Goal: Information Seeking & Learning: Learn about a topic

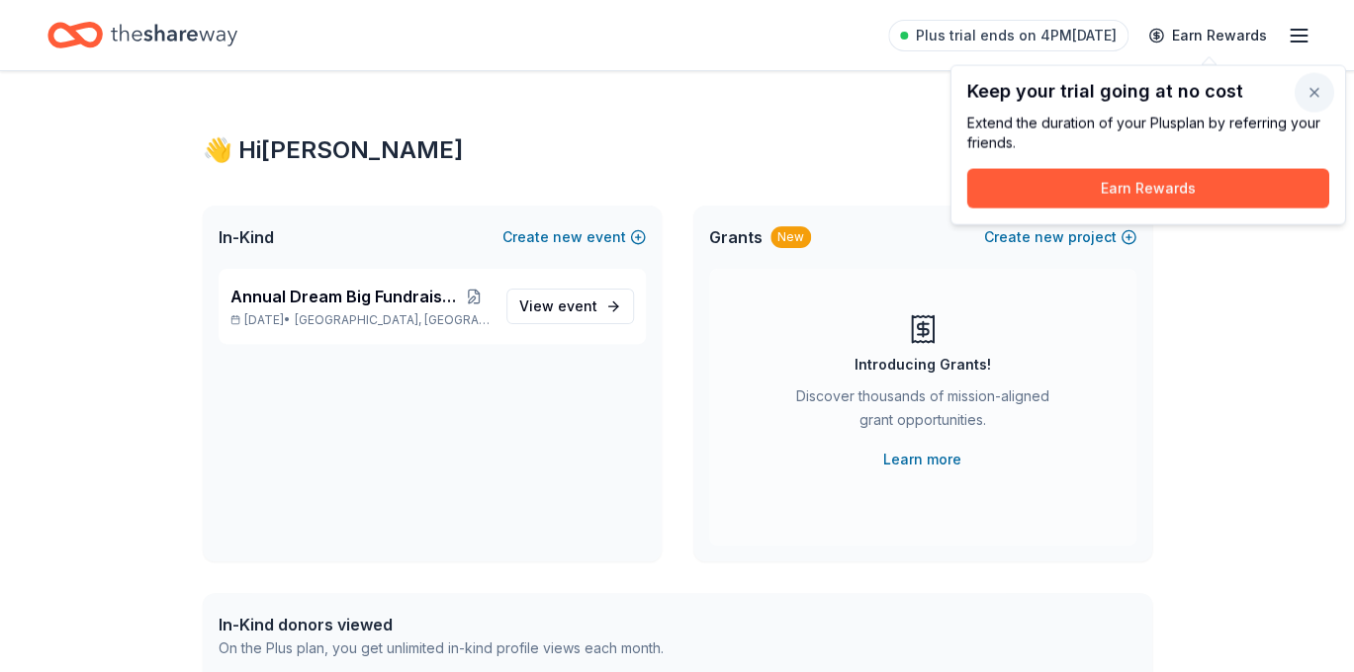
click at [1308, 95] on button "button" at bounding box center [1315, 93] width 40 height 40
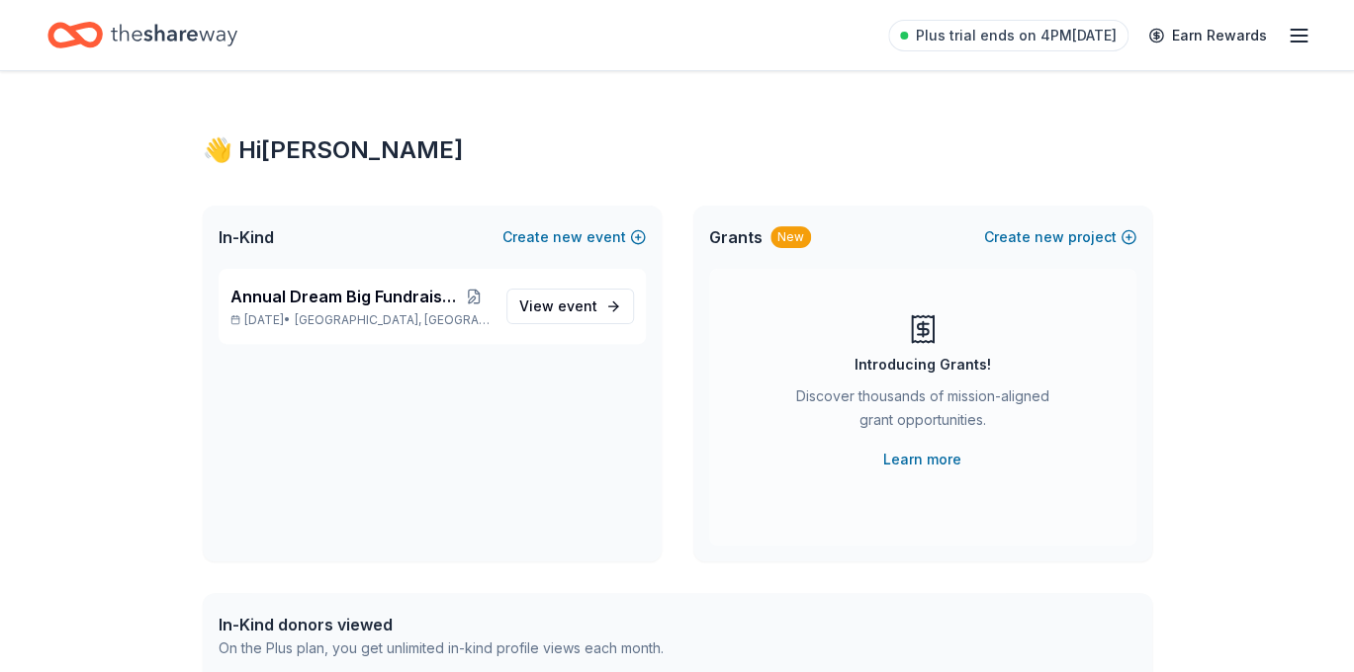
click at [1292, 34] on icon "button" at bounding box center [1299, 36] width 24 height 24
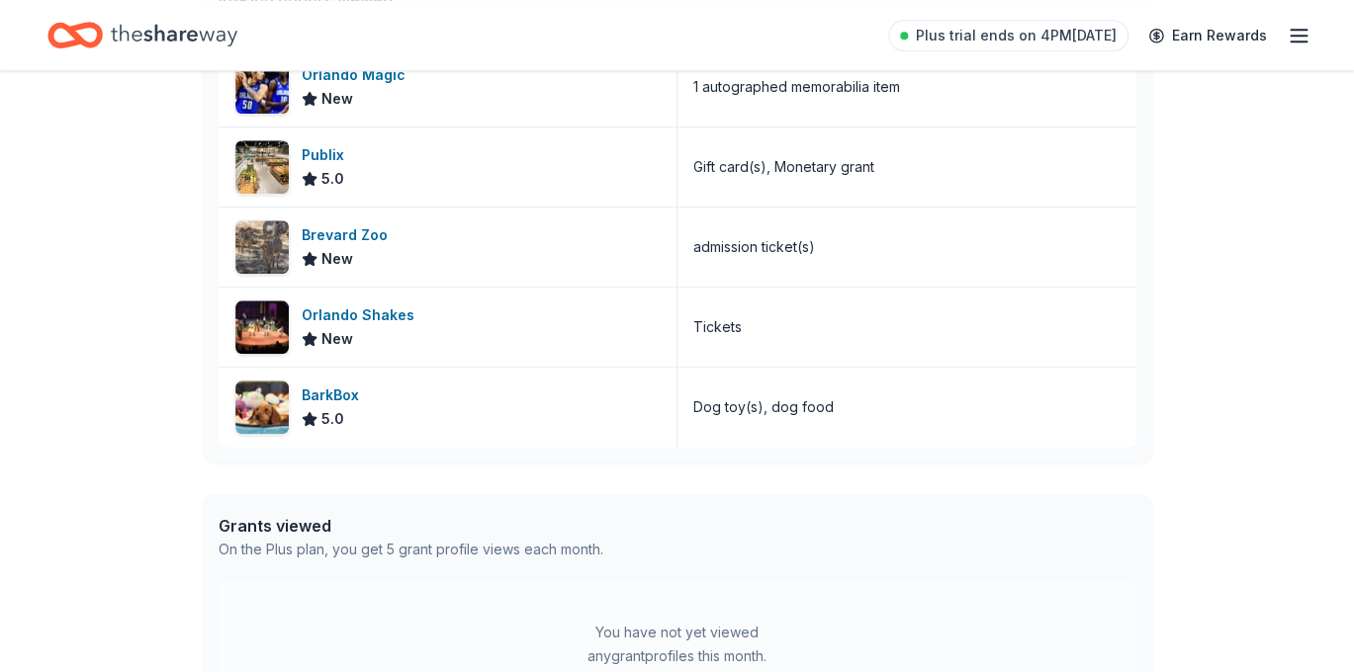
scroll to position [630, 0]
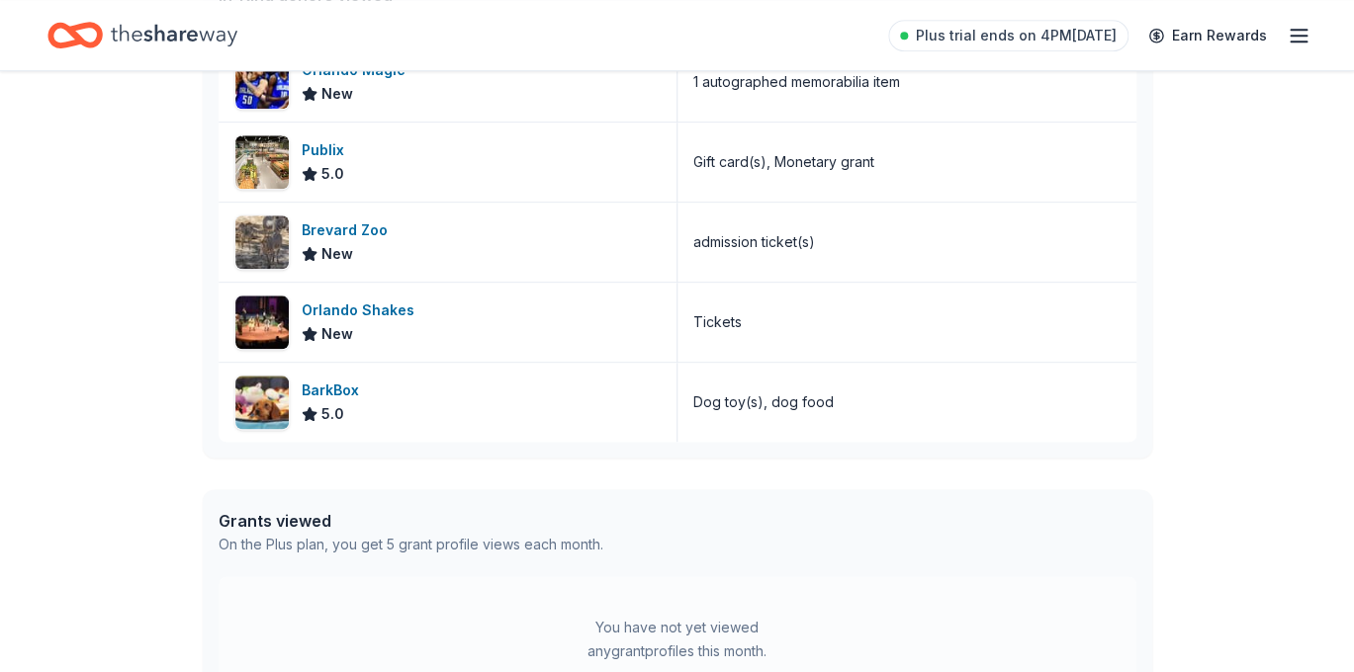
click at [128, 34] on icon "Home" at bounding box center [174, 35] width 127 height 41
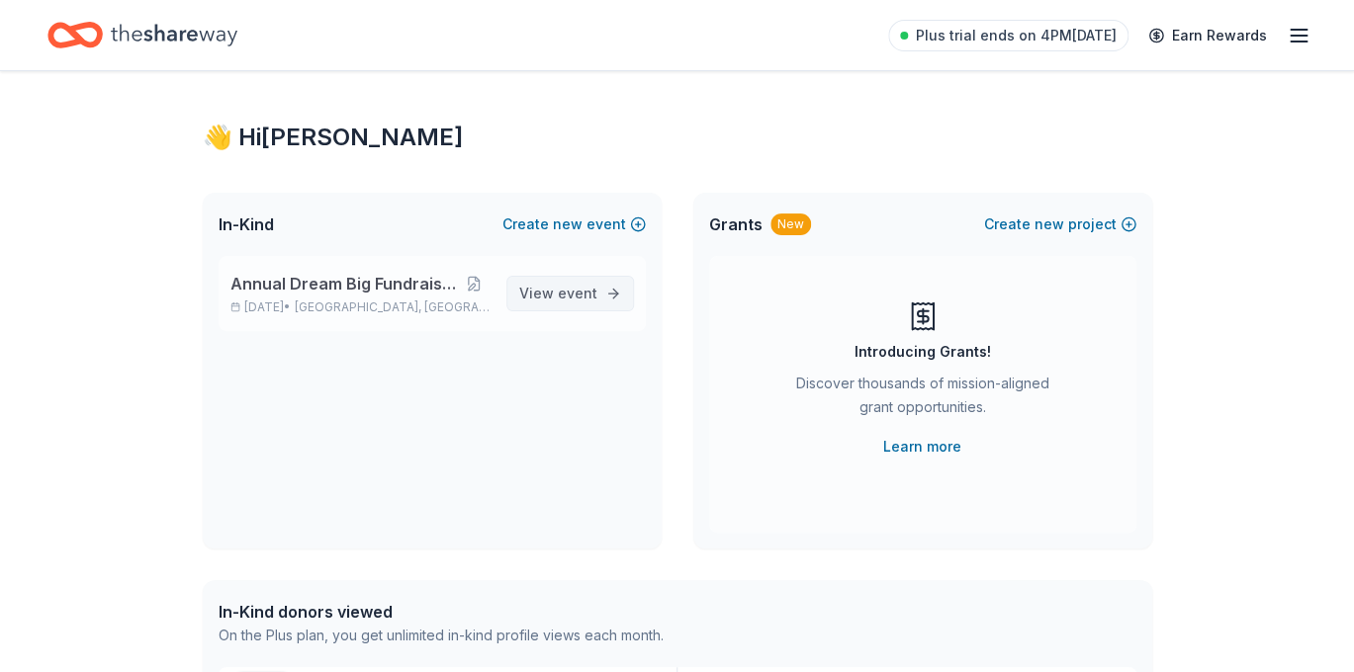
scroll to position [12, 0]
click at [611, 292] on link "View event" at bounding box center [570, 295] width 128 height 36
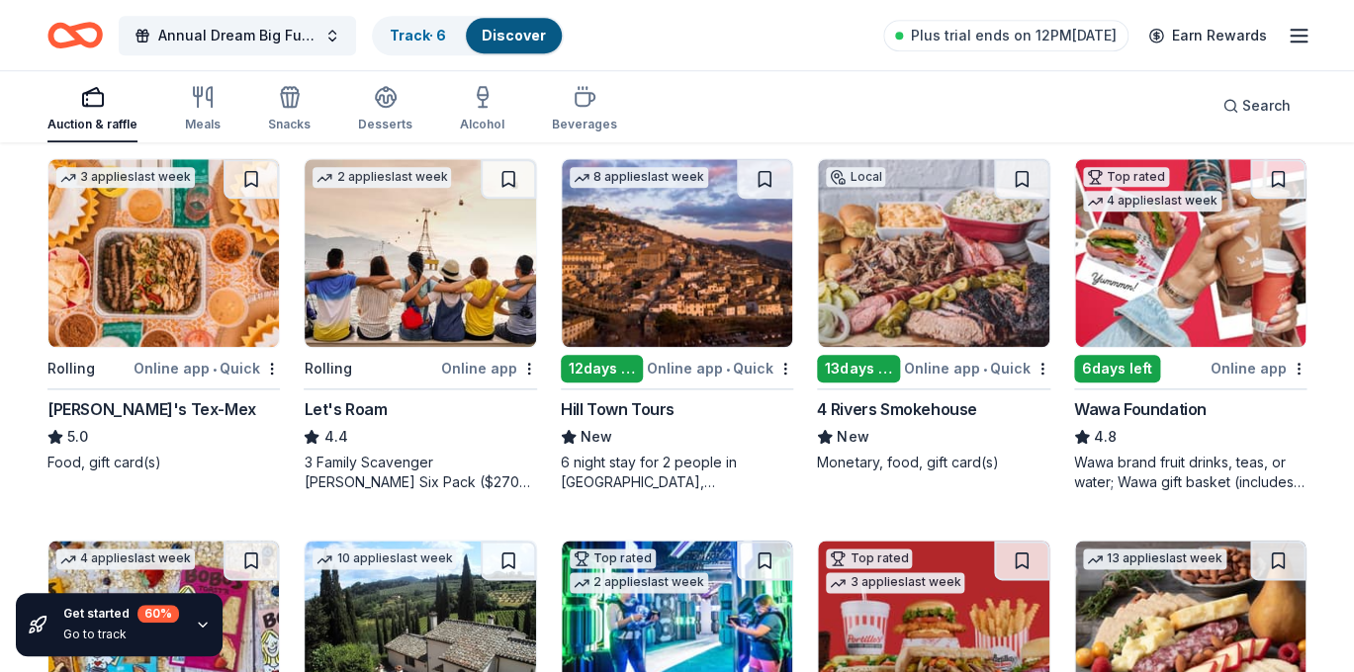
scroll to position [586, 0]
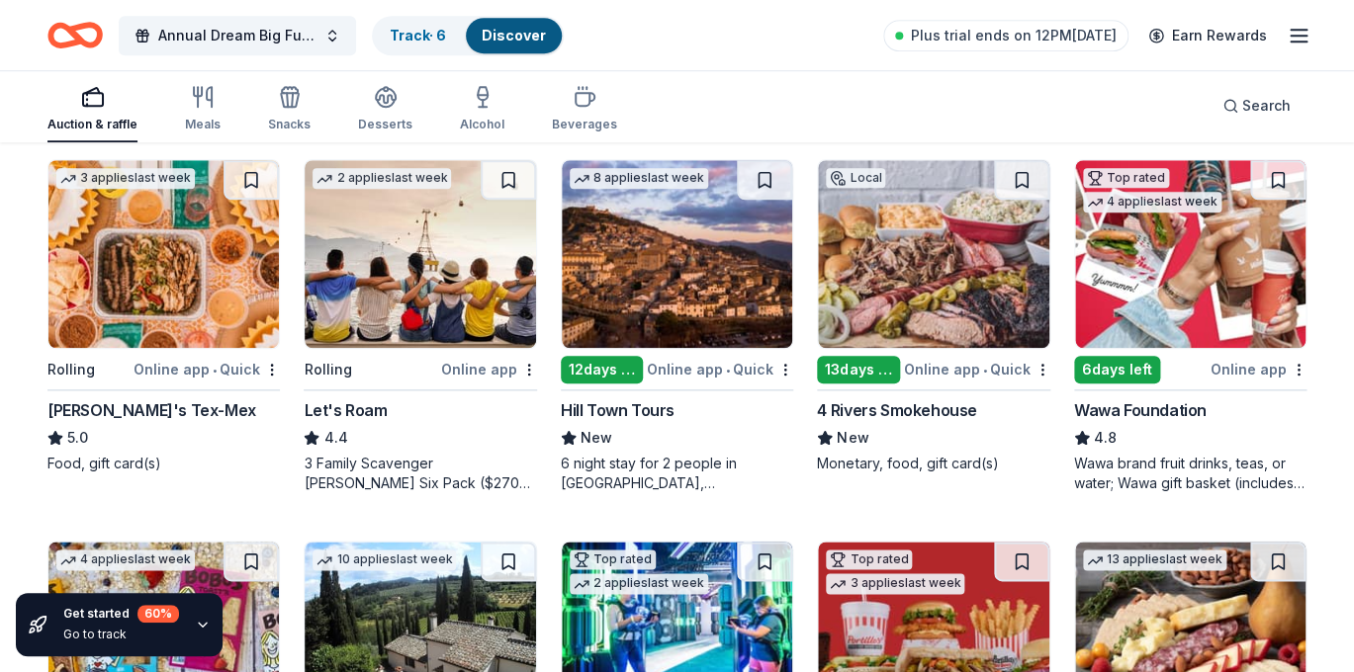
click at [1182, 289] on img at bounding box center [1190, 254] width 230 height 188
click at [946, 410] on div "4 Rivers Smokehouse" at bounding box center [896, 411] width 159 height 24
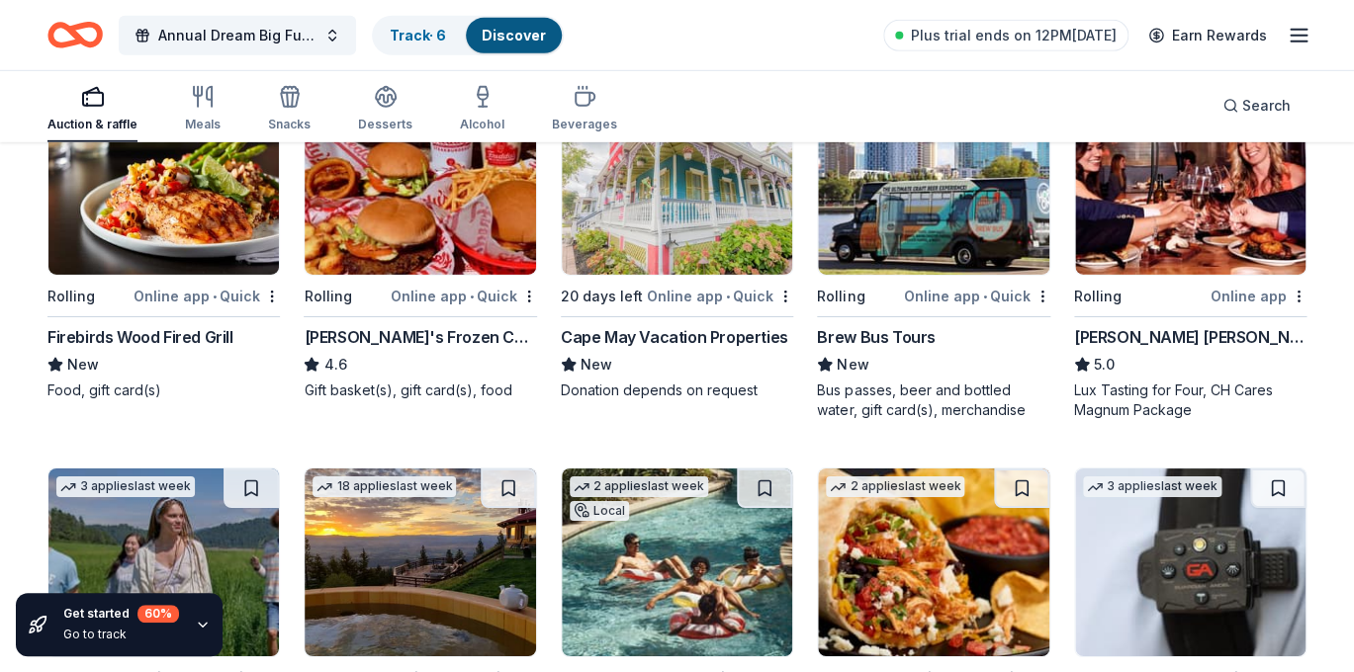
scroll to position [2186, 0]
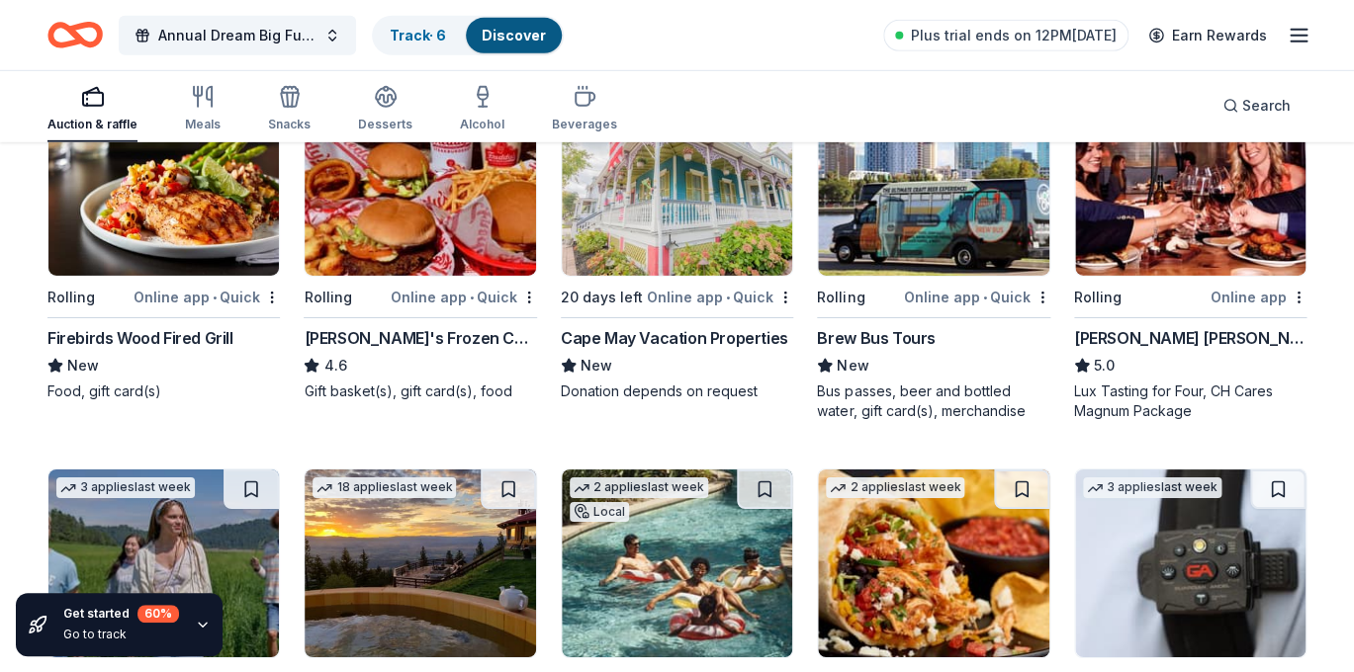
click at [1150, 243] on img at bounding box center [1190, 182] width 230 height 188
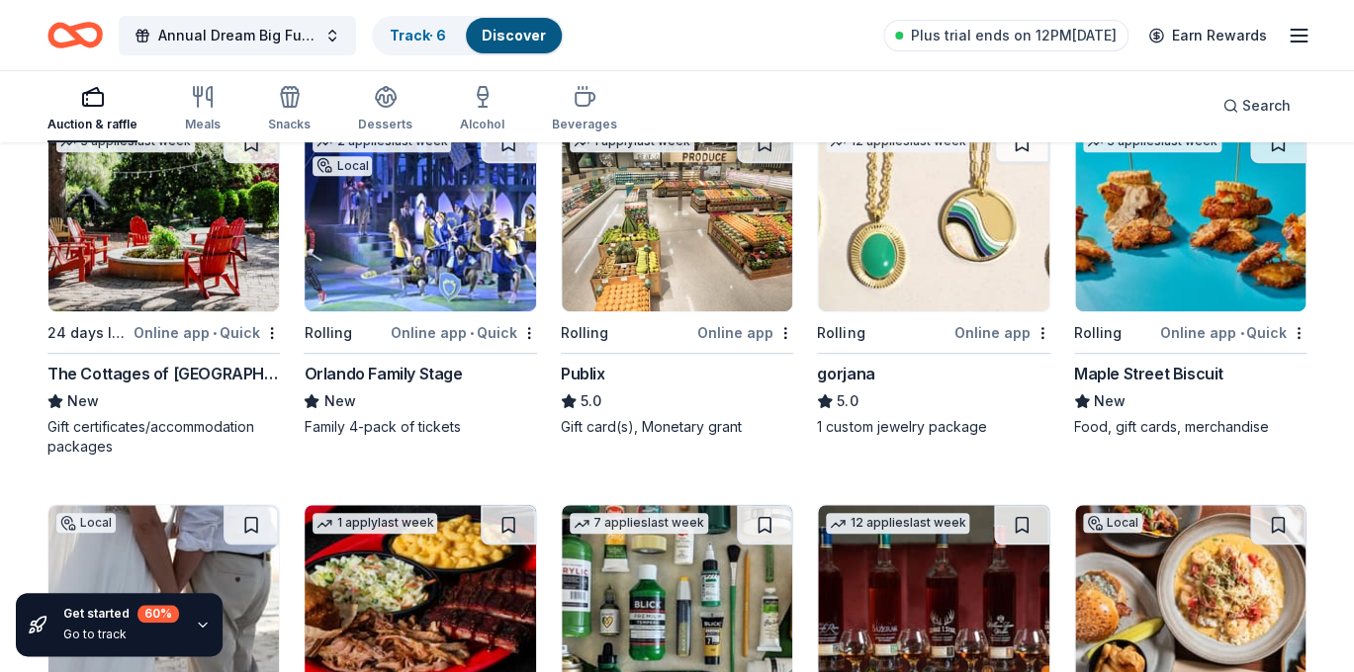
scroll to position [2928, 0]
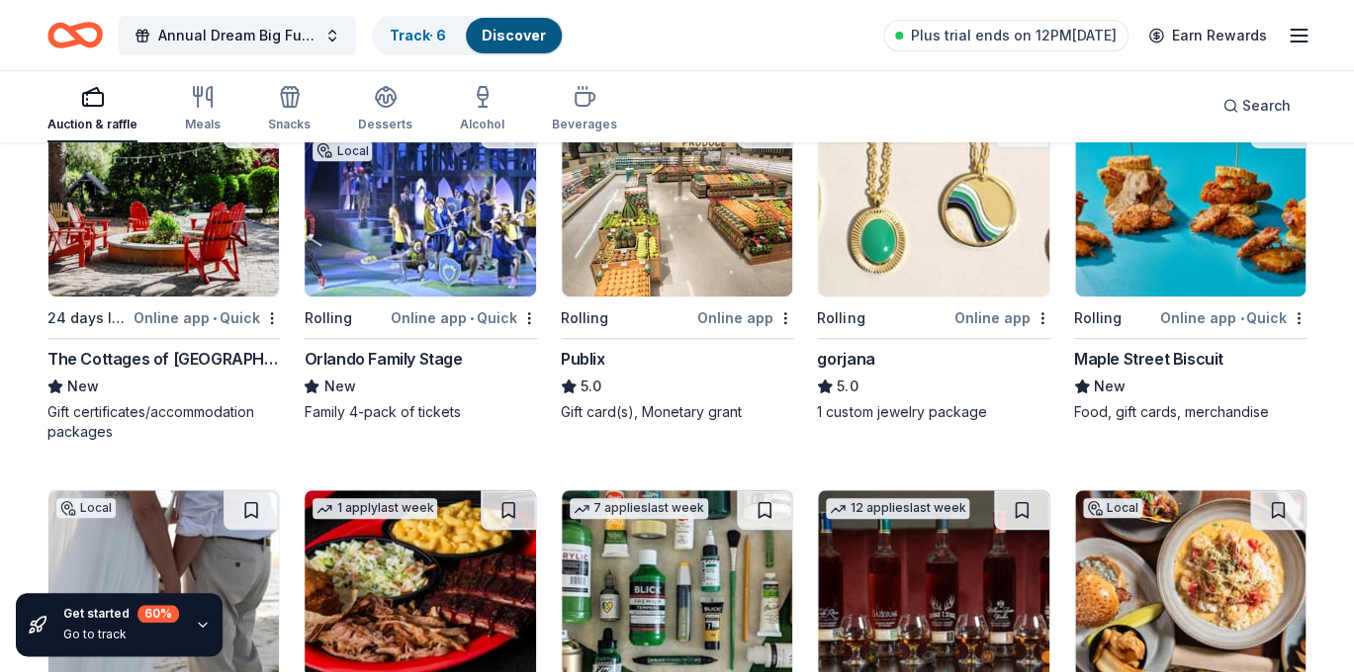
click at [1159, 357] on div "Maple Street Biscuit" at bounding box center [1148, 359] width 149 height 24
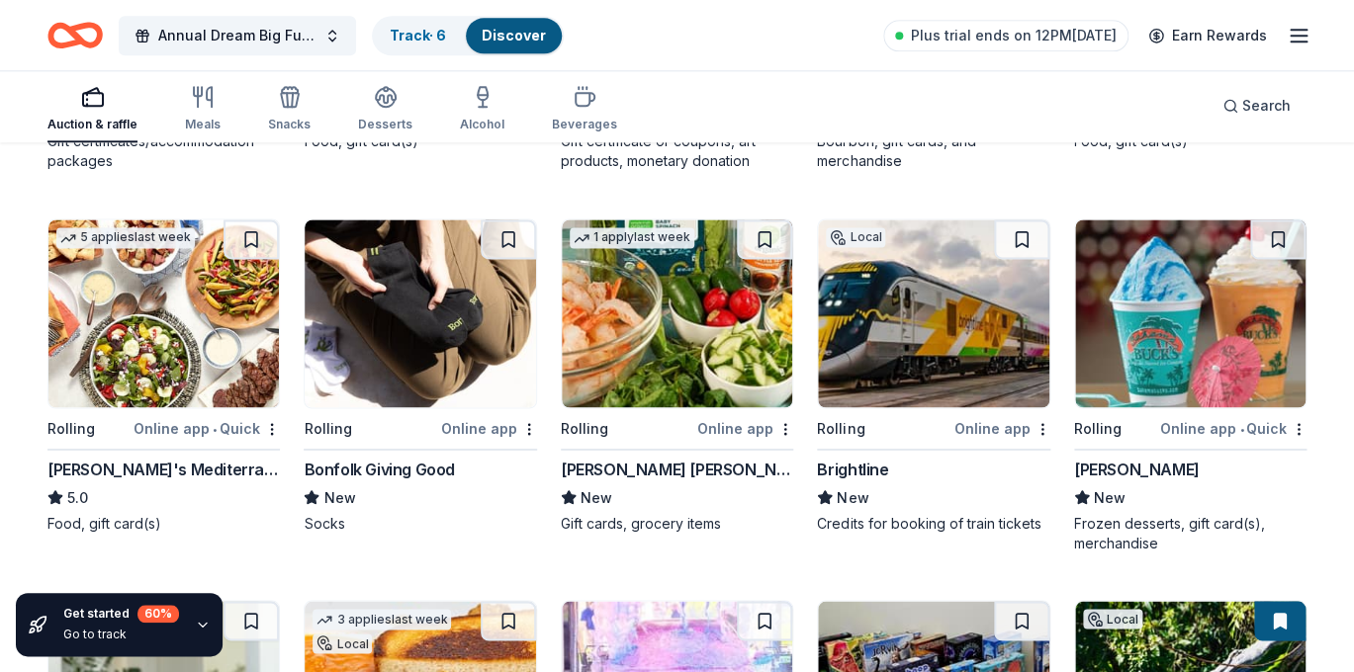
scroll to position [3586, 0]
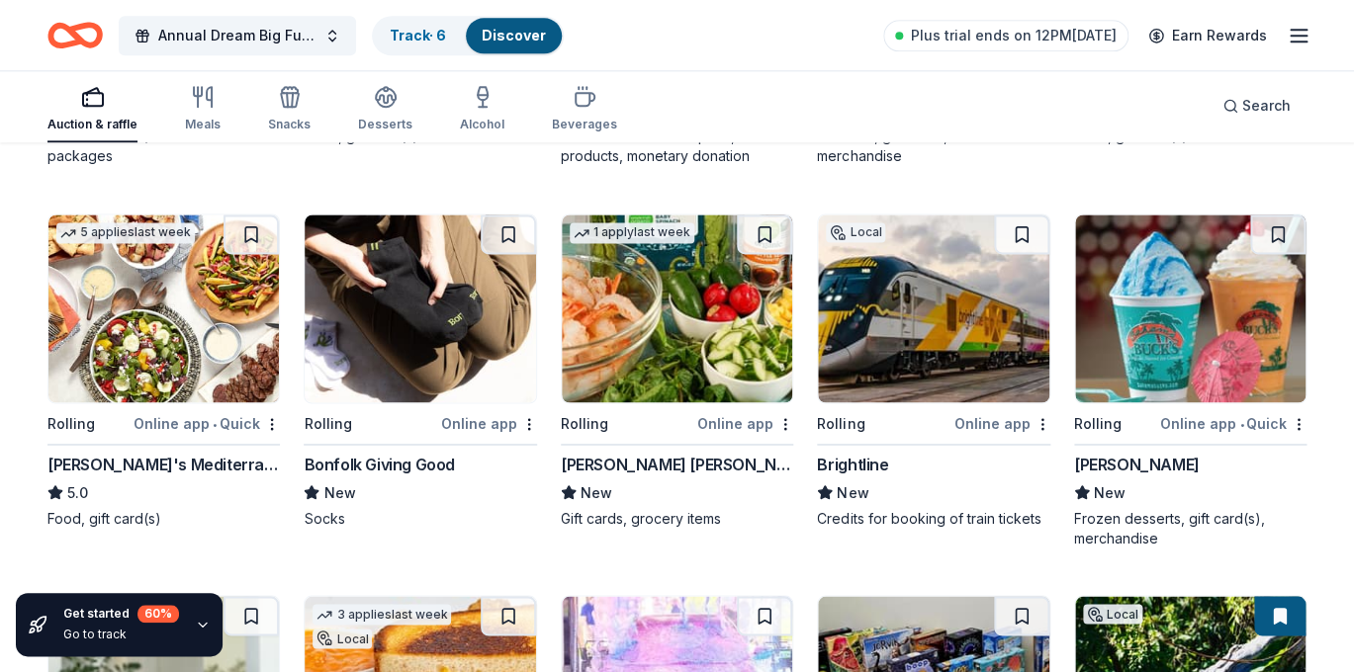
click at [950, 352] on img at bounding box center [933, 309] width 230 height 188
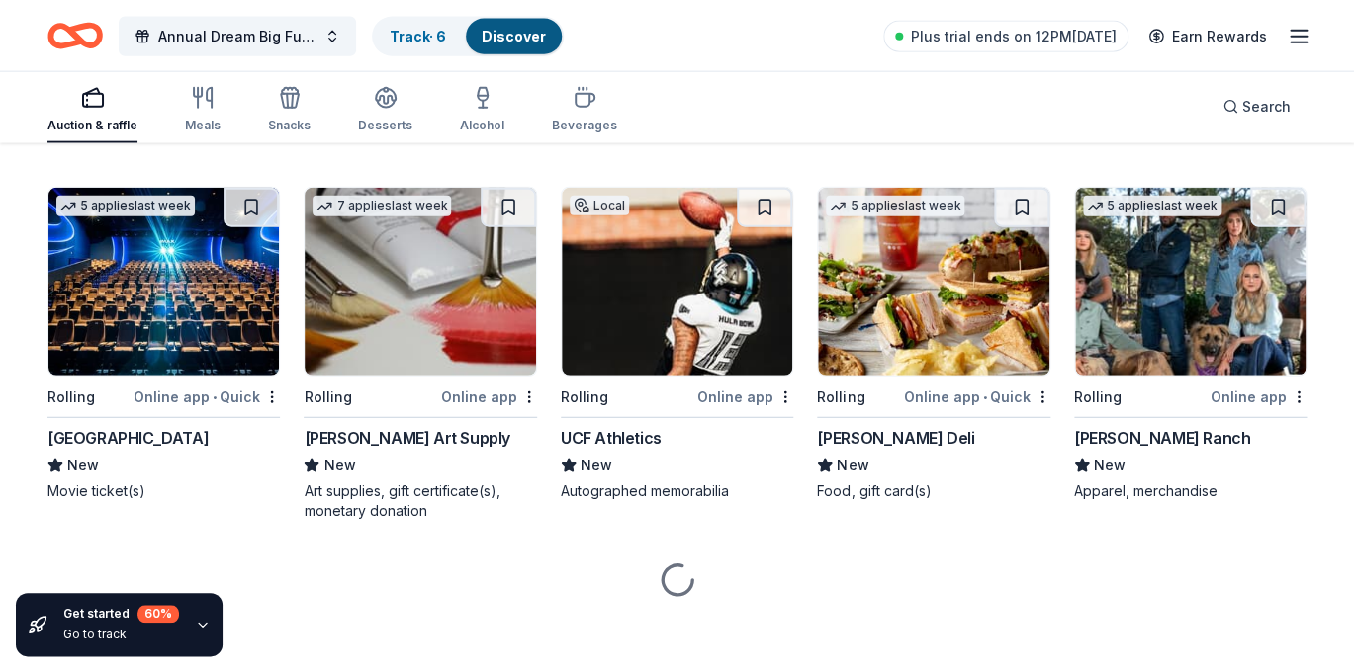
scroll to position [4383, 0]
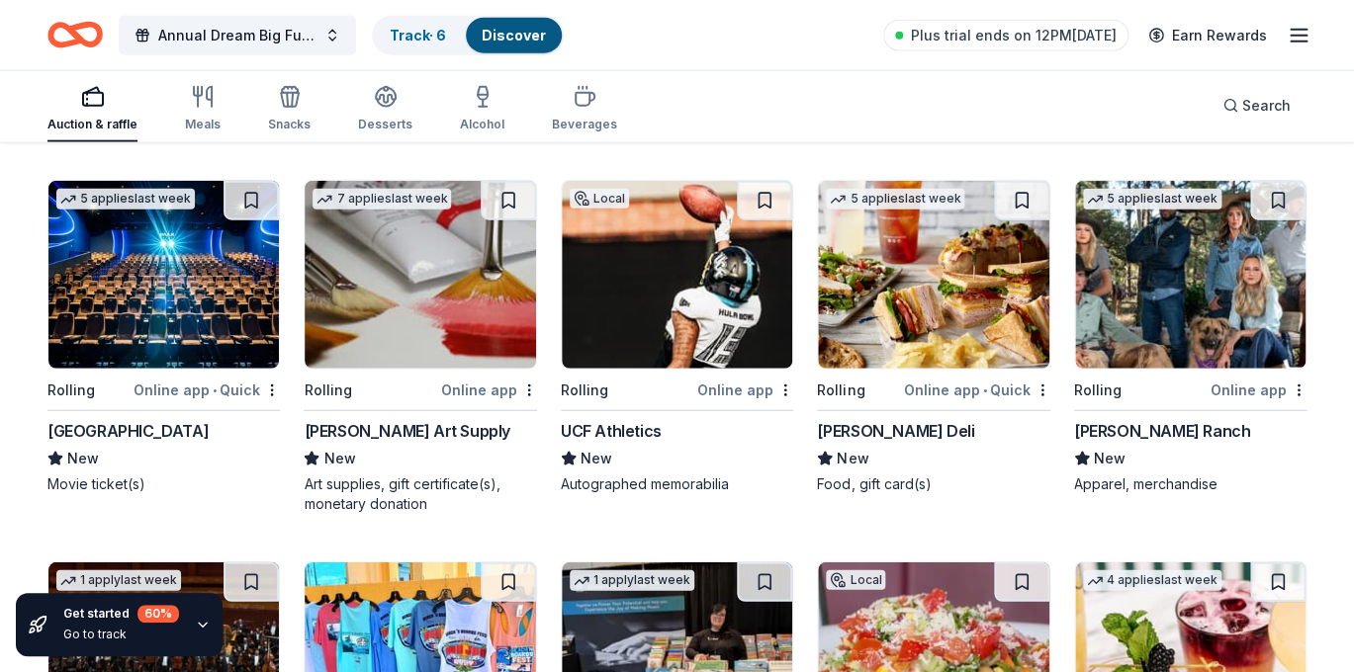
click at [101, 340] on img at bounding box center [163, 275] width 230 height 188
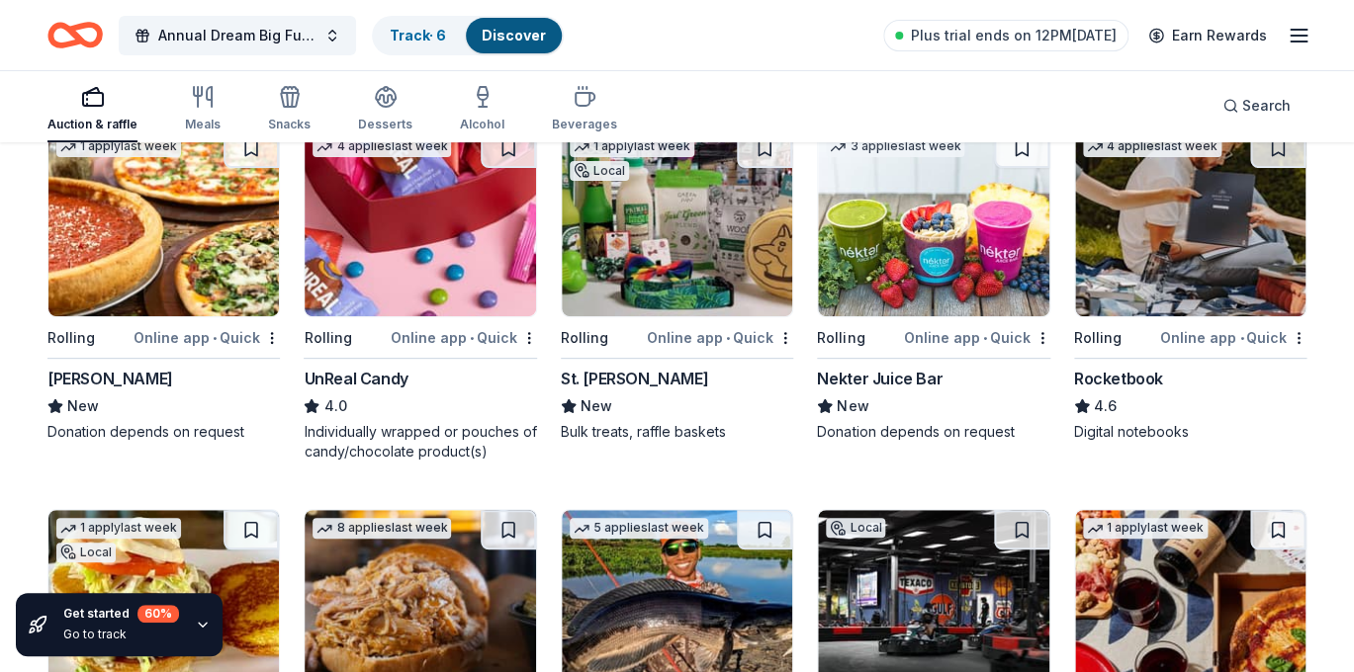
scroll to position [5514, 0]
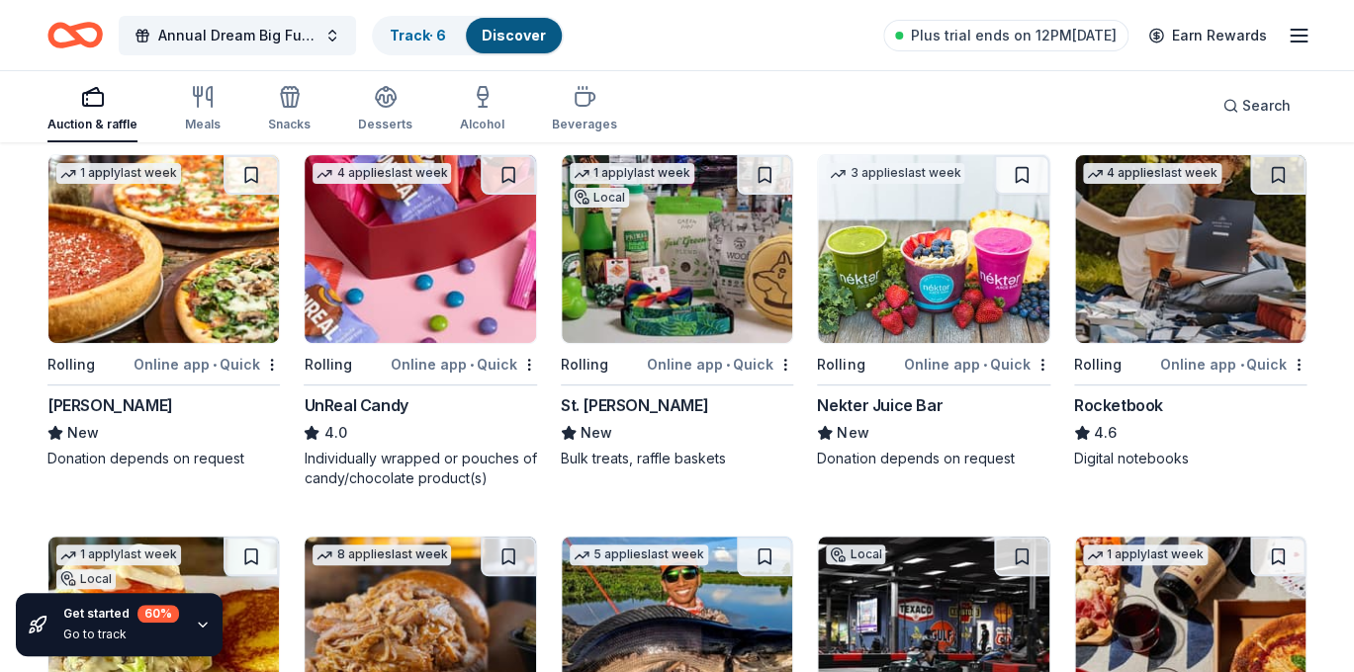
click at [165, 304] on img at bounding box center [163, 249] width 230 height 188
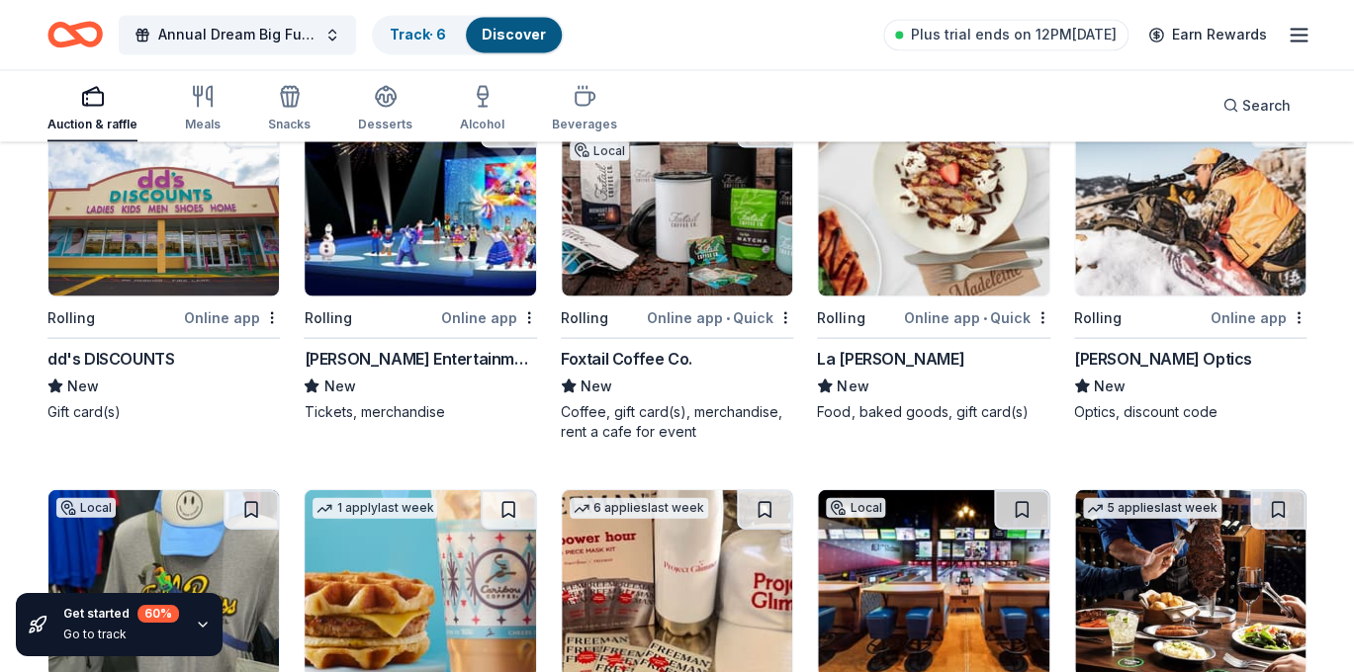
scroll to position [6693, 0]
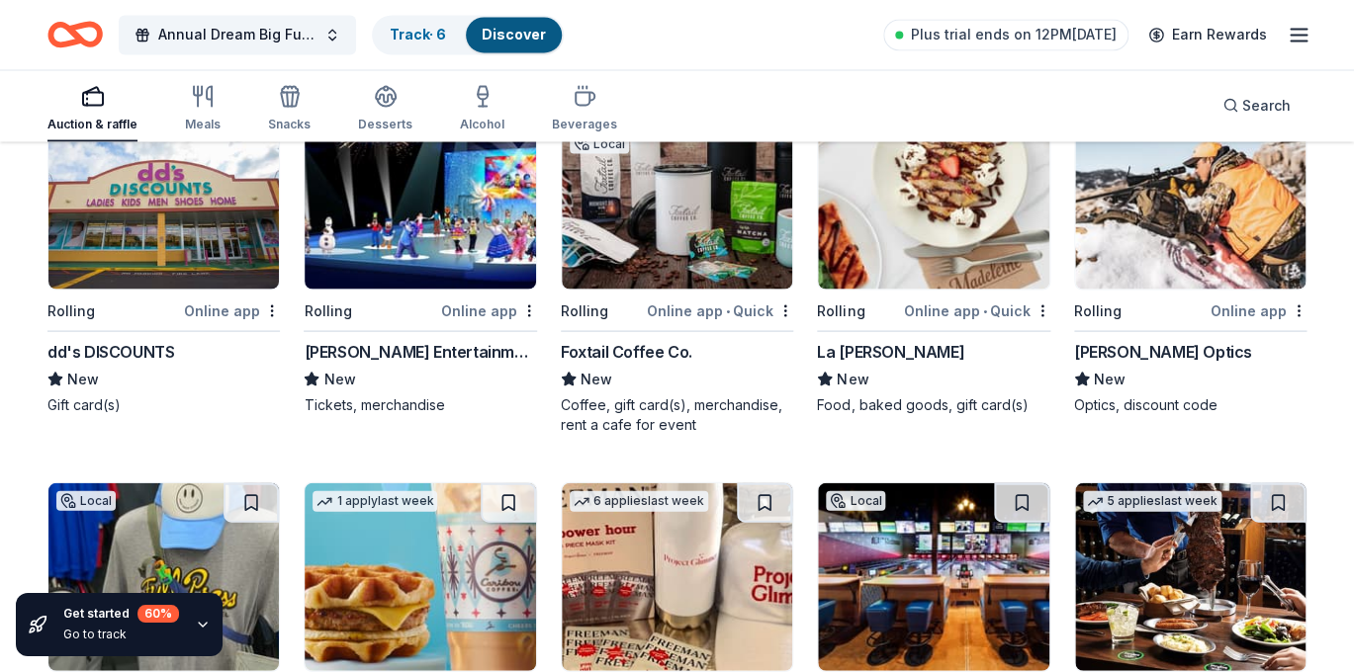
click at [638, 245] on img at bounding box center [677, 196] width 230 height 188
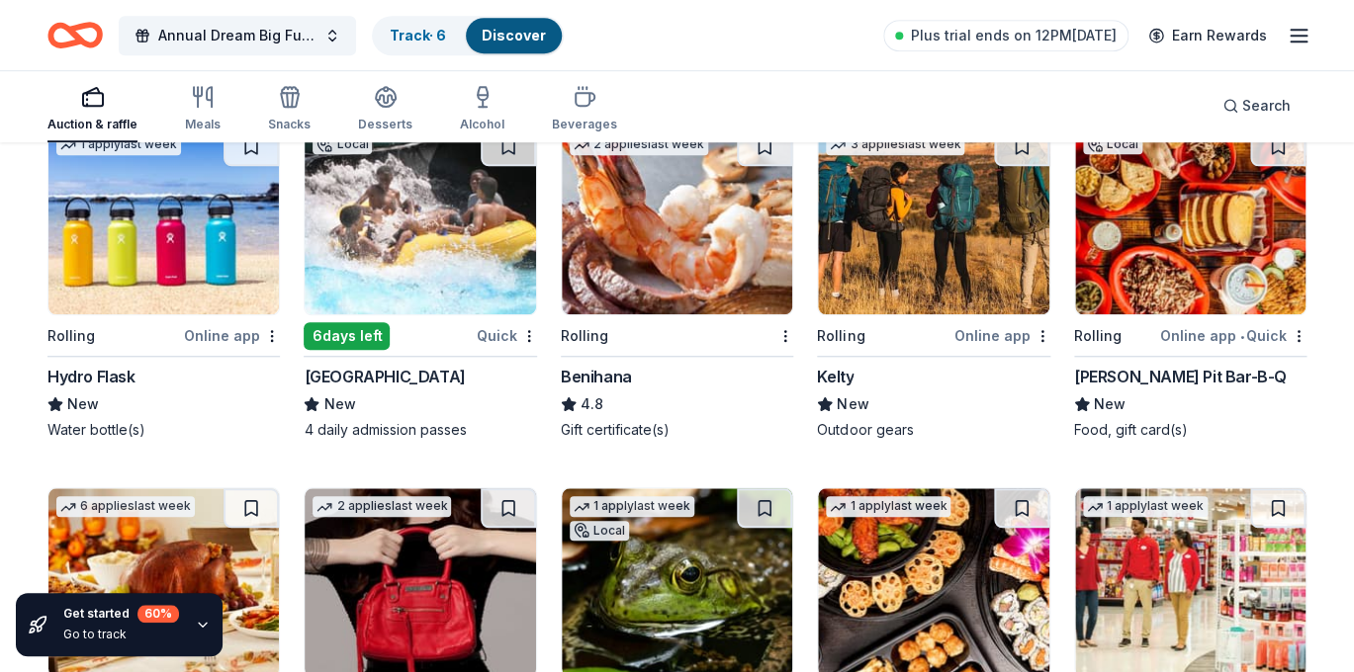
scroll to position [8556, 0]
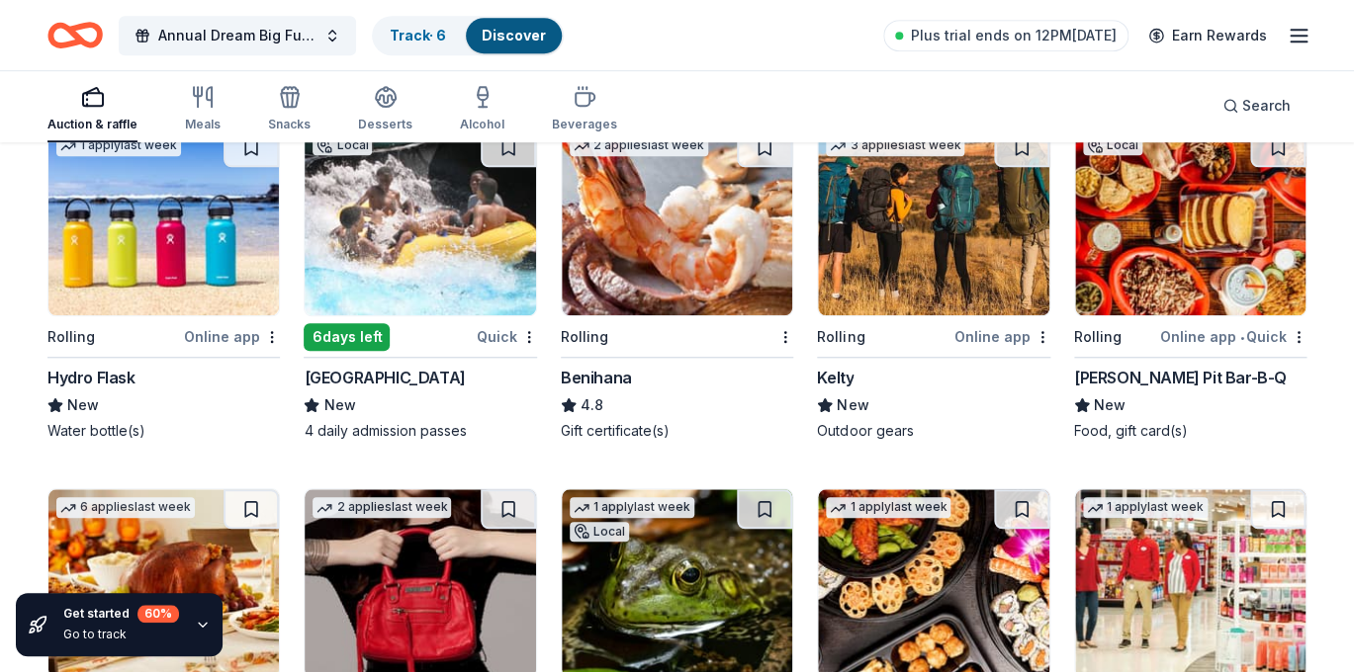
click at [159, 266] on img at bounding box center [163, 222] width 230 height 188
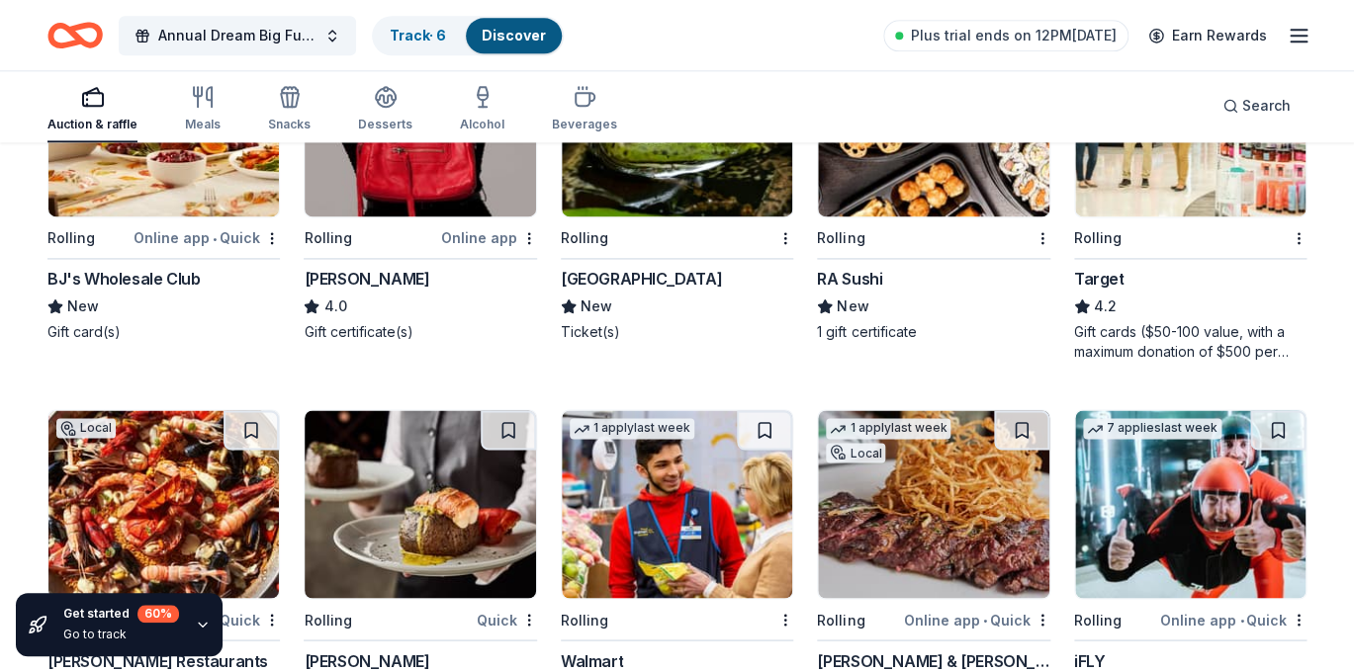
scroll to position [9031, 0]
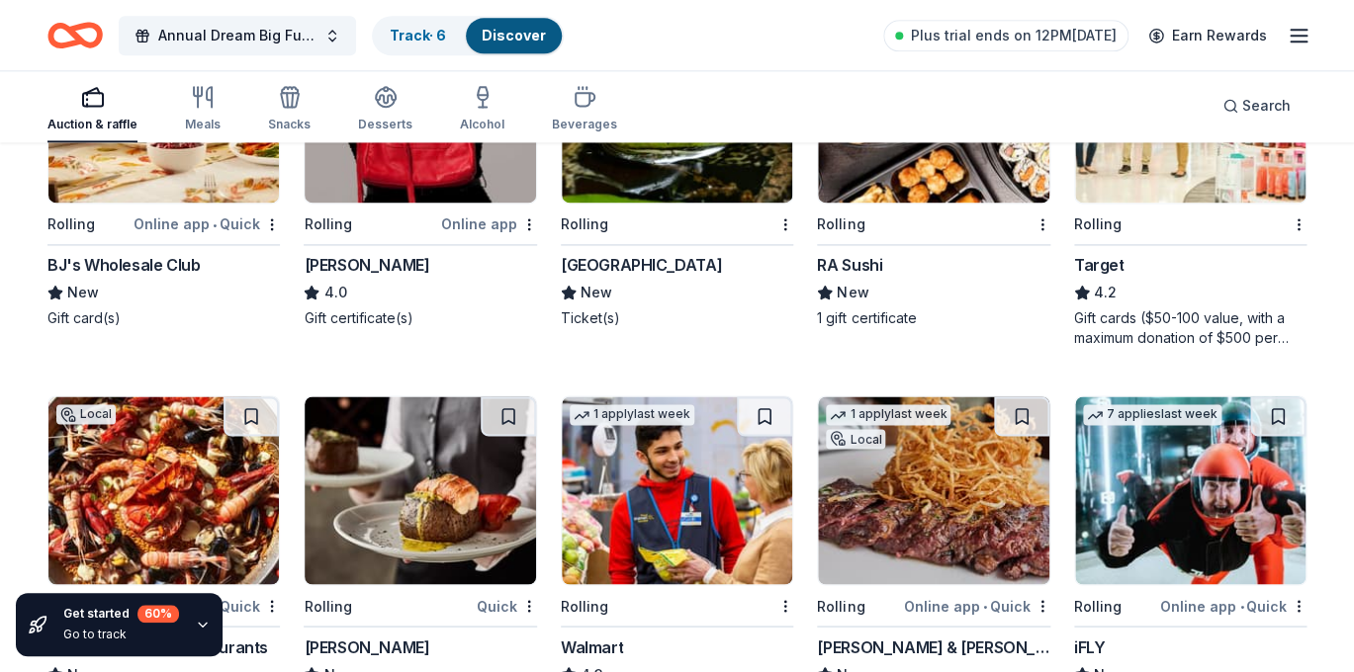
click at [1105, 261] on div "Target" at bounding box center [1099, 265] width 50 height 24
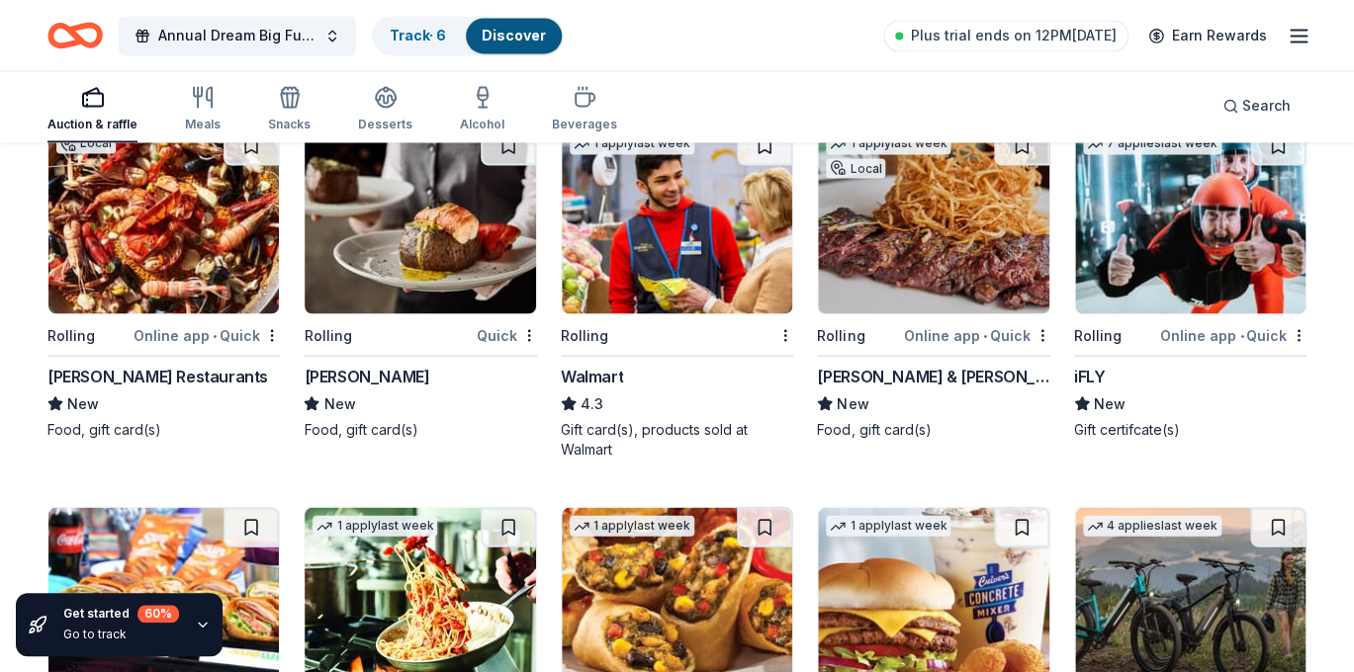
scroll to position [9305, 0]
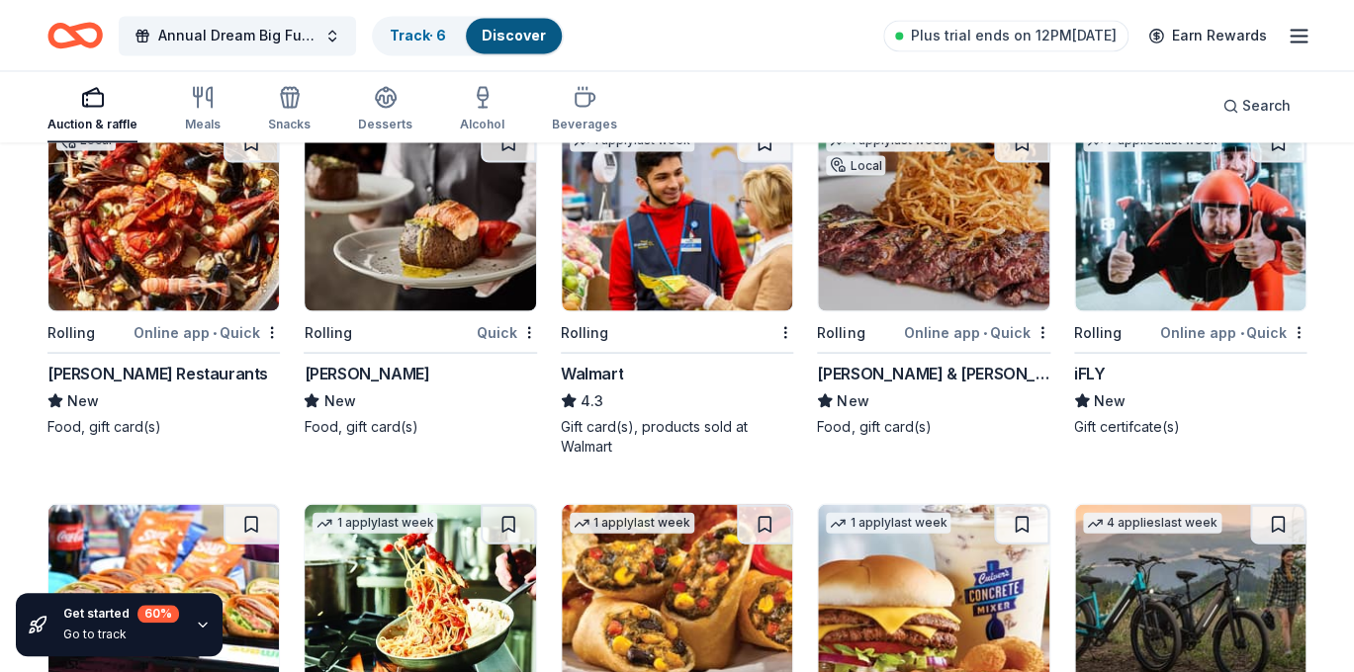
click at [1159, 293] on img at bounding box center [1190, 217] width 230 height 188
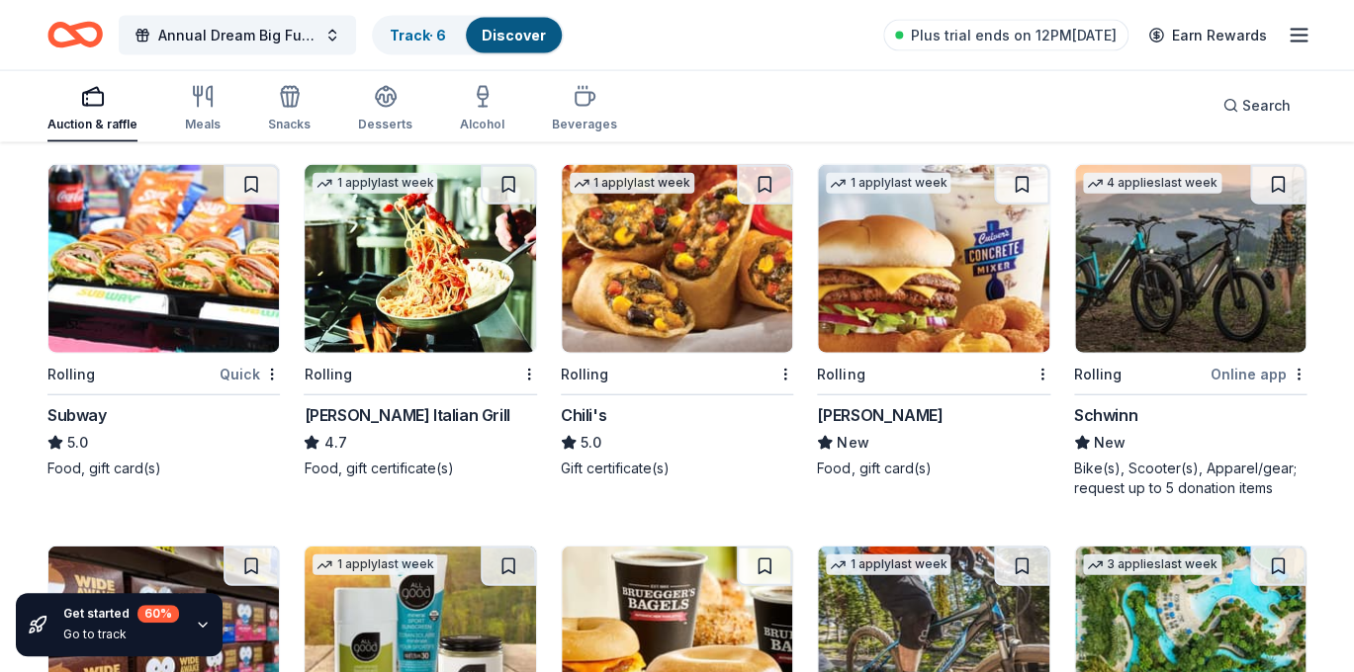
scroll to position [9648, 0]
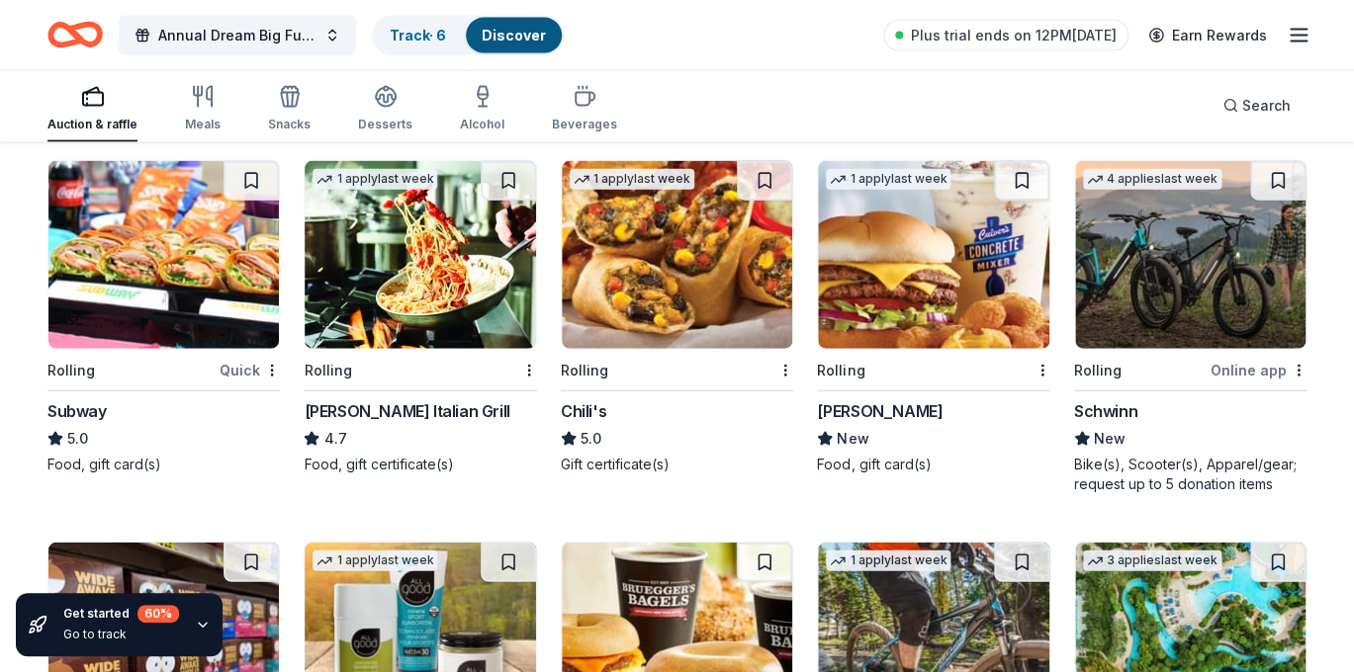
click at [653, 271] on img at bounding box center [677, 255] width 230 height 188
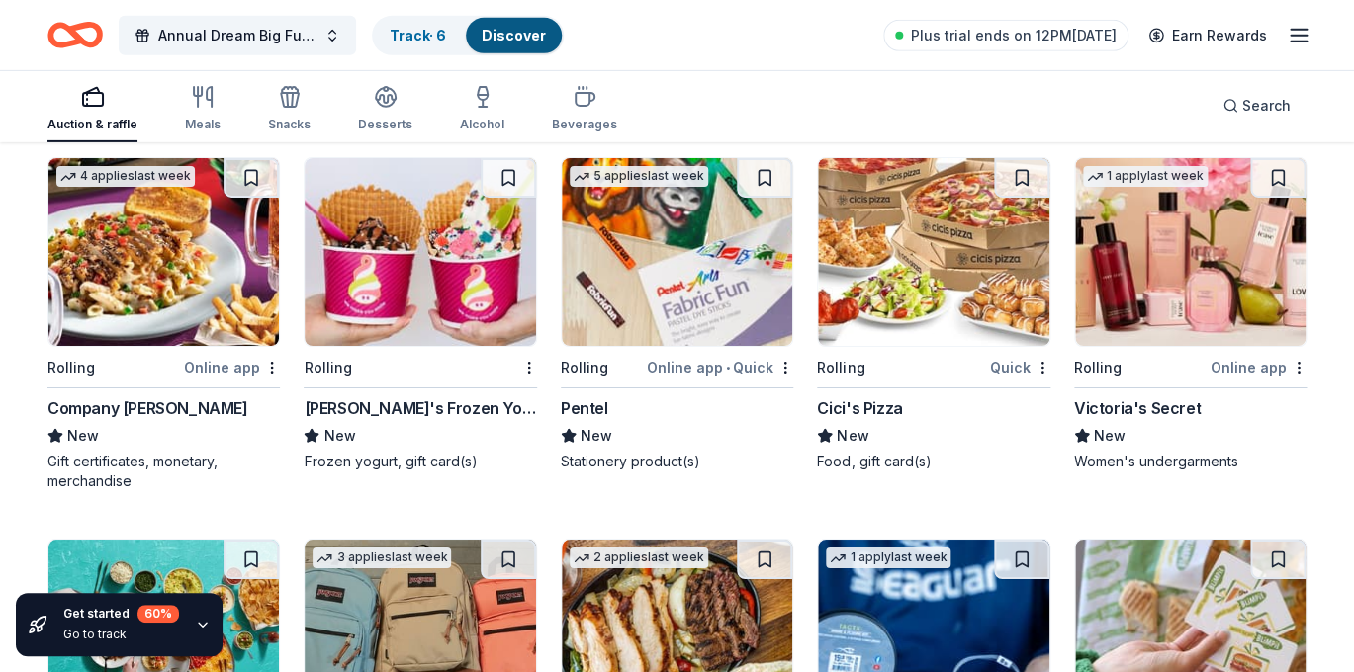
scroll to position [10422, 0]
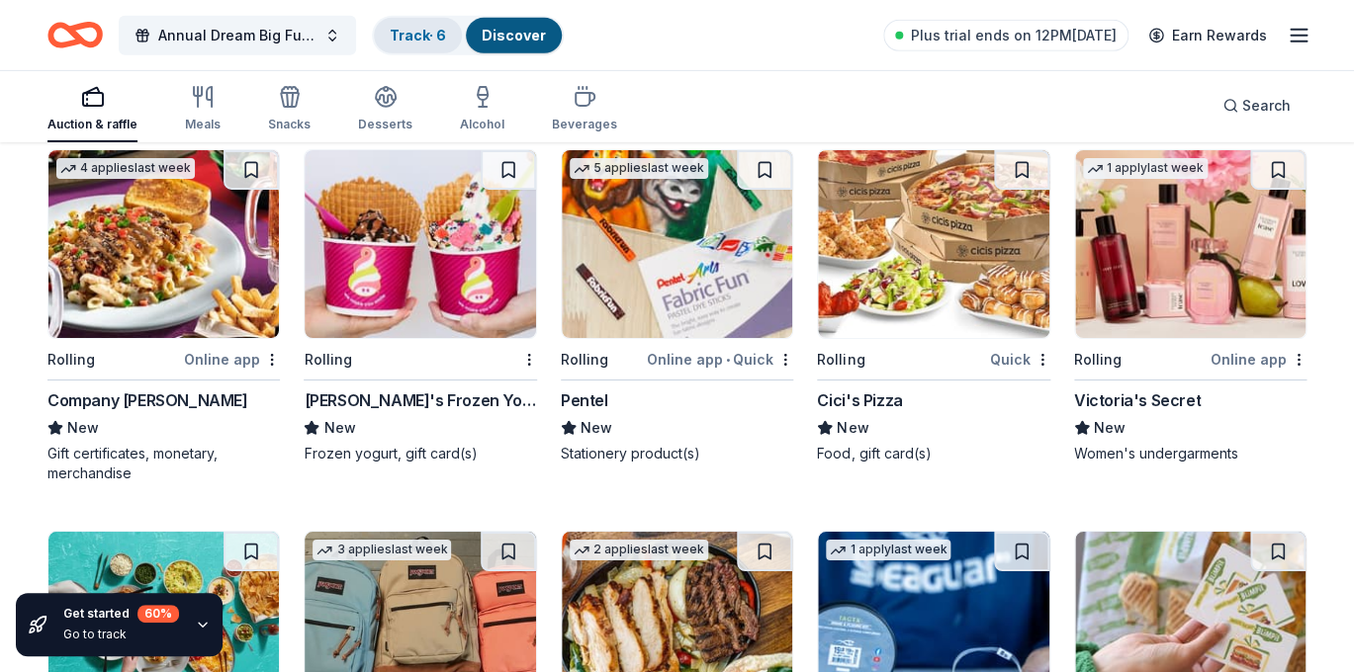
click at [423, 38] on link "Track · 6" at bounding box center [418, 35] width 56 height 17
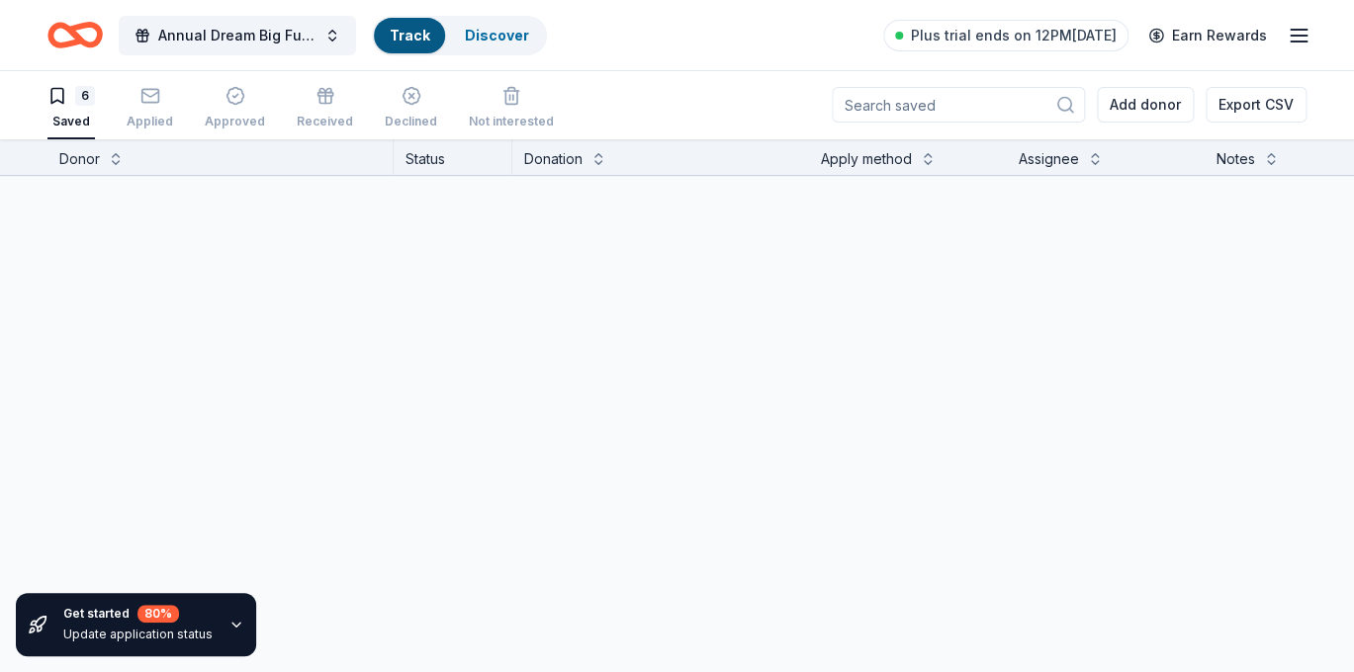
scroll to position [1, 0]
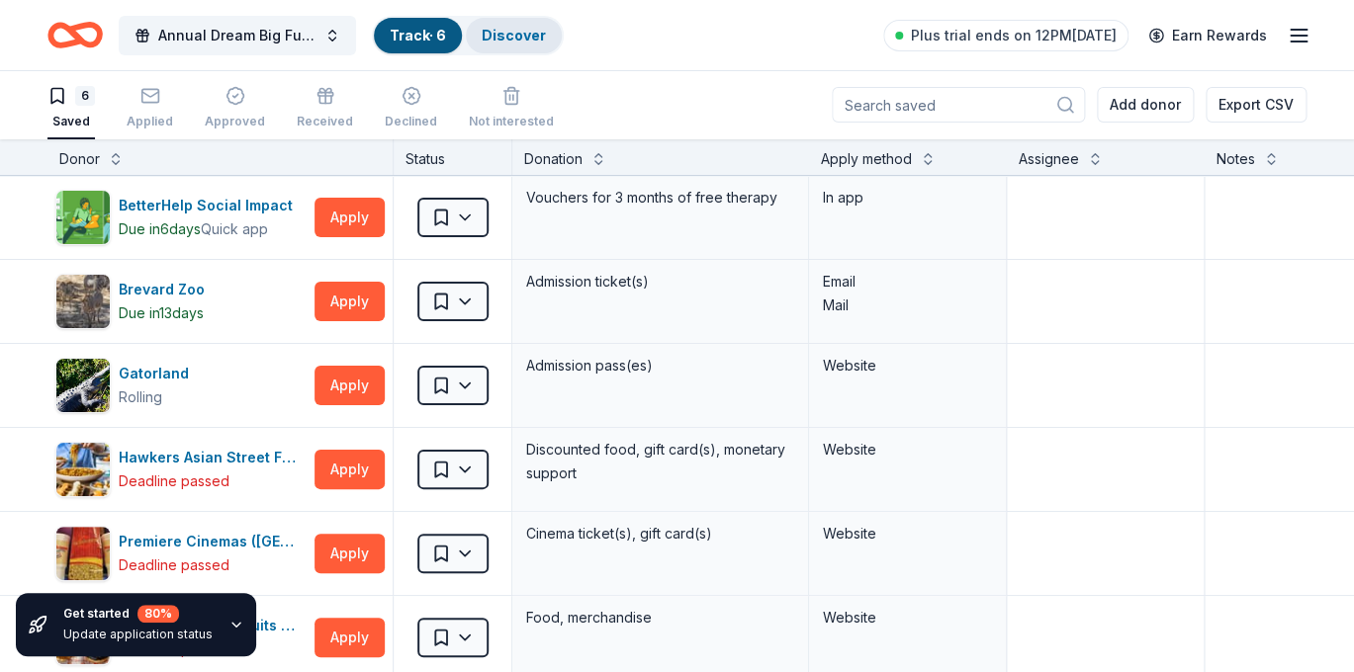
click at [523, 34] on link "Discover" at bounding box center [514, 35] width 64 height 17
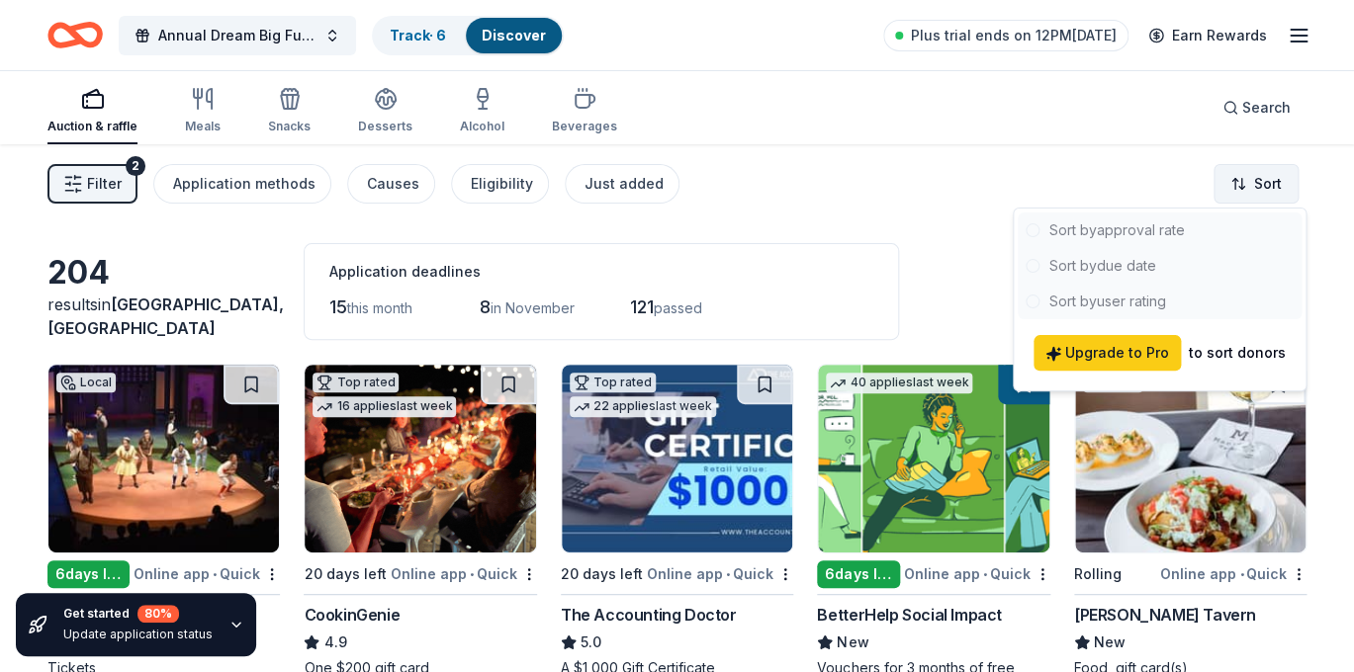
click at [1264, 186] on html "Annual Dream Big Fundraising Event Track · 6 Discover Plus trial ends on 12PM, …" at bounding box center [677, 336] width 1354 height 672
click at [807, 108] on html "Annual Dream Big Fundraising Event Track · 6 Discover Plus trial ends on 12PM, …" at bounding box center [677, 336] width 1354 height 672
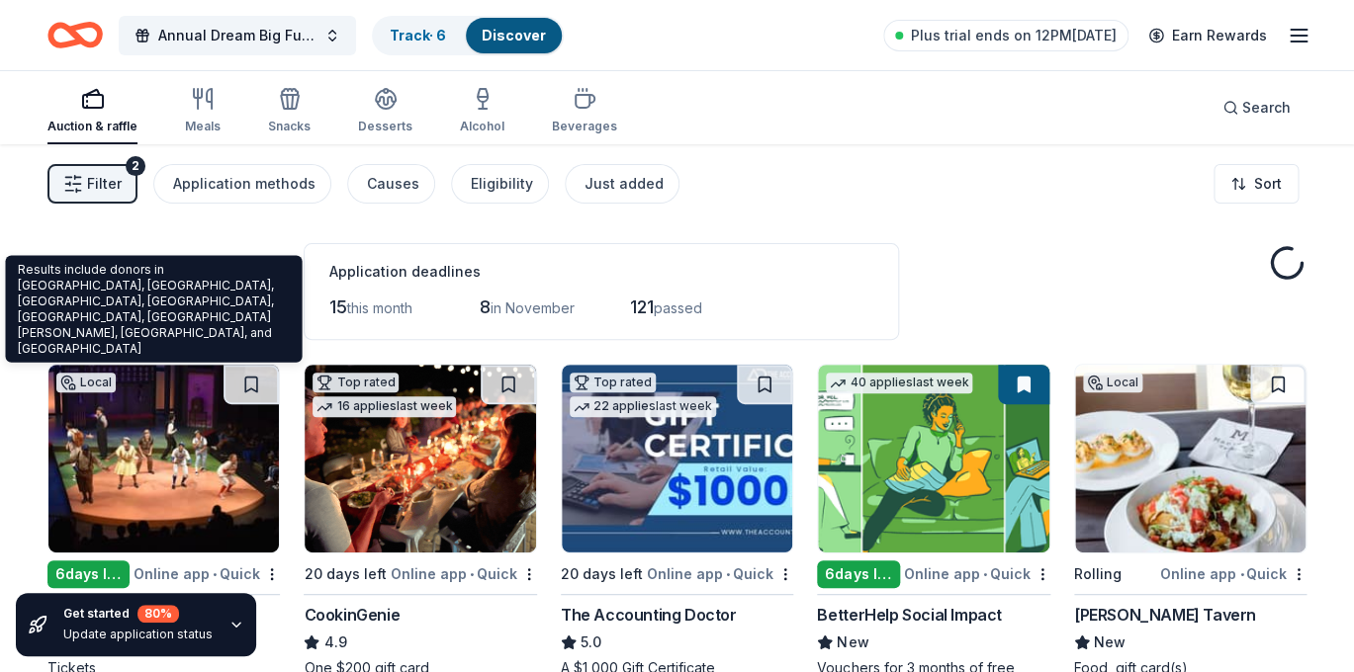
click at [182, 332] on span "Oakland, FL" at bounding box center [165, 317] width 236 height 44
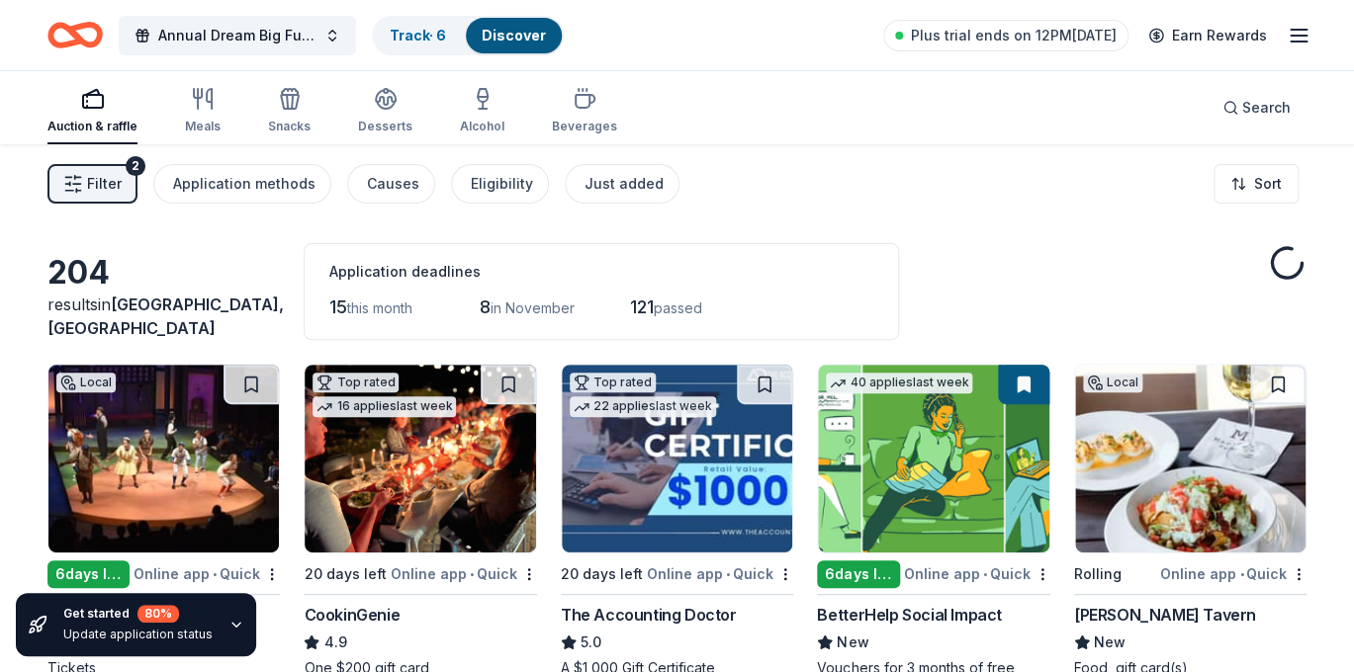
click at [106, 293] on div "204" at bounding box center [163, 273] width 232 height 40
click at [104, 282] on div "204" at bounding box center [163, 273] width 232 height 40
click at [114, 182] on span "Filter" at bounding box center [104, 184] width 35 height 24
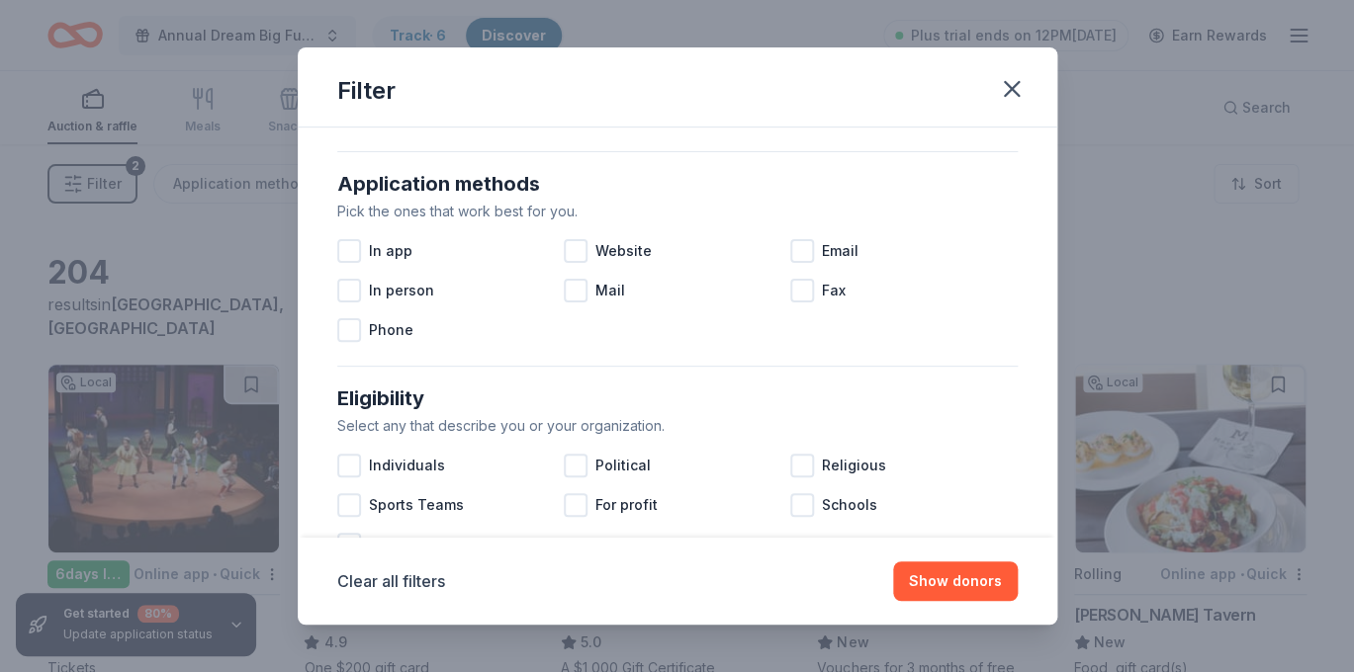
scroll to position [338, 0]
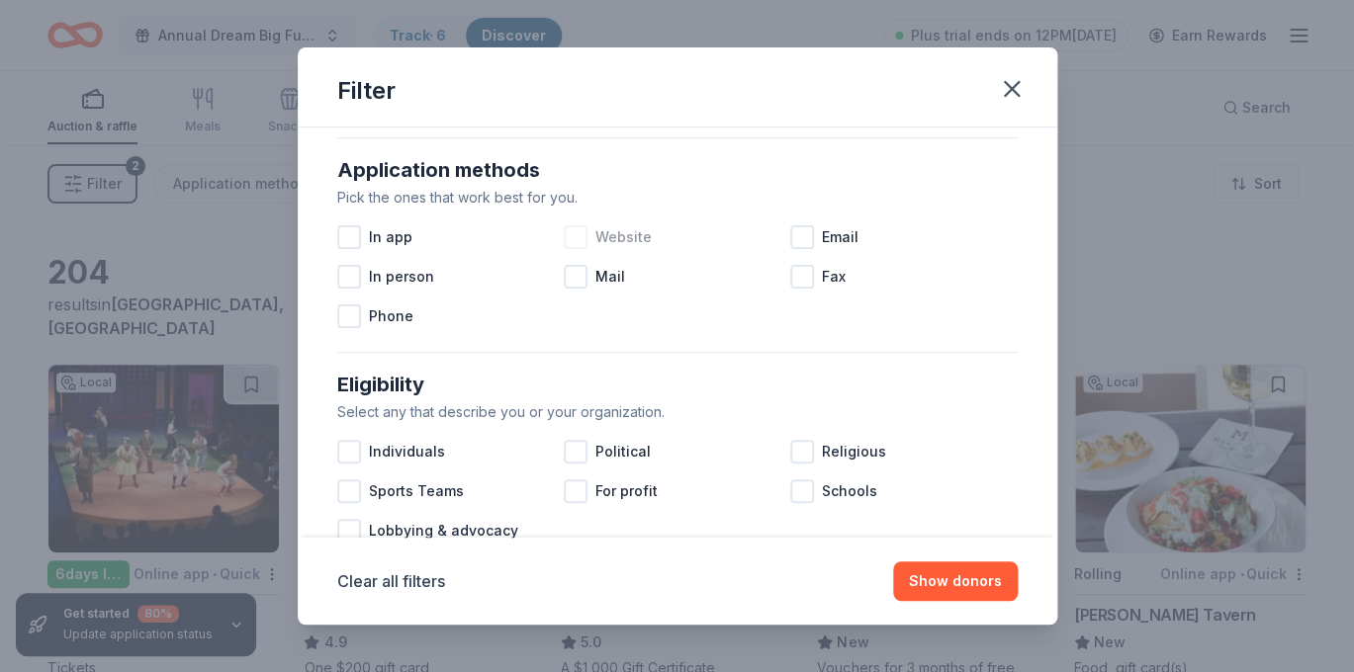
click at [578, 239] on div at bounding box center [576, 237] width 24 height 24
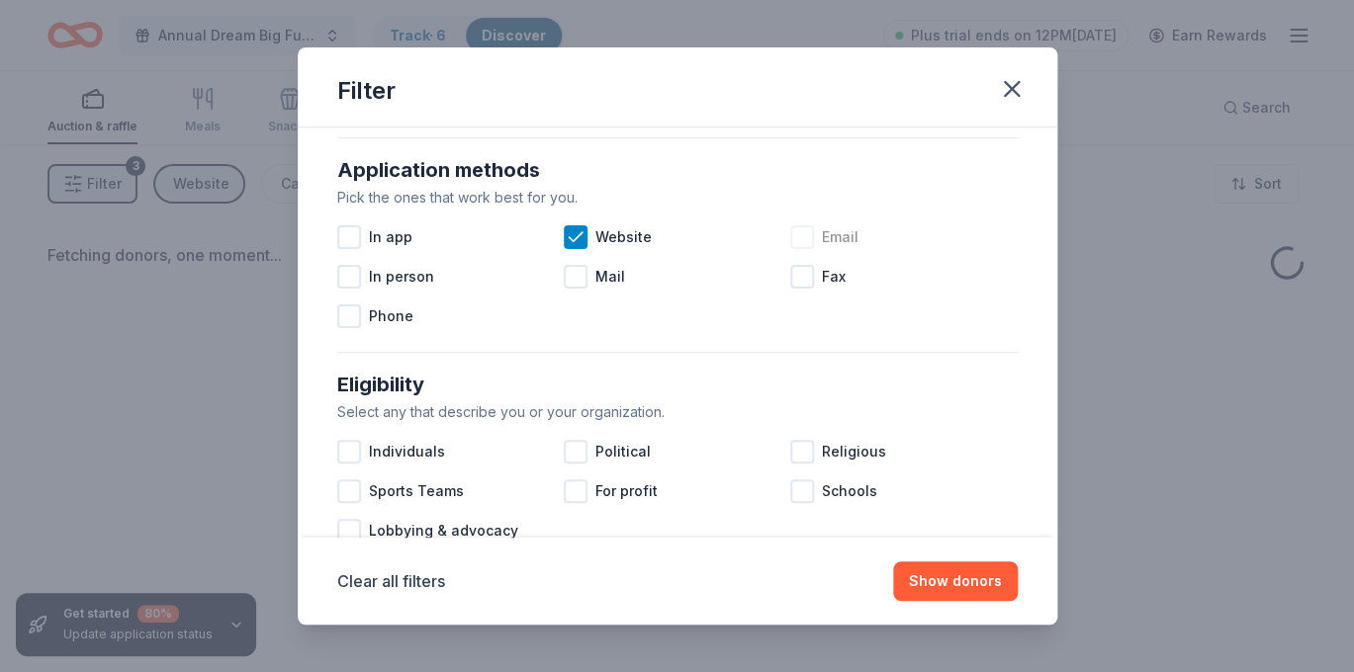
click at [808, 236] on div at bounding box center [802, 237] width 24 height 24
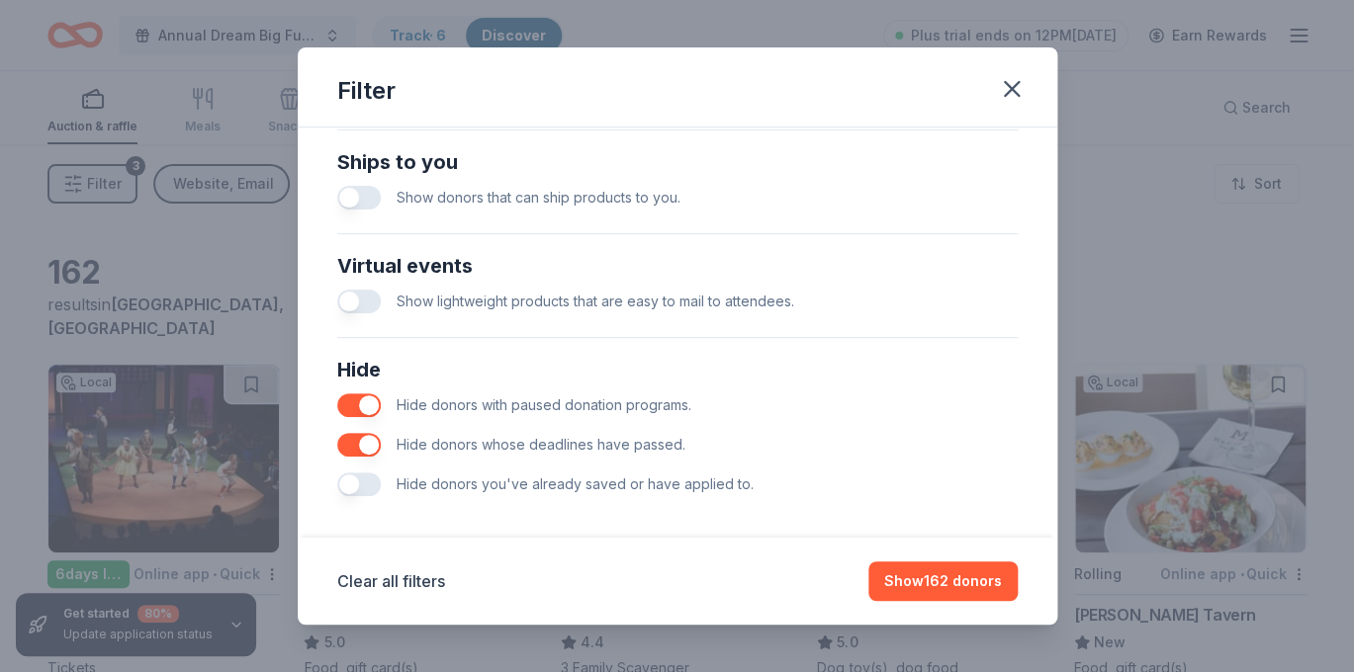
scroll to position [894, 0]
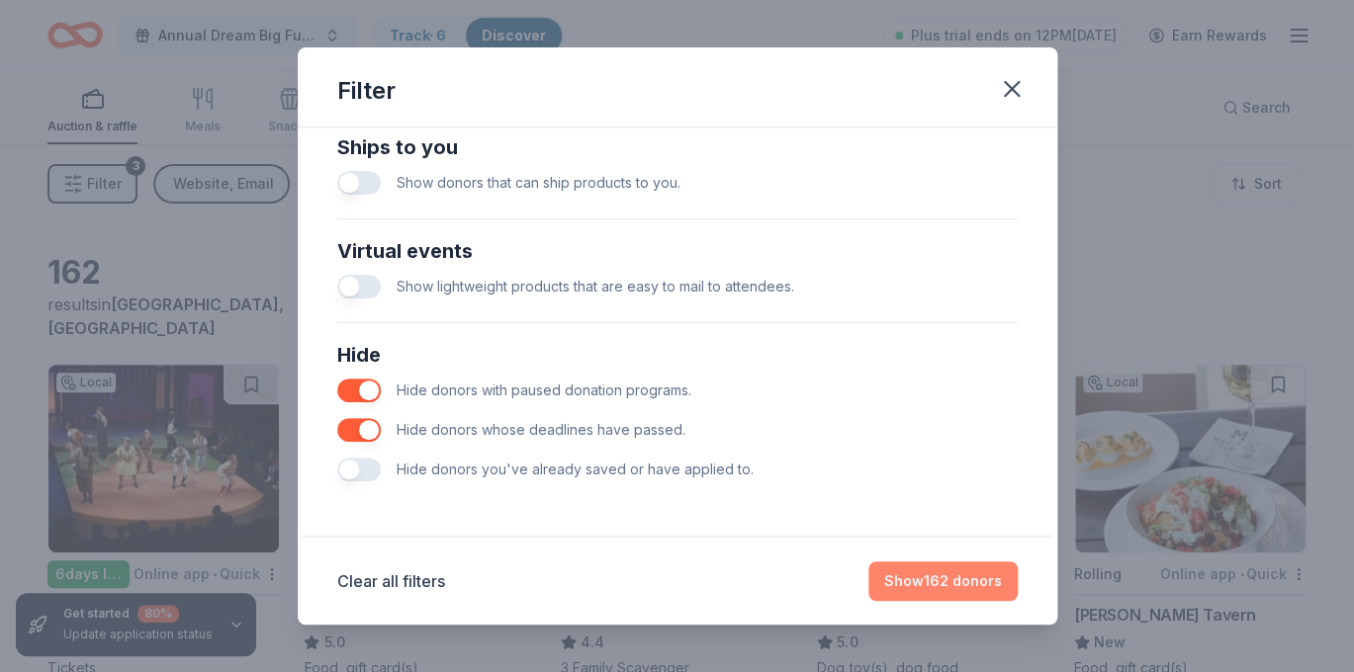
click at [952, 594] on button "Show 162 donors" at bounding box center [942, 582] width 149 height 40
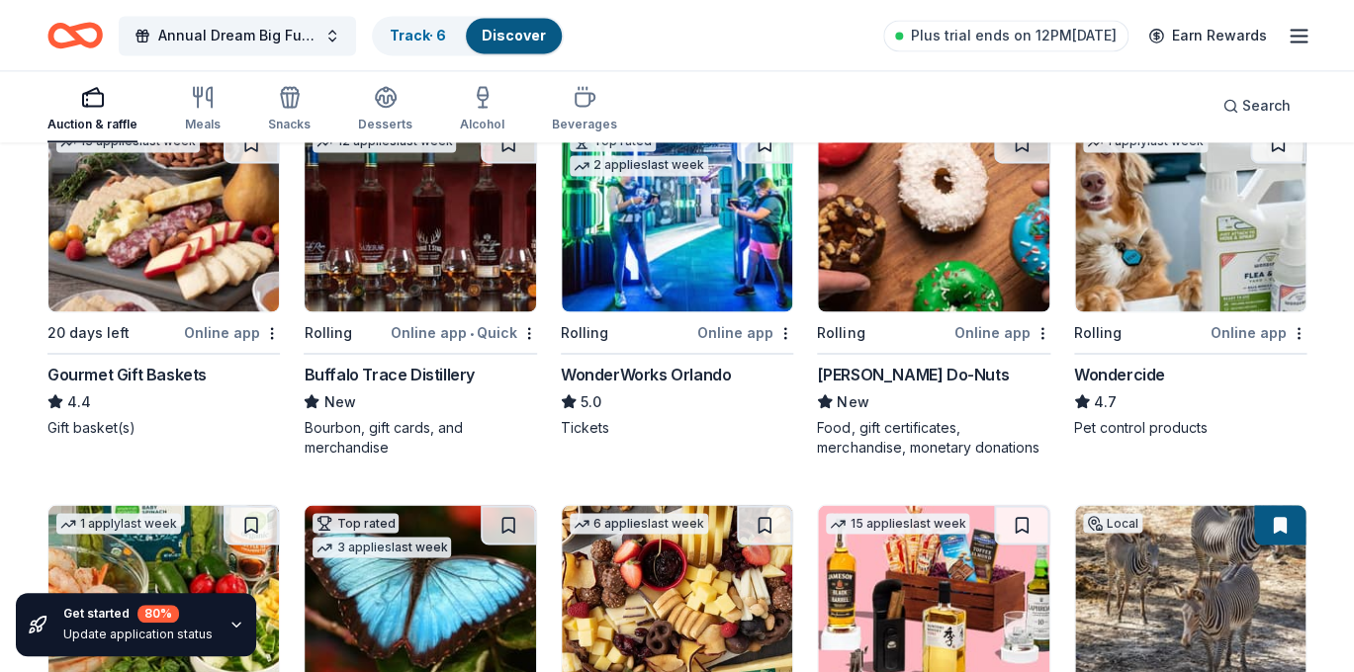
scroll to position [1009, 0]
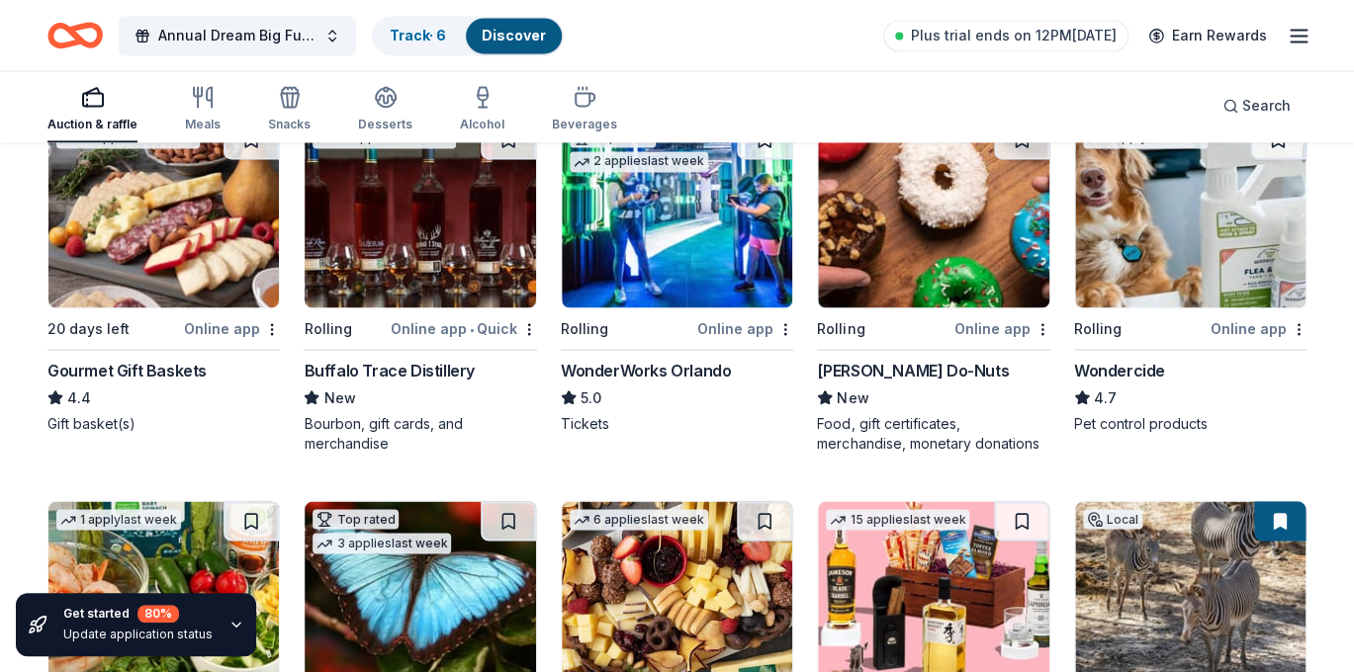
click at [742, 217] on img at bounding box center [677, 214] width 230 height 188
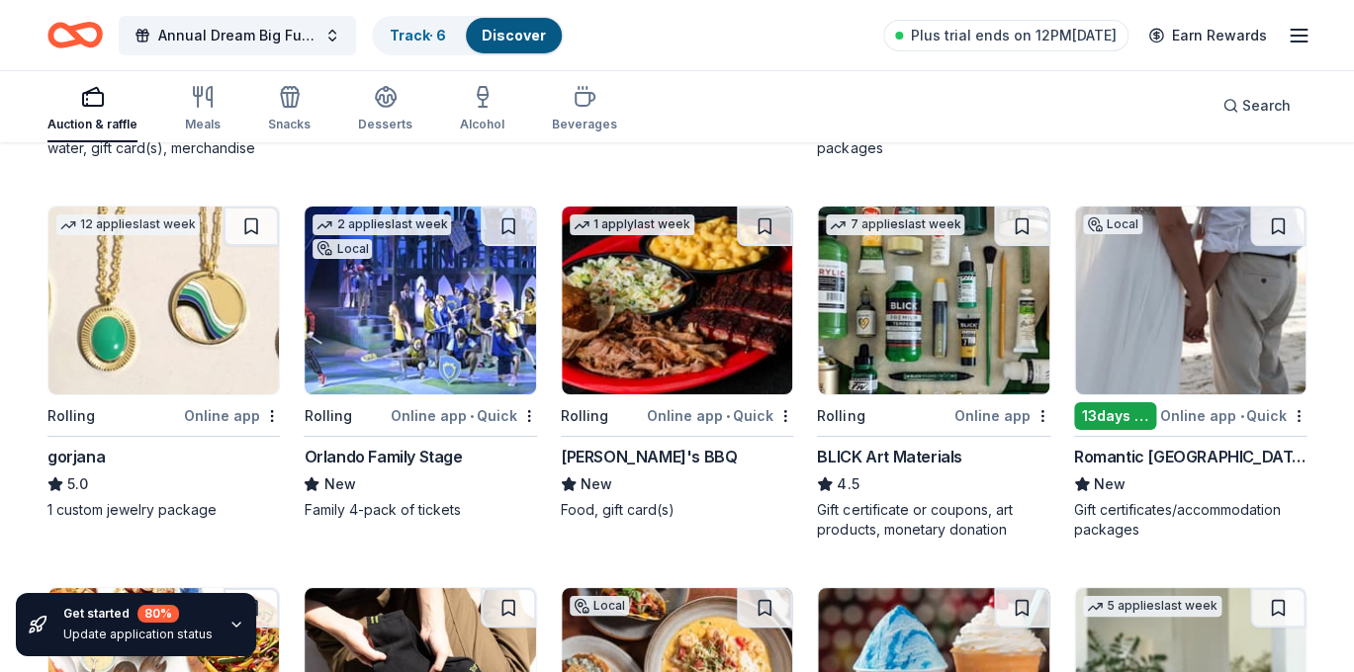
scroll to position [2426, 0]
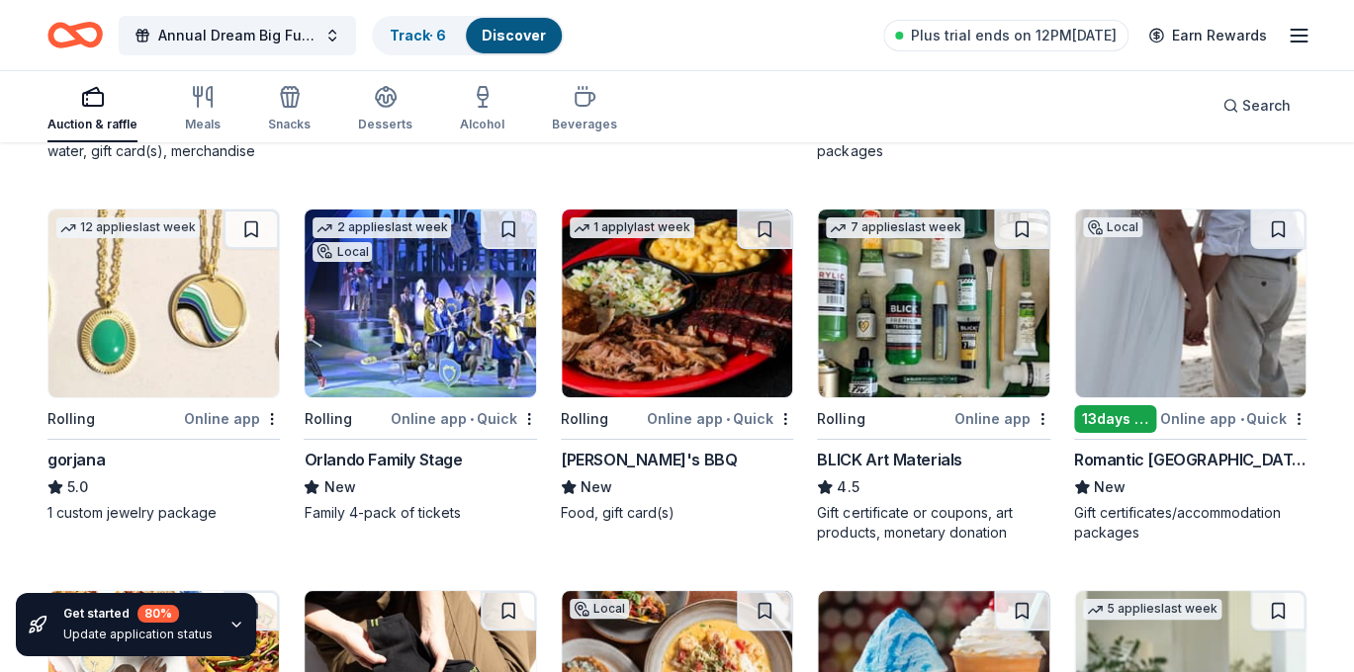
click at [1219, 364] on img at bounding box center [1190, 304] width 230 height 188
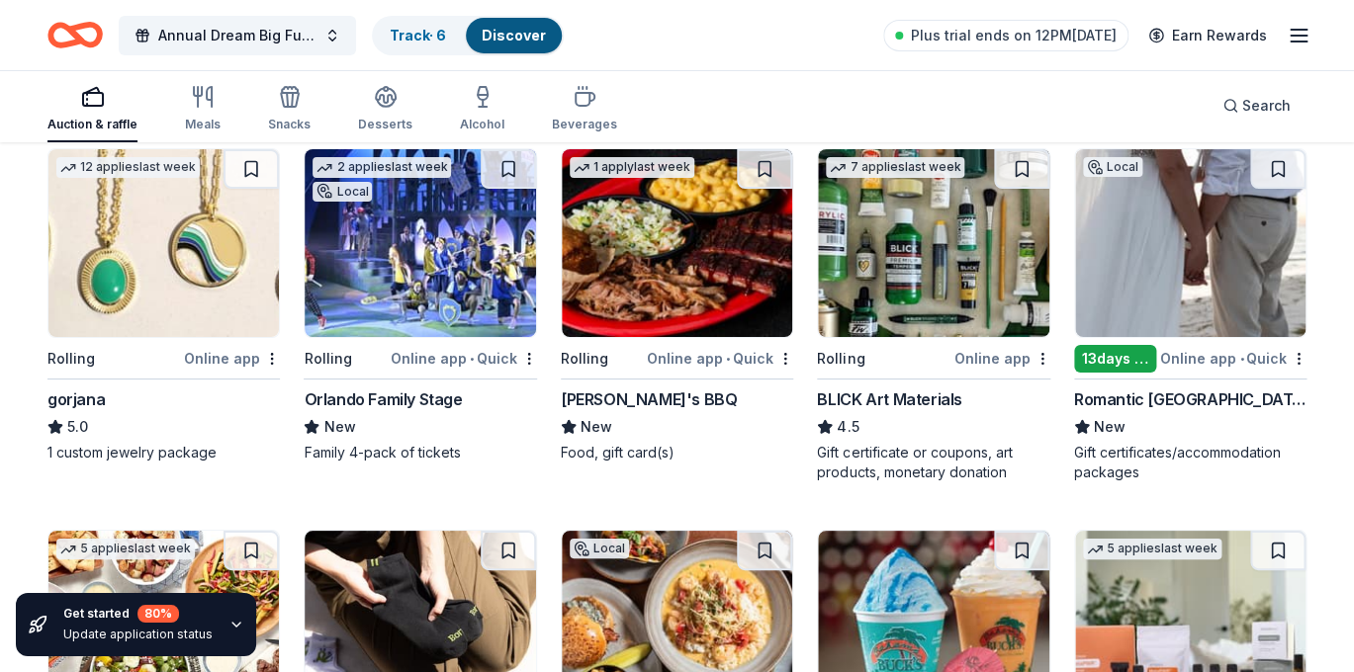
scroll to position [2483, 0]
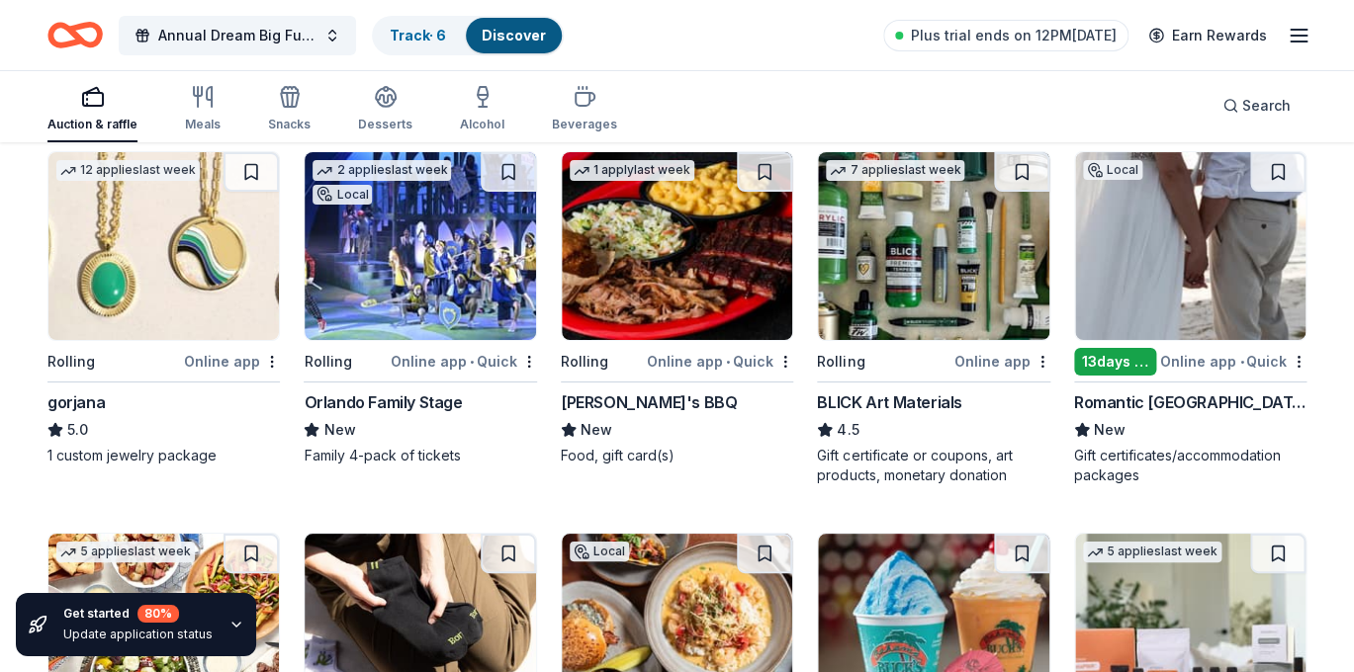
click at [702, 256] on img at bounding box center [677, 246] width 230 height 188
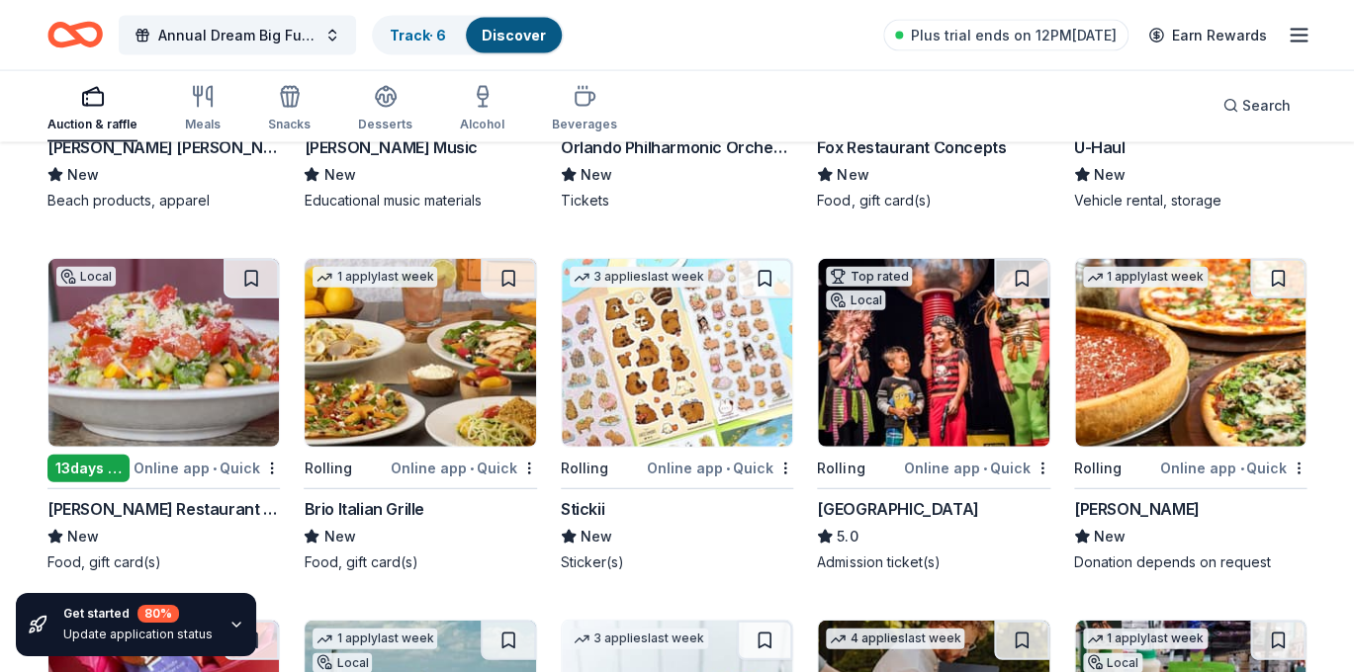
scroll to position [4254, 0]
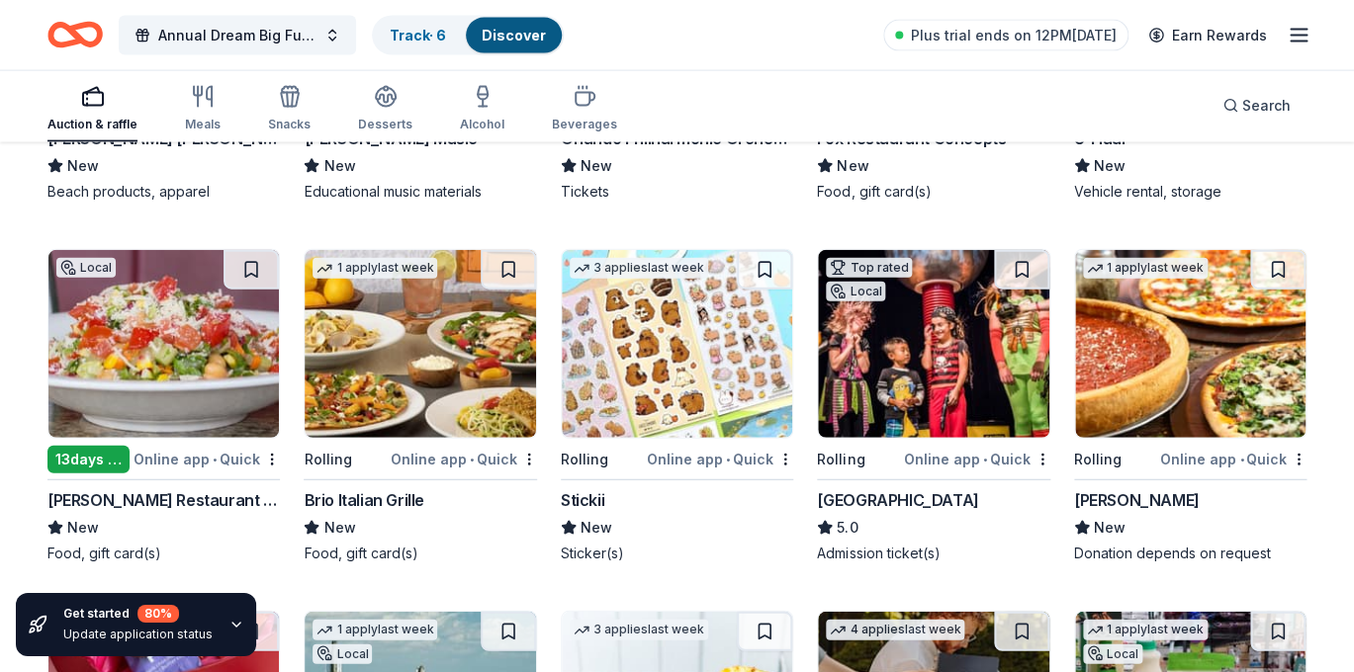
click at [915, 383] on img at bounding box center [933, 344] width 230 height 188
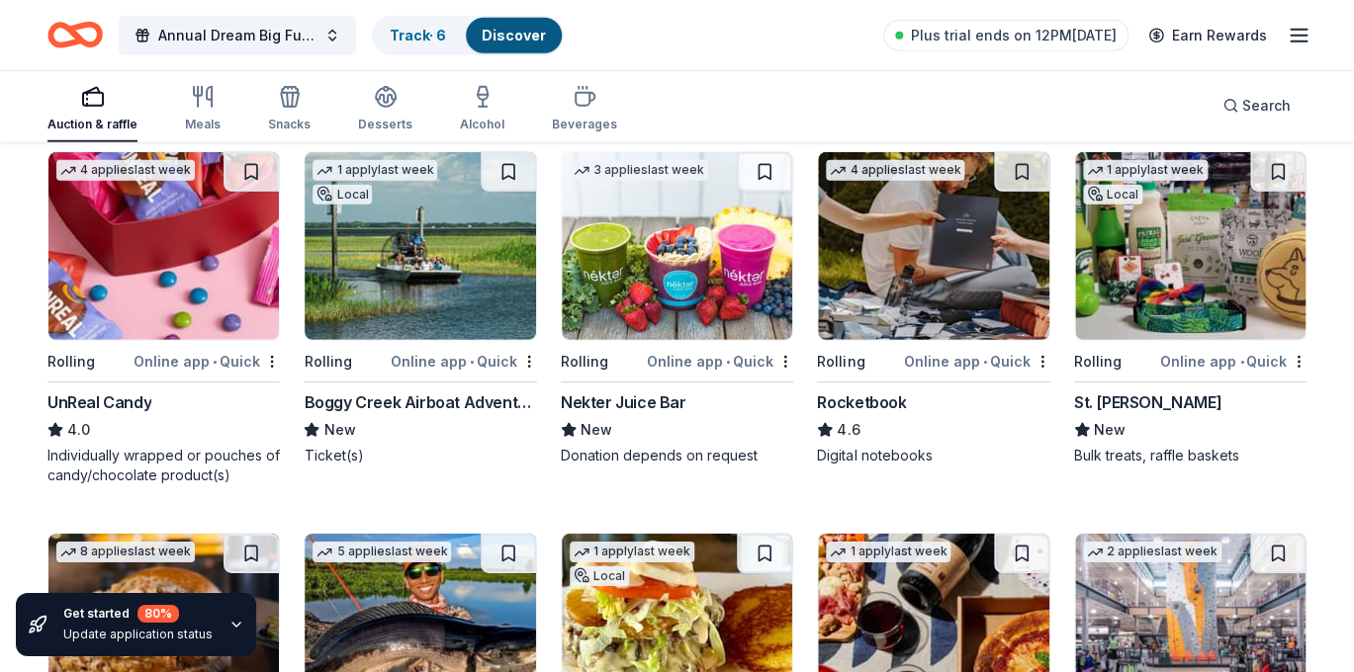
scroll to position [4708, 0]
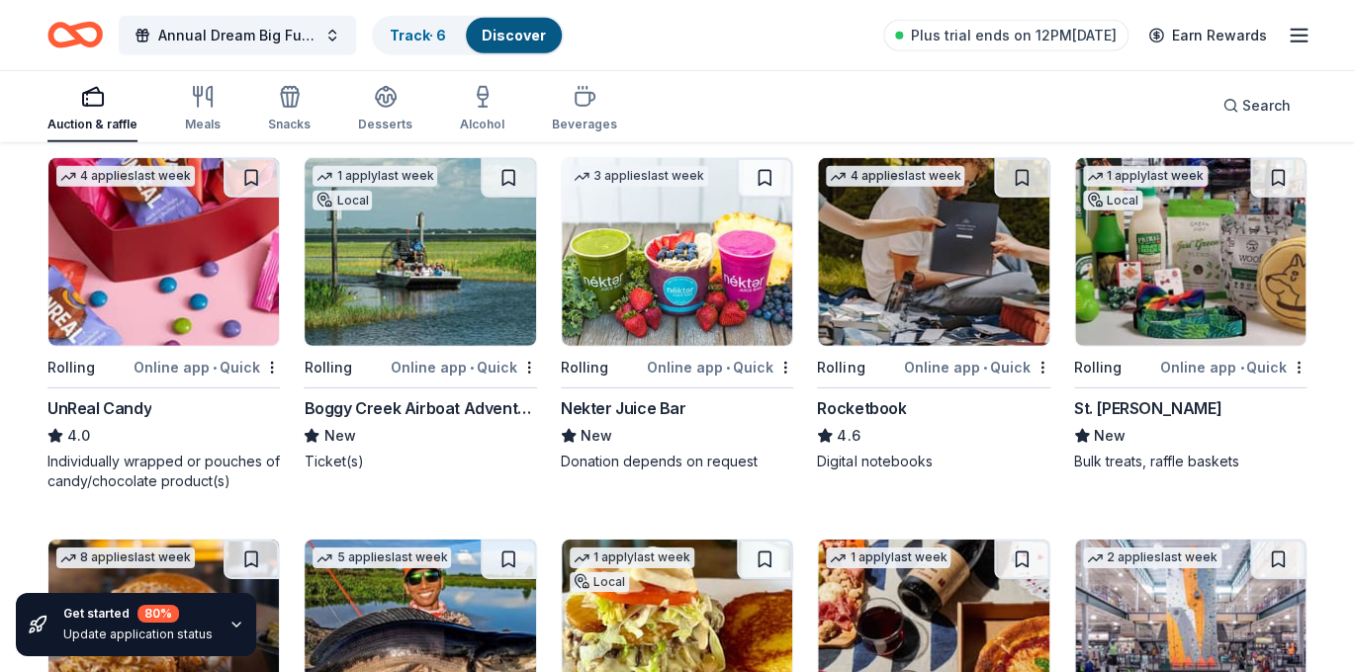
click at [419, 279] on img at bounding box center [420, 252] width 230 height 188
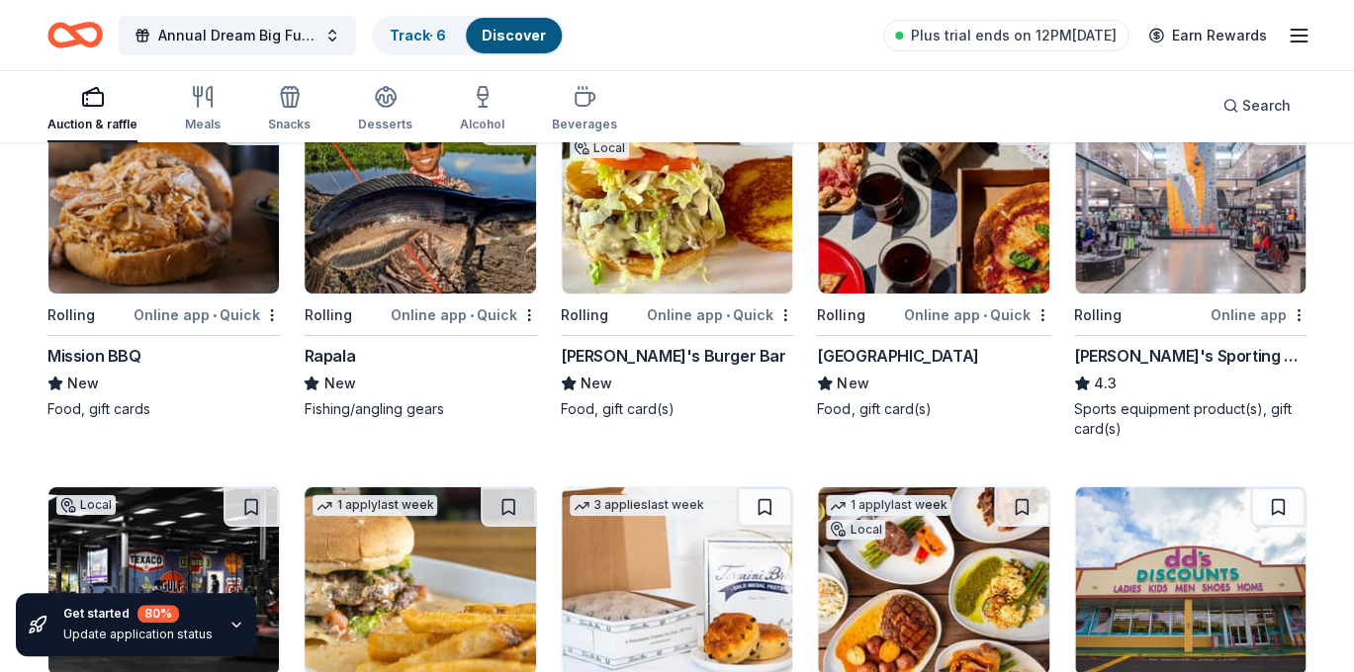
scroll to position [5144, 0]
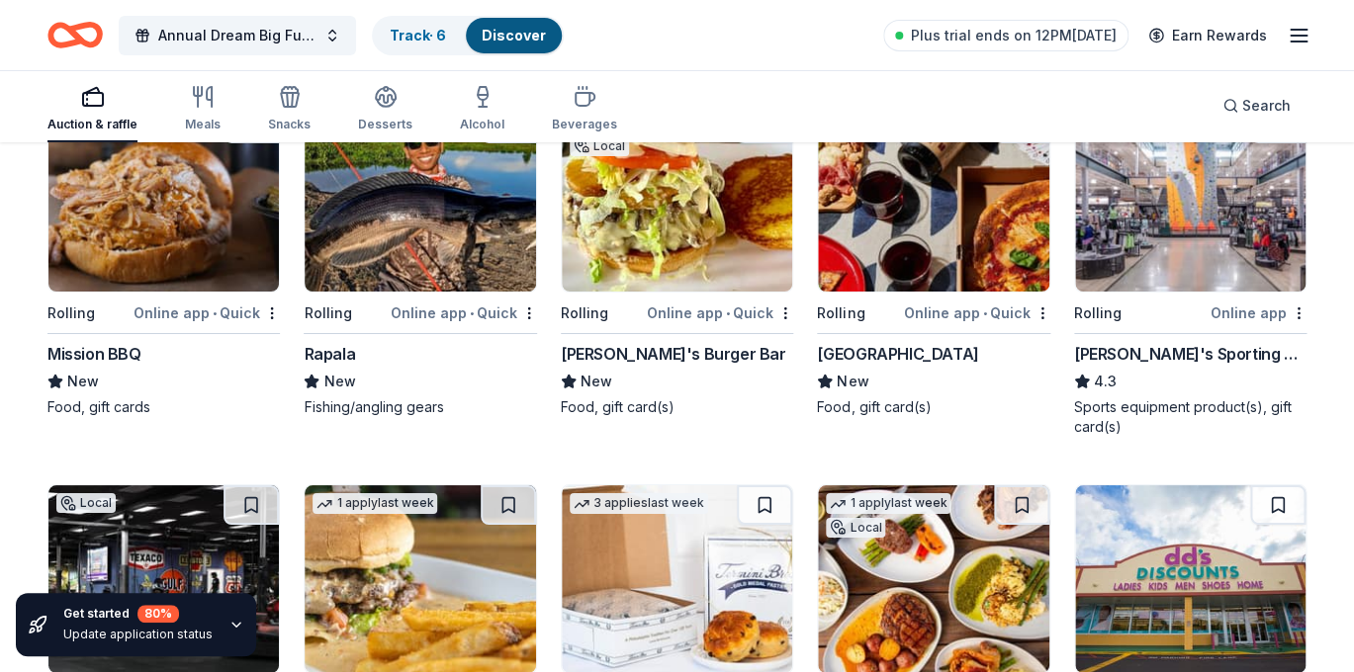
click at [1192, 235] on img at bounding box center [1190, 198] width 230 height 188
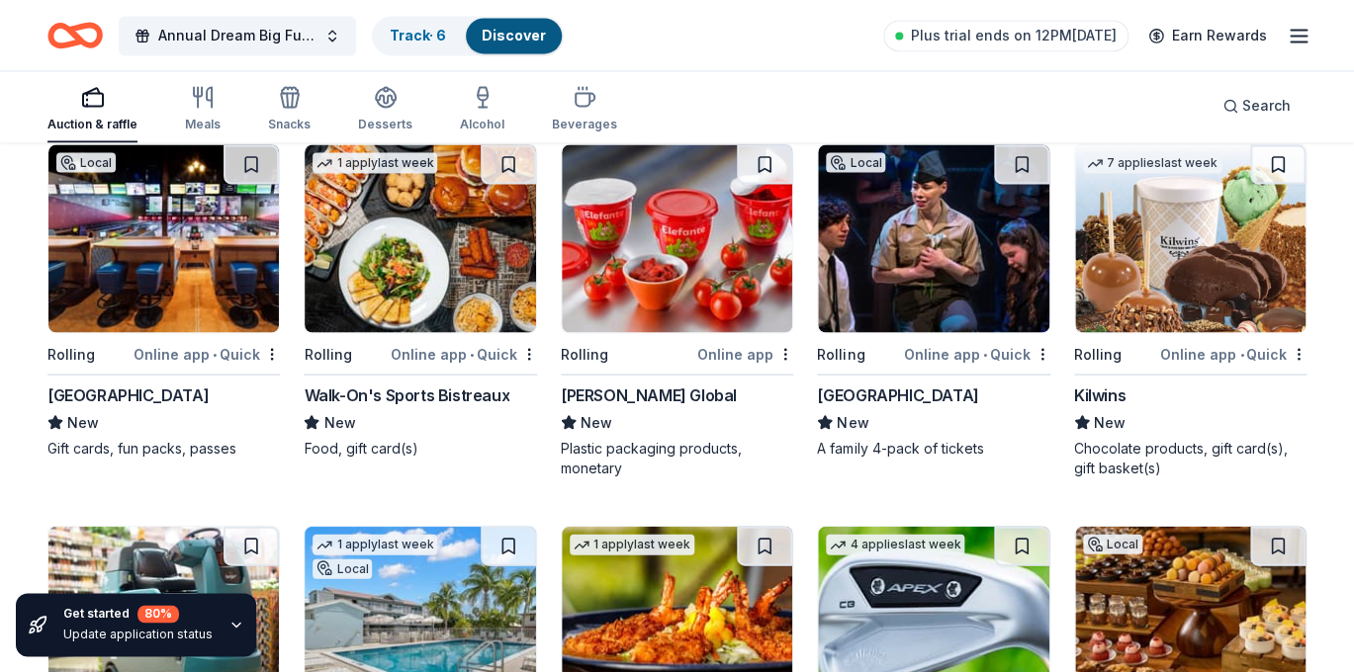
scroll to position [6628, 0]
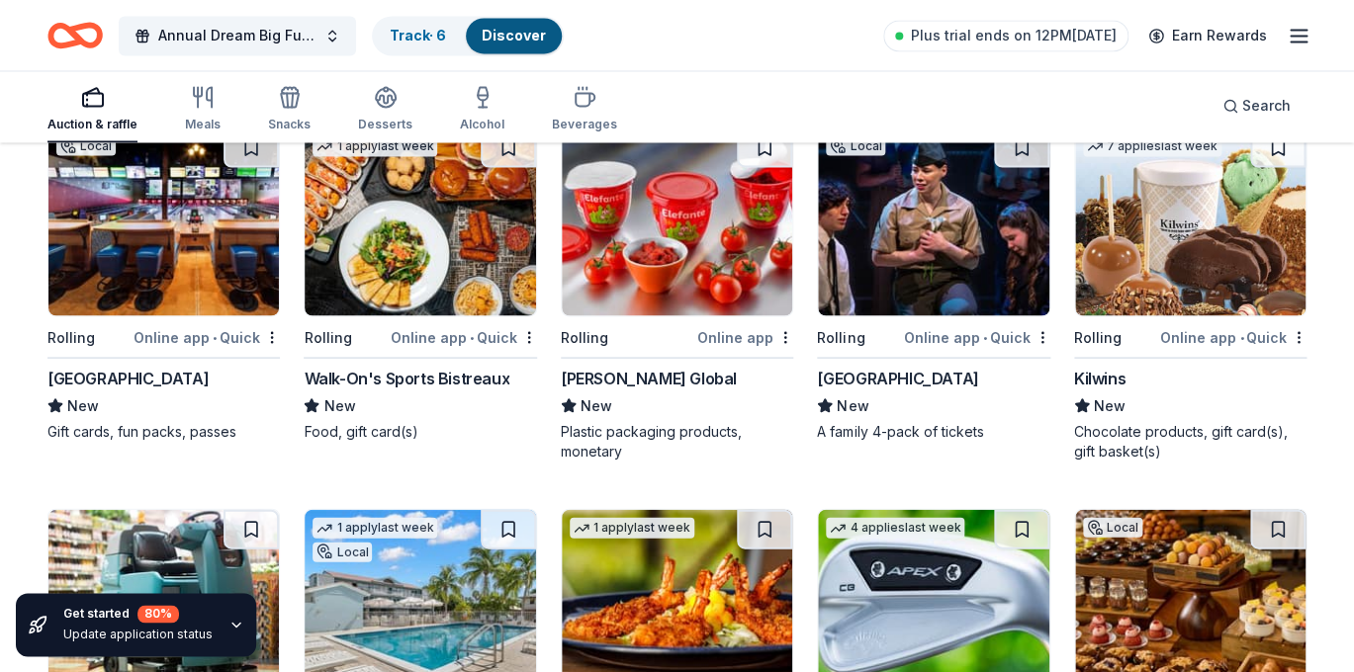
click at [936, 286] on img at bounding box center [933, 222] width 230 height 188
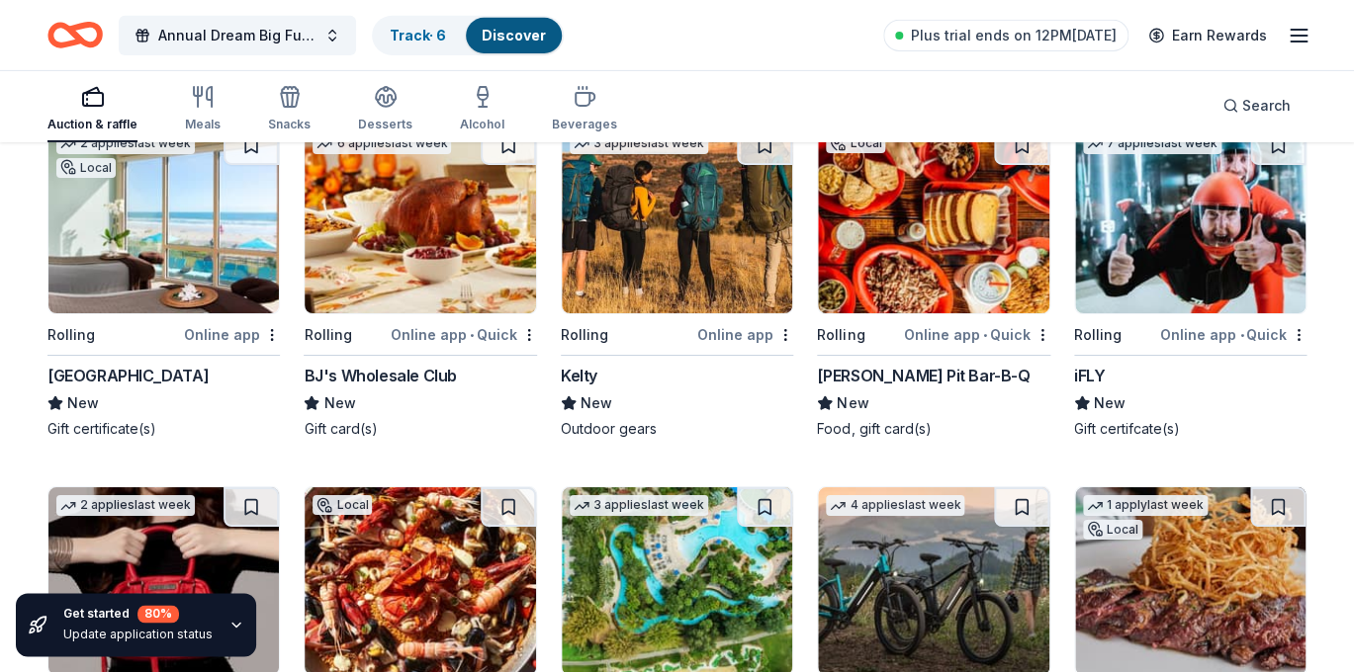
scroll to position [7758, 0]
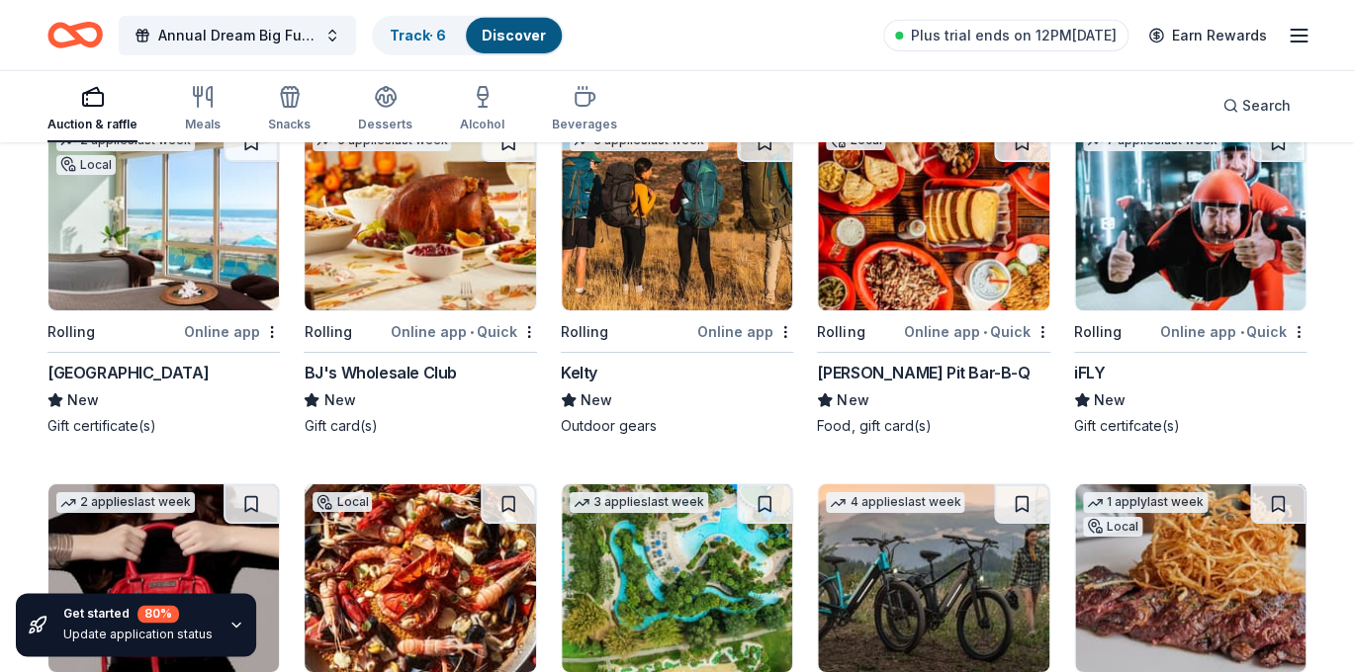
click at [173, 245] on img at bounding box center [163, 217] width 230 height 188
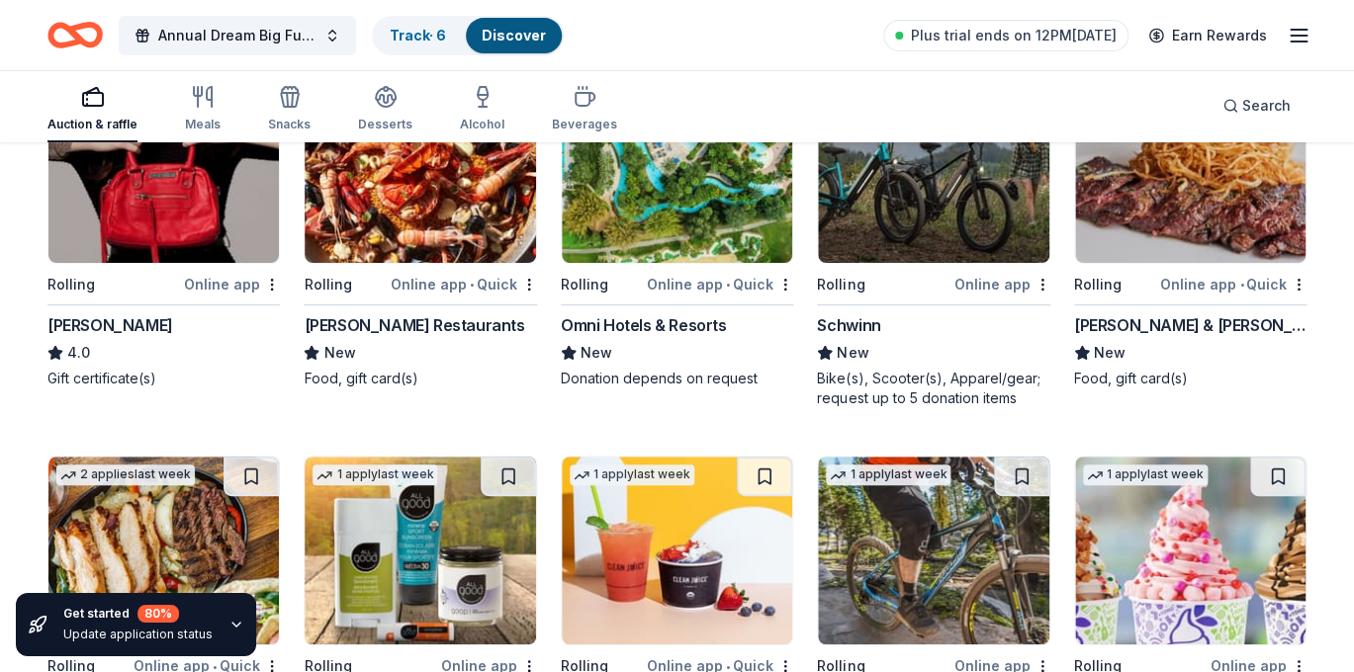
scroll to position [8180, 0]
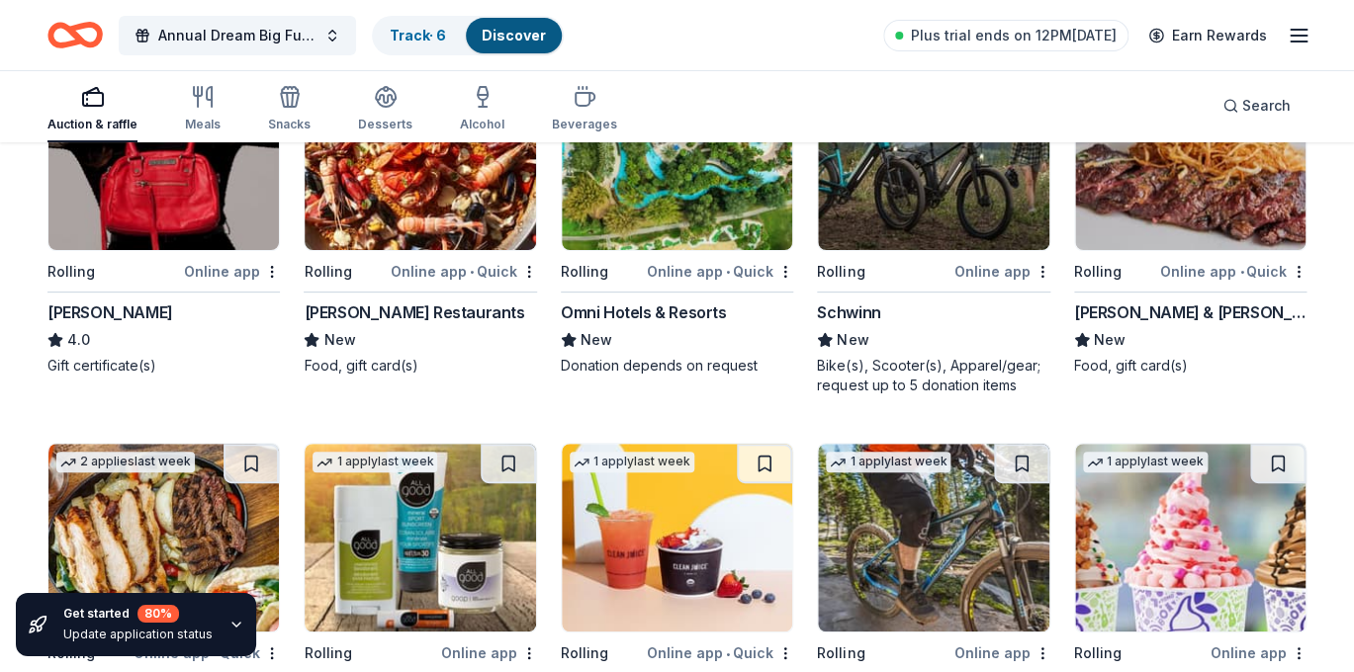
click at [672, 312] on div "Omni Hotels & Resorts" at bounding box center [644, 313] width 166 height 24
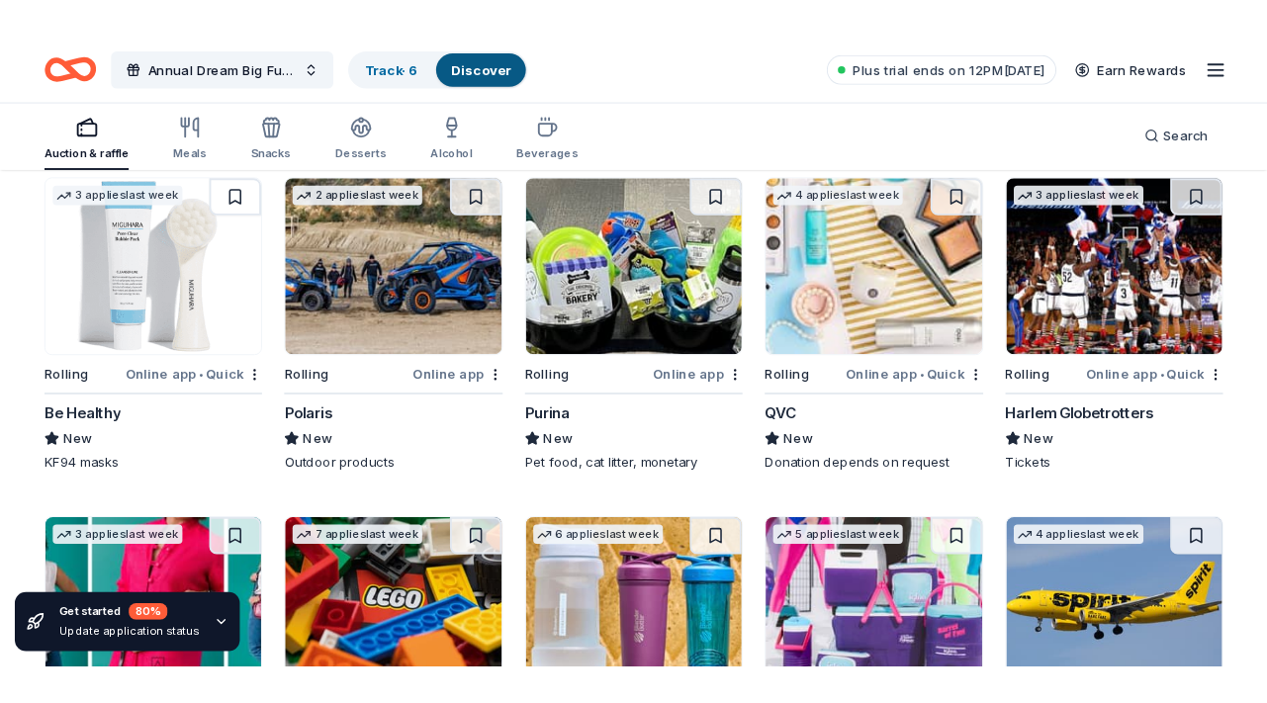
scroll to position [9606, 0]
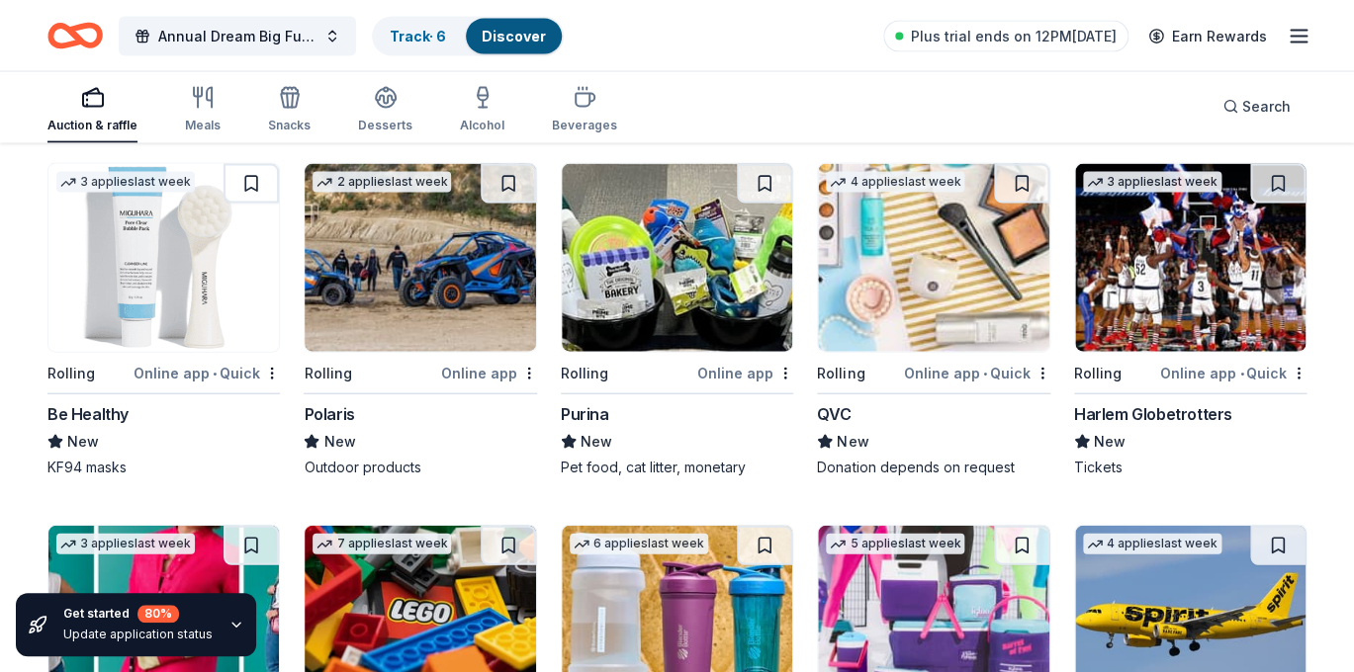
click at [1152, 326] on img at bounding box center [1190, 257] width 230 height 188
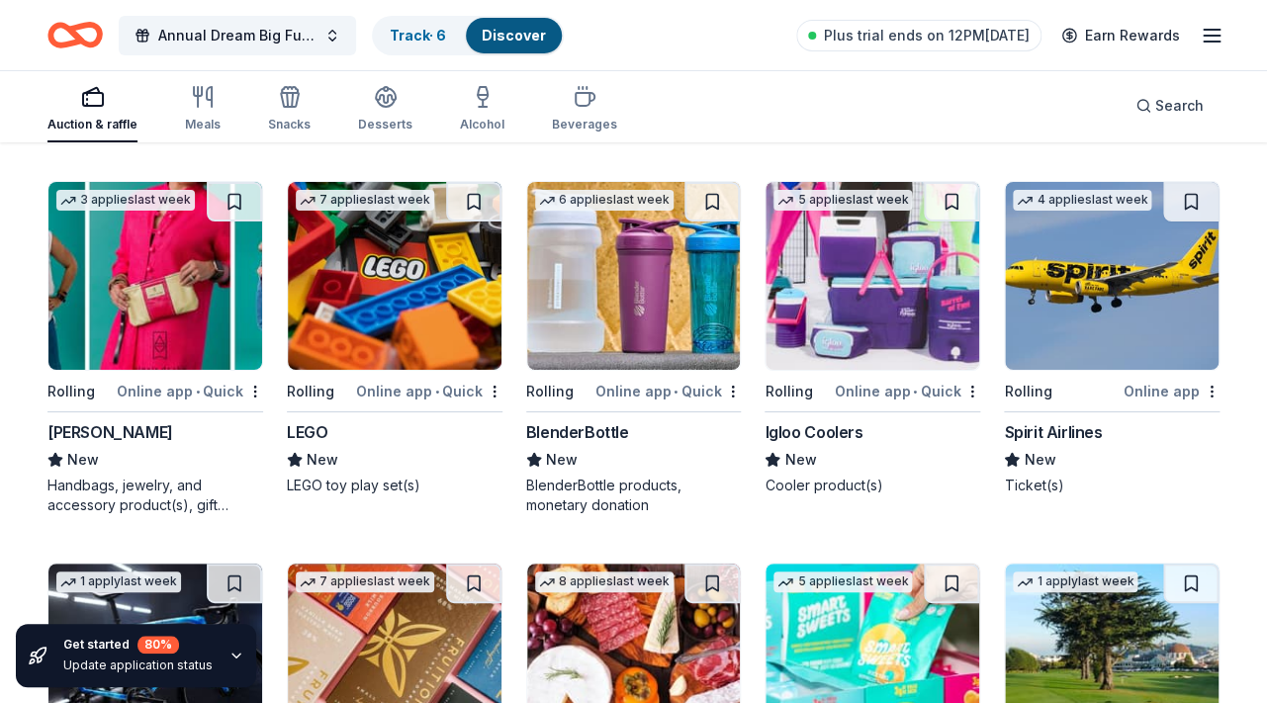
scroll to position [9965, 0]
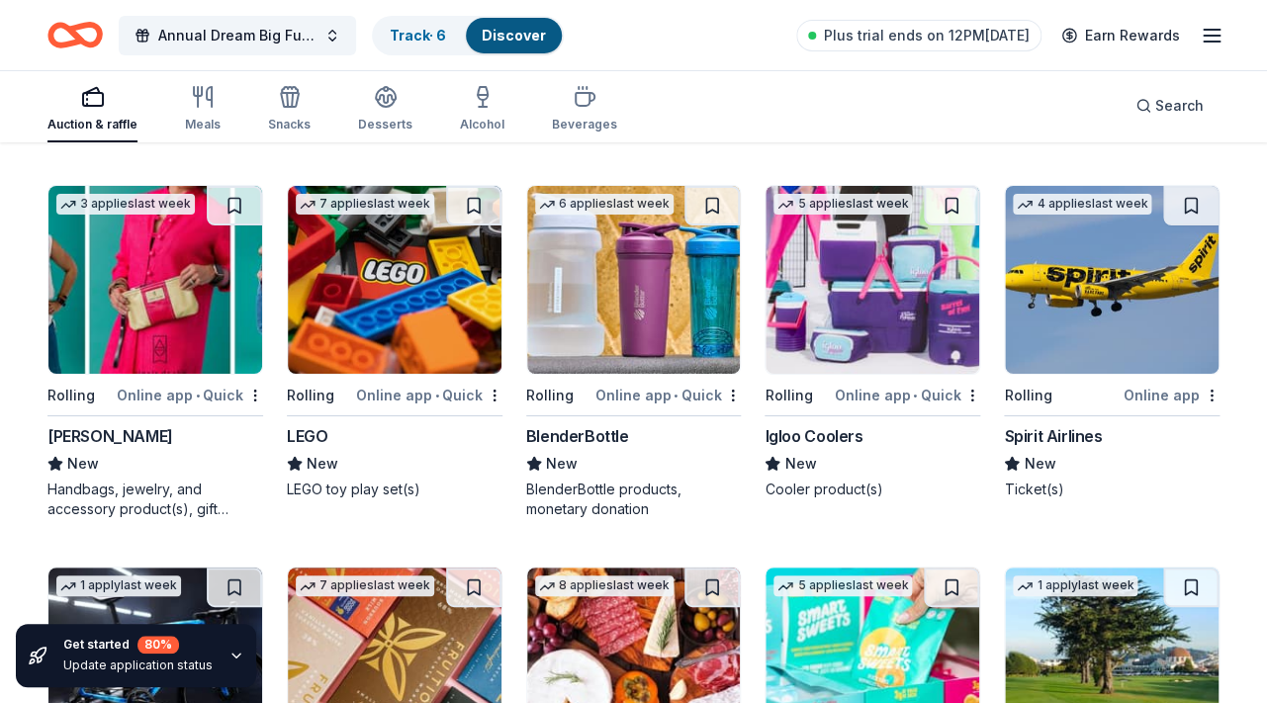
click at [1160, 299] on img at bounding box center [1112, 280] width 214 height 188
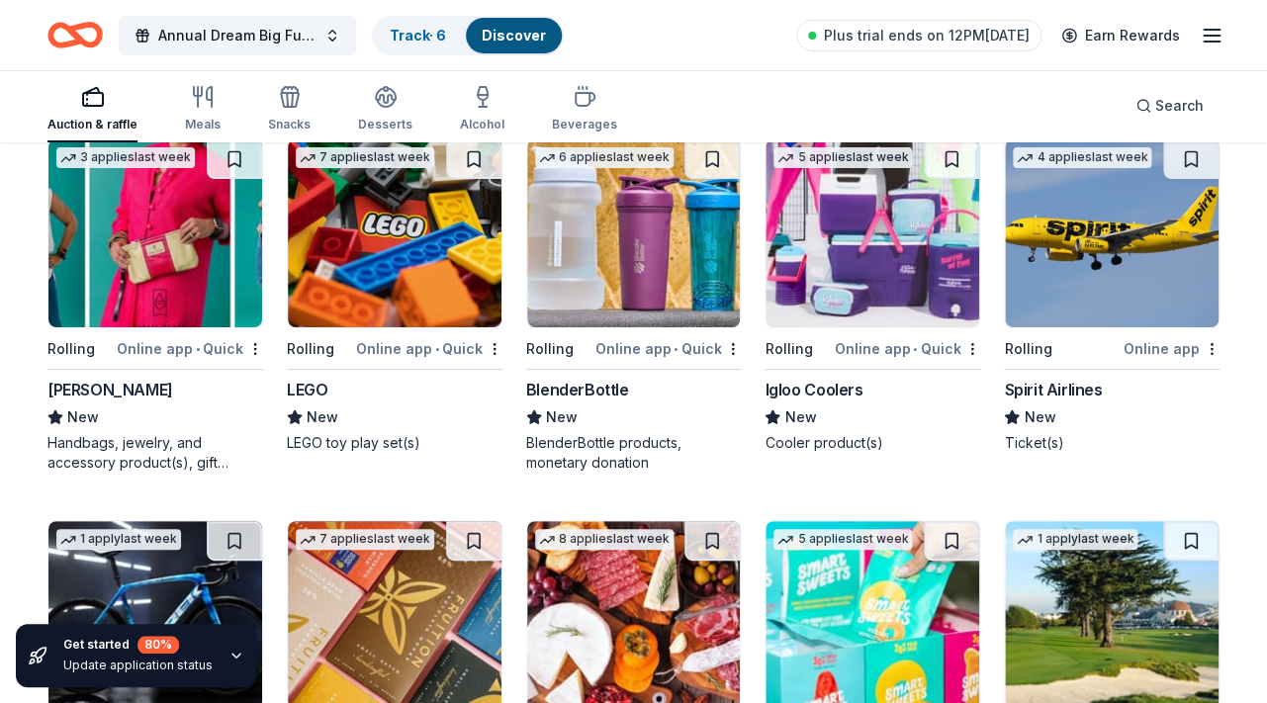
scroll to position [9996, 0]
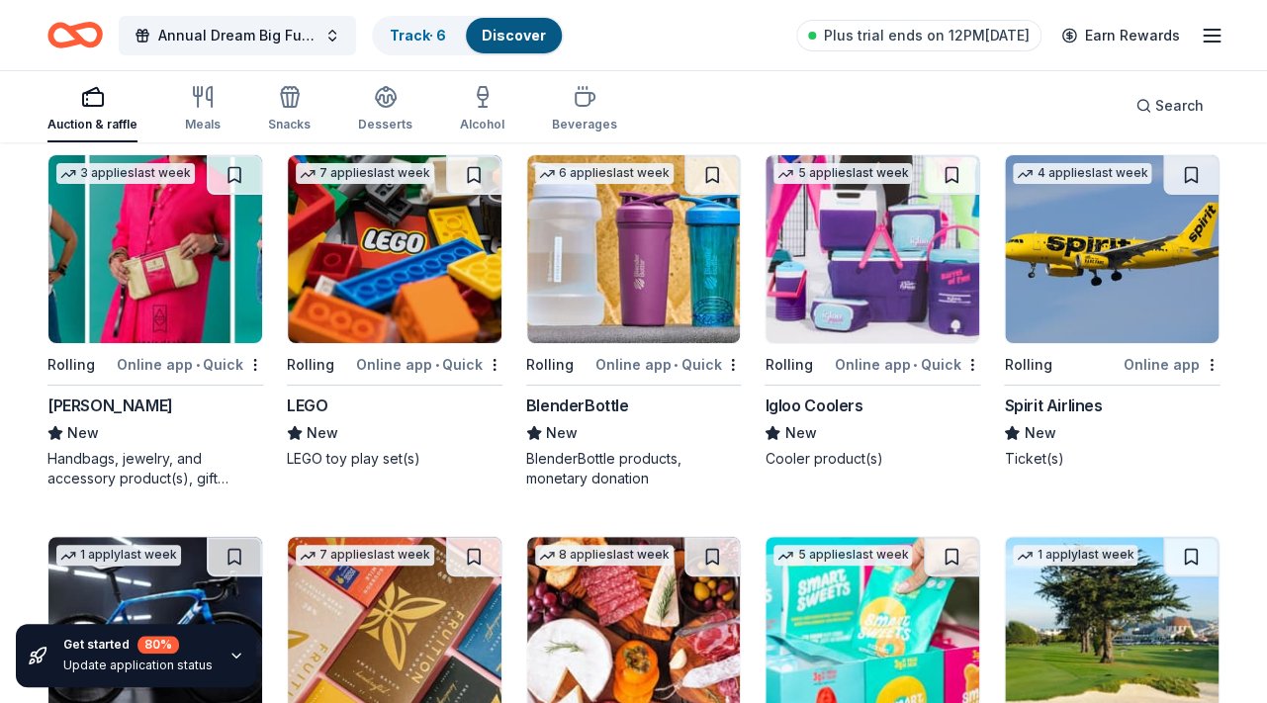
click at [894, 302] on img at bounding box center [872, 249] width 214 height 188
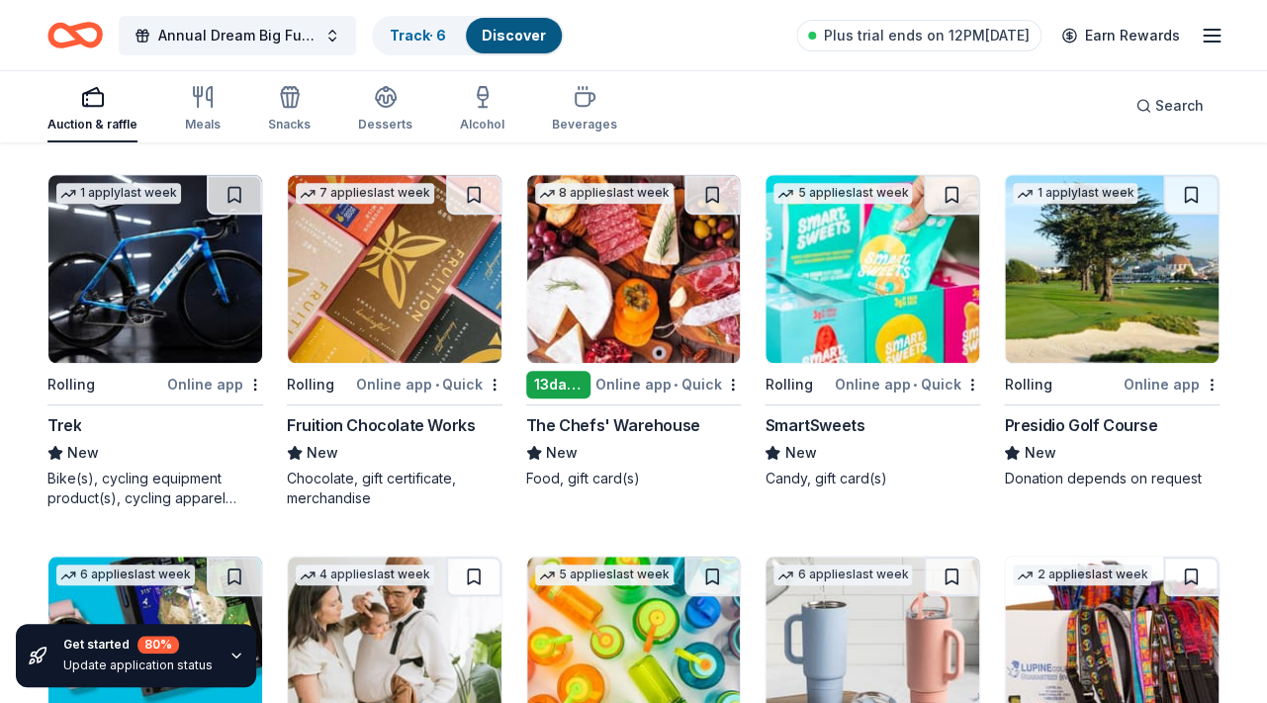
scroll to position [10322, 0]
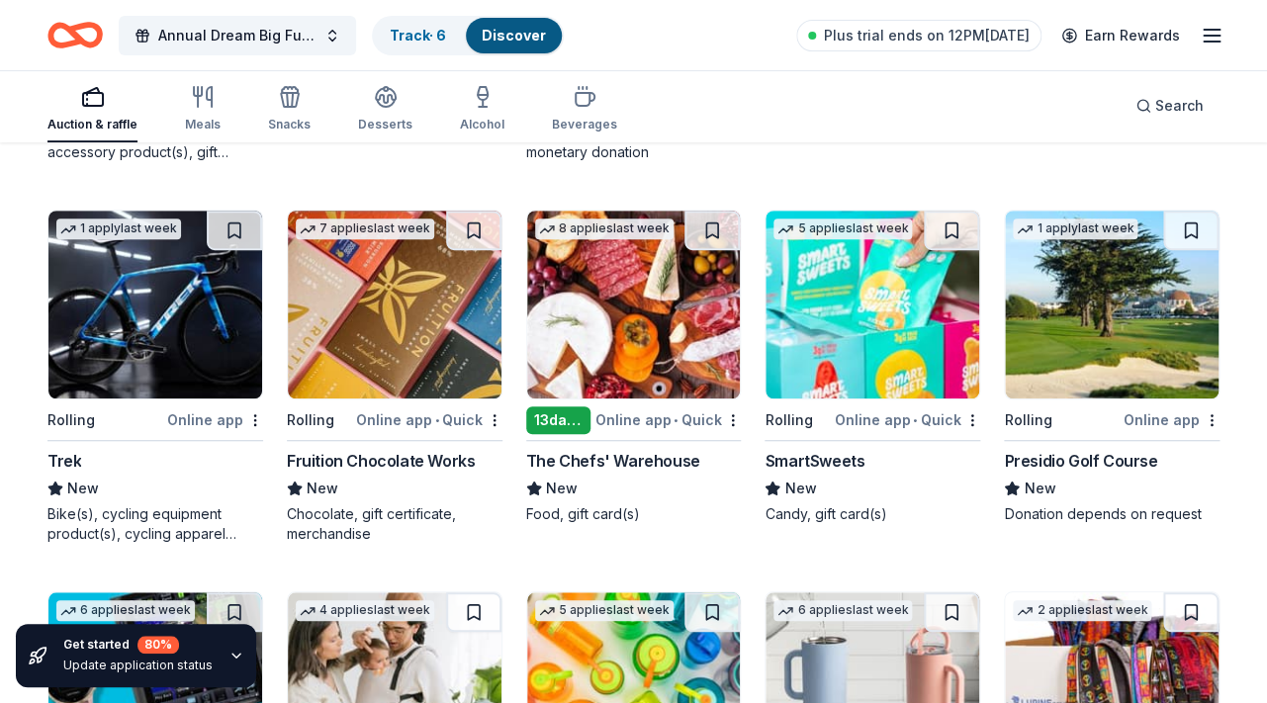
click at [168, 306] on img at bounding box center [155, 305] width 214 height 188
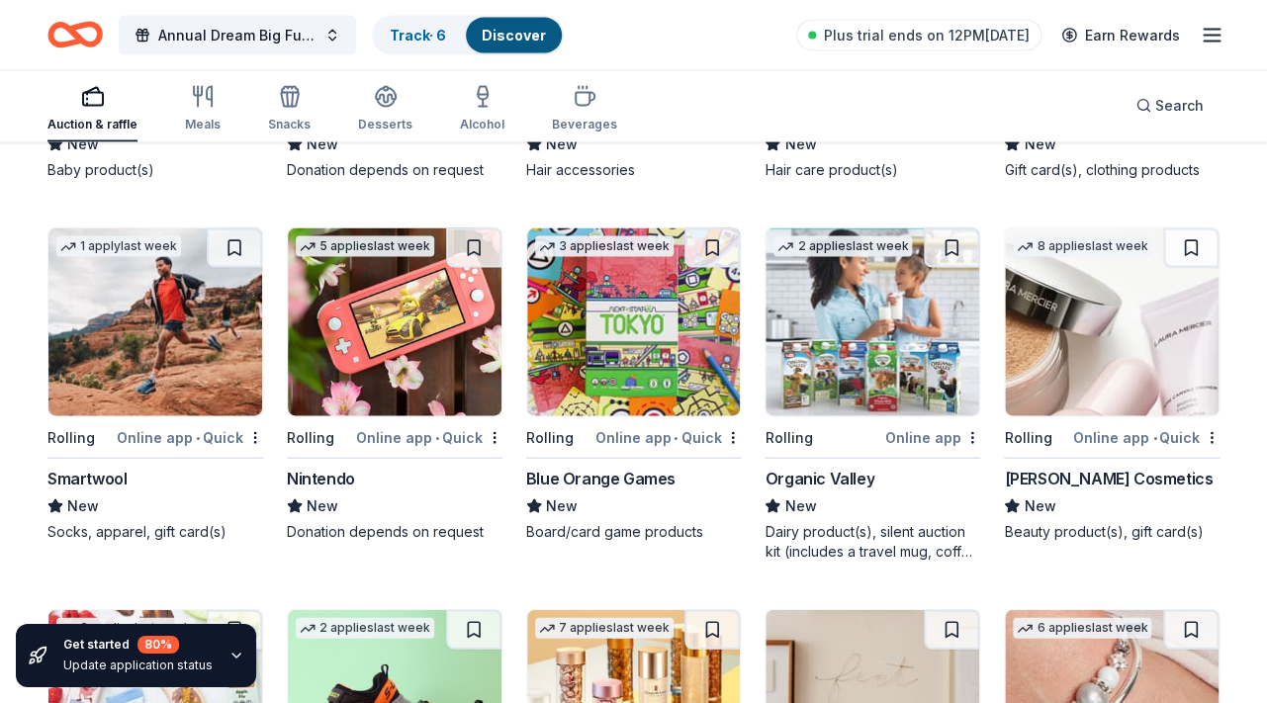
scroll to position [11426, 0]
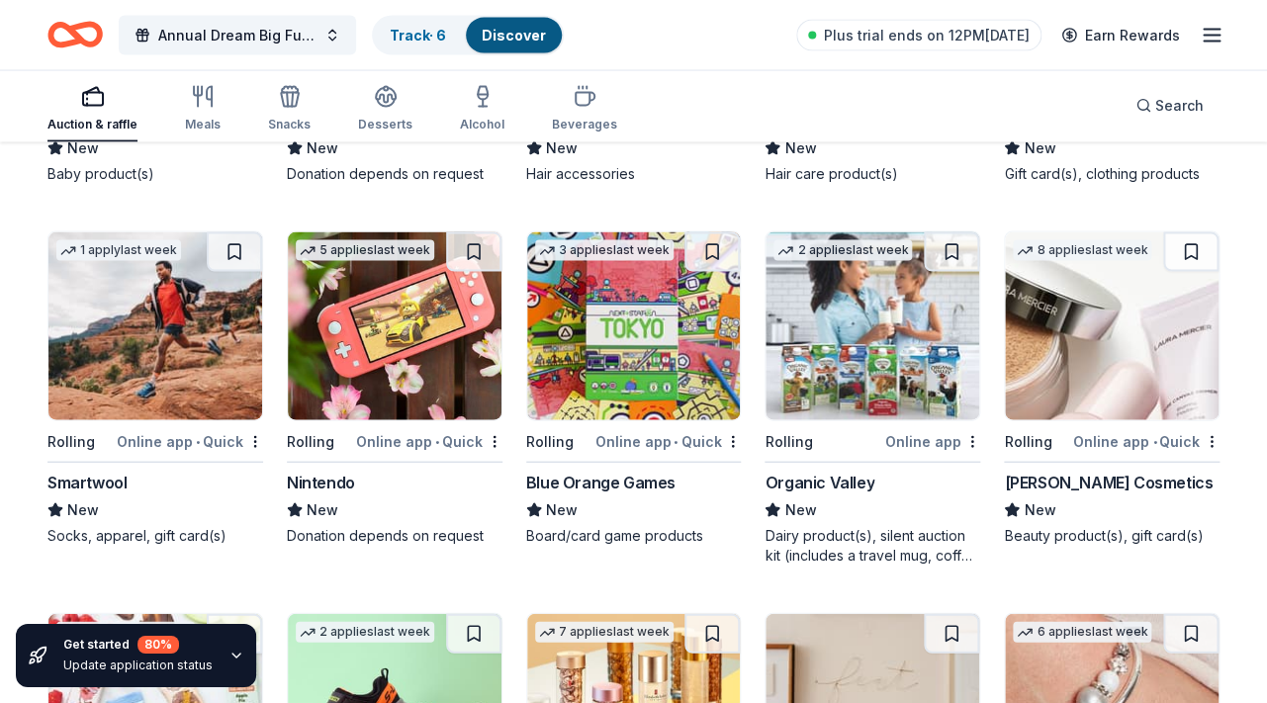
click at [396, 333] on img at bounding box center [395, 326] width 214 height 188
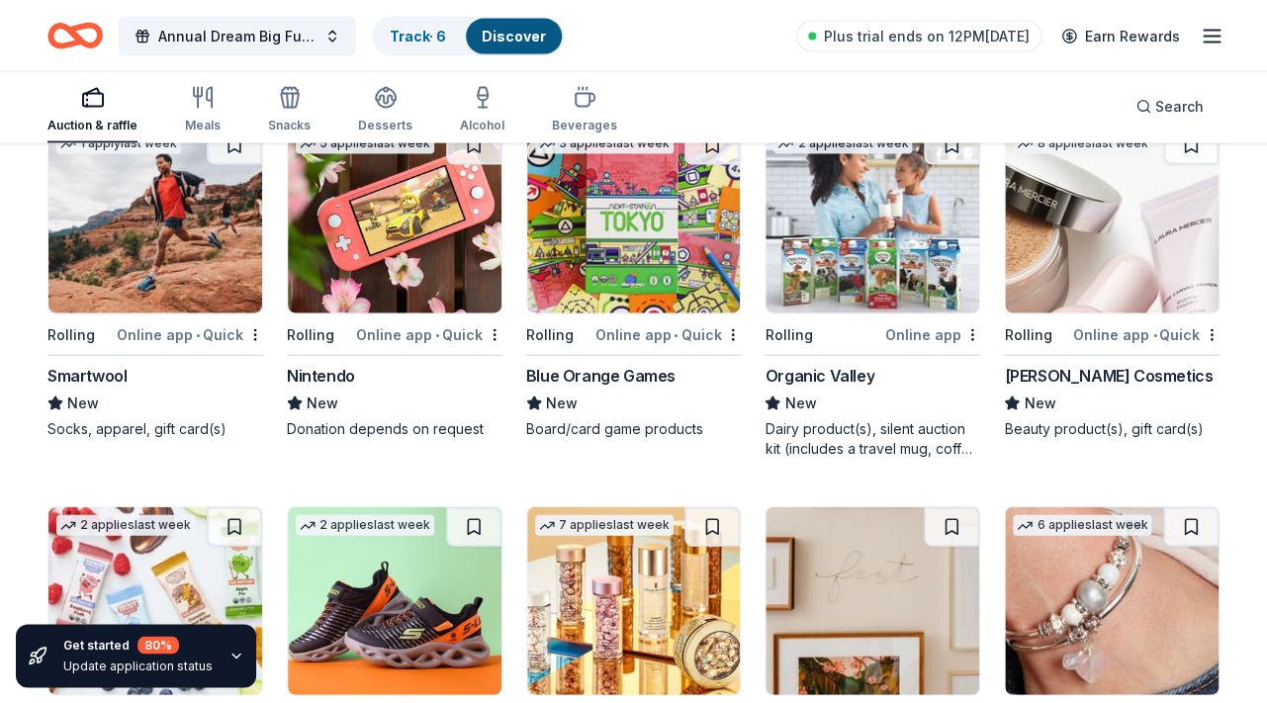
scroll to position [11535, 0]
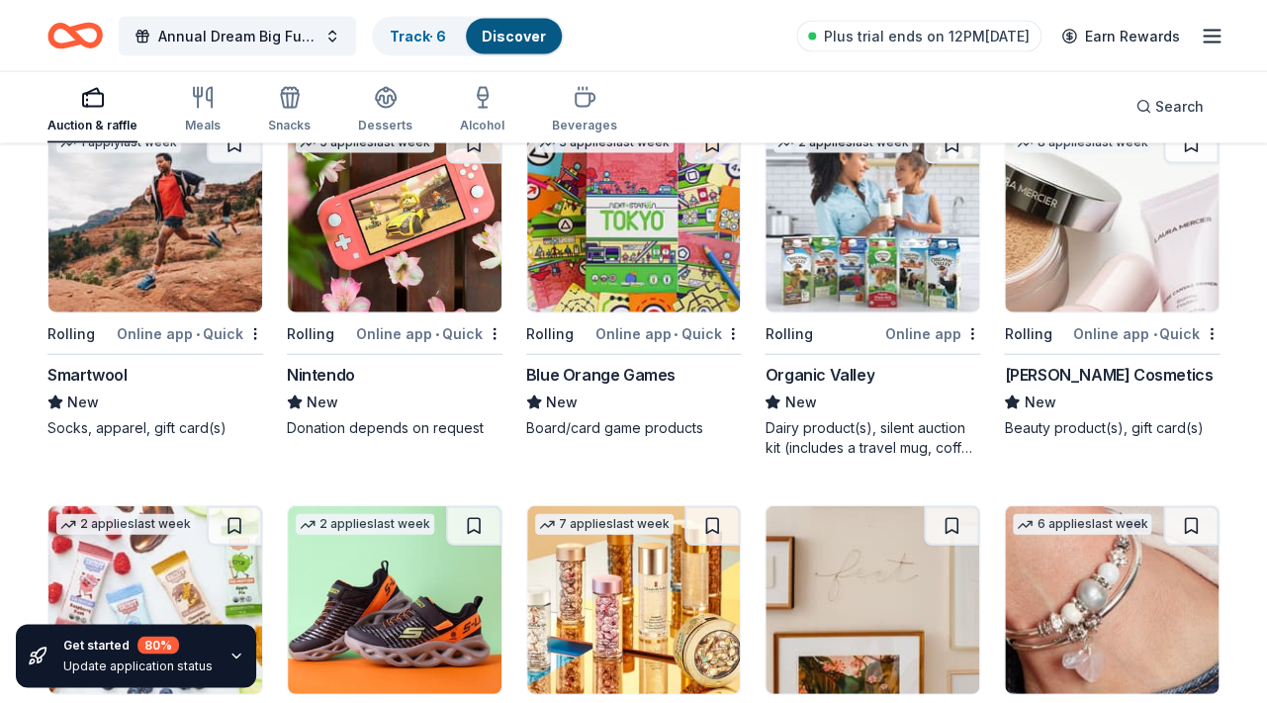
click at [921, 267] on img at bounding box center [872, 218] width 214 height 188
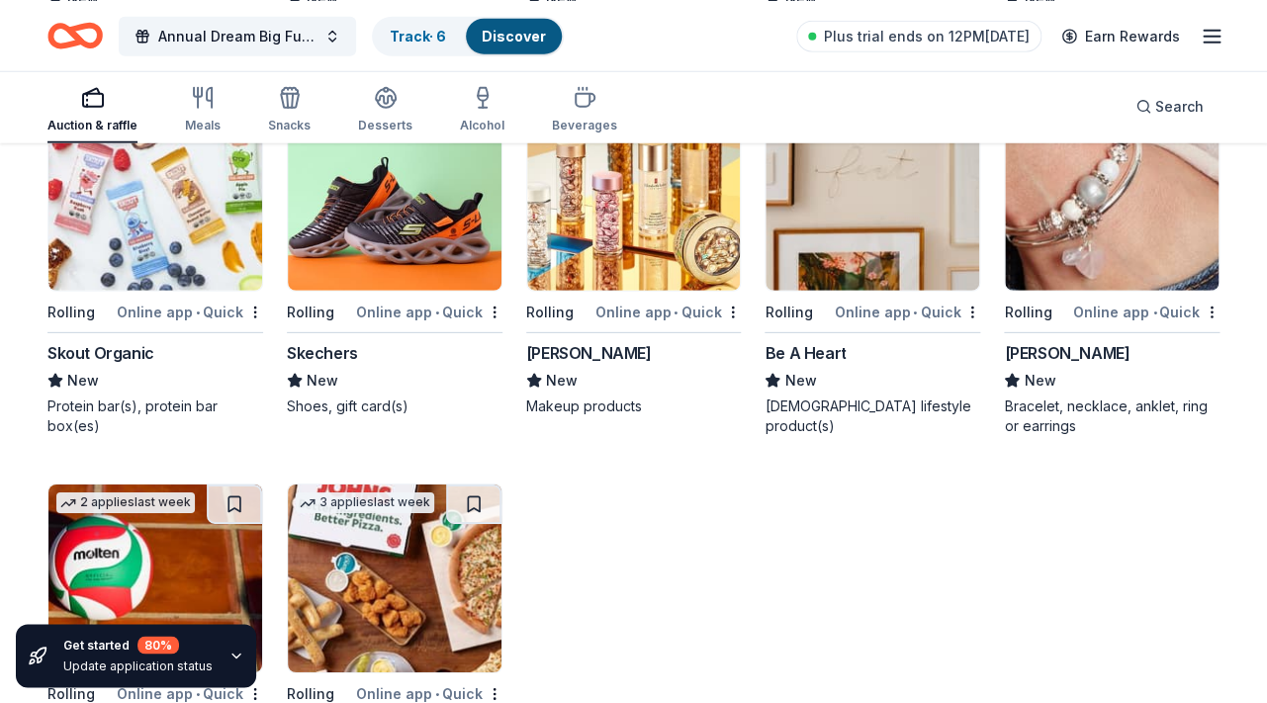
scroll to position [11943, 0]
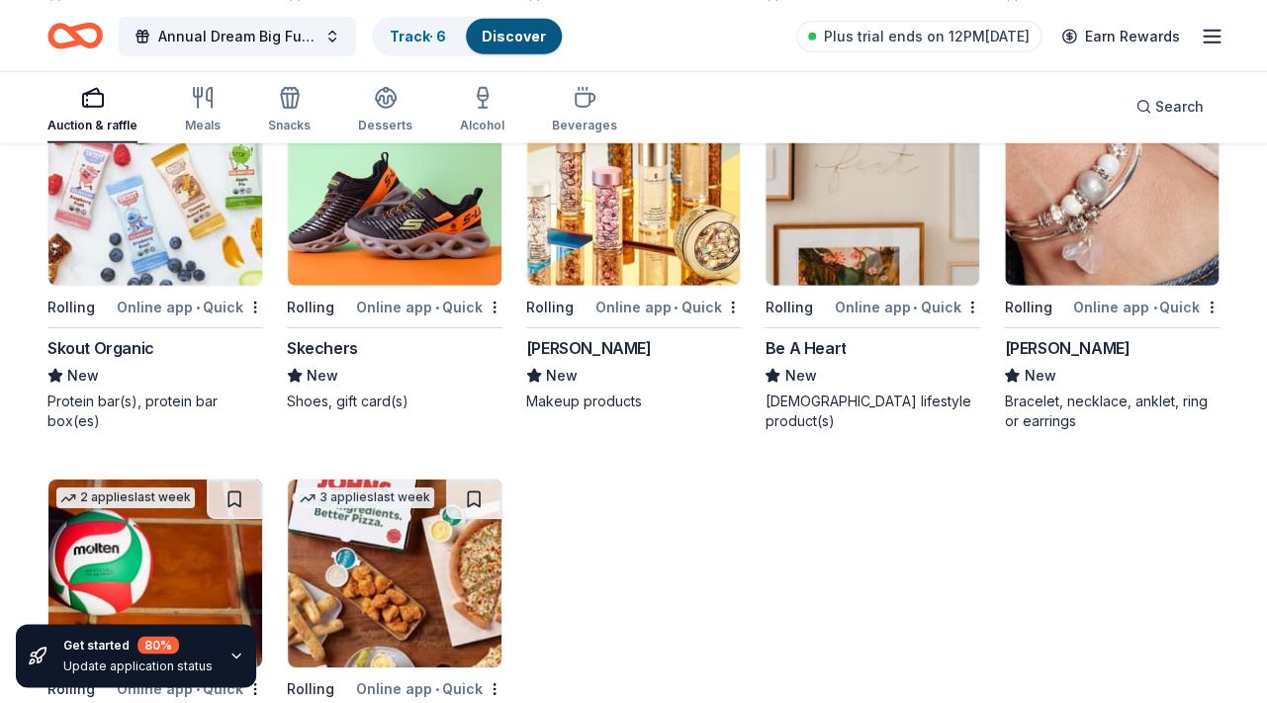
click at [401, 226] on img at bounding box center [395, 191] width 214 height 188
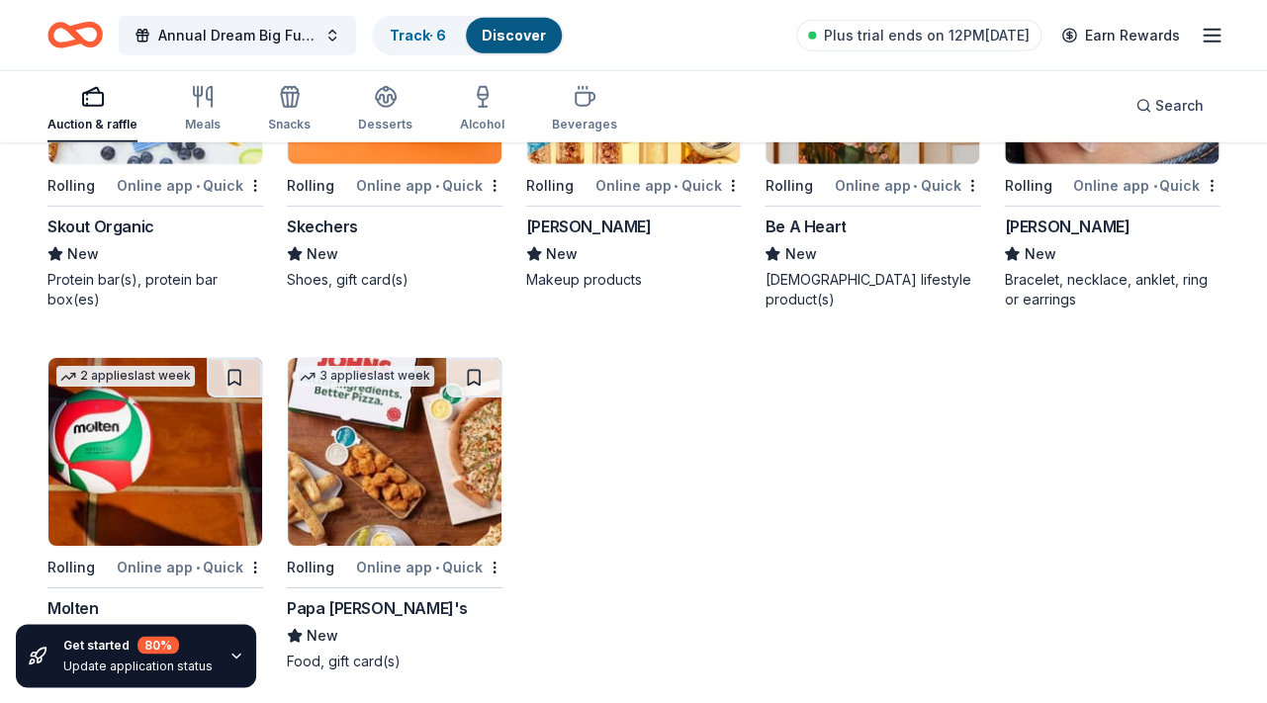
scroll to position [12072, 0]
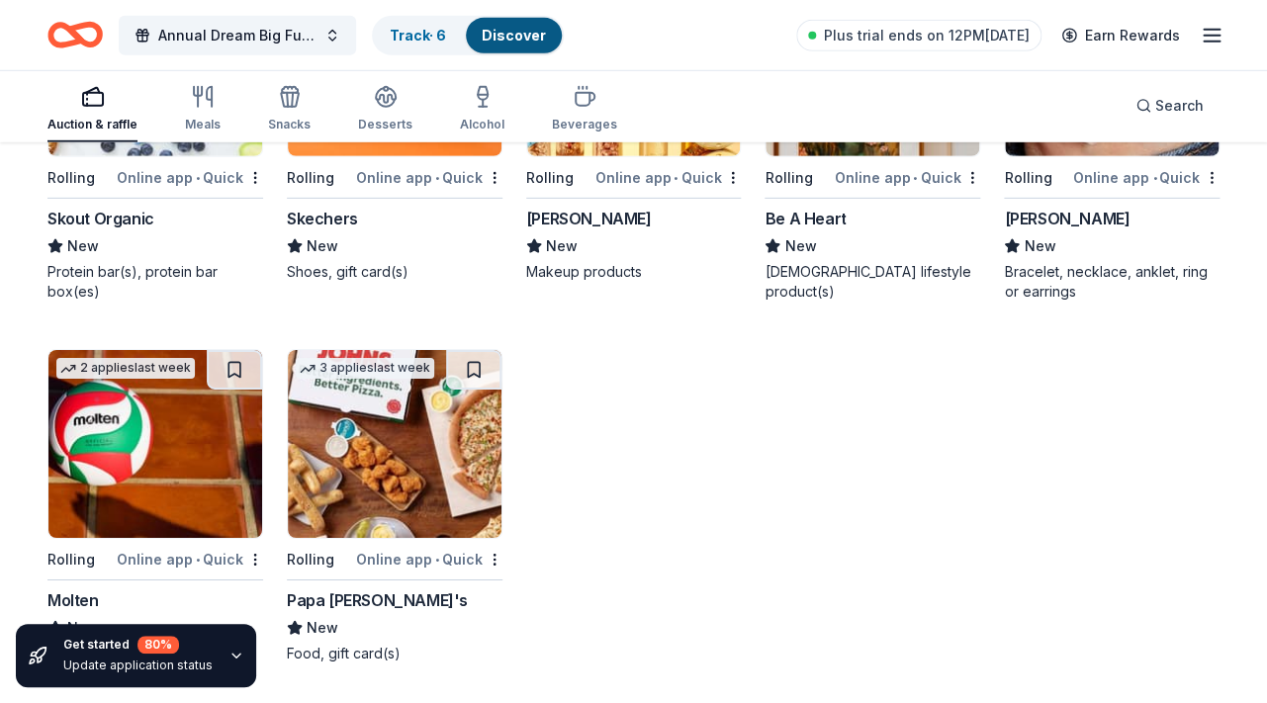
click at [112, 441] on img at bounding box center [155, 444] width 214 height 188
click at [409, 477] on img at bounding box center [395, 444] width 214 height 188
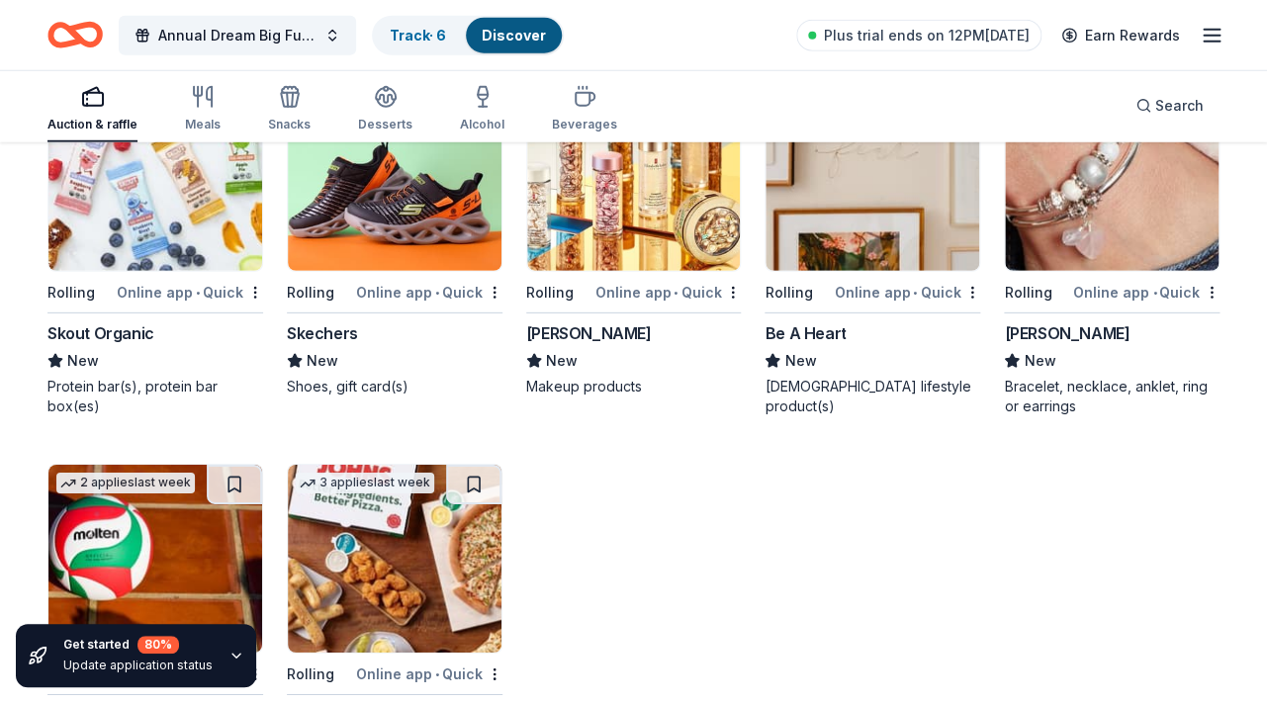
scroll to position [11936, 0]
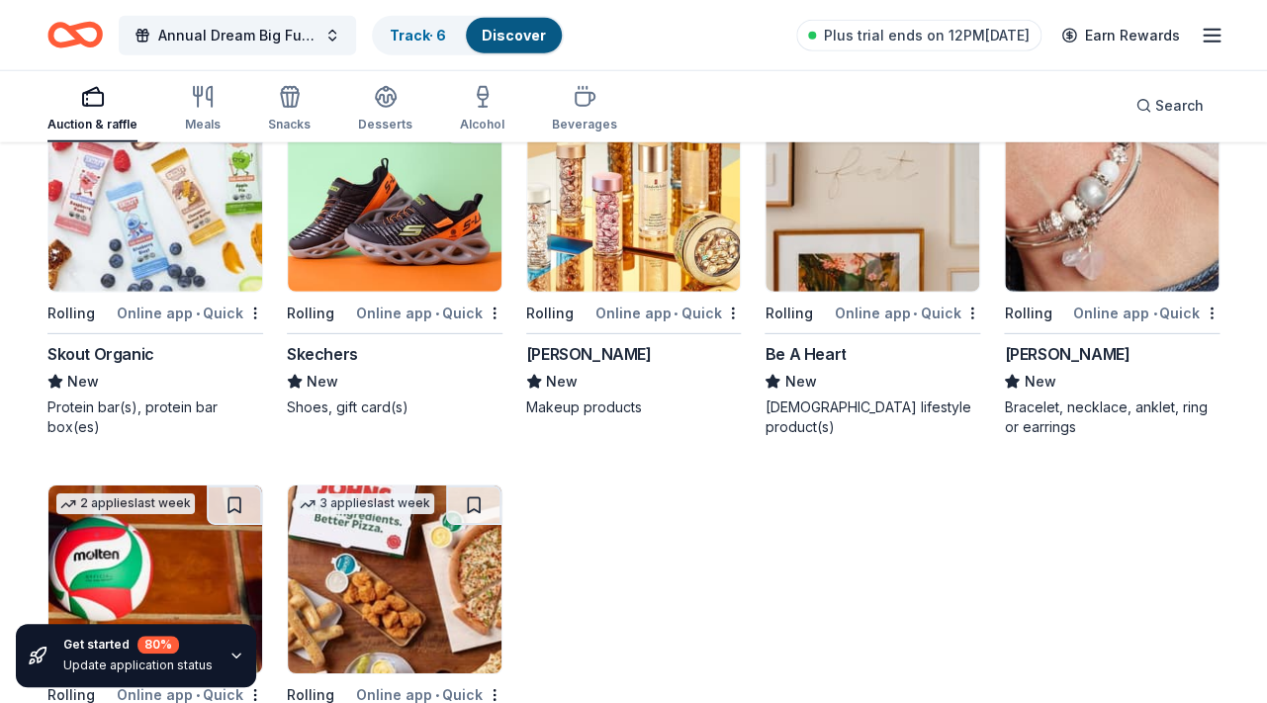
click at [1071, 349] on div "Lizzy James" at bounding box center [1067, 354] width 126 height 24
click at [879, 237] on img at bounding box center [872, 198] width 214 height 188
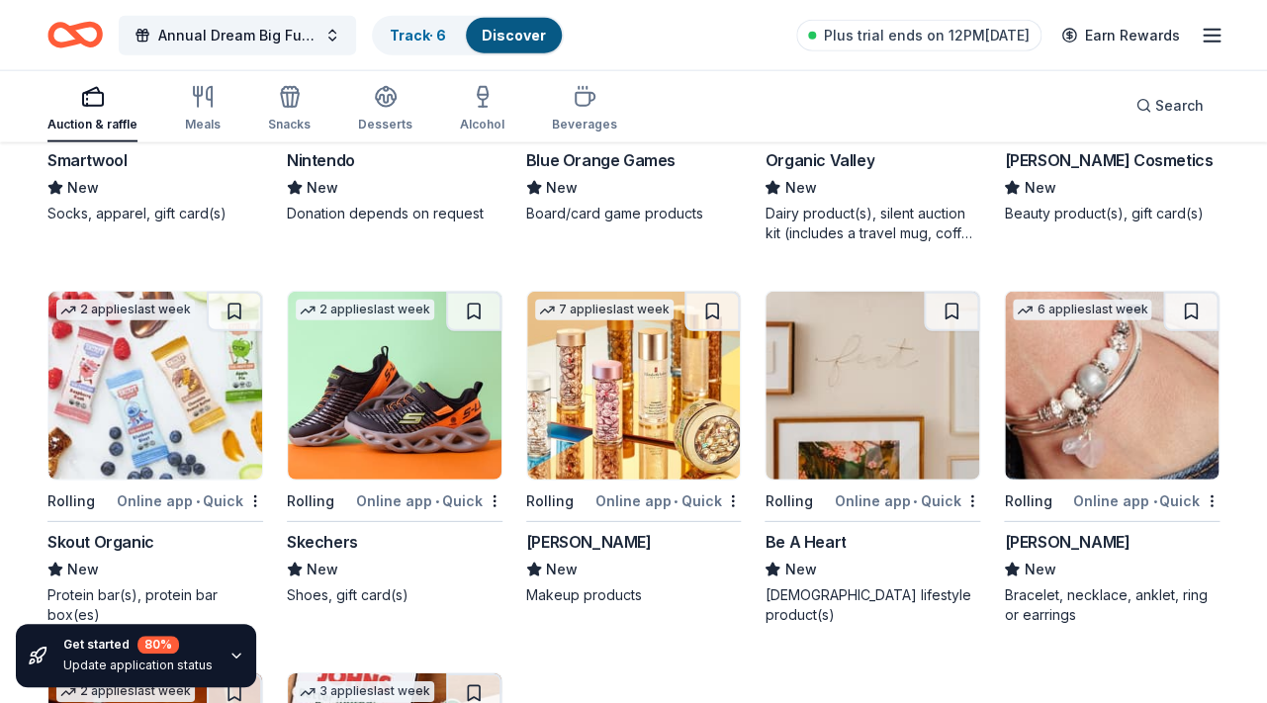
scroll to position [11907, 0]
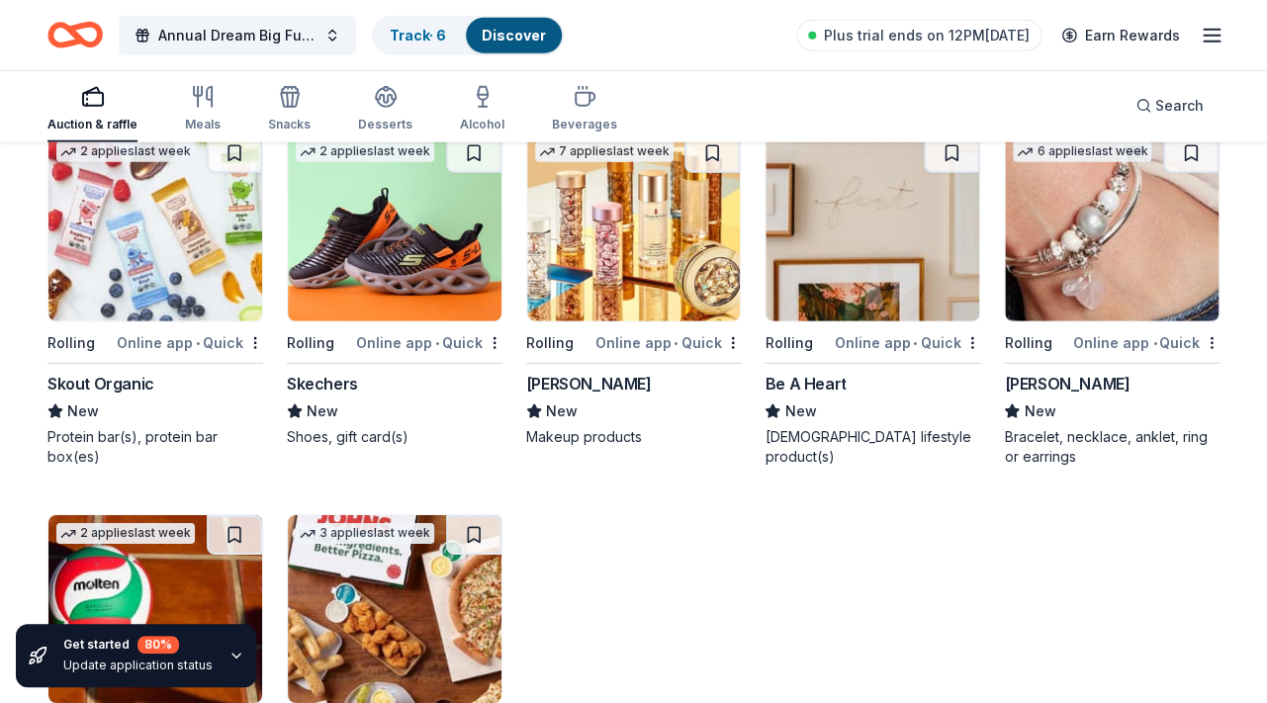
click at [176, 263] on img at bounding box center [155, 228] width 214 height 188
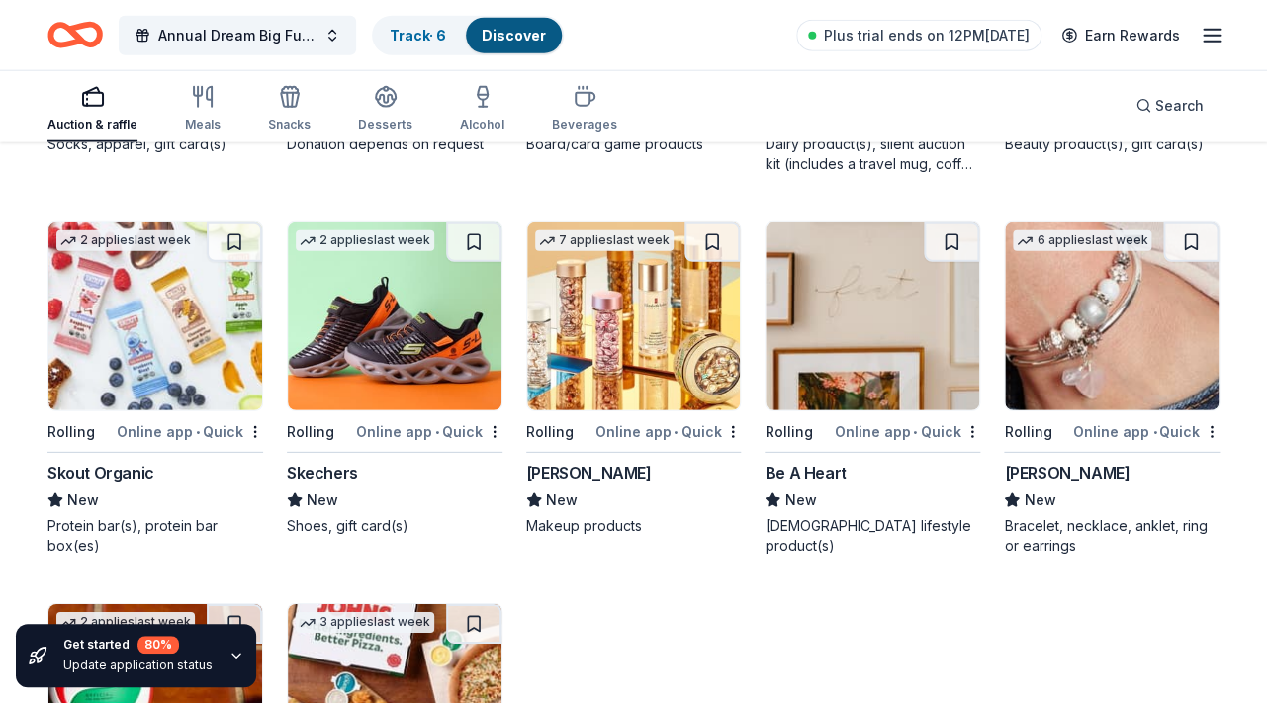
scroll to position [11805, 0]
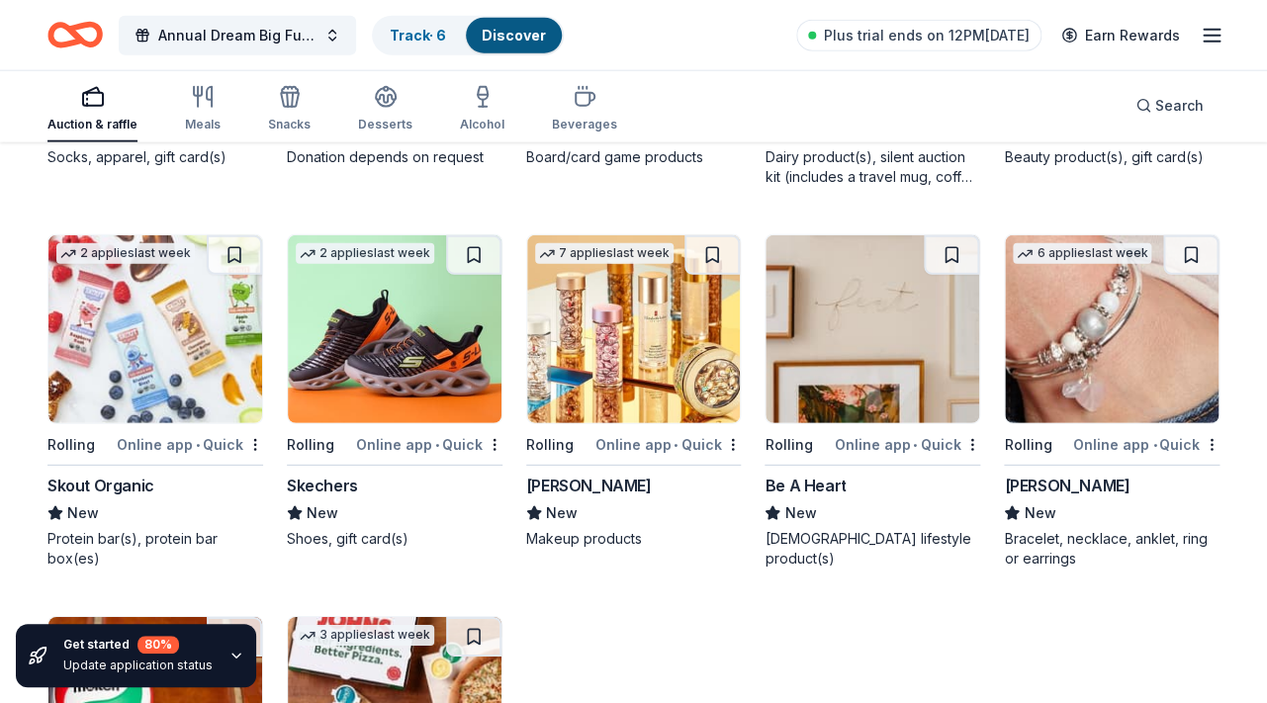
click at [642, 347] on img at bounding box center [634, 329] width 214 height 188
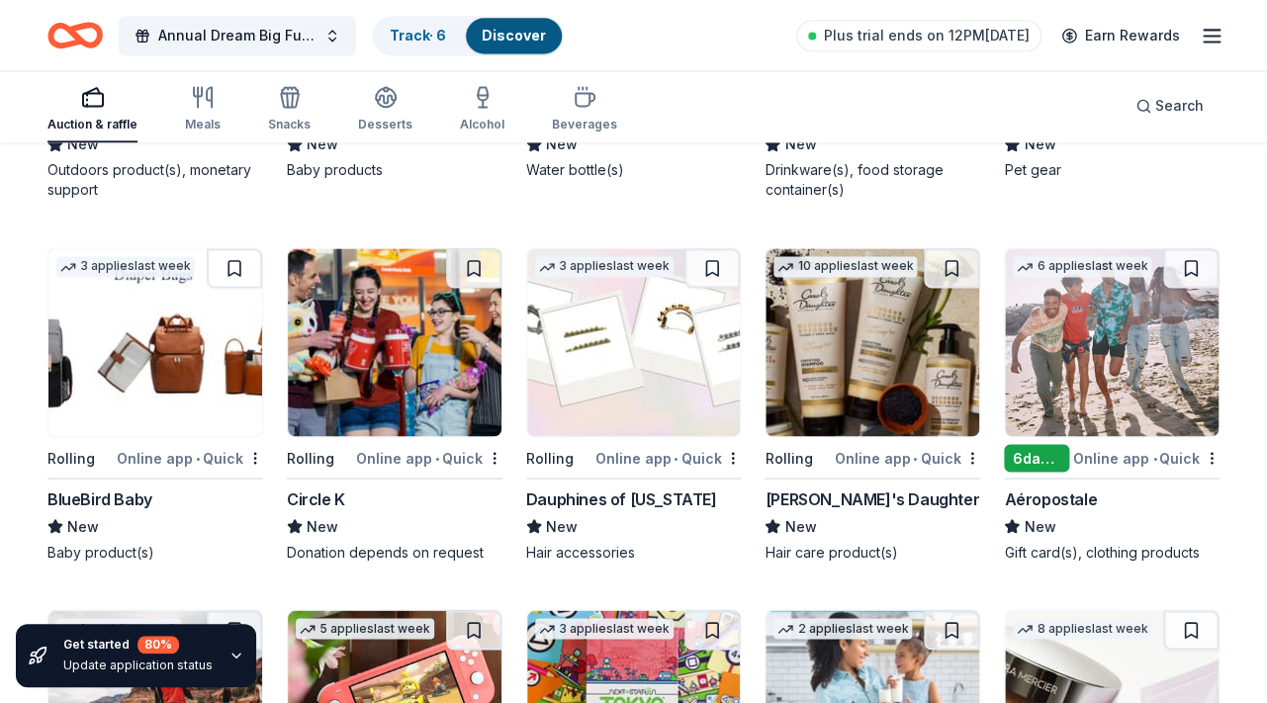
scroll to position [11046, 0]
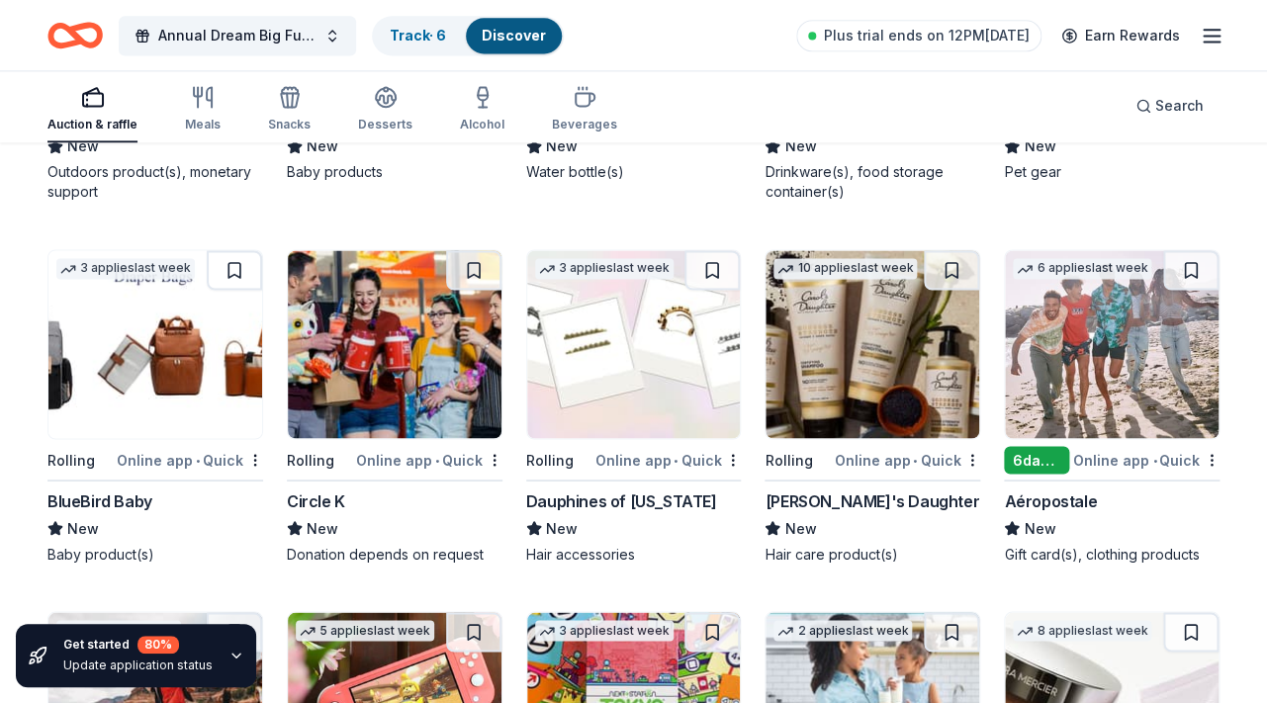
click at [159, 386] on img at bounding box center [155, 344] width 214 height 188
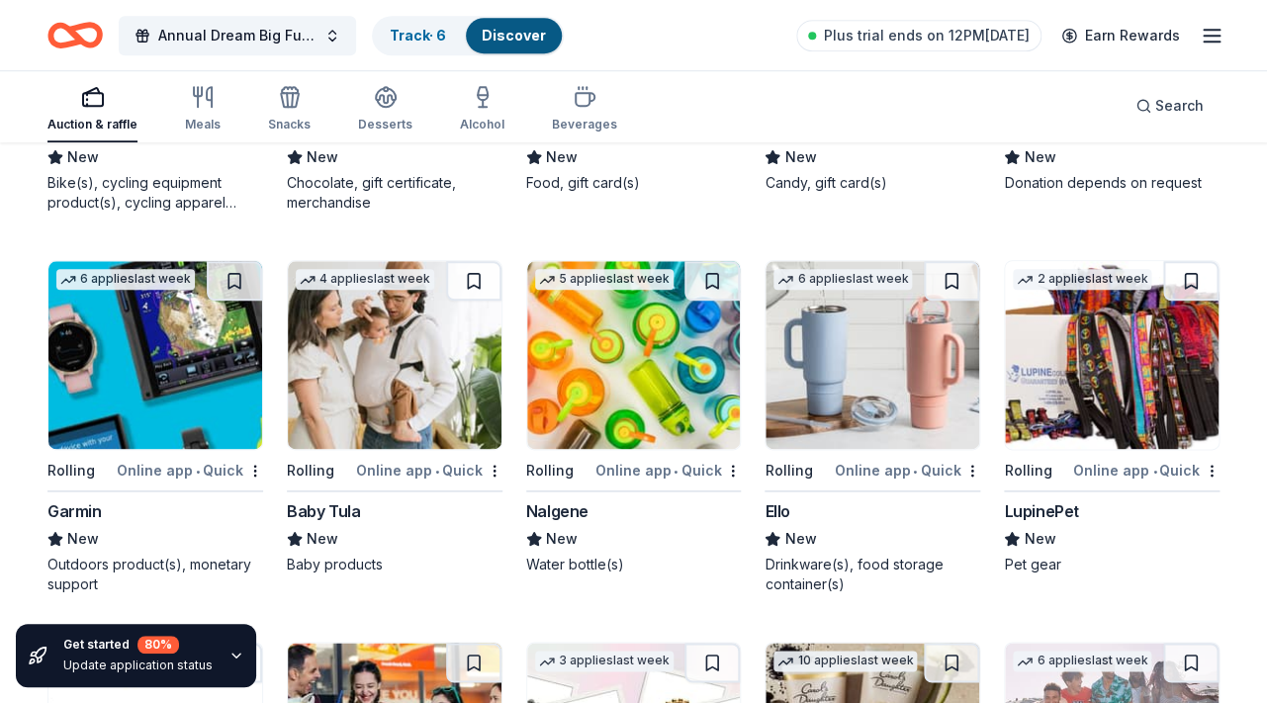
scroll to position [10669, 0]
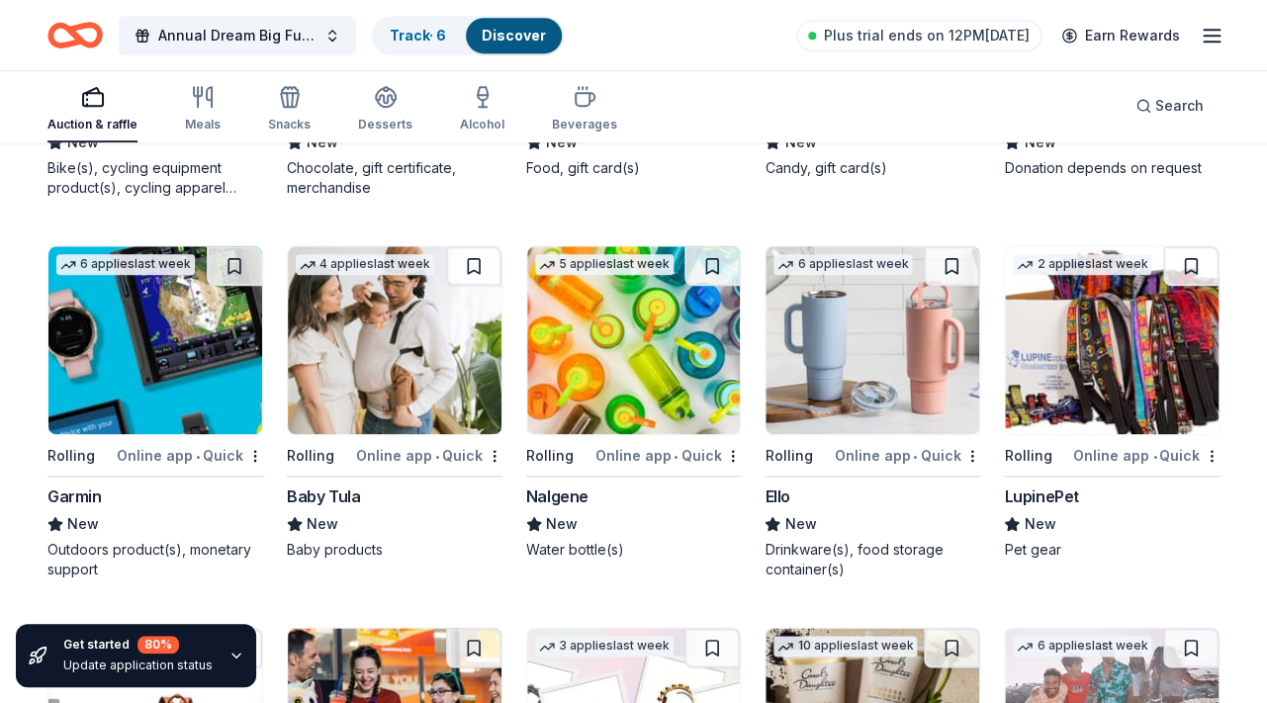
click at [154, 396] on img at bounding box center [155, 340] width 214 height 188
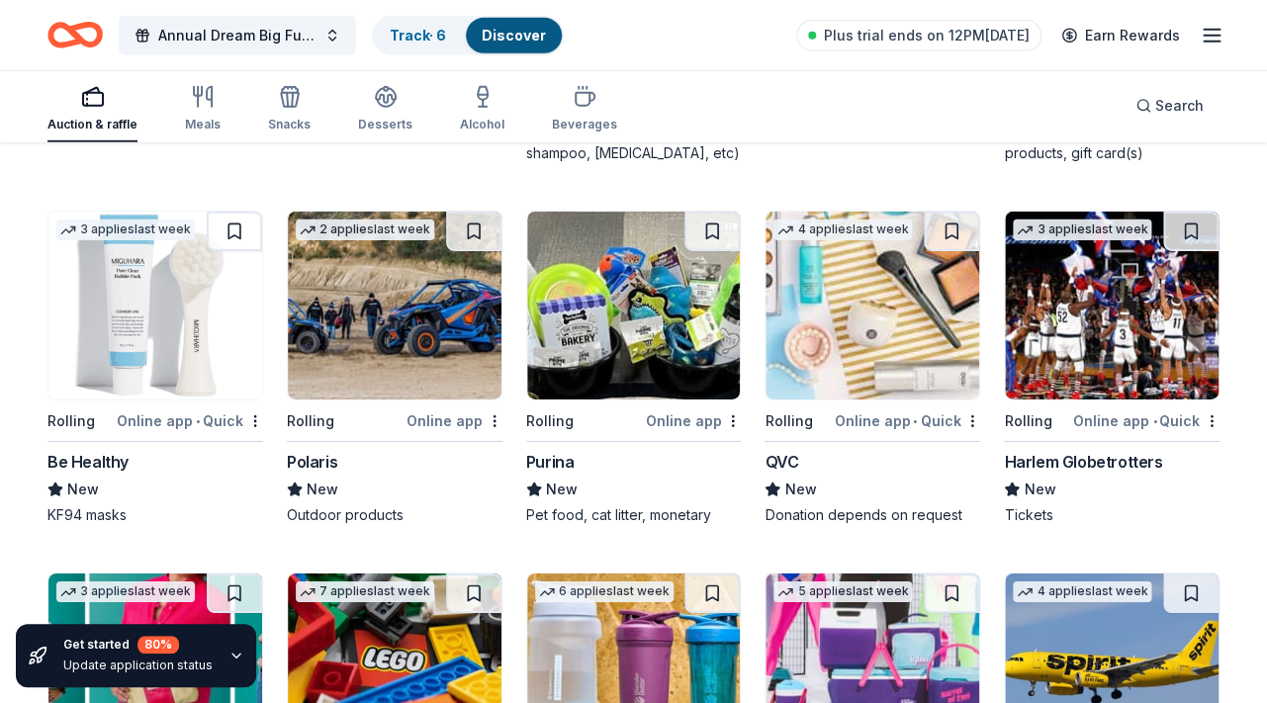
scroll to position [9572, 0]
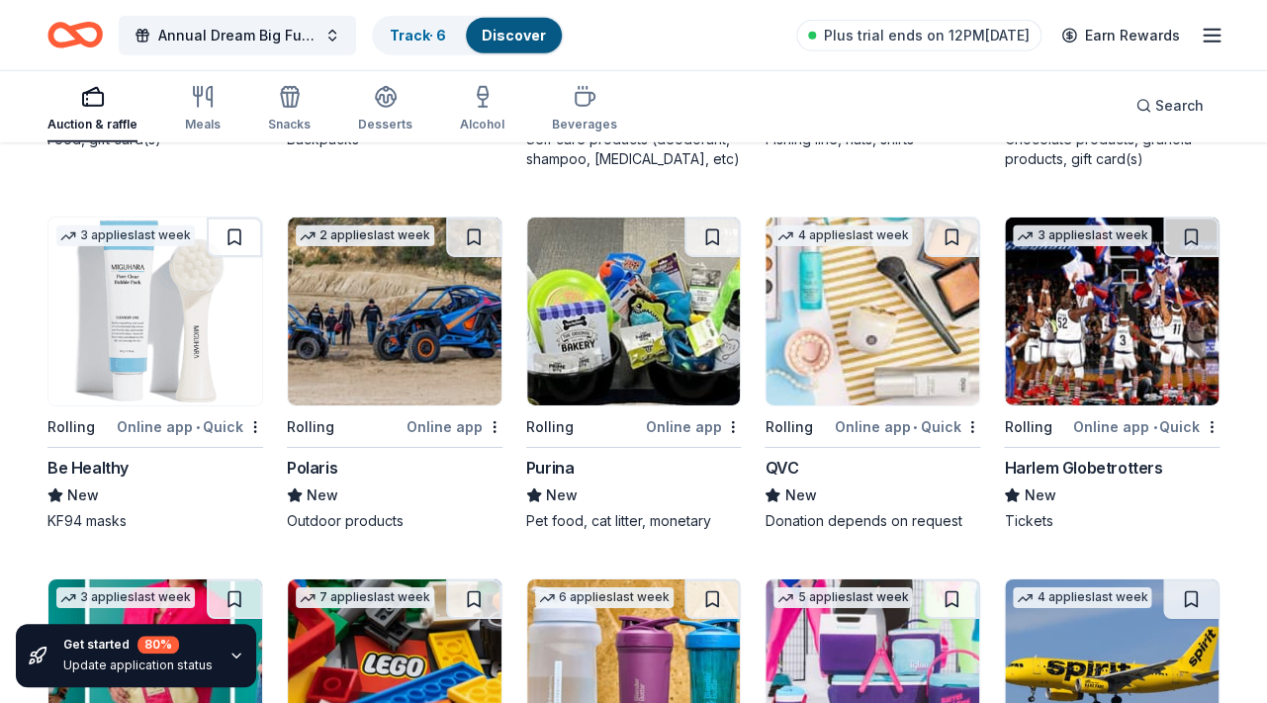
click at [642, 351] on img at bounding box center [634, 312] width 214 height 188
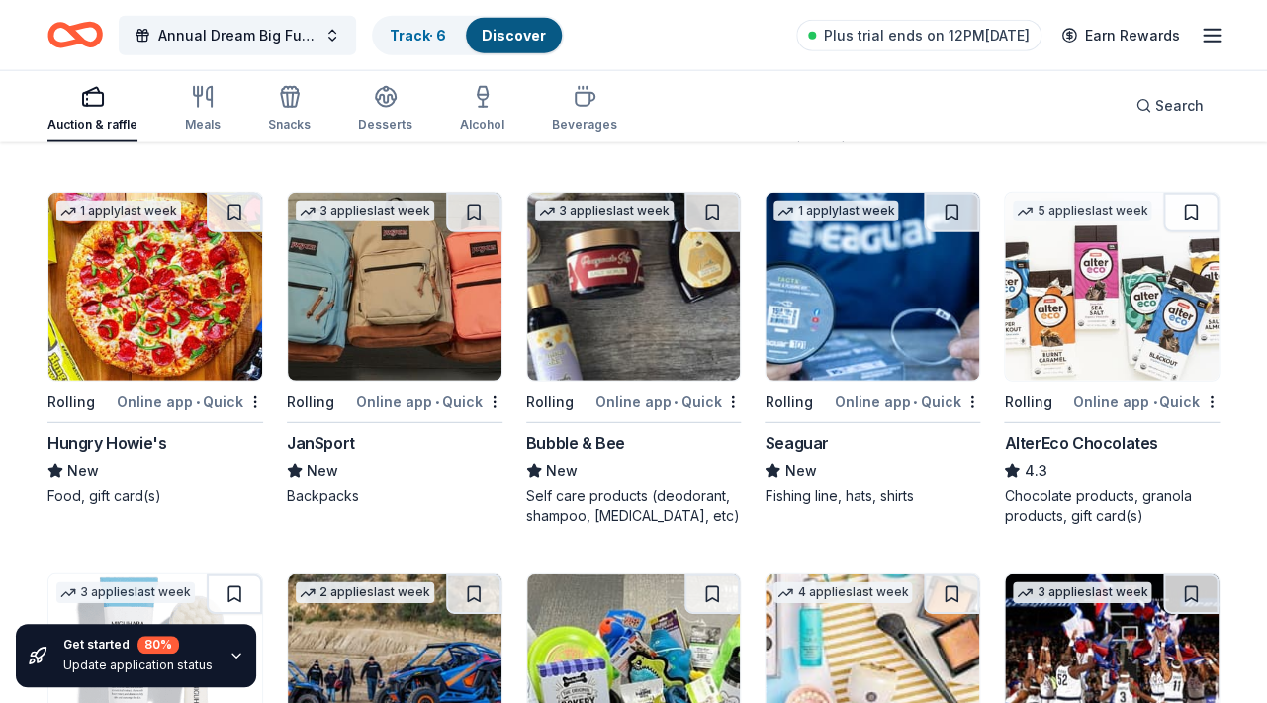
scroll to position [9216, 0]
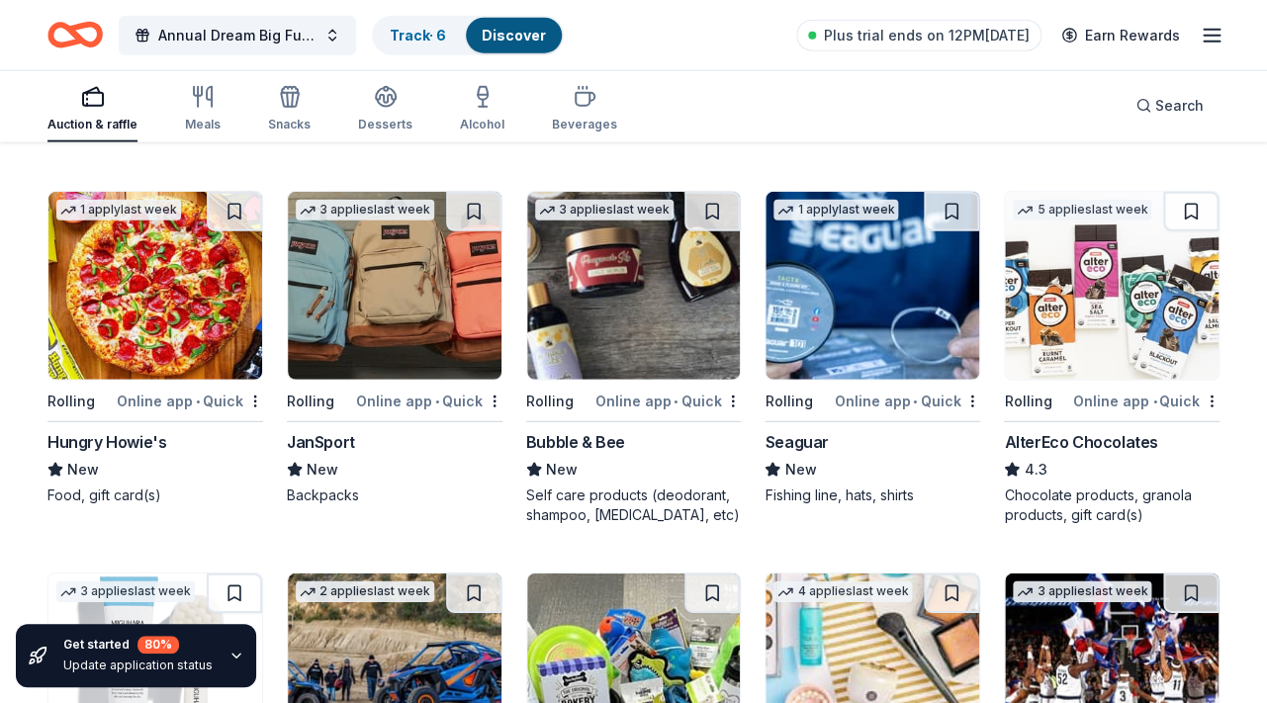
click at [373, 332] on img at bounding box center [395, 286] width 214 height 188
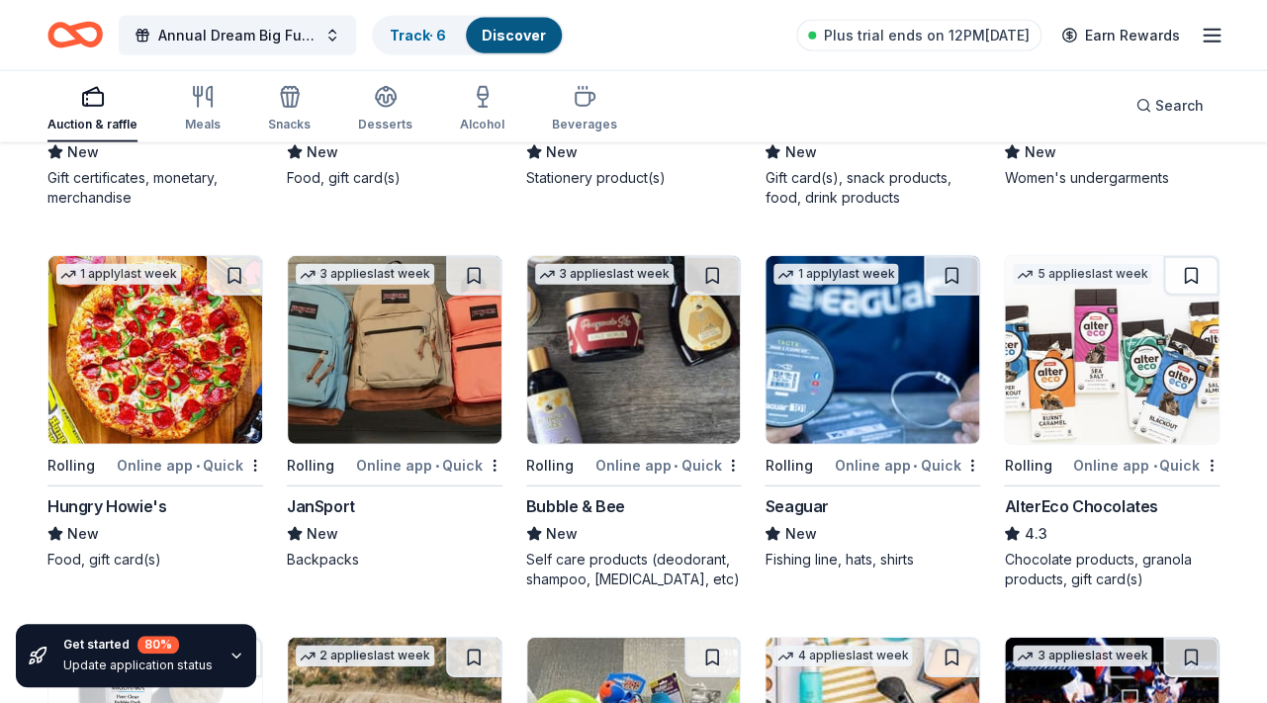
scroll to position [9128, 0]
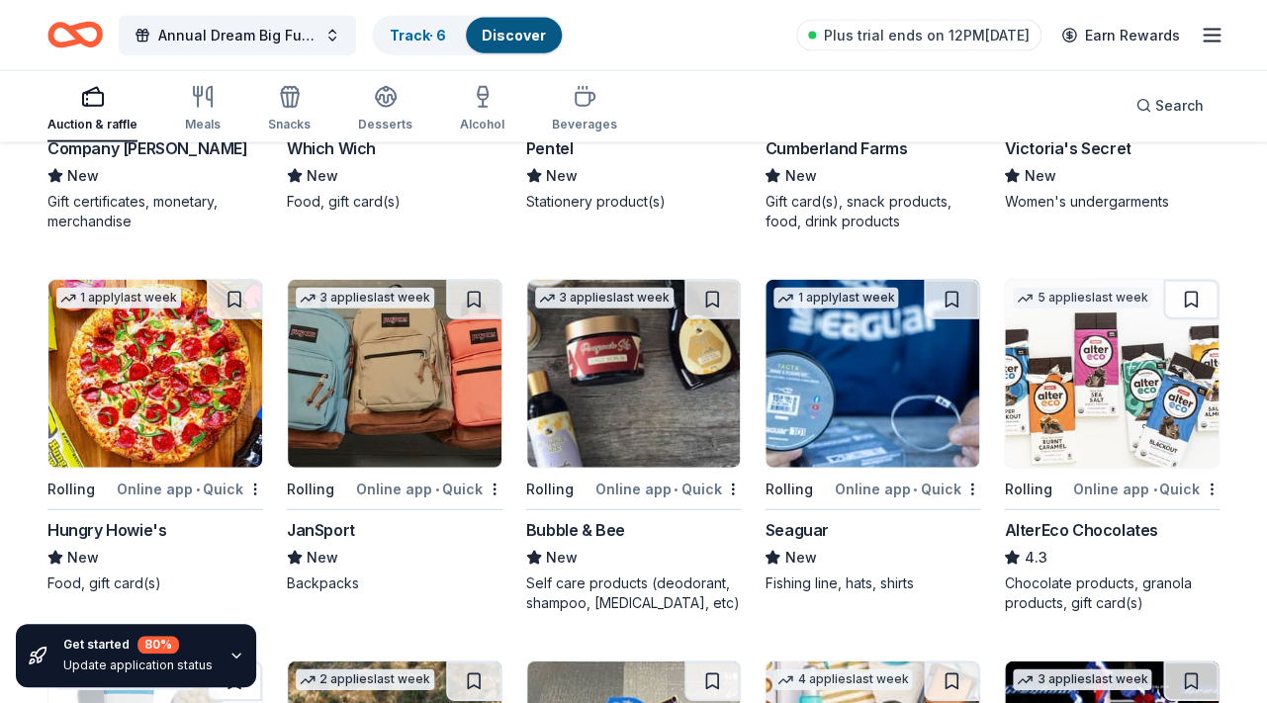
click at [413, 405] on img at bounding box center [395, 374] width 214 height 188
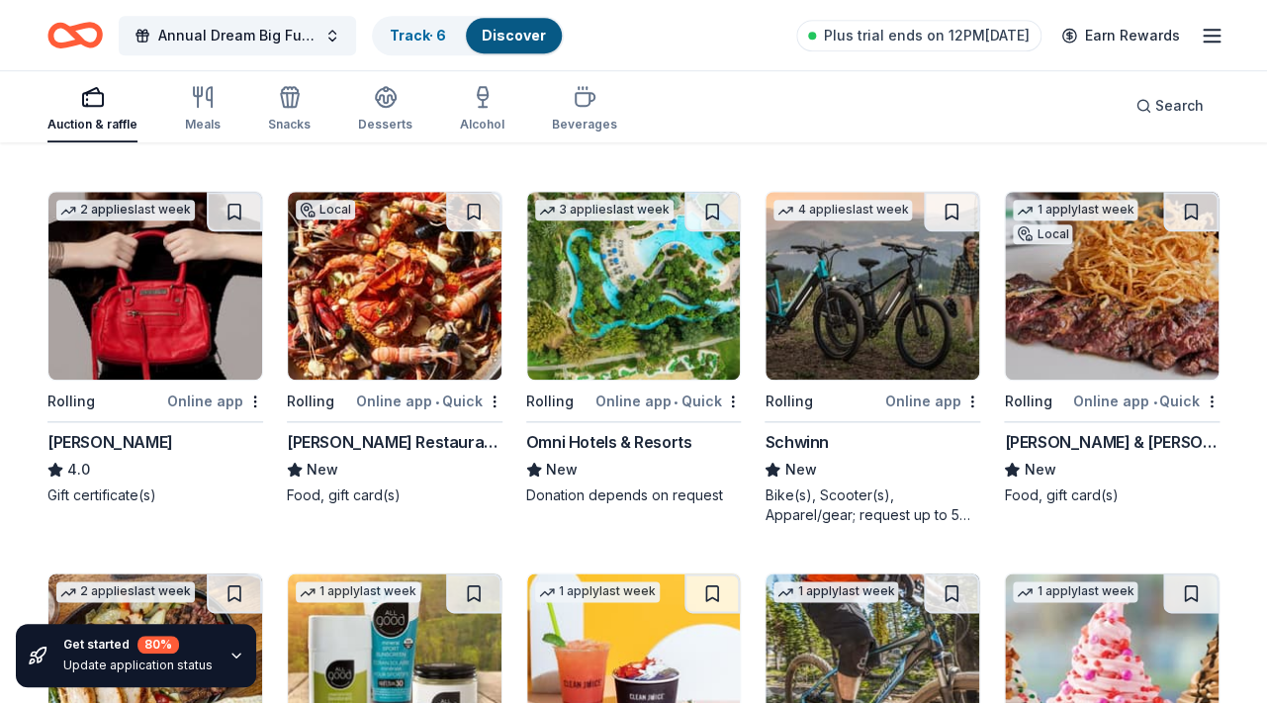
scroll to position [8065, 0]
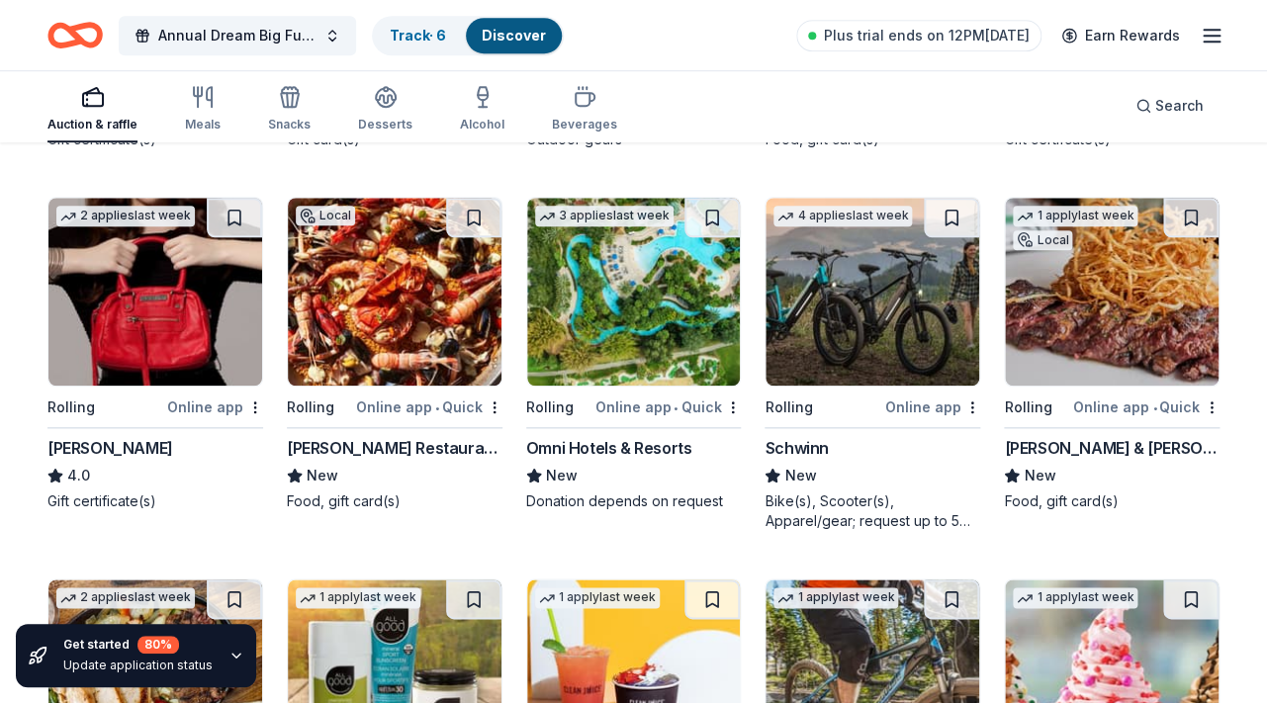
click at [861, 357] on img at bounding box center [872, 292] width 214 height 188
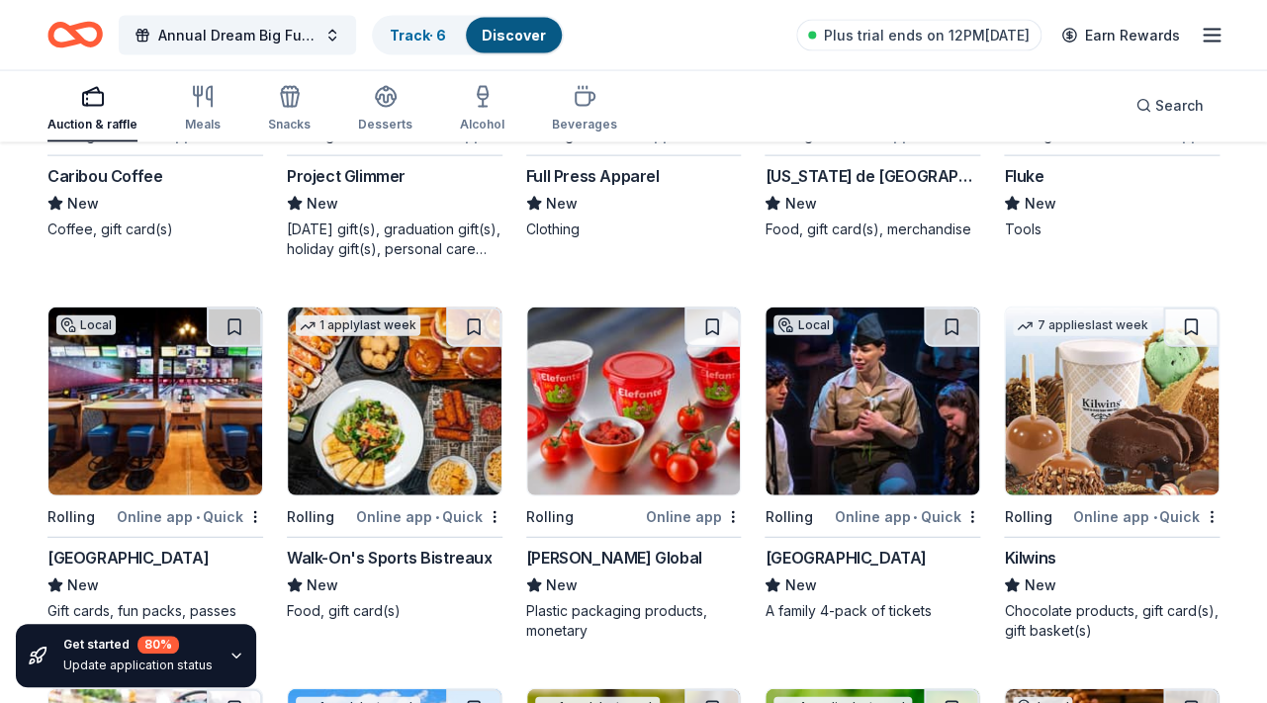
scroll to position [6474, 0]
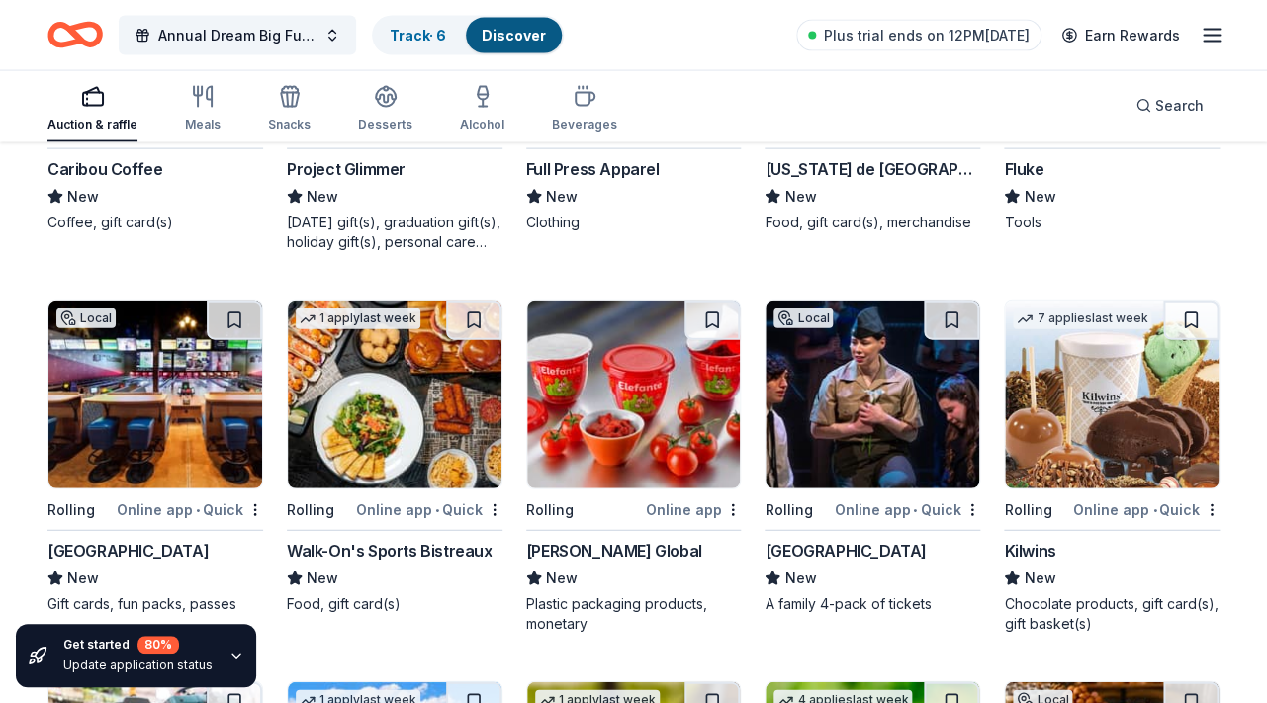
click at [160, 417] on img at bounding box center [155, 395] width 214 height 188
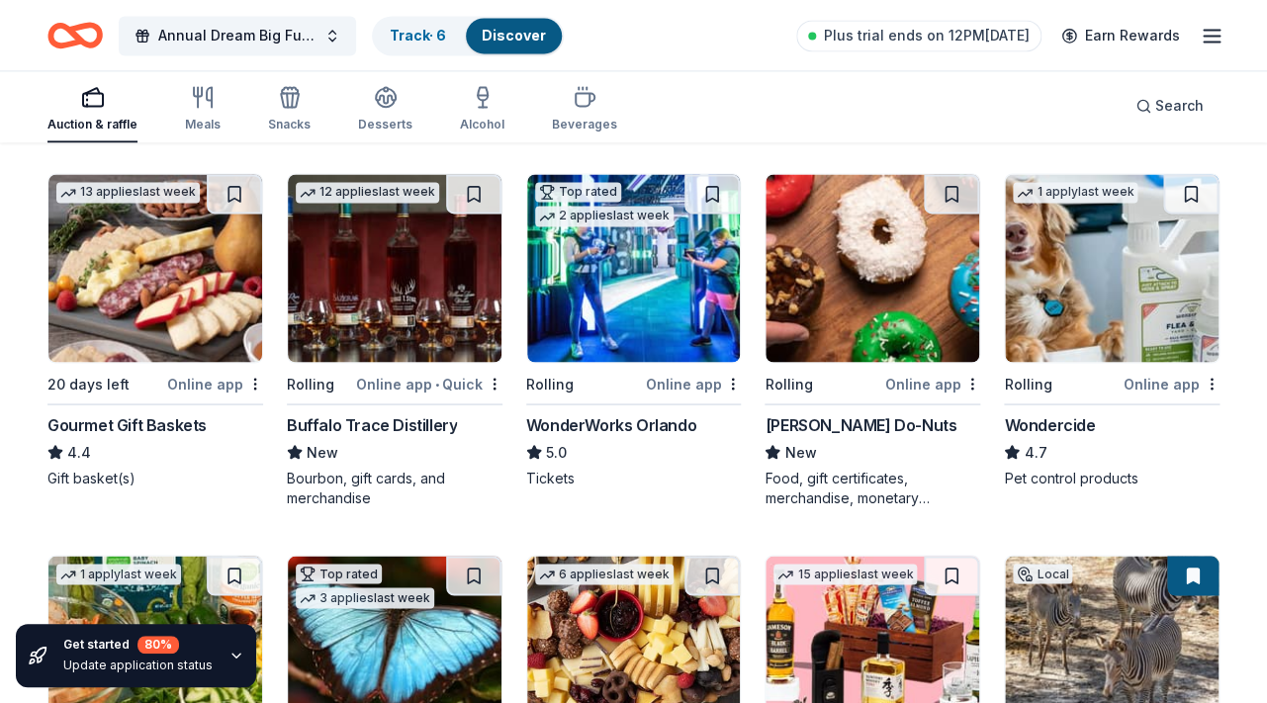
scroll to position [0, 0]
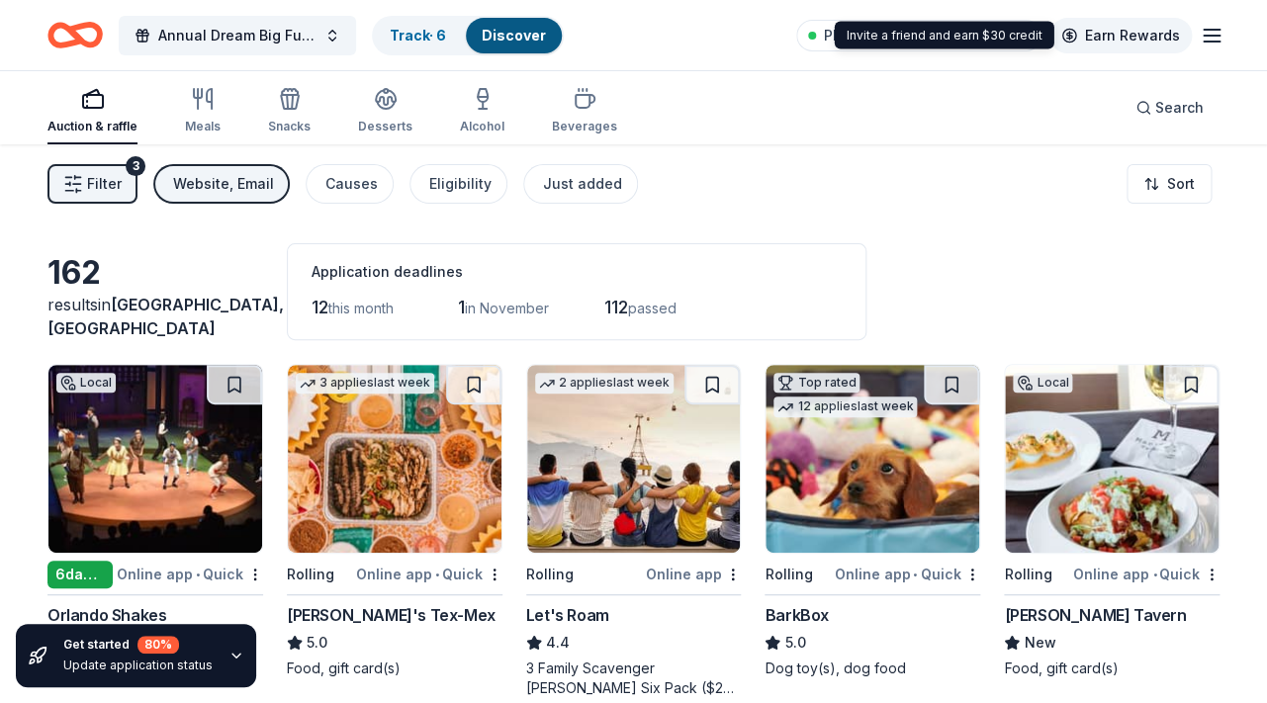
click at [1167, 27] on link "Earn Rewards" at bounding box center [1120, 36] width 142 height 36
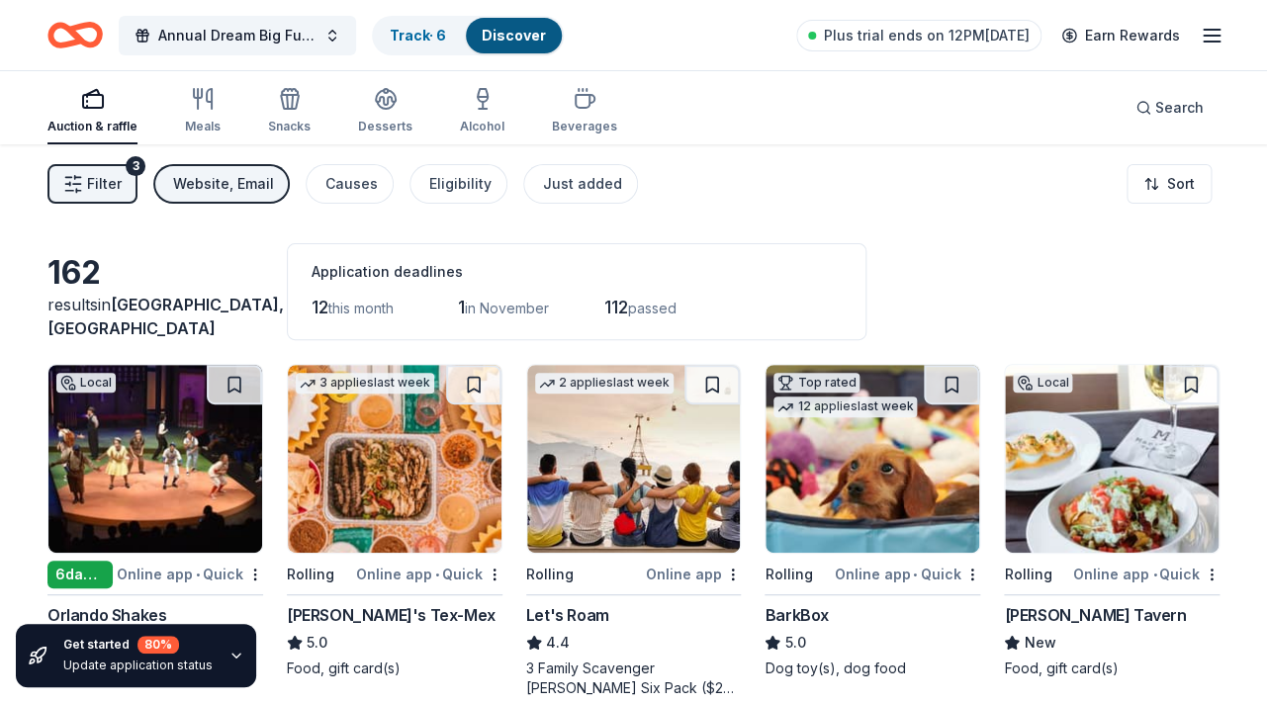
click at [1222, 39] on icon "button" at bounding box center [1212, 36] width 24 height 24
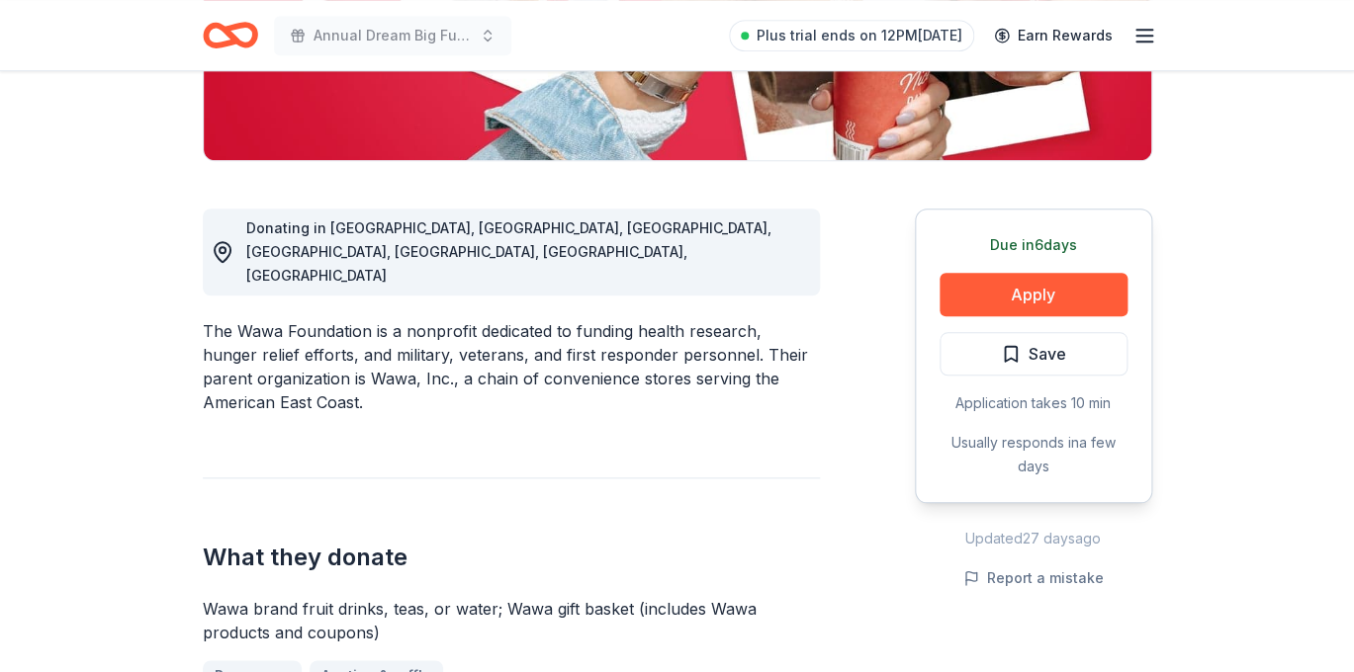
scroll to position [434, 0]
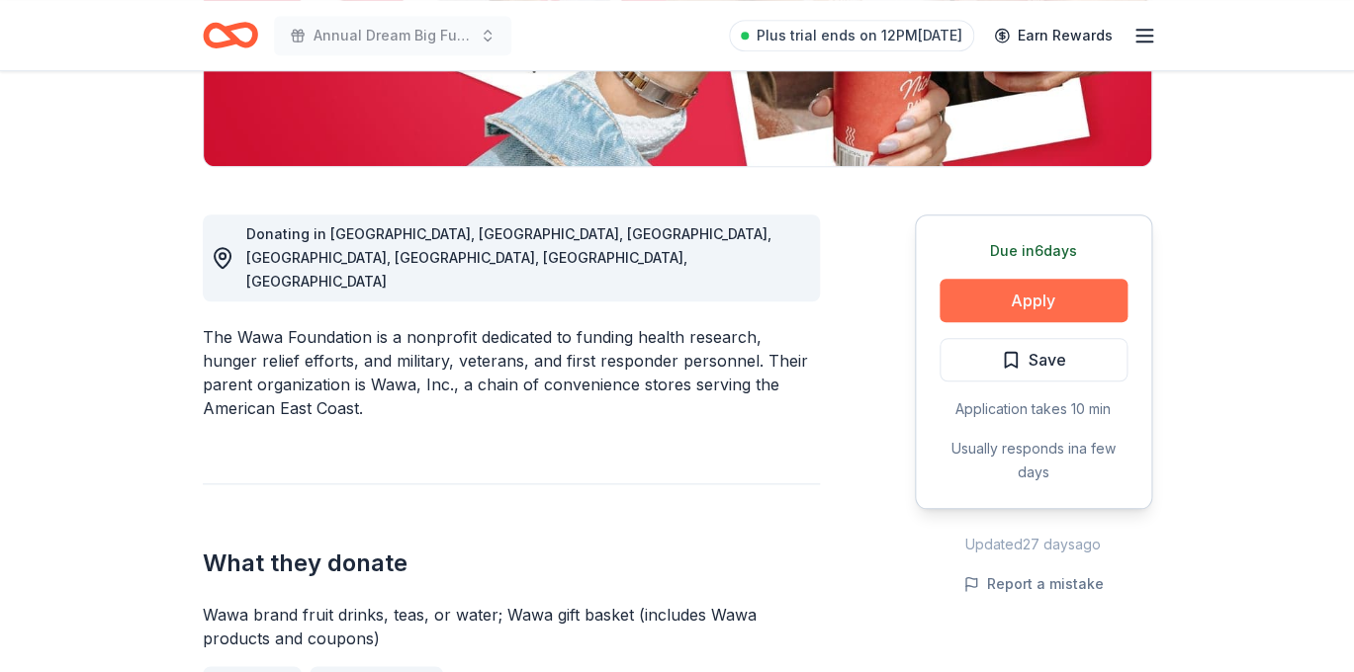
click at [1013, 293] on button "Apply" at bounding box center [1033, 301] width 188 height 44
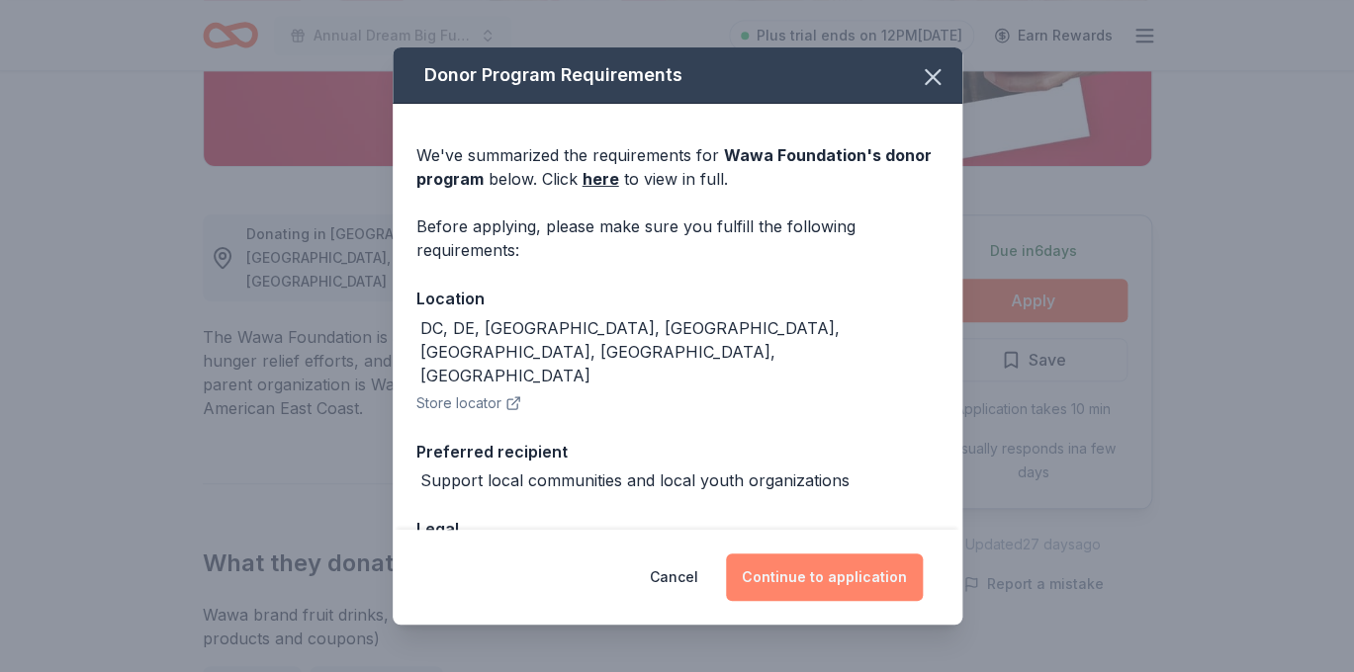
click at [800, 567] on button "Continue to application" at bounding box center [824, 577] width 197 height 47
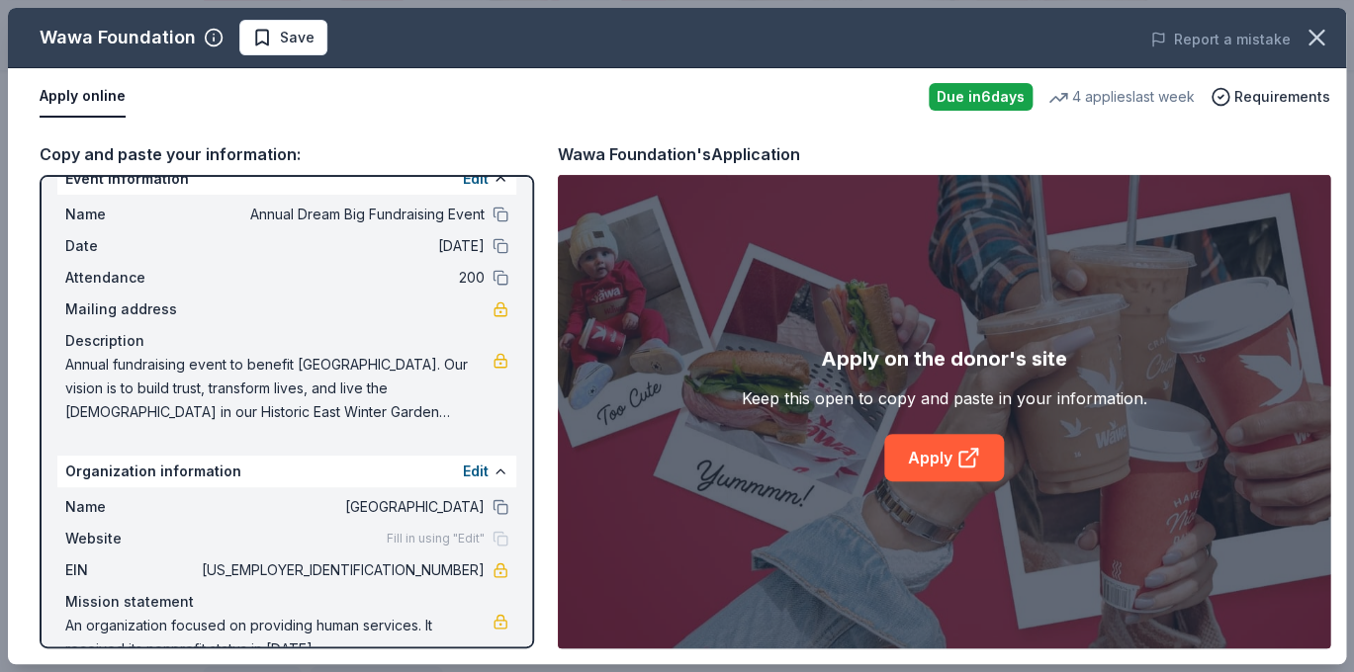
scroll to position [0, 0]
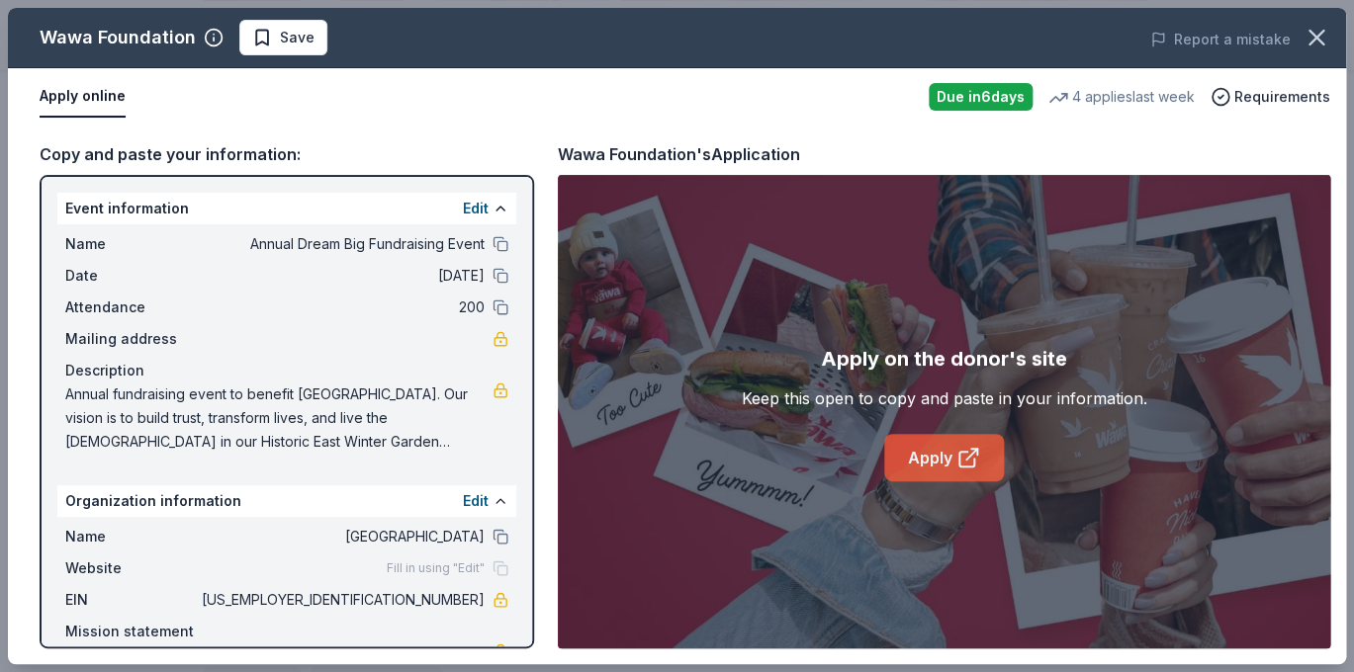
click at [966, 461] on icon at bounding box center [968, 458] width 24 height 24
click at [1324, 40] on icon "button" at bounding box center [1316, 38] width 28 height 28
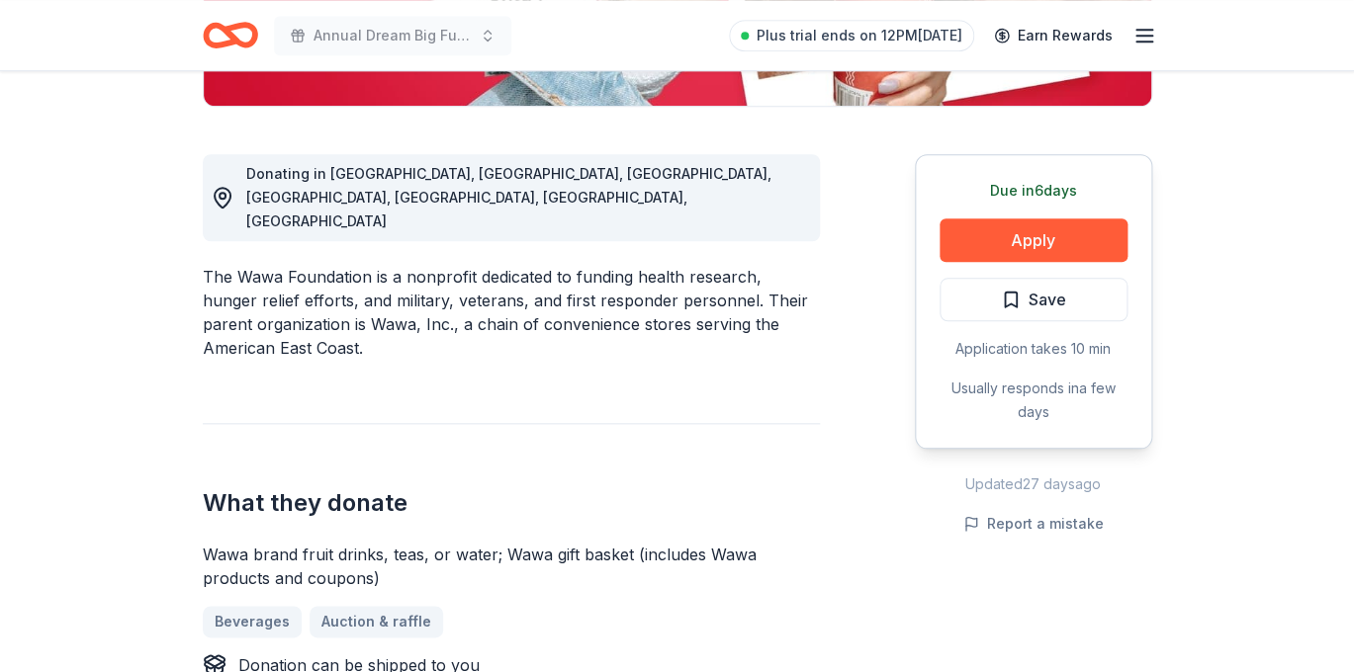
scroll to position [497, 0]
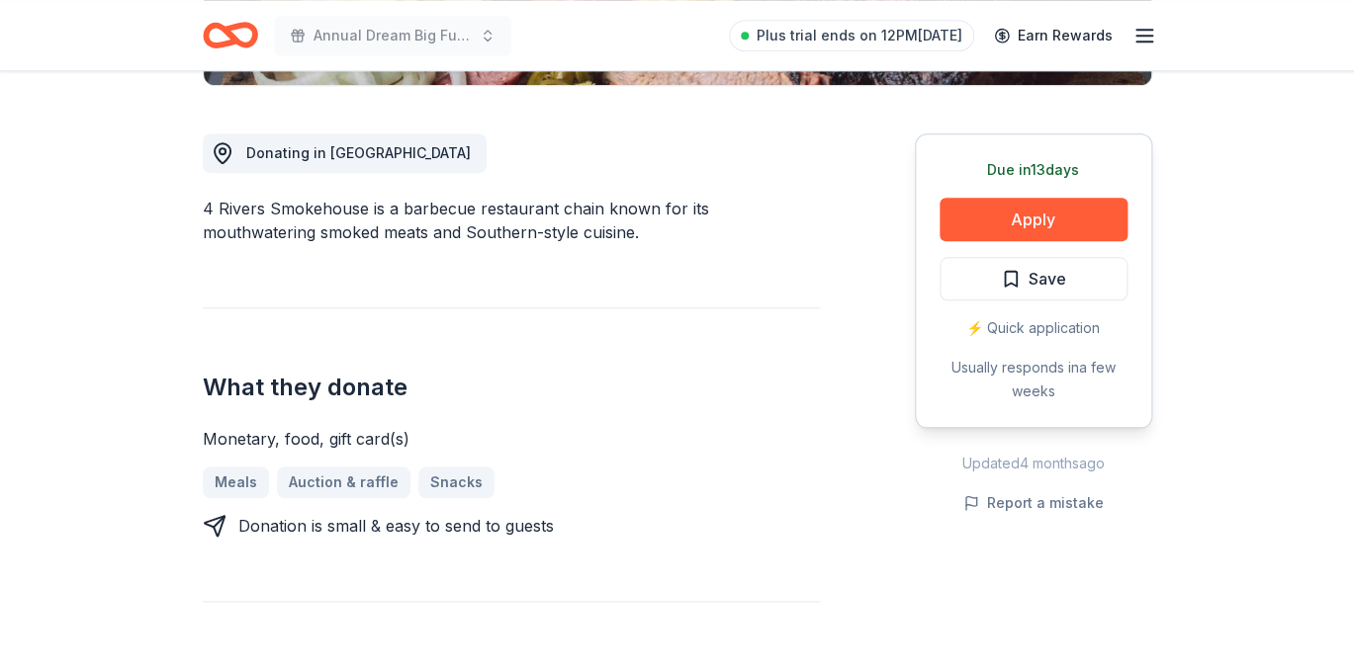
scroll to position [517, 0]
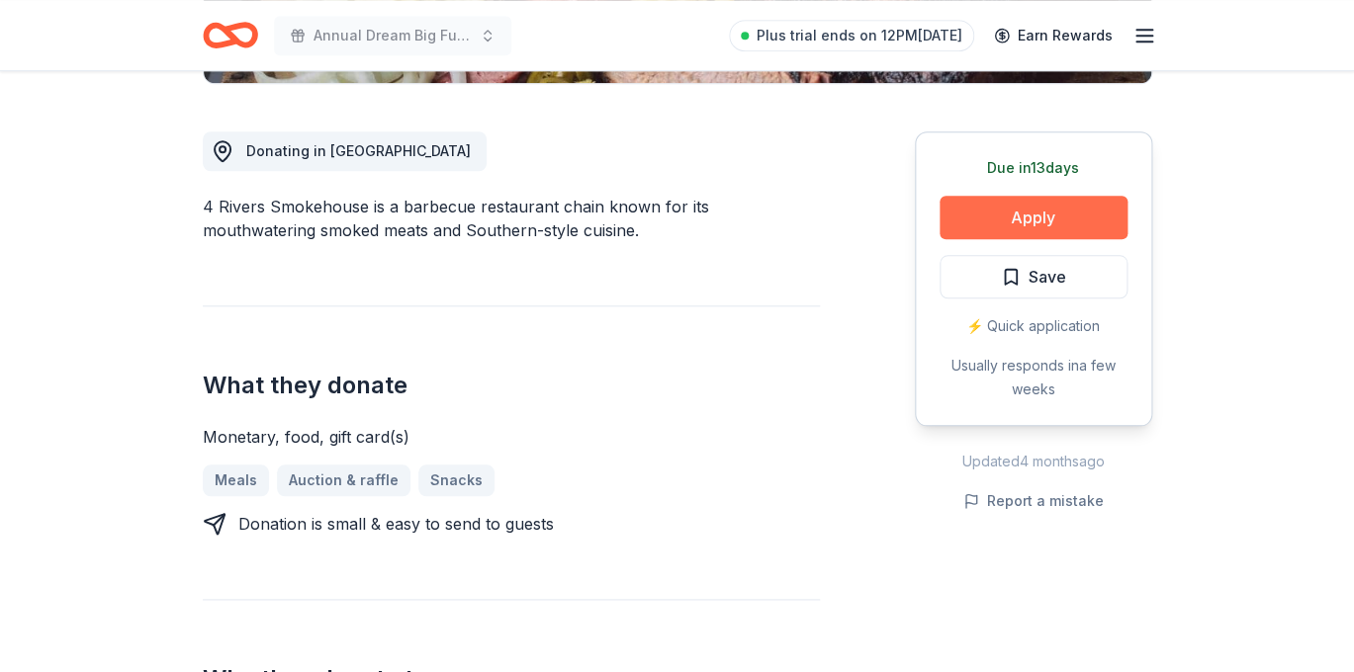
click at [1077, 222] on button "Apply" at bounding box center [1033, 218] width 188 height 44
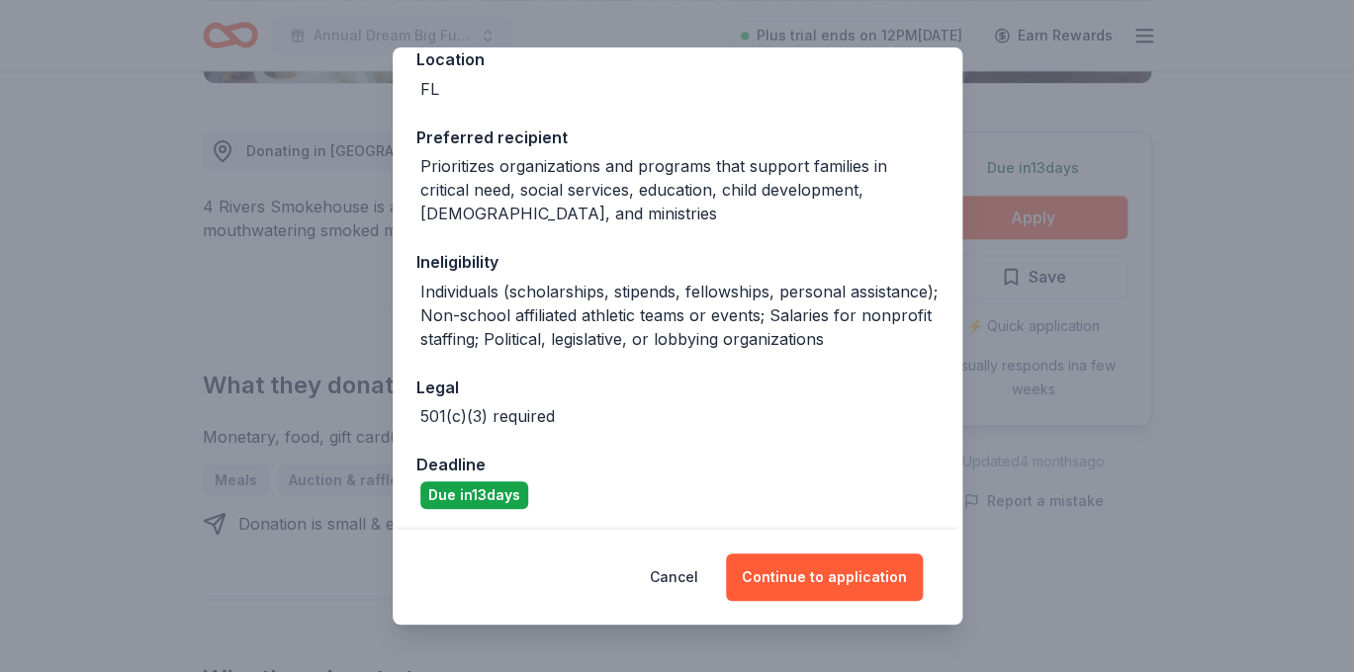
scroll to position [243, 0]
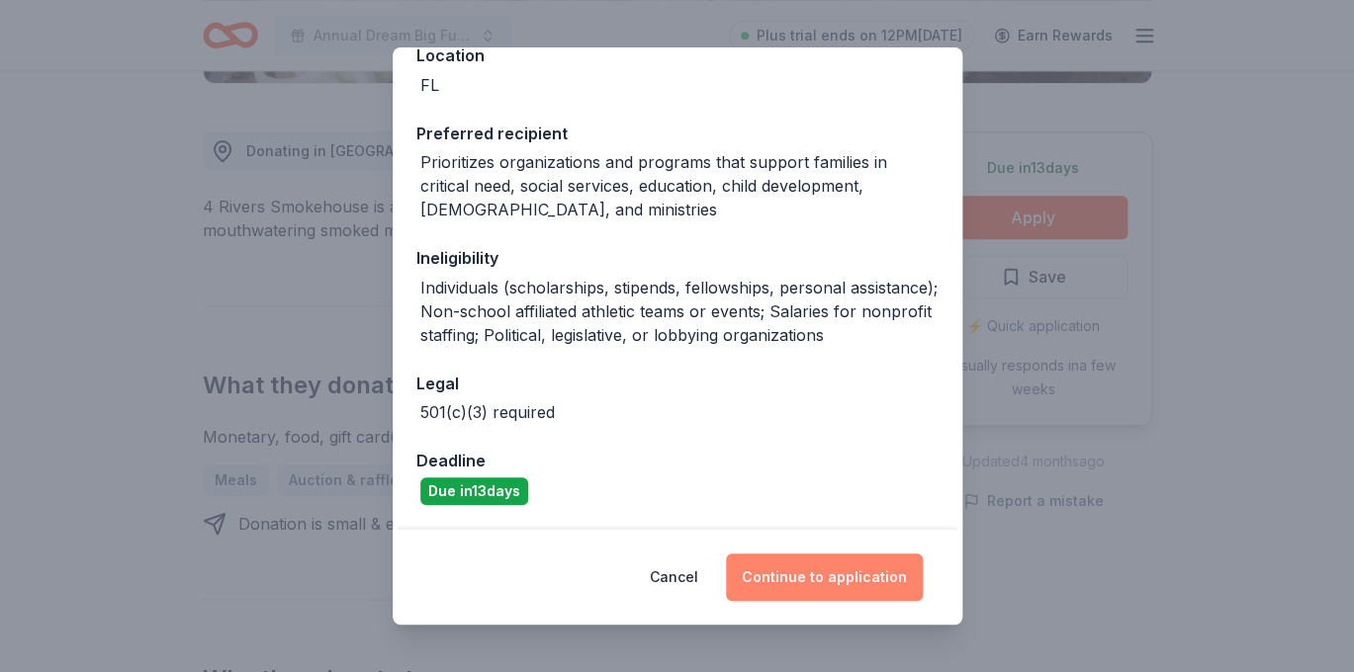
click at [873, 580] on button "Continue to application" at bounding box center [824, 577] width 197 height 47
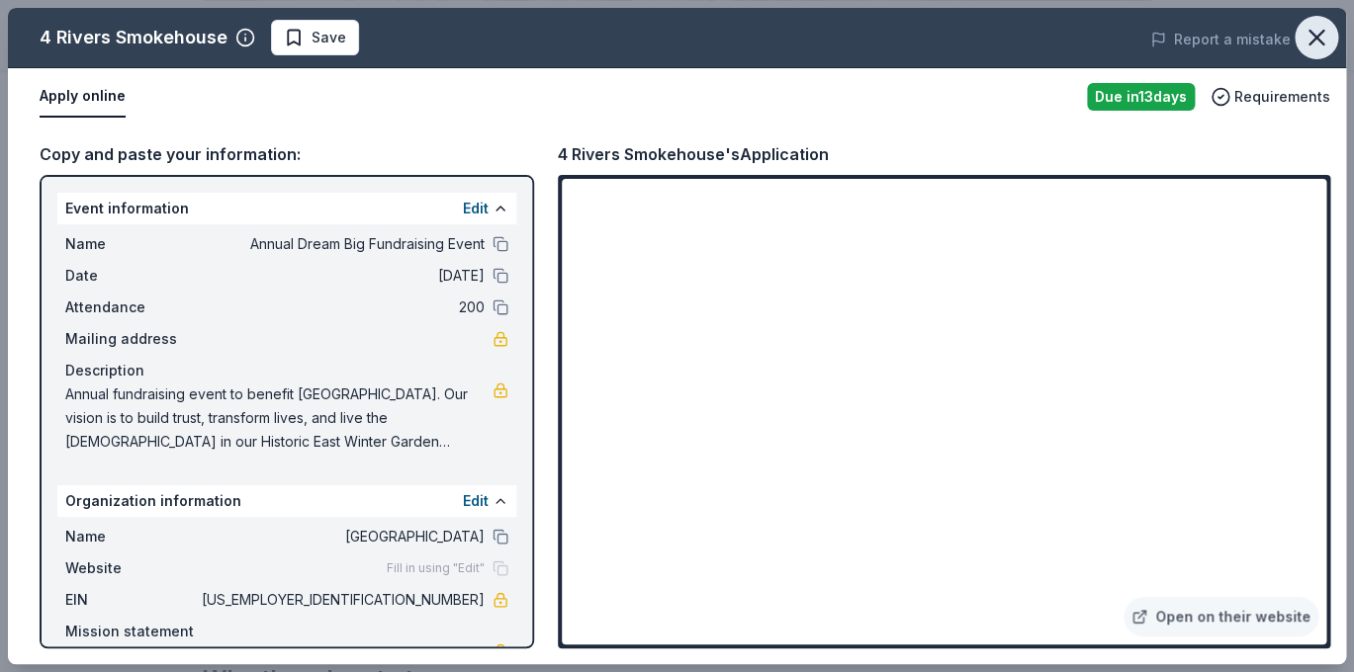
click at [1309, 37] on icon "button" at bounding box center [1316, 38] width 28 height 28
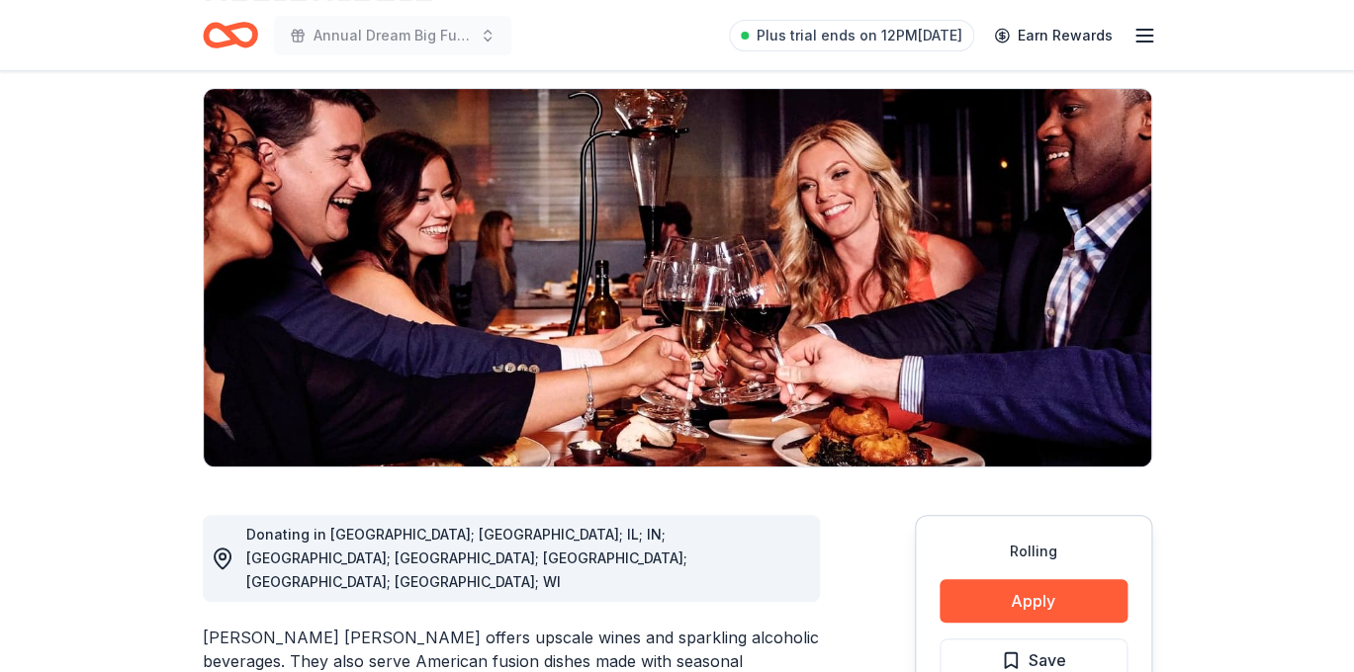
scroll to position [196, 0]
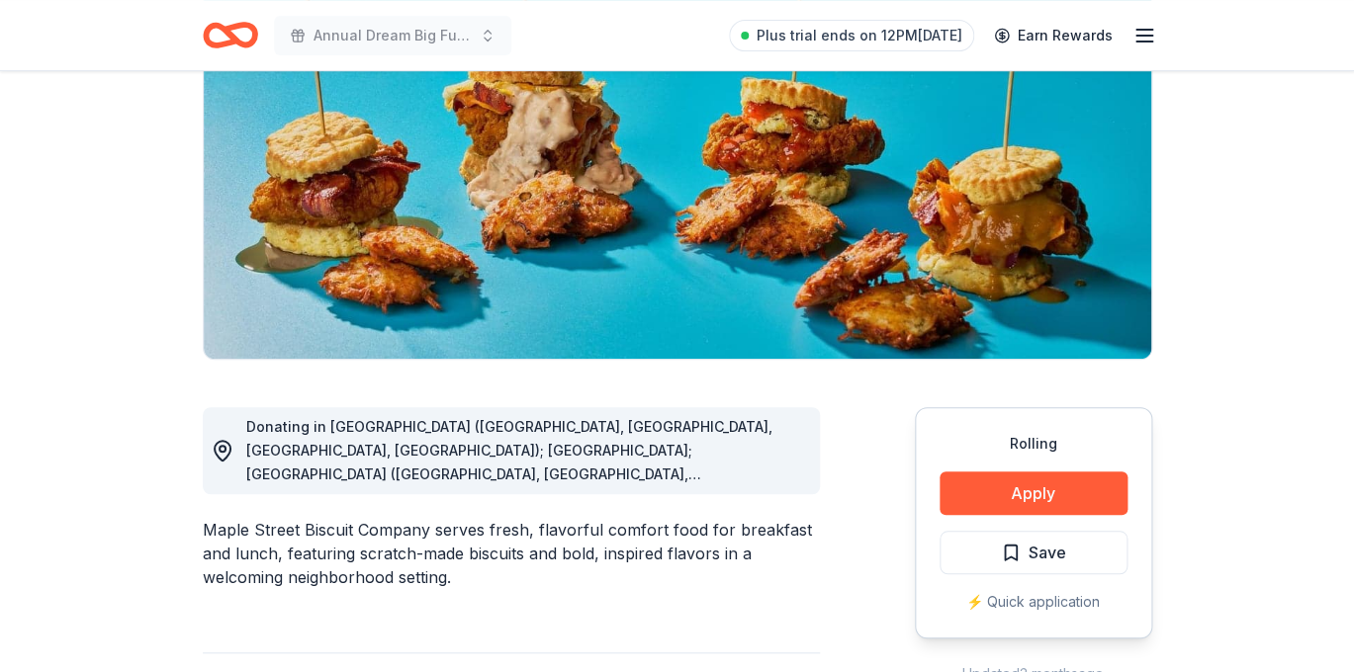
scroll to position [242, 0]
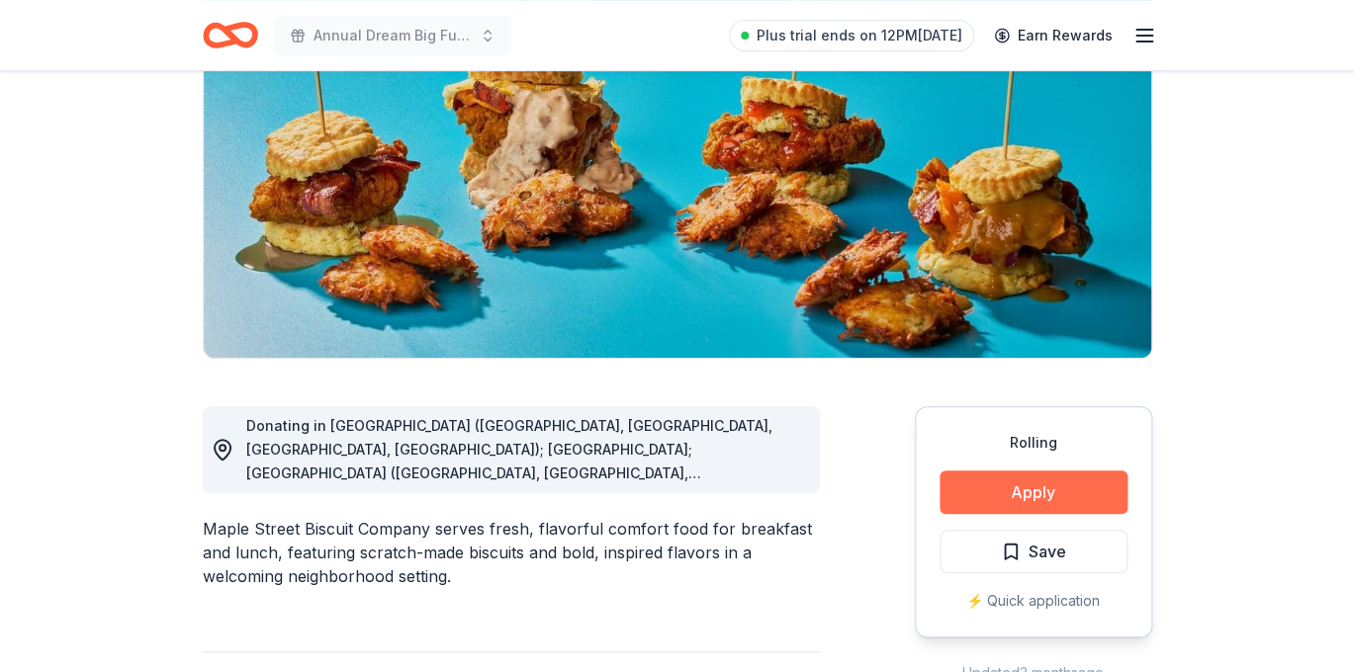
click at [1059, 492] on button "Apply" at bounding box center [1033, 493] width 188 height 44
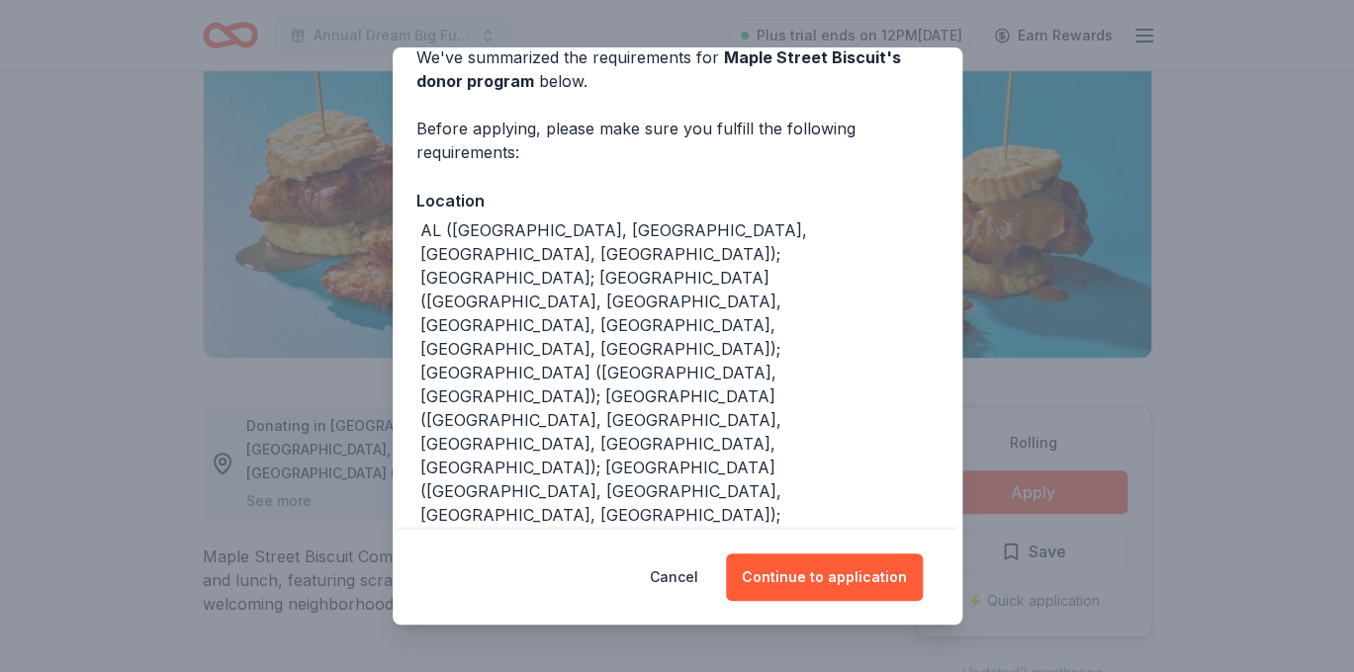
scroll to position [110, 0]
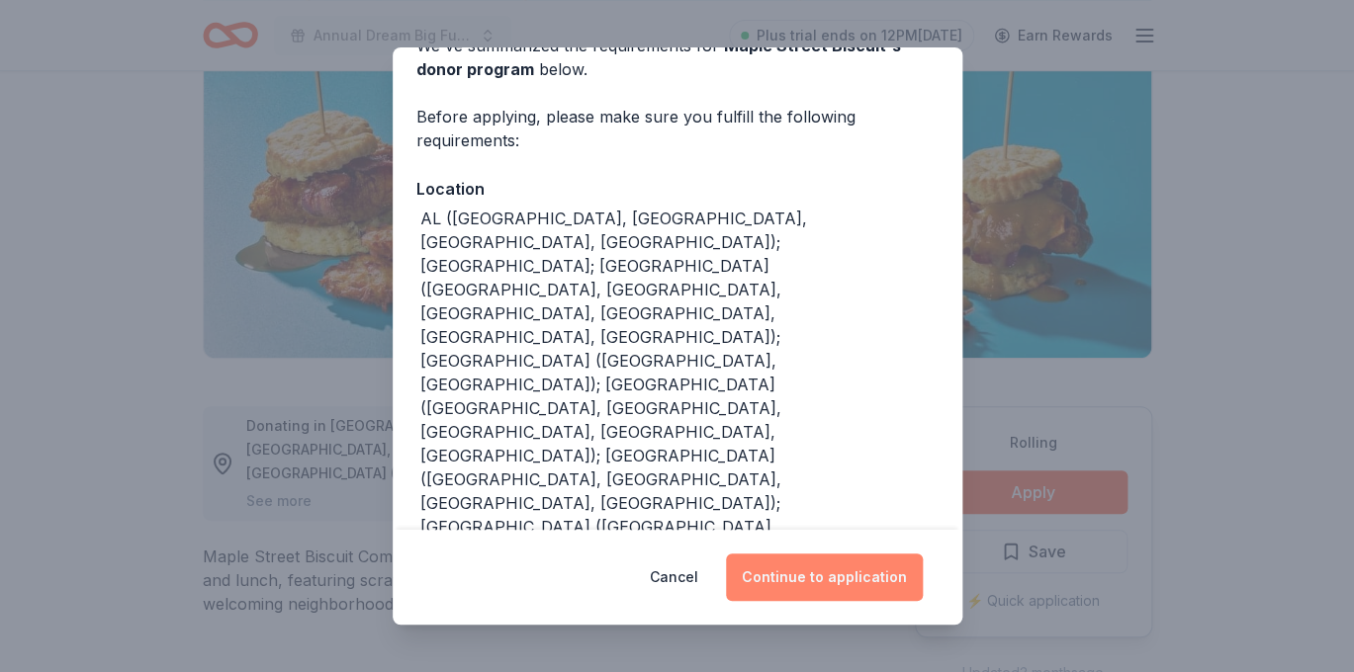
click at [834, 587] on button "Continue to application" at bounding box center [824, 577] width 197 height 47
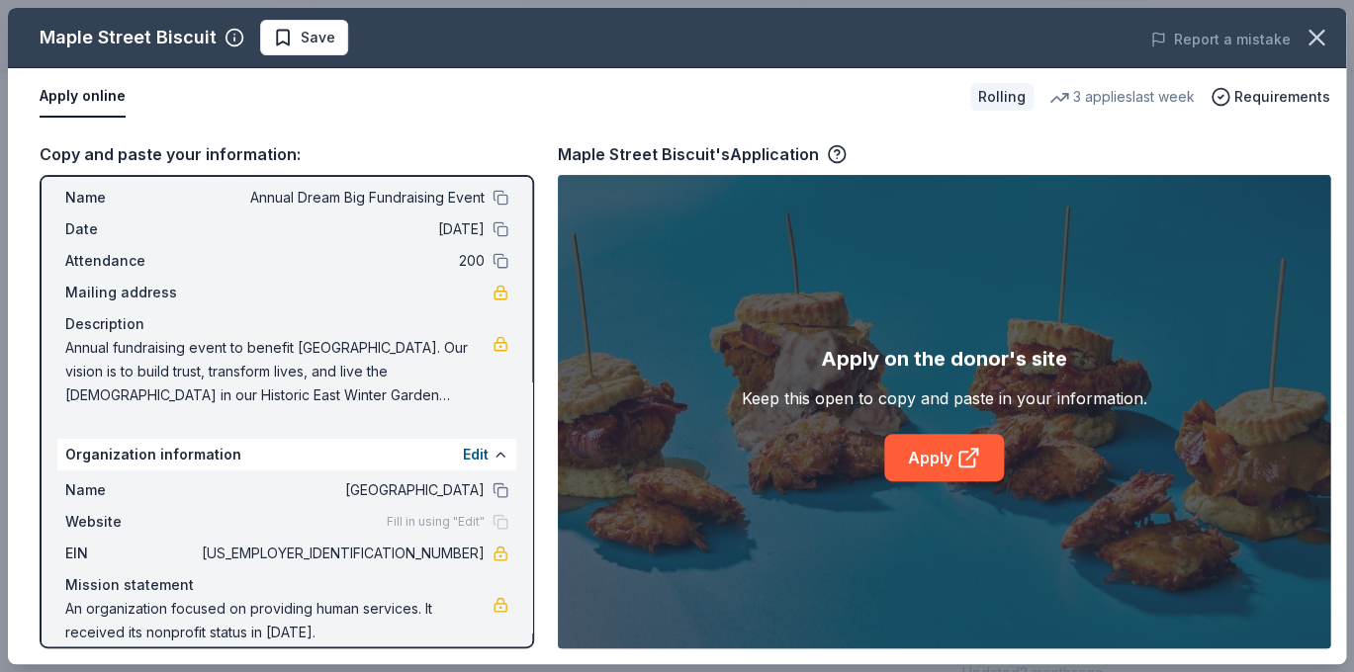
scroll to position [69, 0]
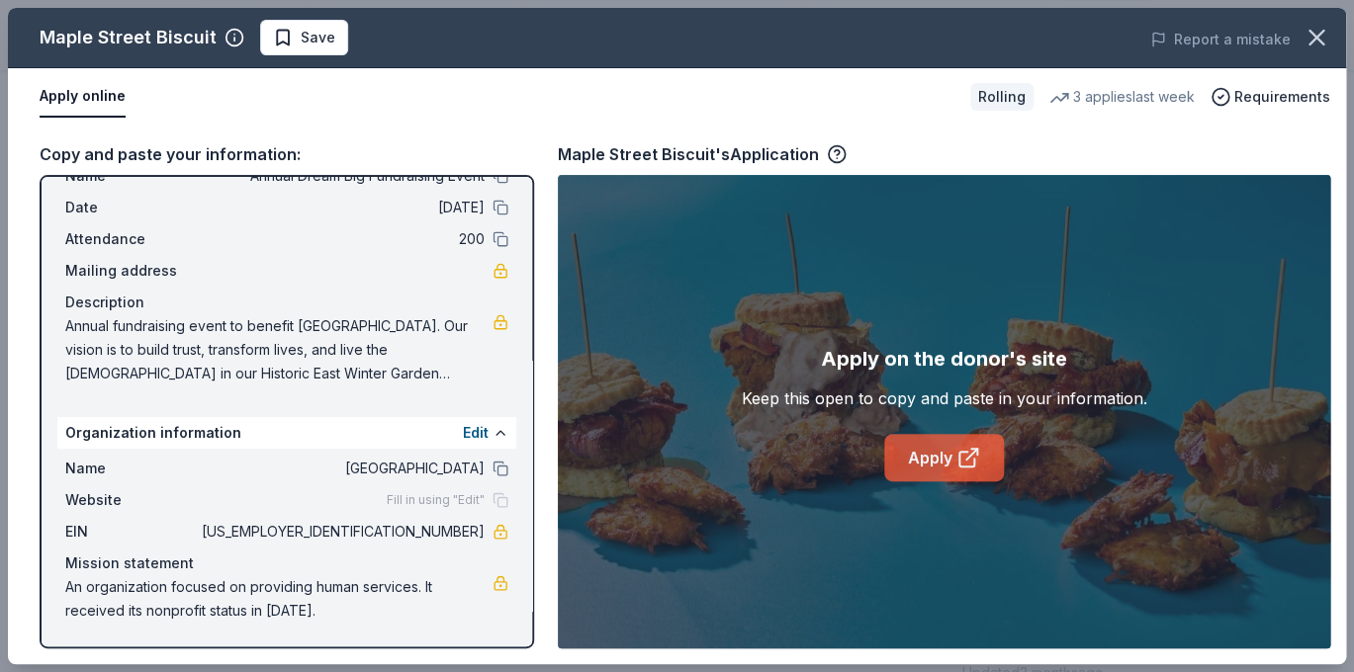
click at [943, 451] on link "Apply" at bounding box center [944, 457] width 120 height 47
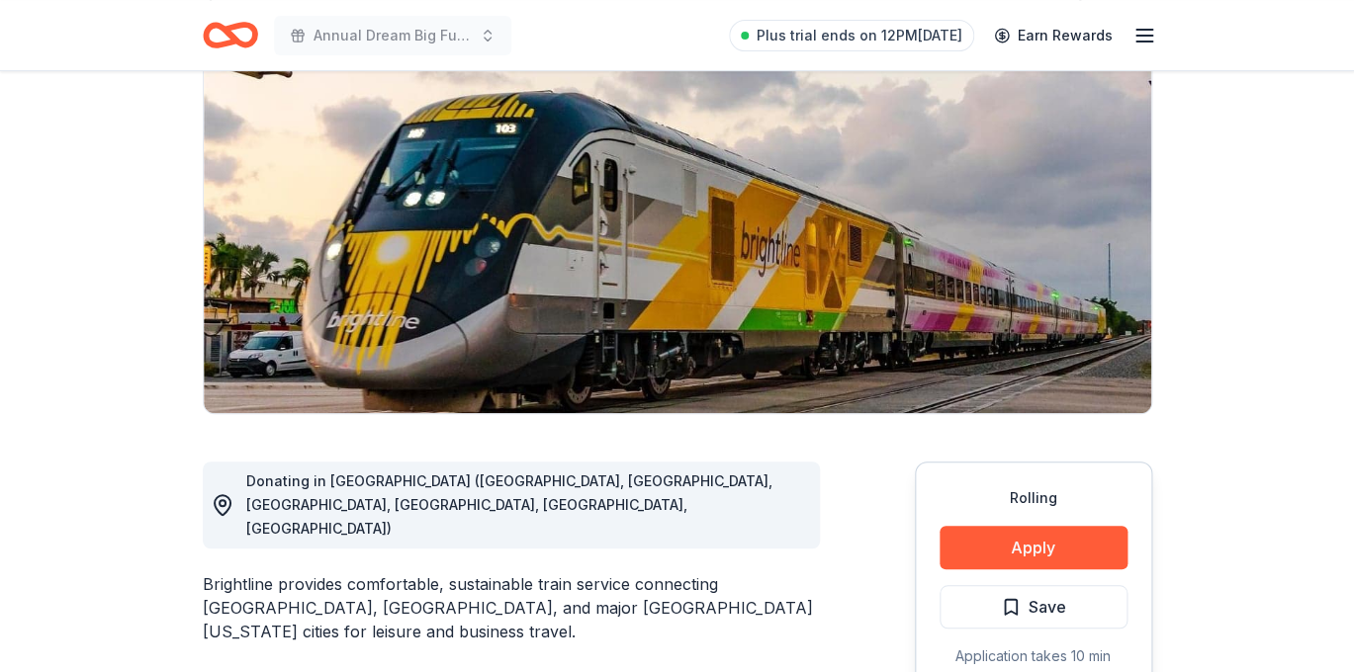
scroll to position [190, 0]
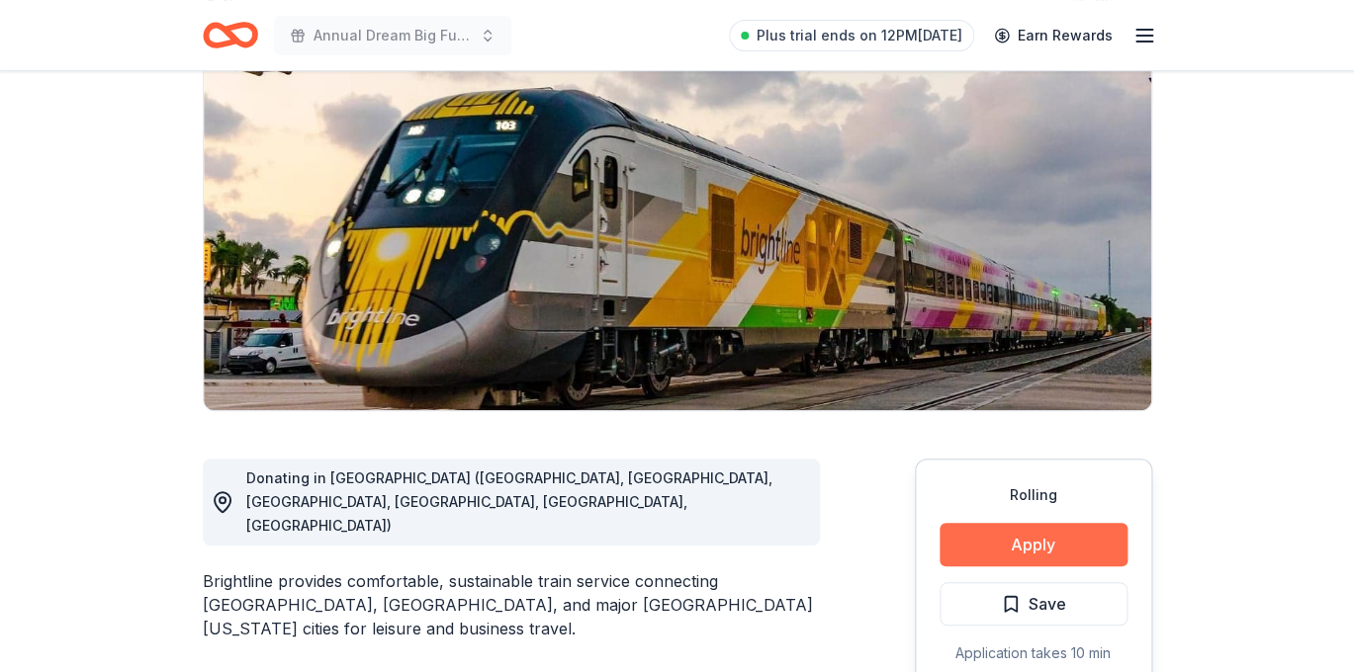
click at [1018, 548] on button "Apply" at bounding box center [1033, 545] width 188 height 44
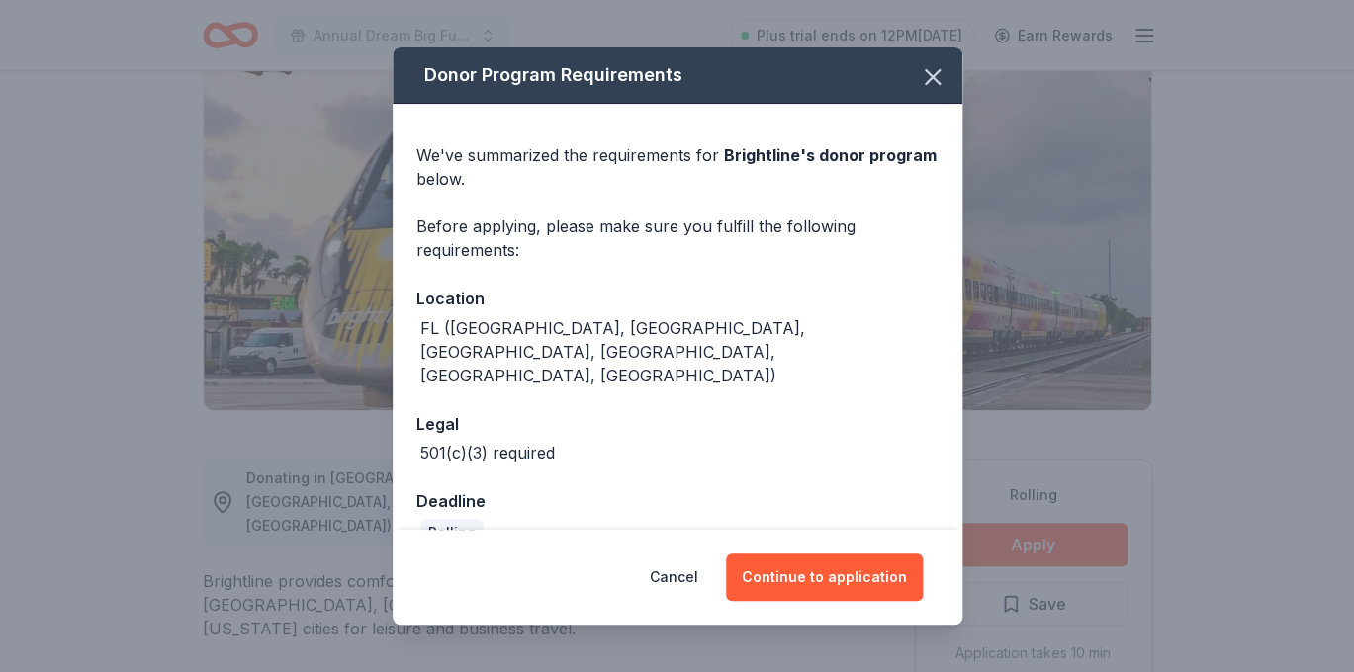
scroll to position [17, 0]
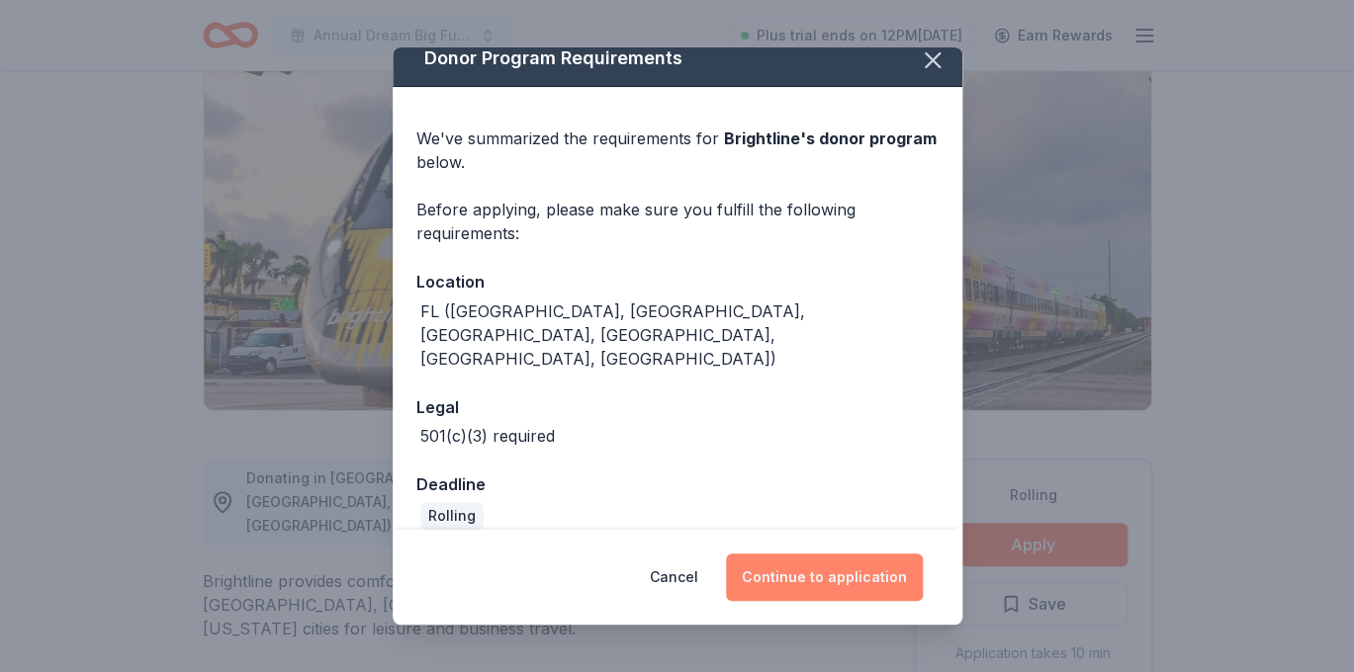
click at [784, 578] on button "Continue to application" at bounding box center [824, 577] width 197 height 47
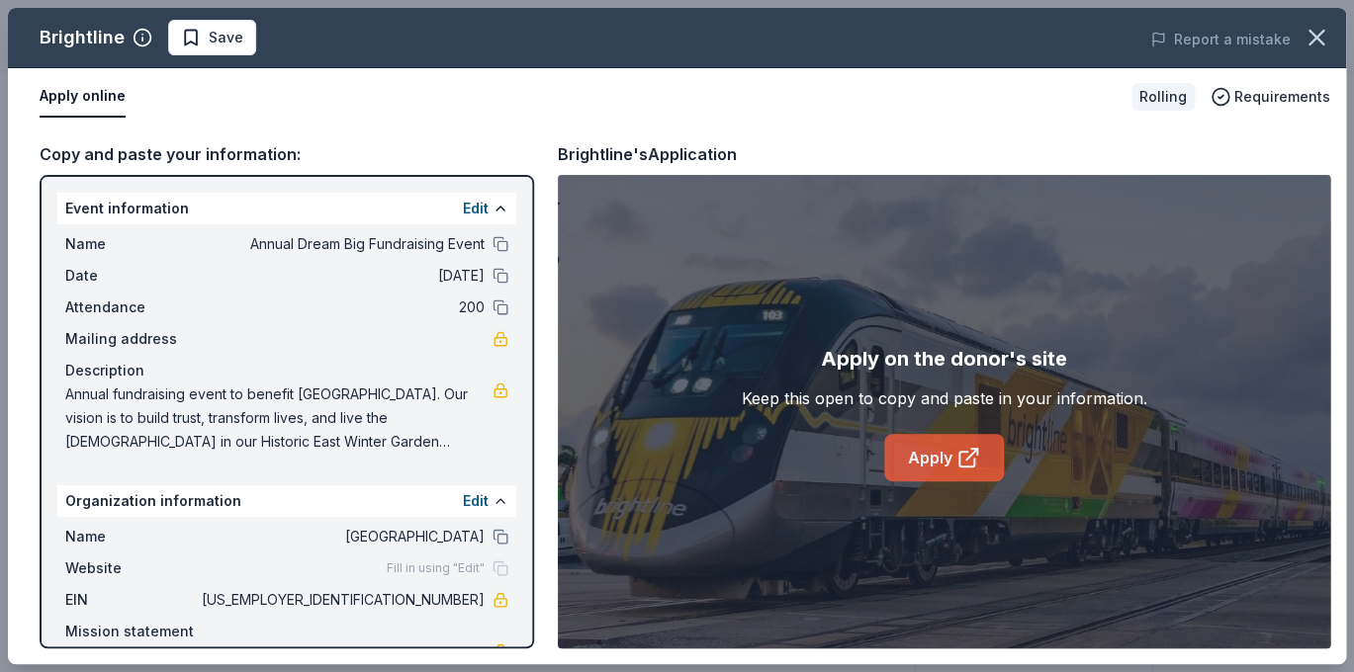
click at [952, 460] on link "Apply" at bounding box center [944, 457] width 120 height 47
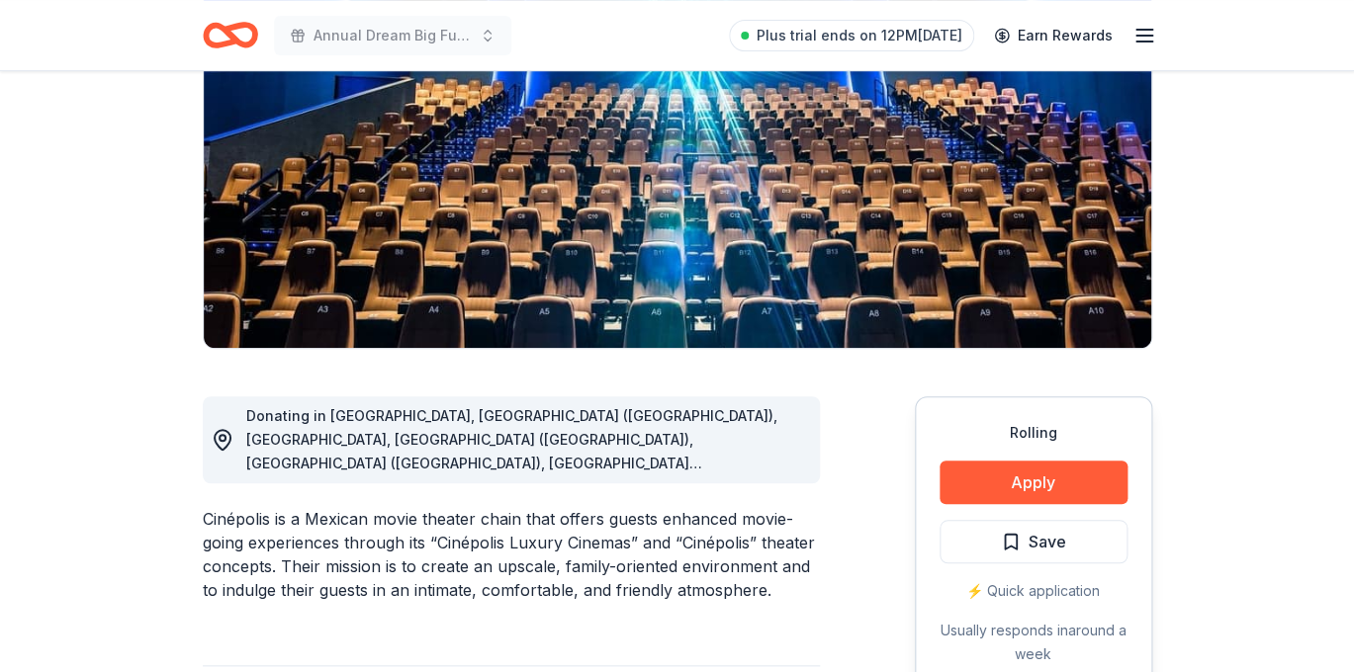
scroll to position [257, 0]
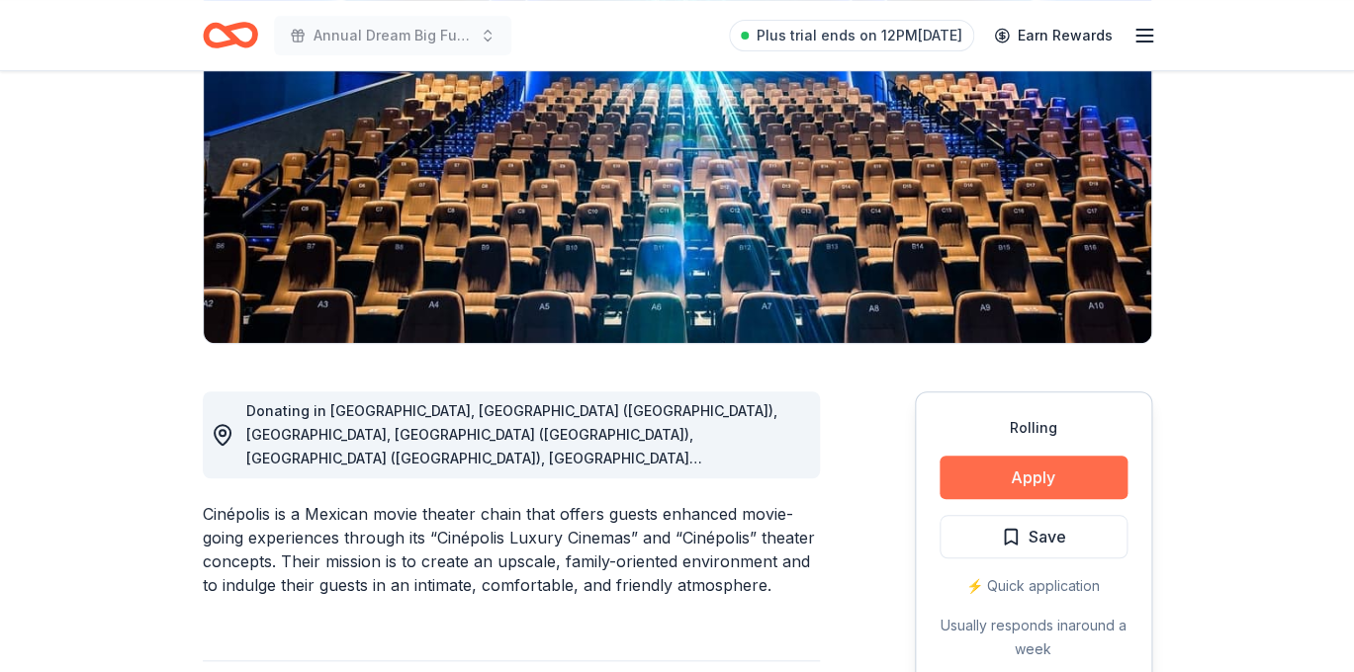
click at [1030, 473] on button "Apply" at bounding box center [1033, 478] width 188 height 44
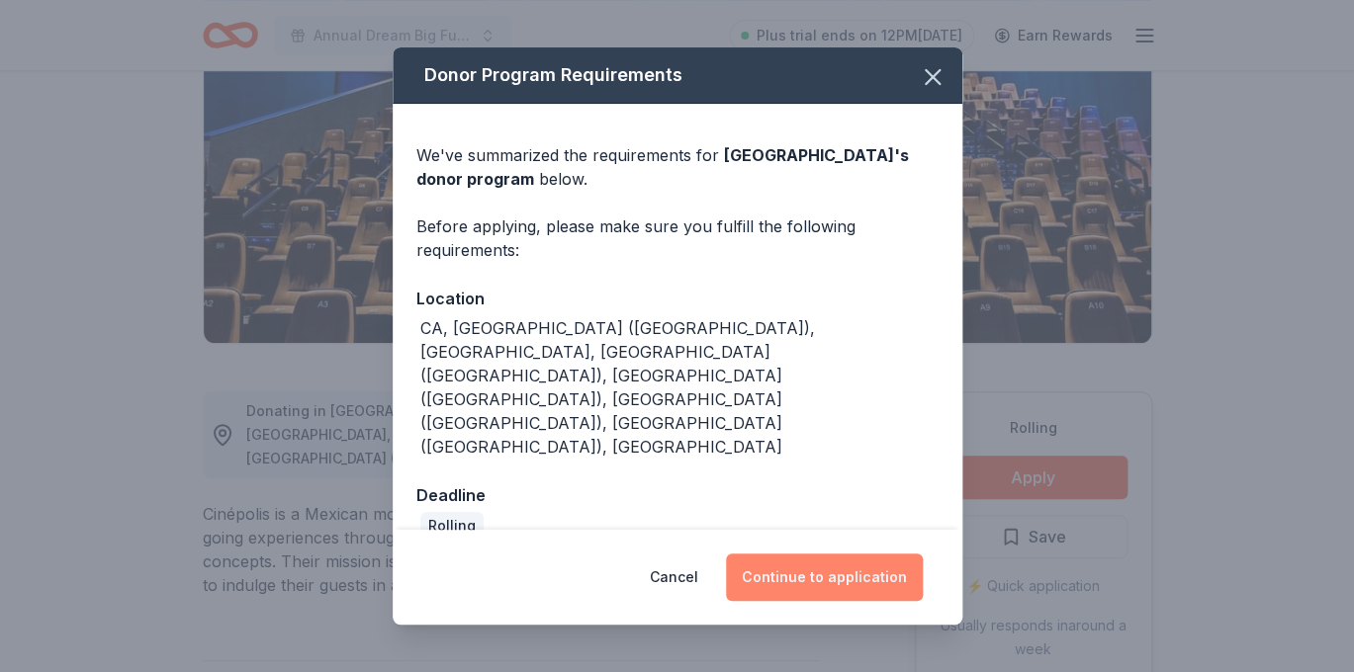
click at [813, 554] on button "Continue to application" at bounding box center [824, 577] width 197 height 47
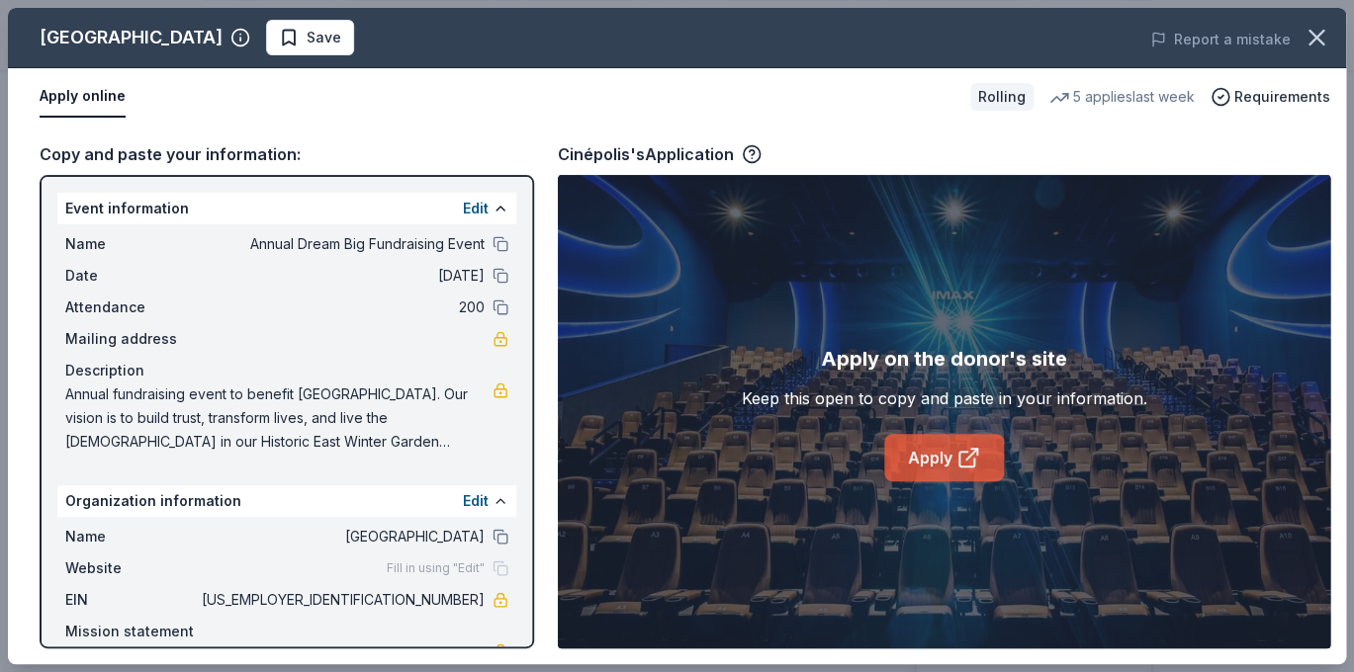
click at [943, 472] on link "Apply" at bounding box center [944, 457] width 120 height 47
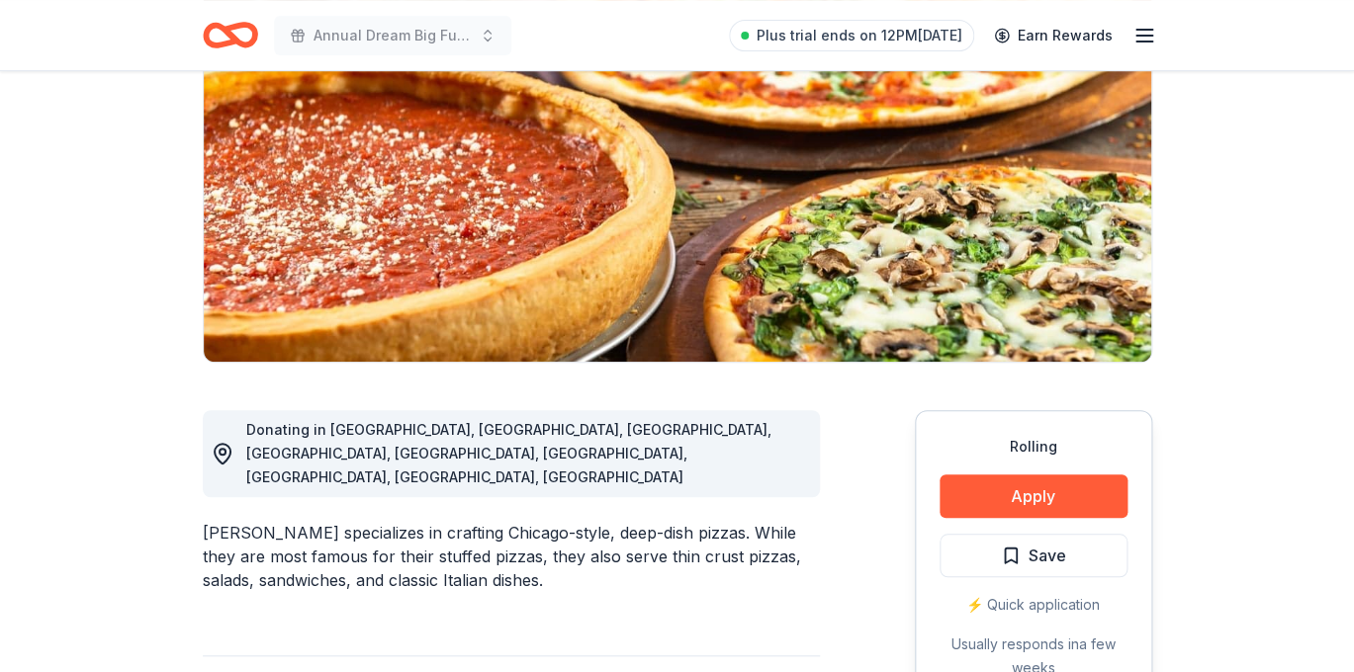
scroll to position [243, 0]
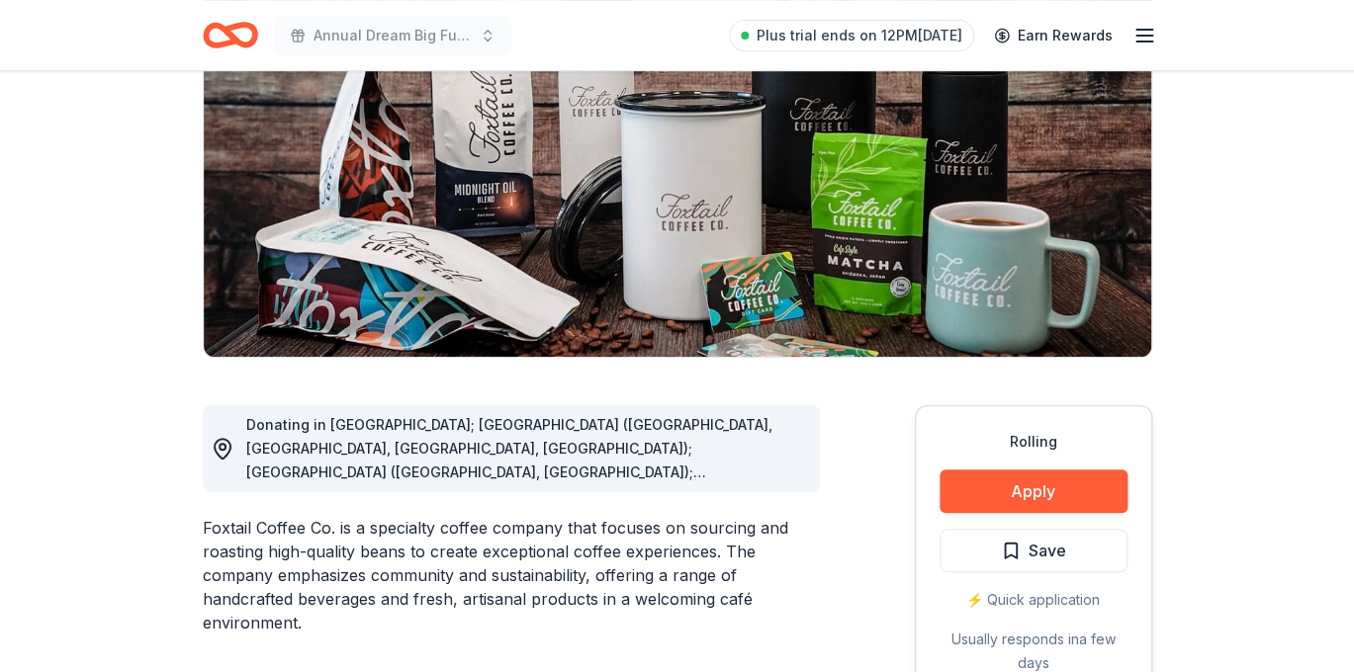
scroll to position [245, 0]
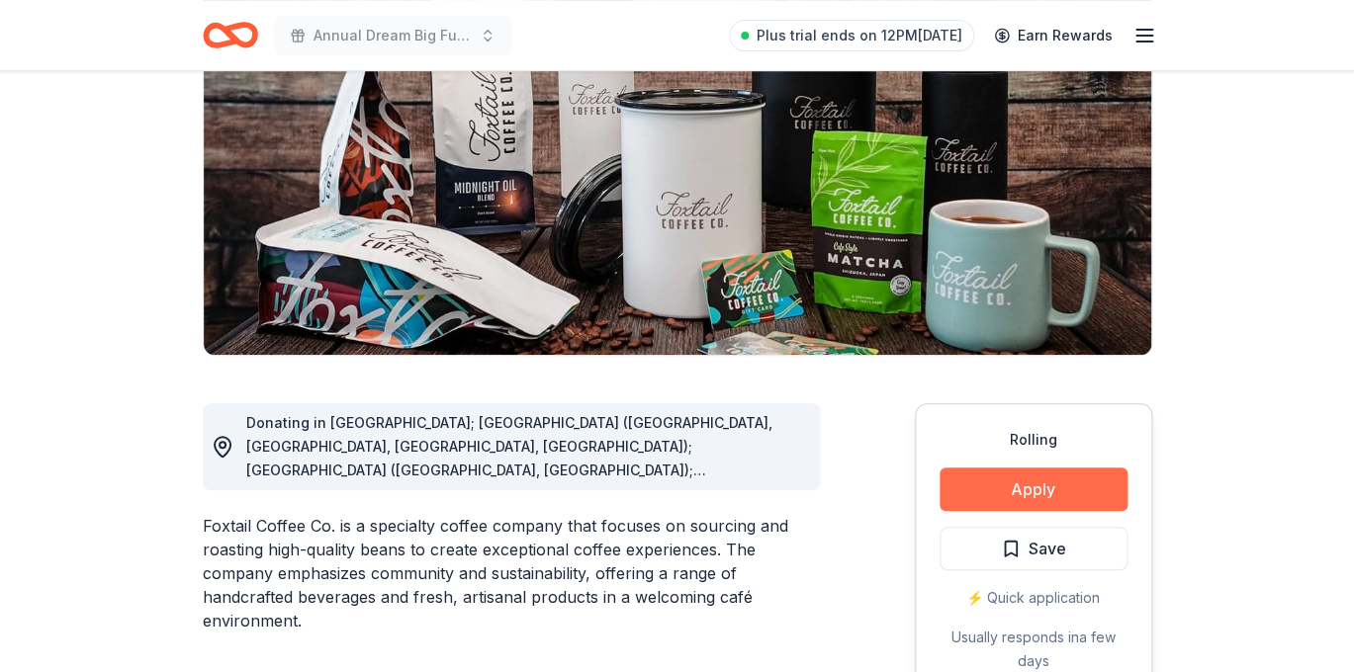
click at [1014, 488] on button "Apply" at bounding box center [1033, 490] width 188 height 44
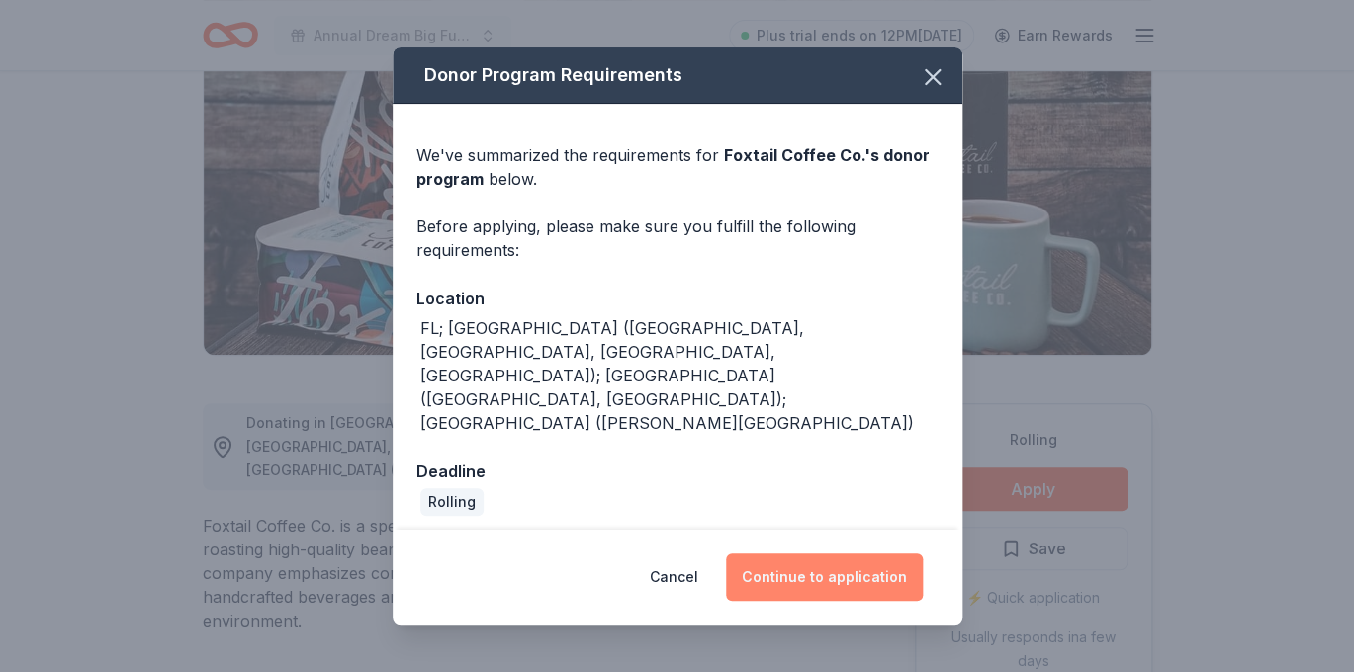
click at [858, 554] on button "Continue to application" at bounding box center [824, 577] width 197 height 47
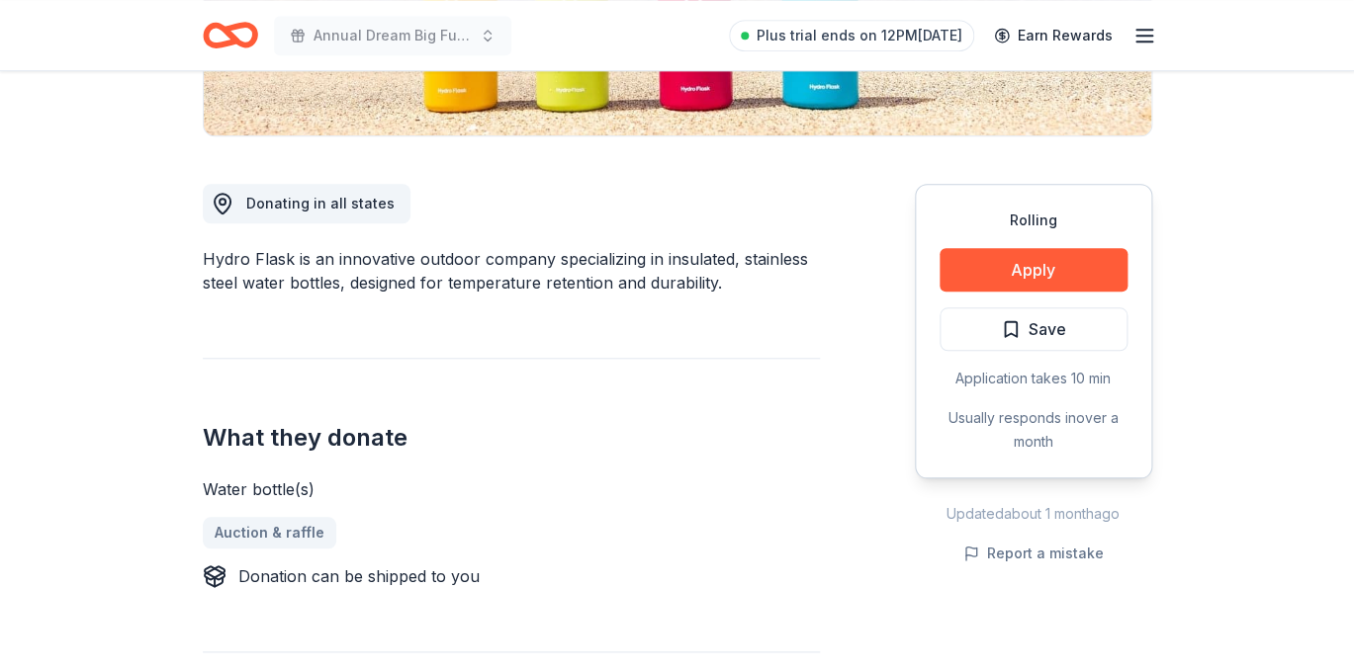
scroll to position [468, 0]
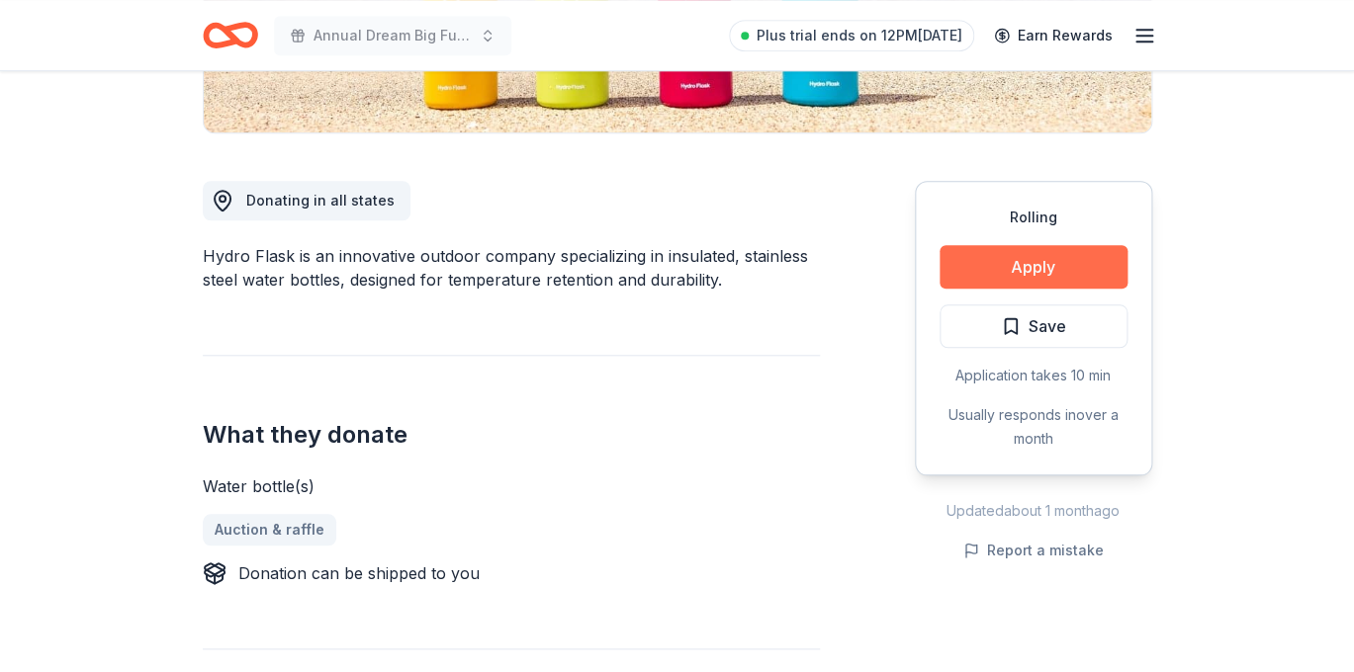
click at [1048, 262] on button "Apply" at bounding box center [1033, 267] width 188 height 44
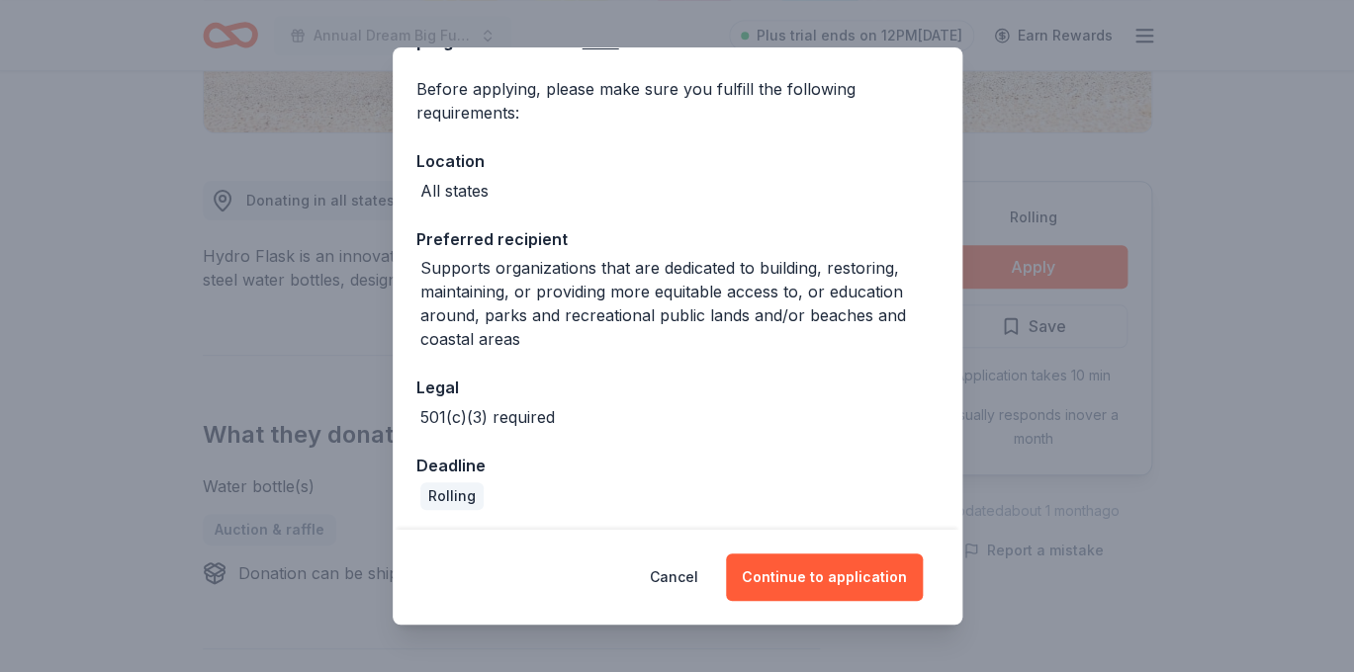
scroll to position [141, 0]
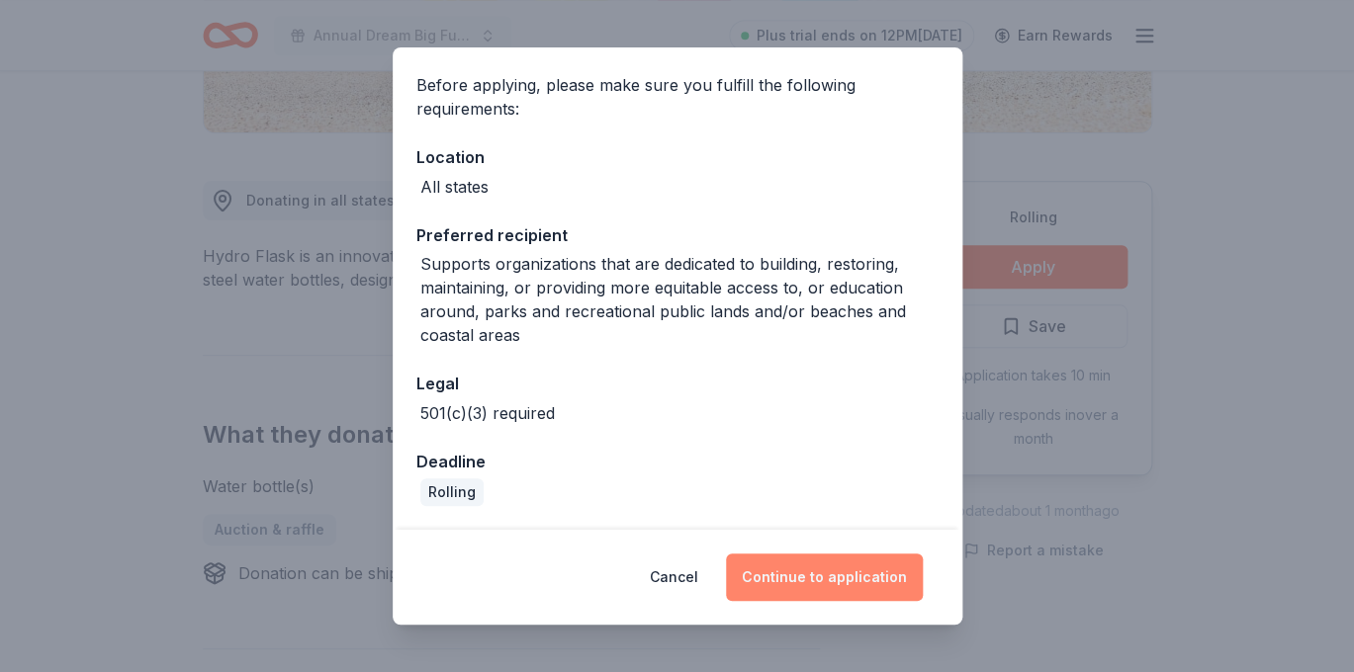
click at [831, 583] on button "Continue to application" at bounding box center [824, 577] width 197 height 47
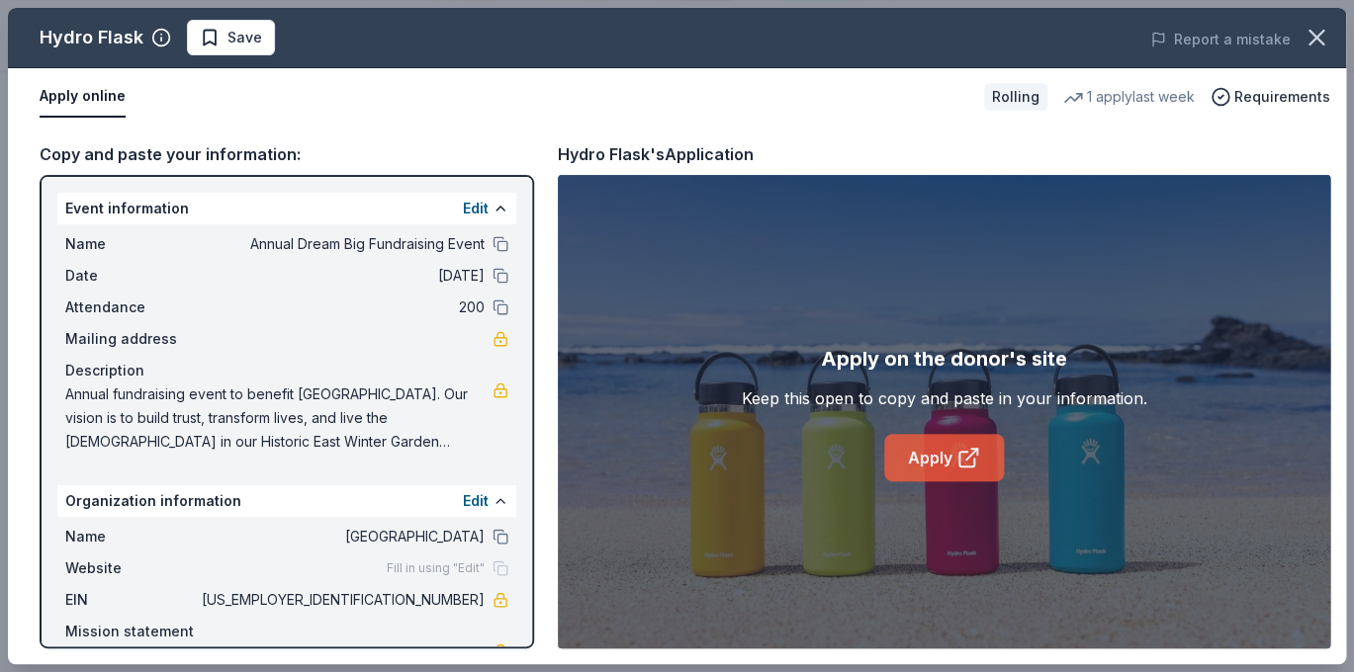
click at [946, 464] on link "Apply" at bounding box center [944, 457] width 120 height 47
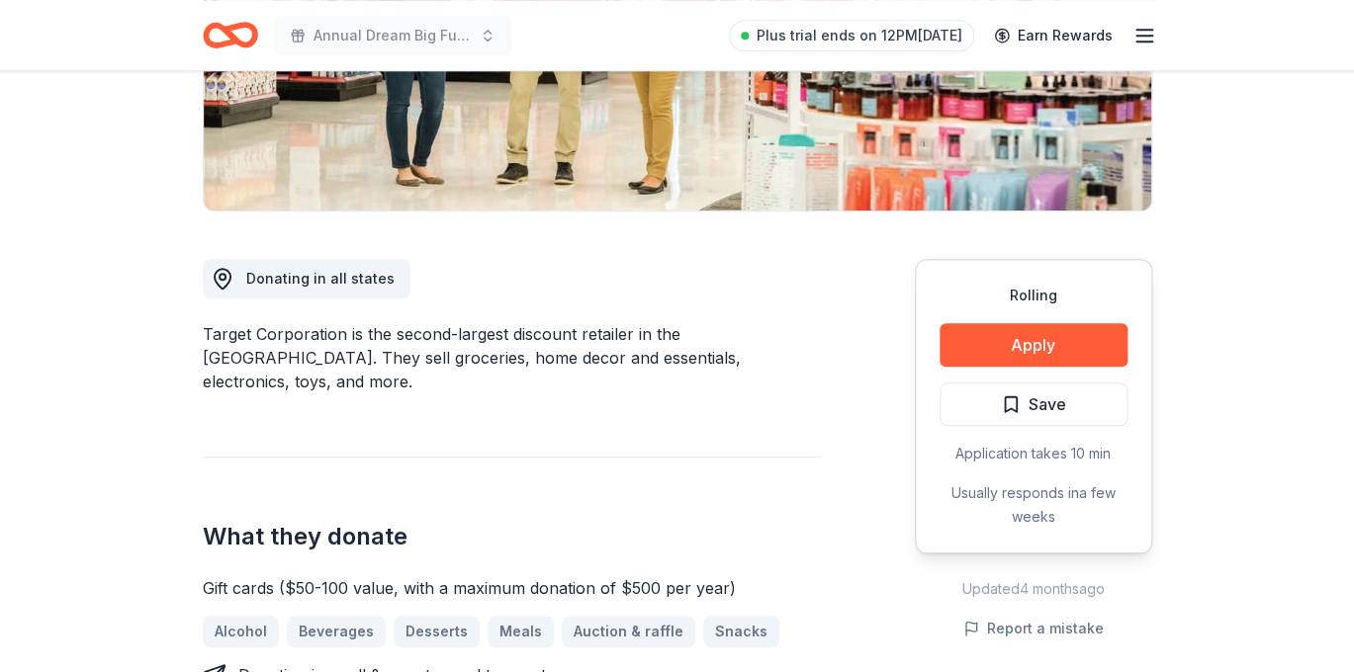
scroll to position [391, 0]
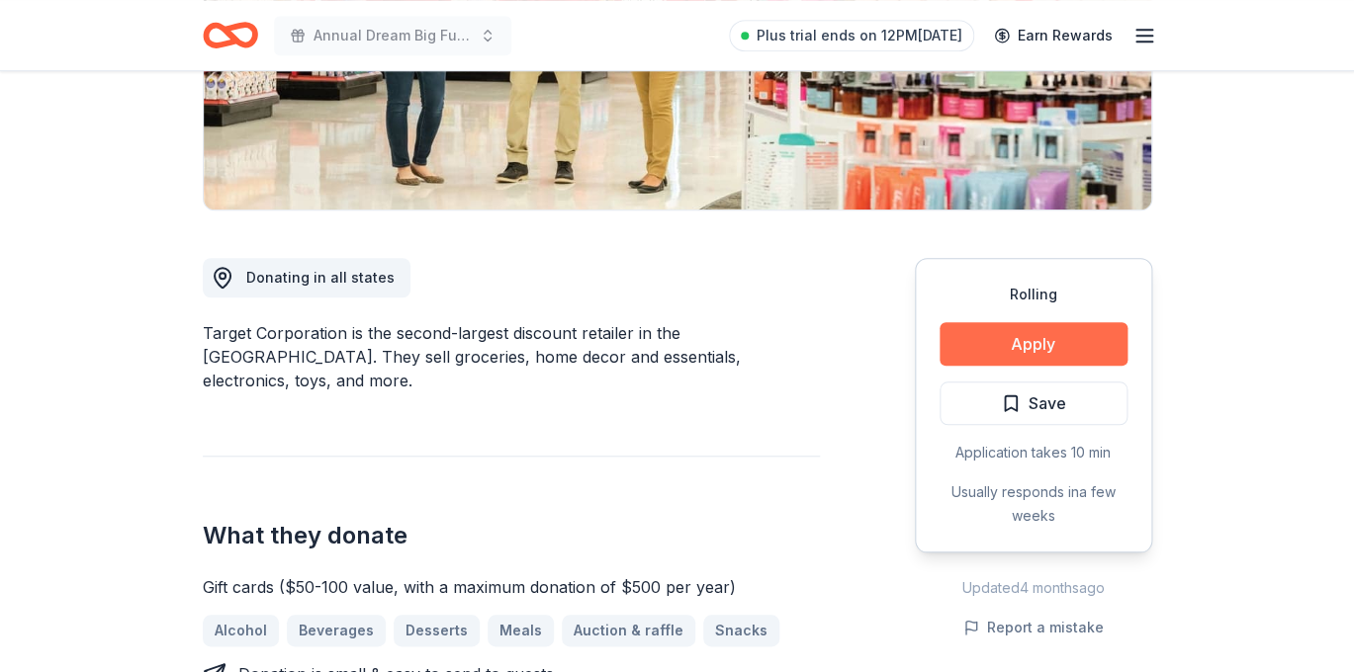
click at [1049, 338] on button "Apply" at bounding box center [1033, 344] width 188 height 44
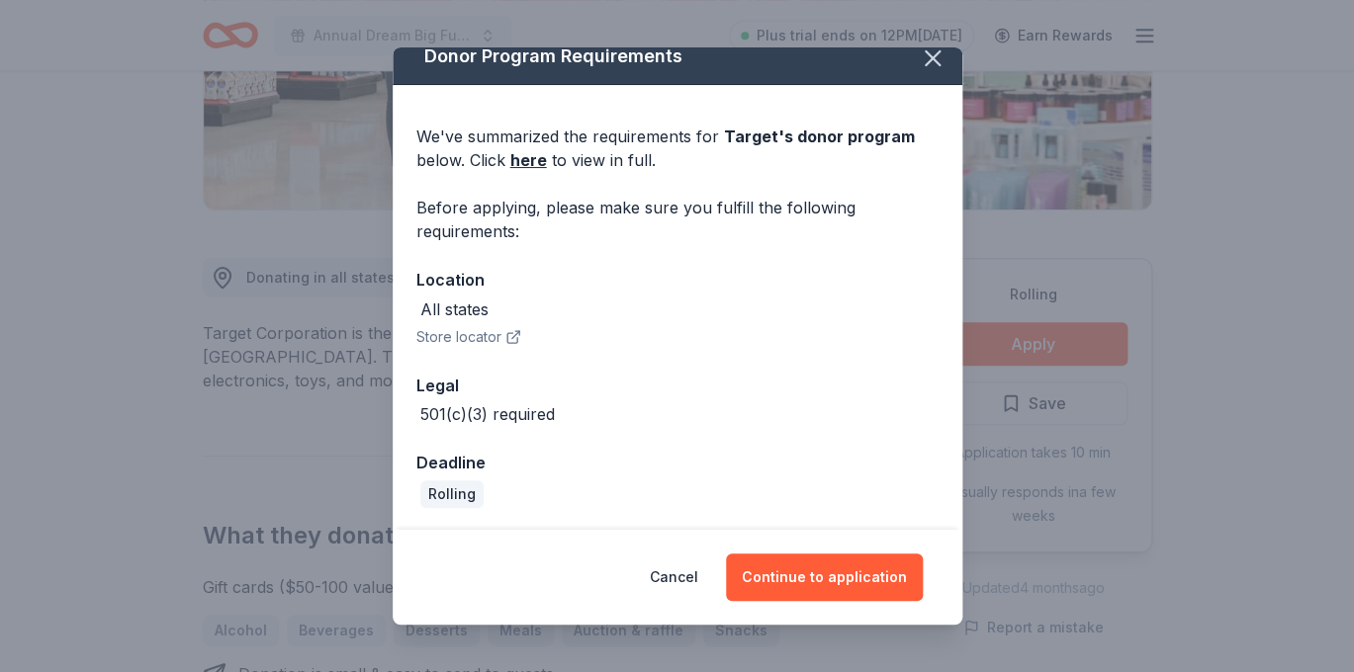
scroll to position [21, 0]
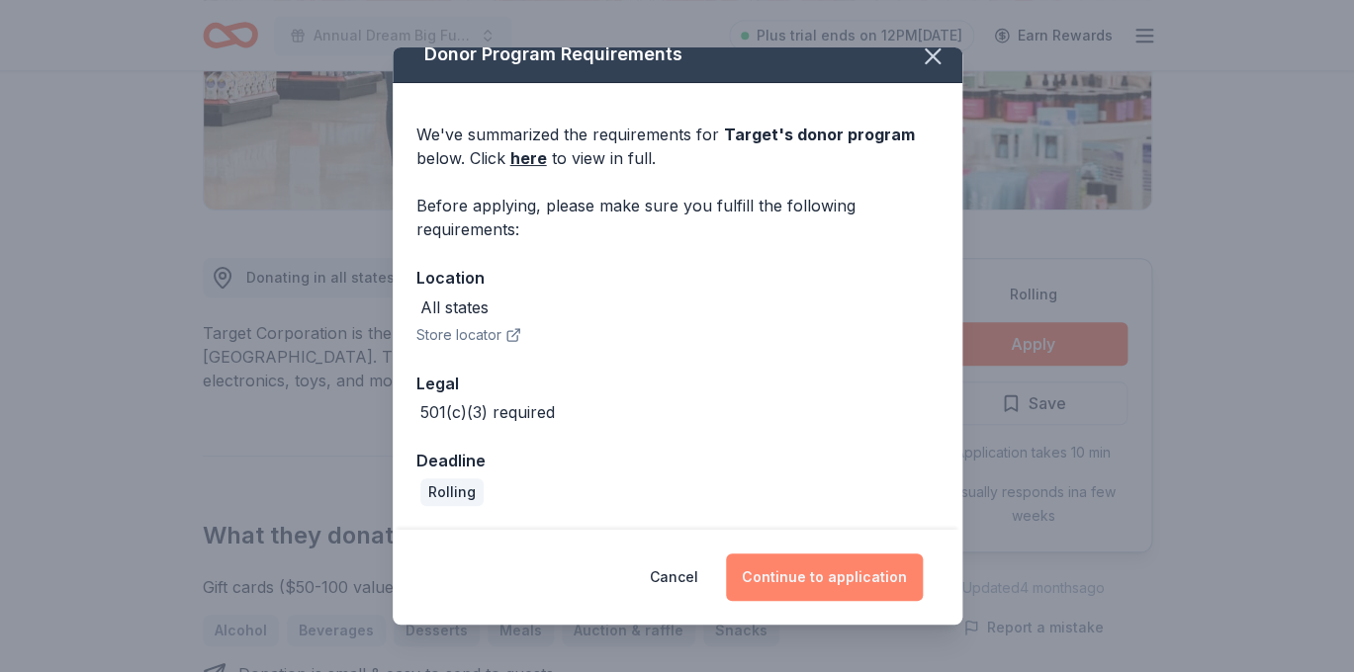
click at [818, 579] on button "Continue to application" at bounding box center [824, 577] width 197 height 47
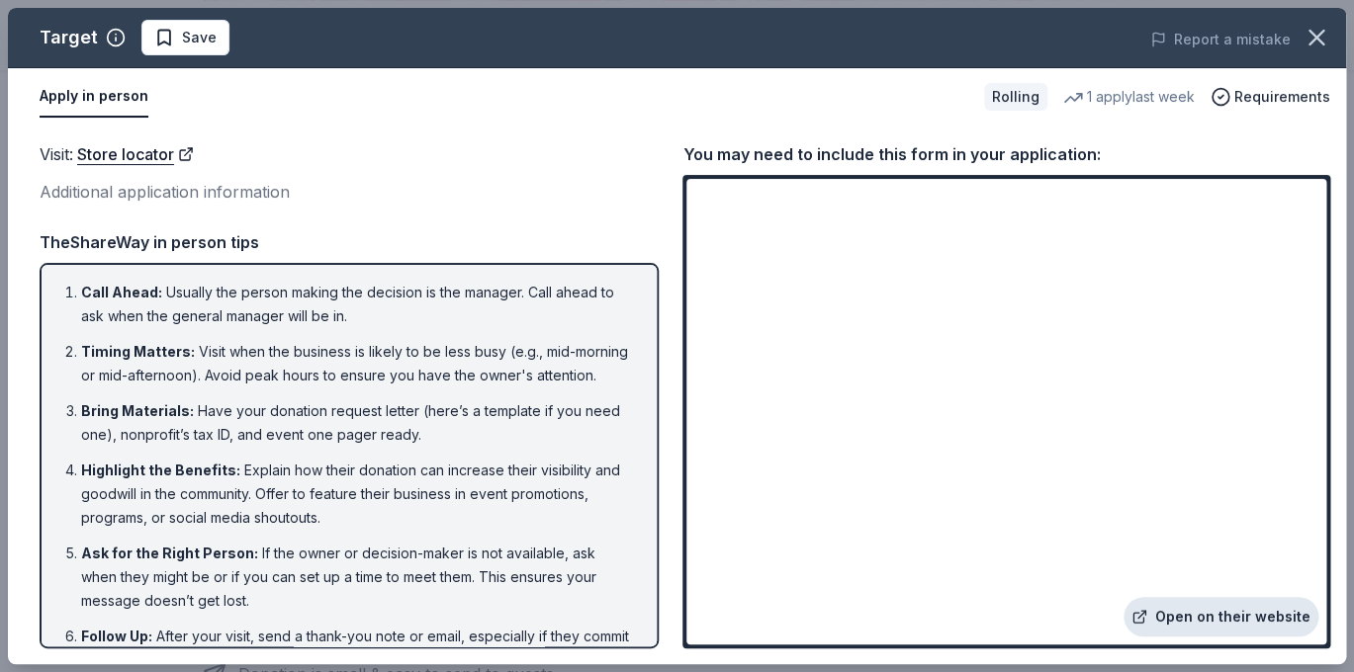
click at [1187, 615] on link "Open on their website" at bounding box center [1220, 617] width 195 height 40
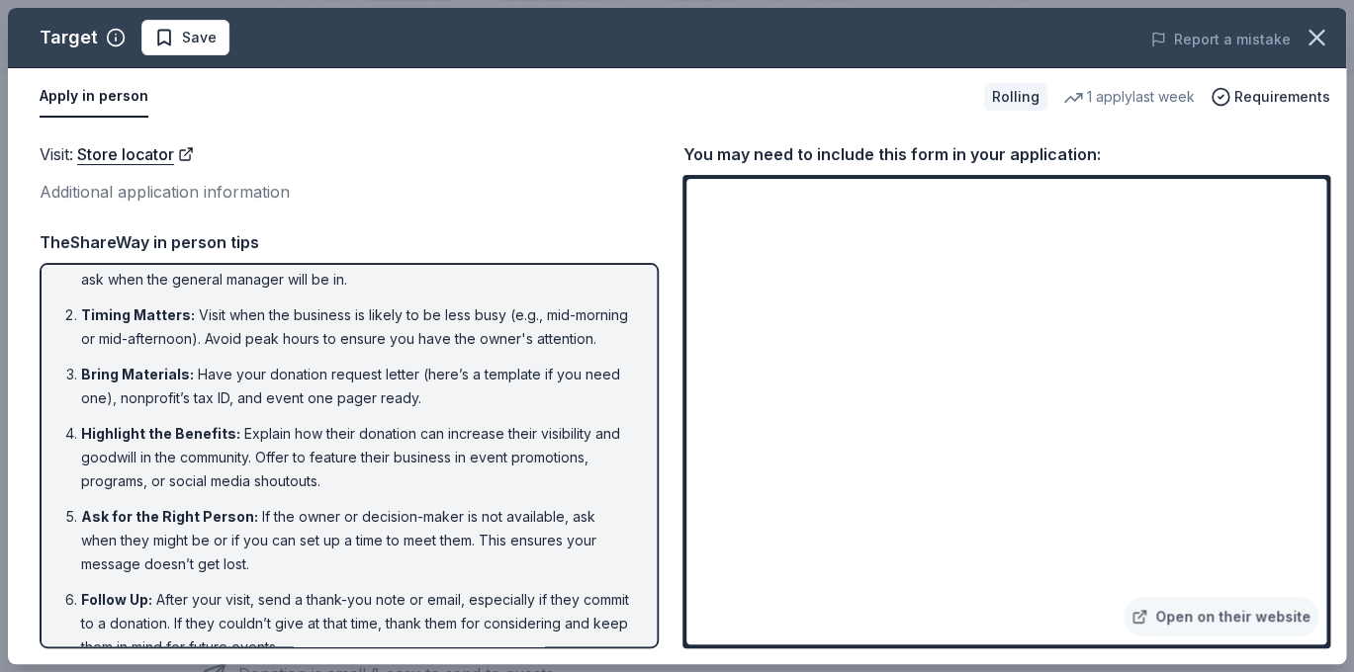
scroll to position [0, 0]
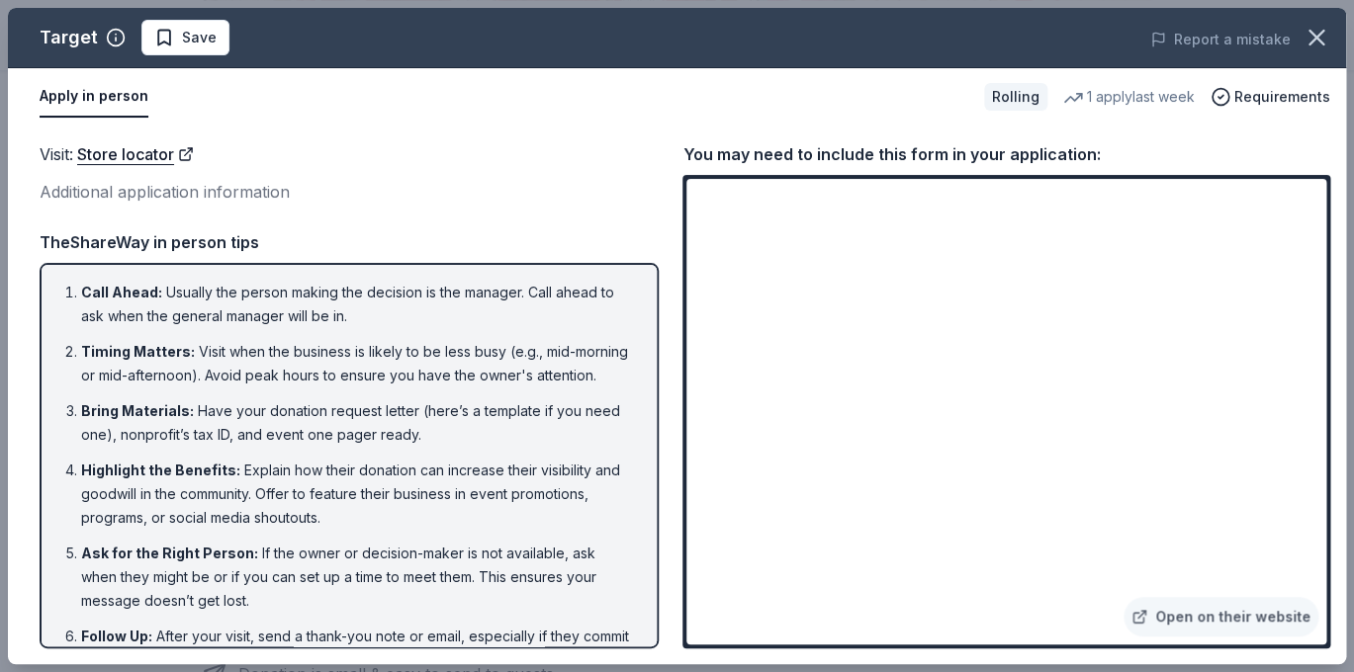
click at [588, 198] on div "Additional application information" at bounding box center [349, 192] width 619 height 26
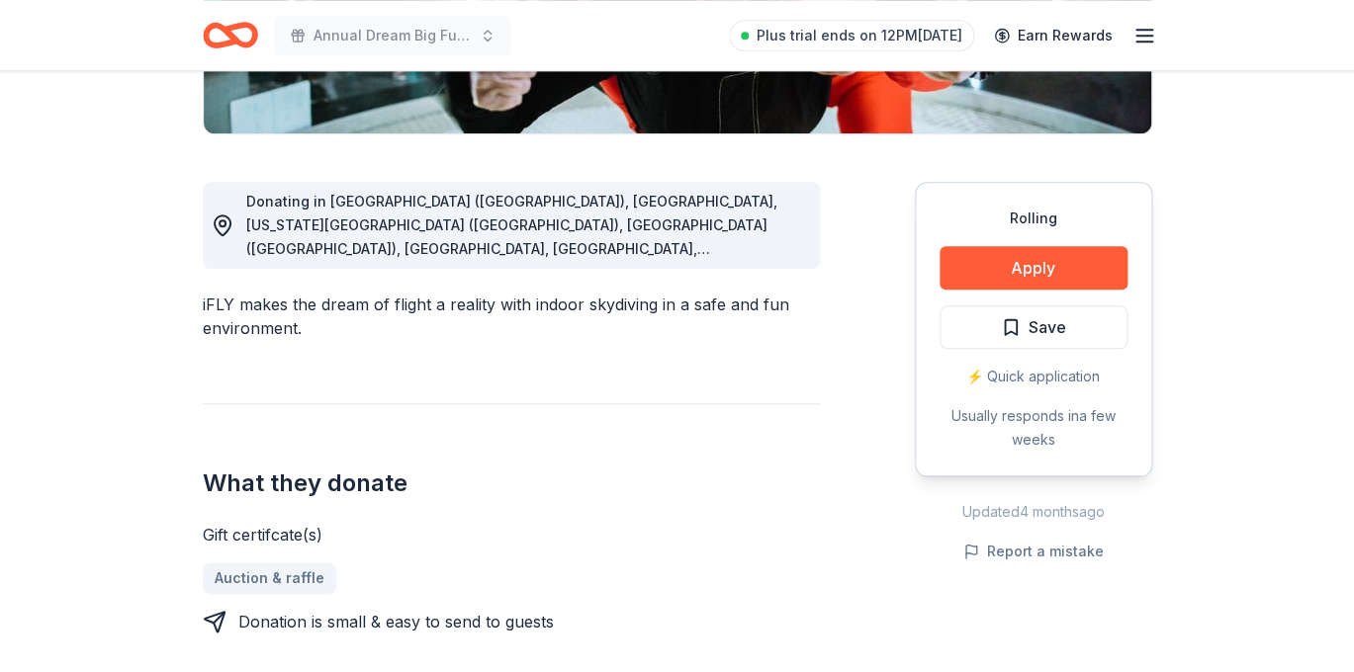
scroll to position [471, 0]
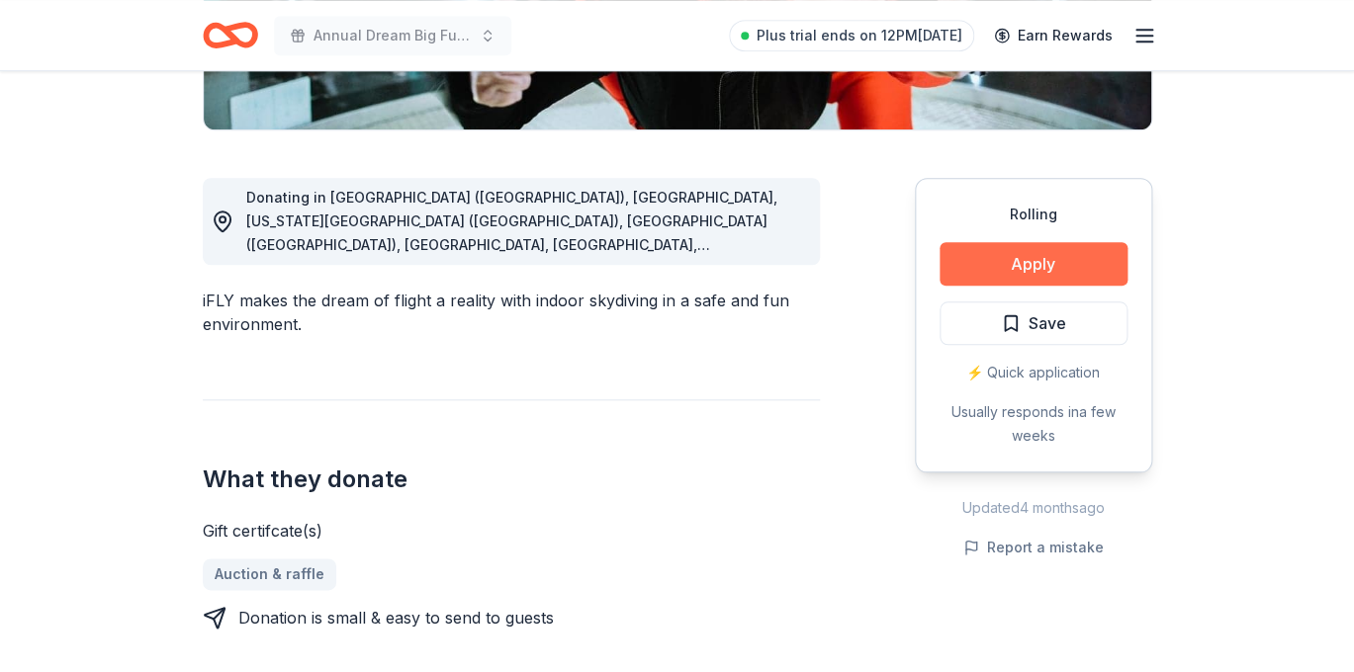
click at [1032, 266] on button "Apply" at bounding box center [1033, 264] width 188 height 44
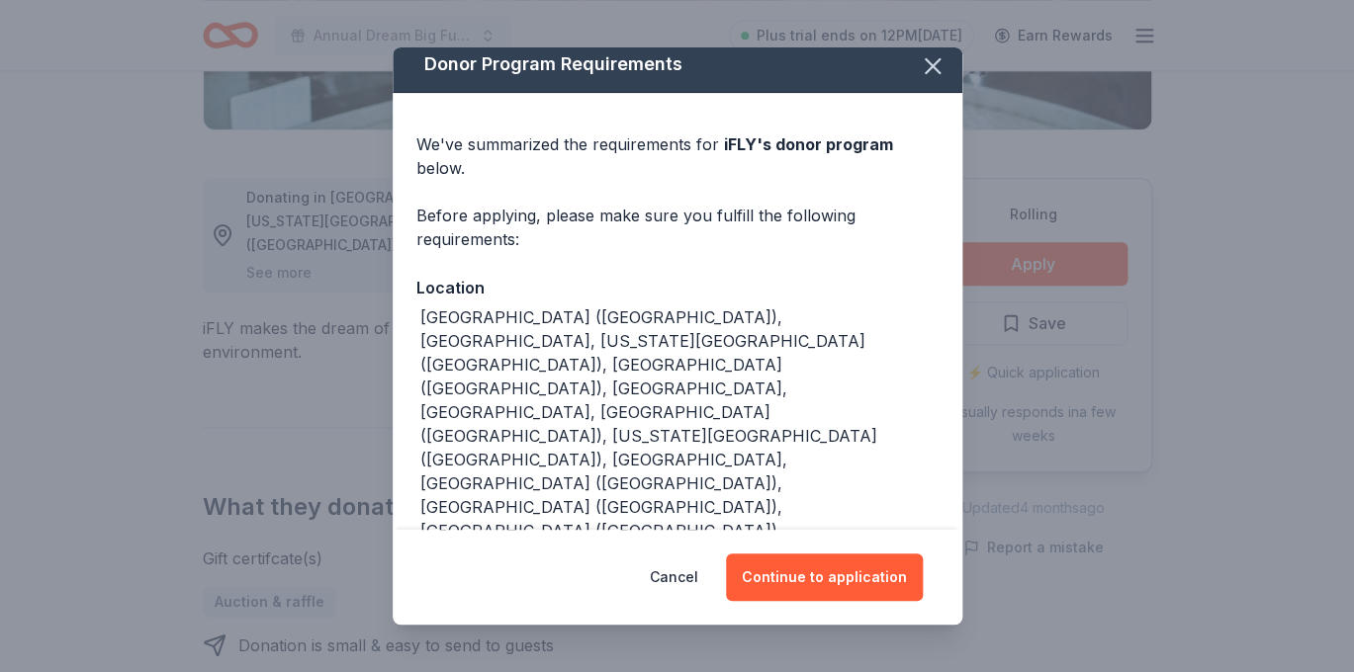
scroll to position [15, 0]
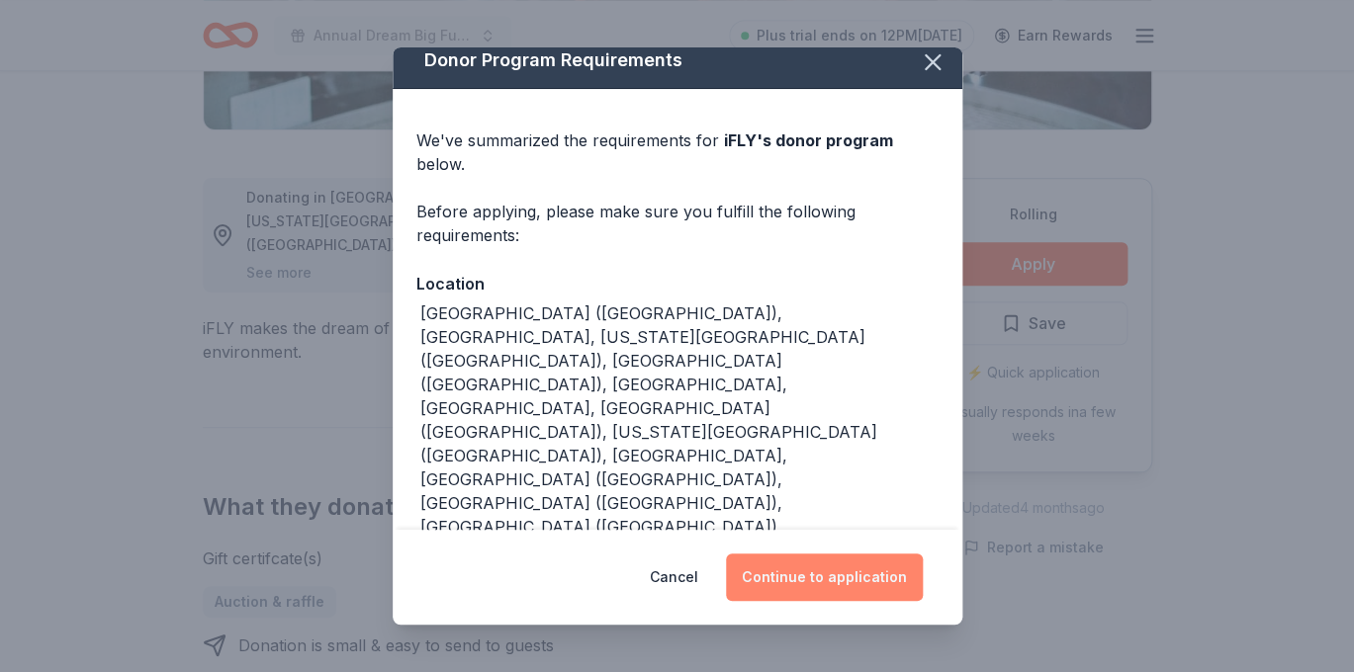
click at [828, 583] on button "Continue to application" at bounding box center [824, 577] width 197 height 47
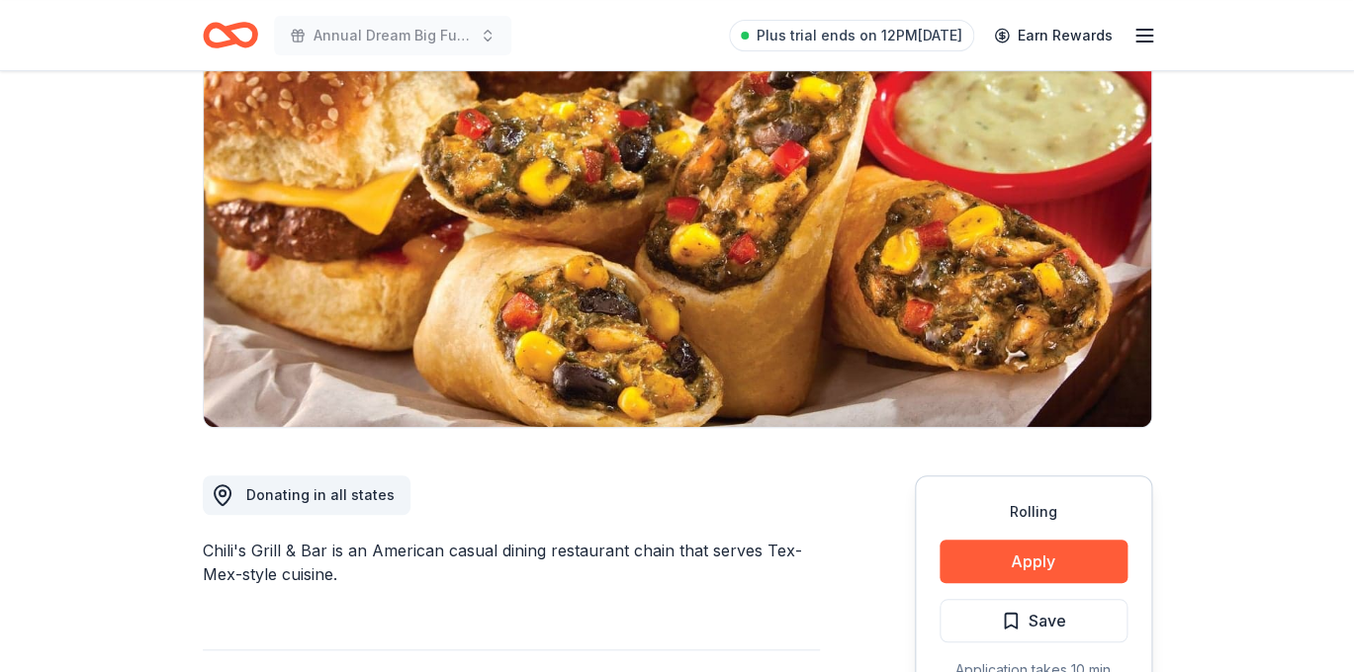
scroll to position [184, 0]
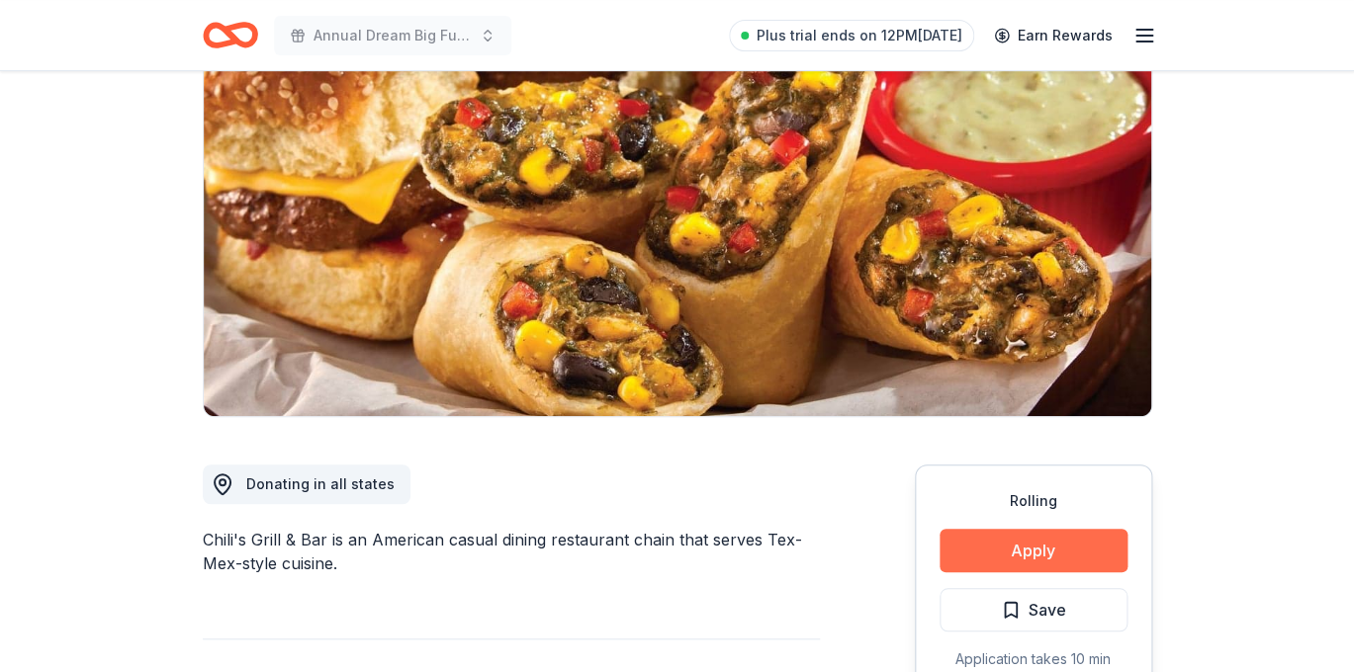
click at [1024, 556] on button "Apply" at bounding box center [1033, 551] width 188 height 44
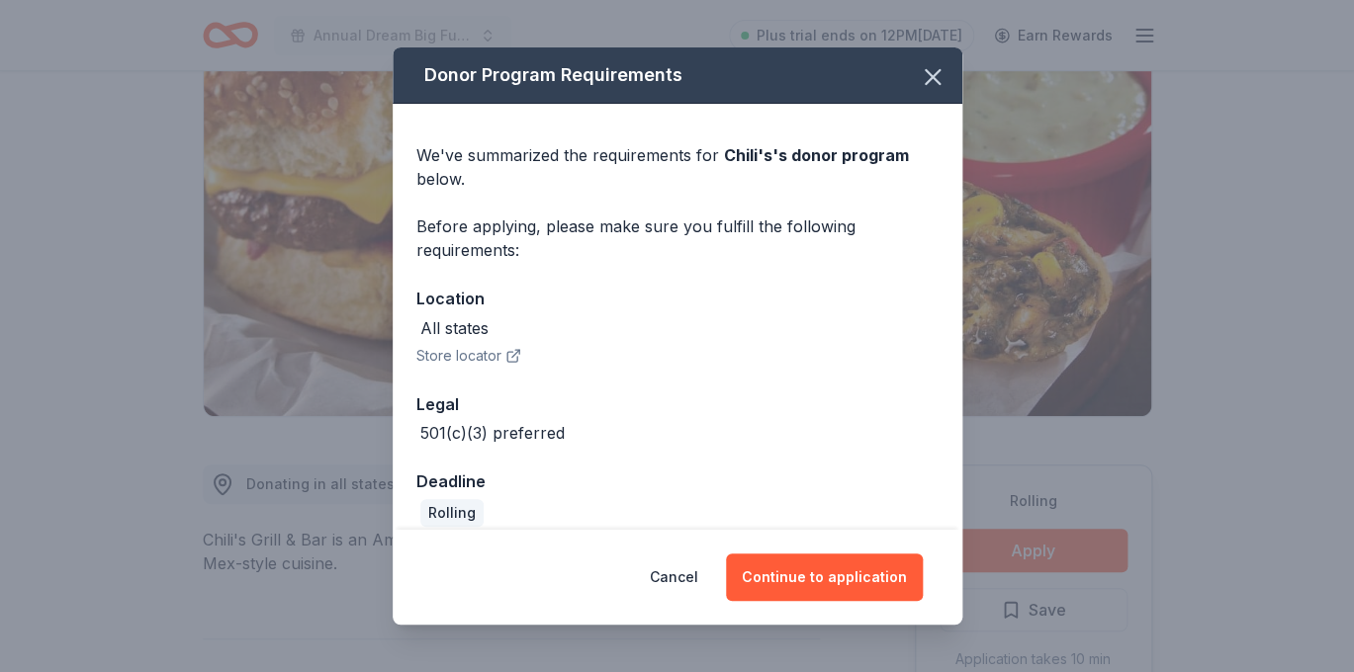
scroll to position [21, 0]
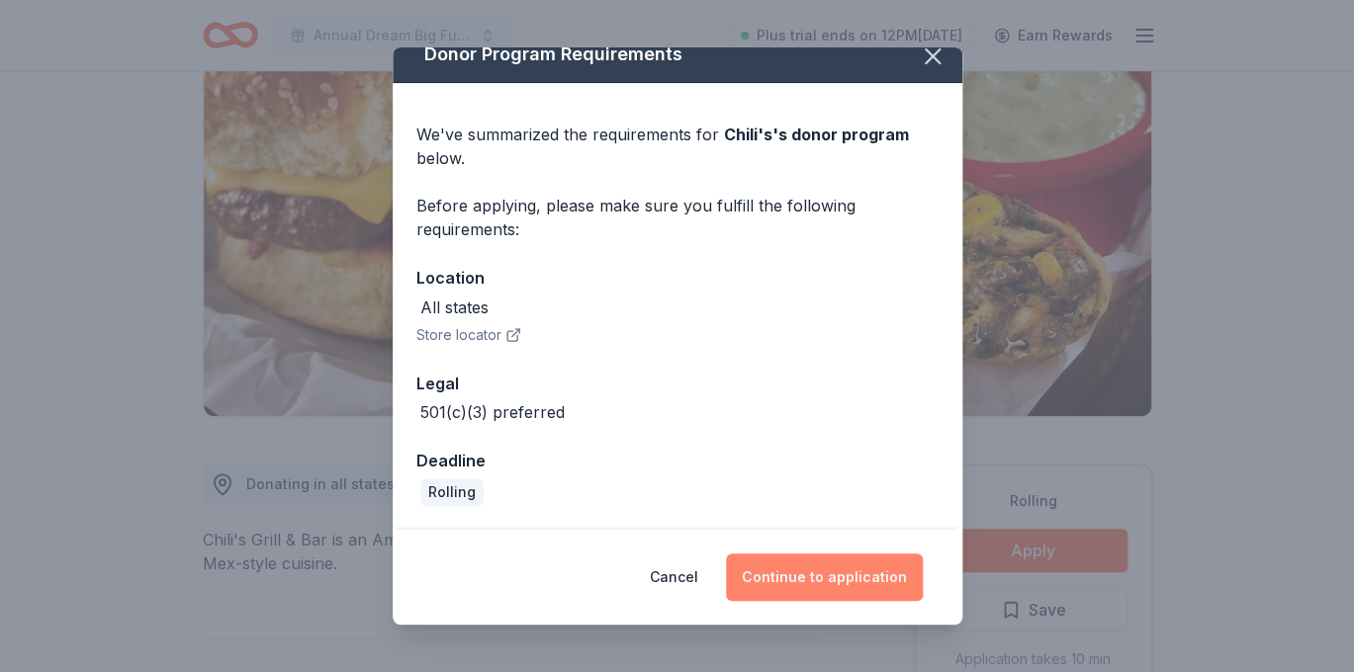
click at [815, 580] on button "Continue to application" at bounding box center [824, 577] width 197 height 47
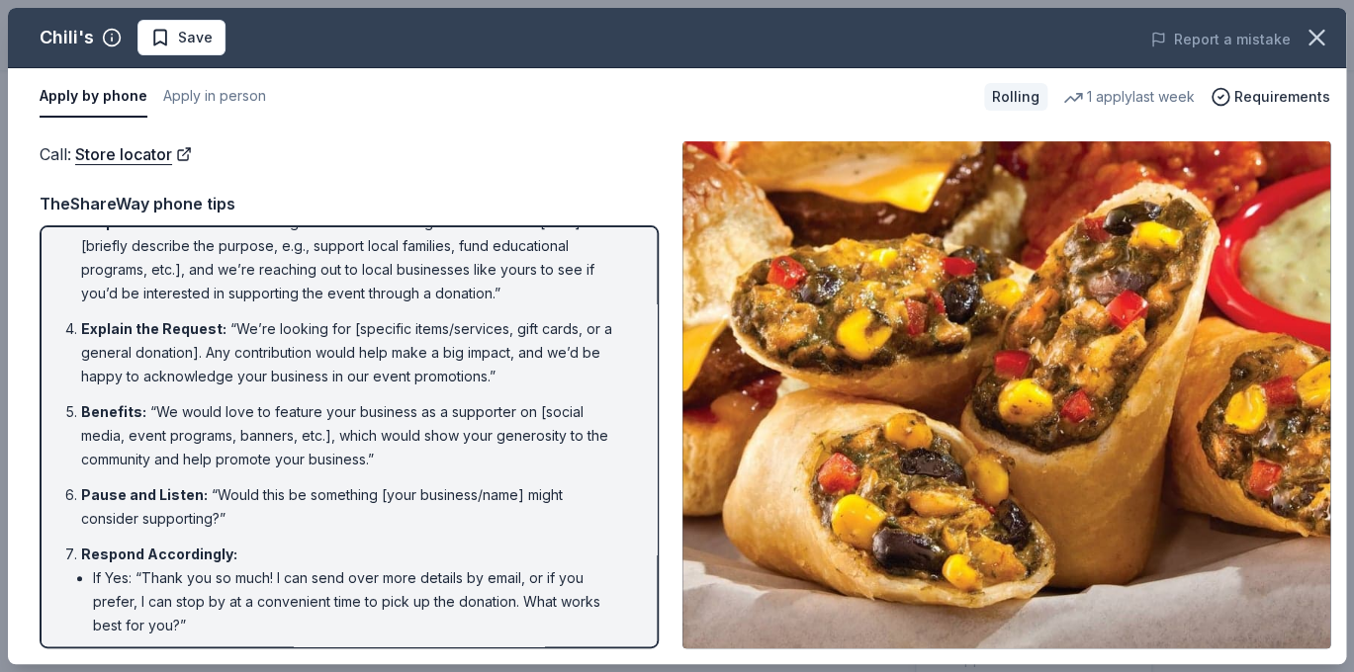
scroll to position [0, 0]
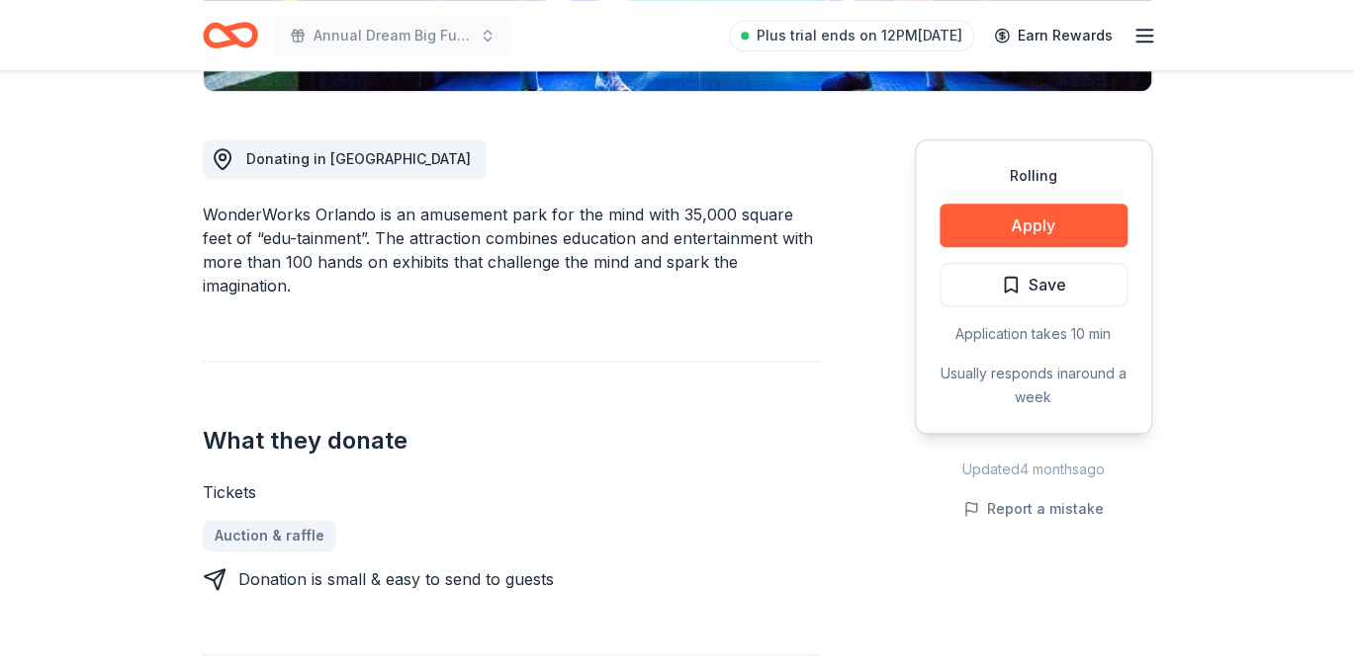
scroll to position [510, 0]
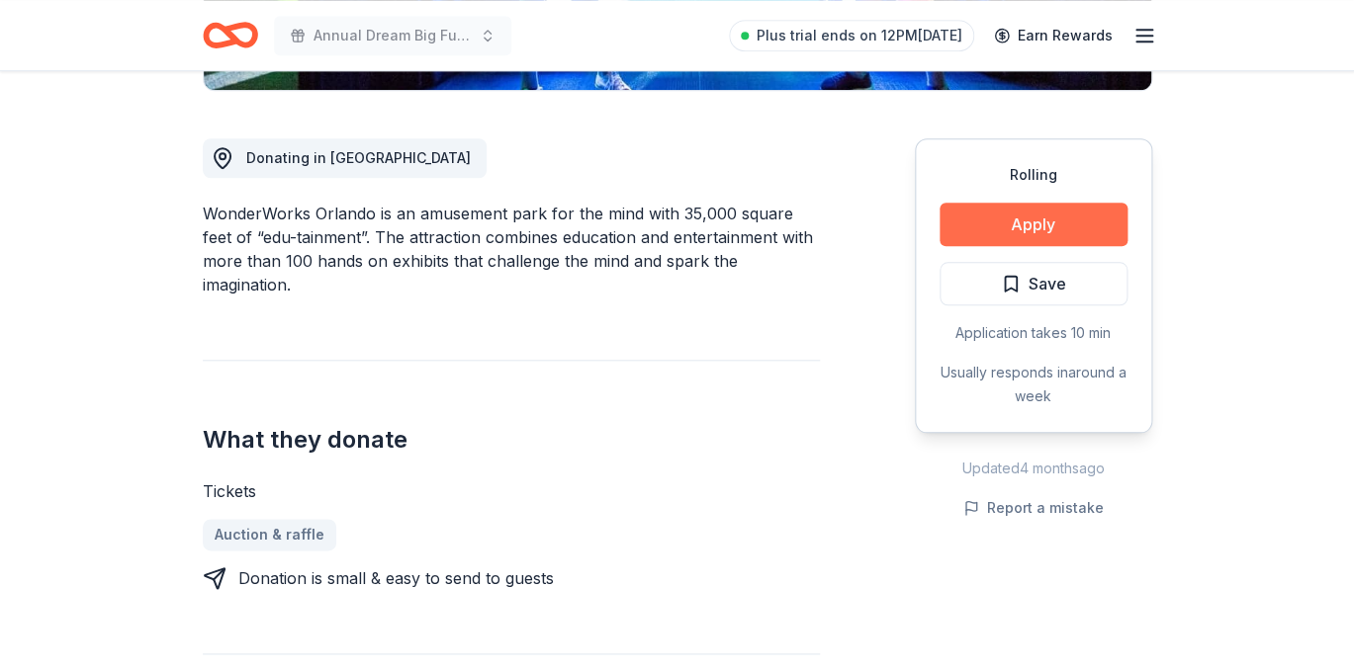
click at [1027, 218] on button "Apply" at bounding box center [1033, 225] width 188 height 44
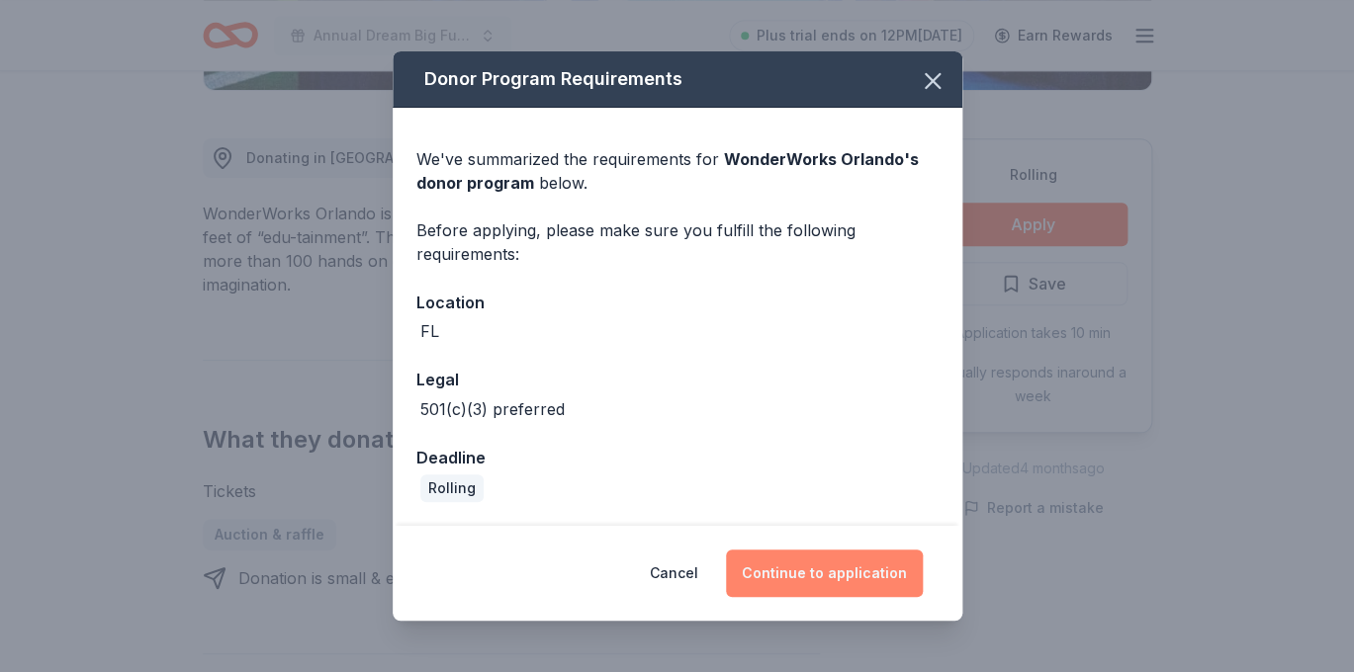
click at [872, 564] on button "Continue to application" at bounding box center [824, 573] width 197 height 47
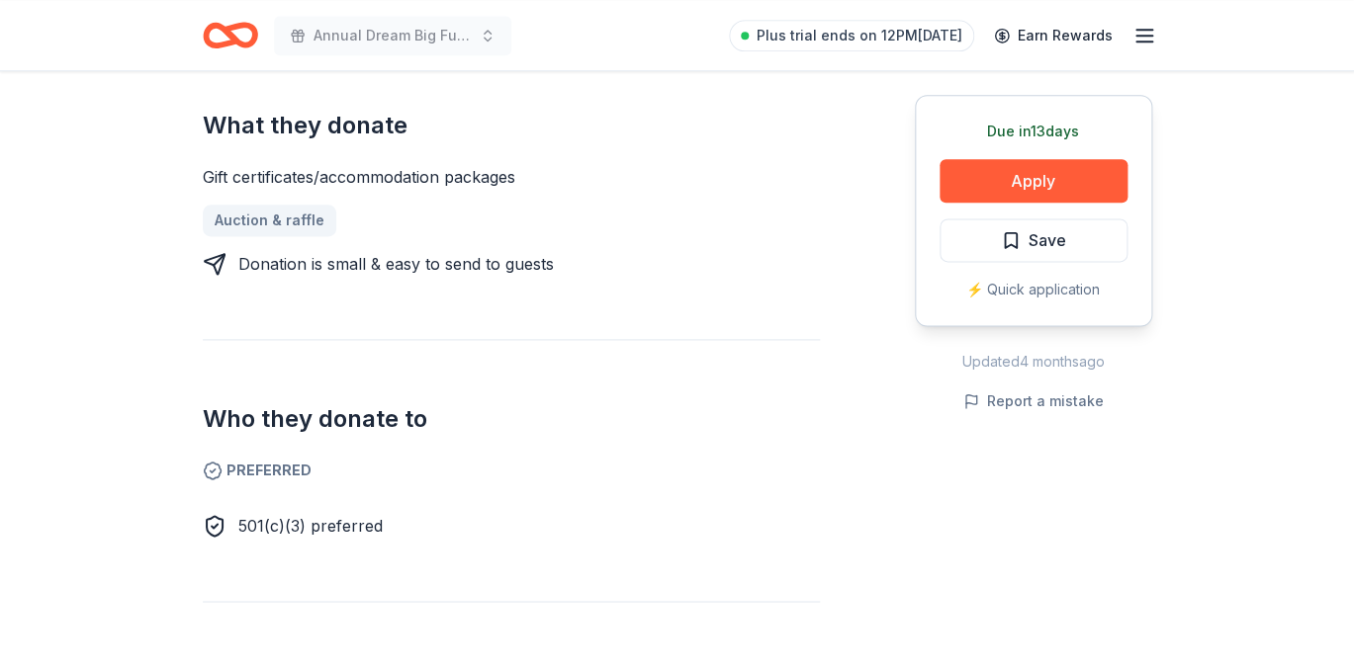
scroll to position [805, 0]
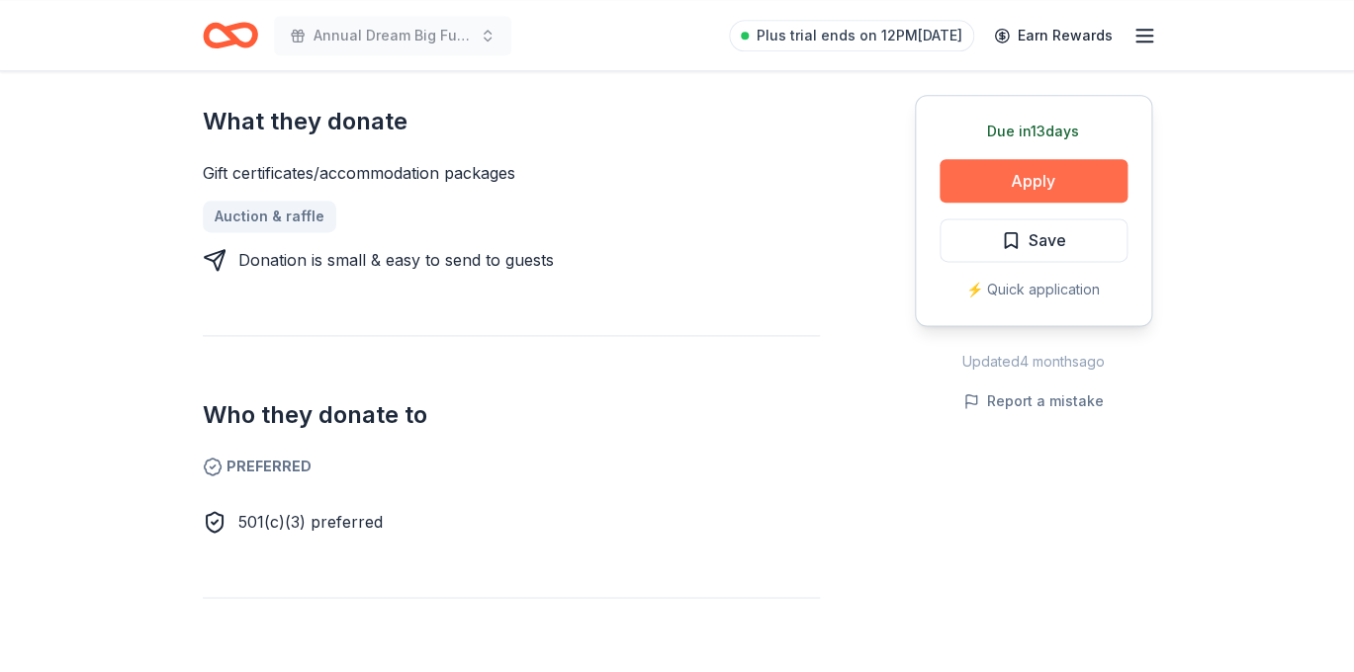
click at [1054, 179] on button "Apply" at bounding box center [1033, 181] width 188 height 44
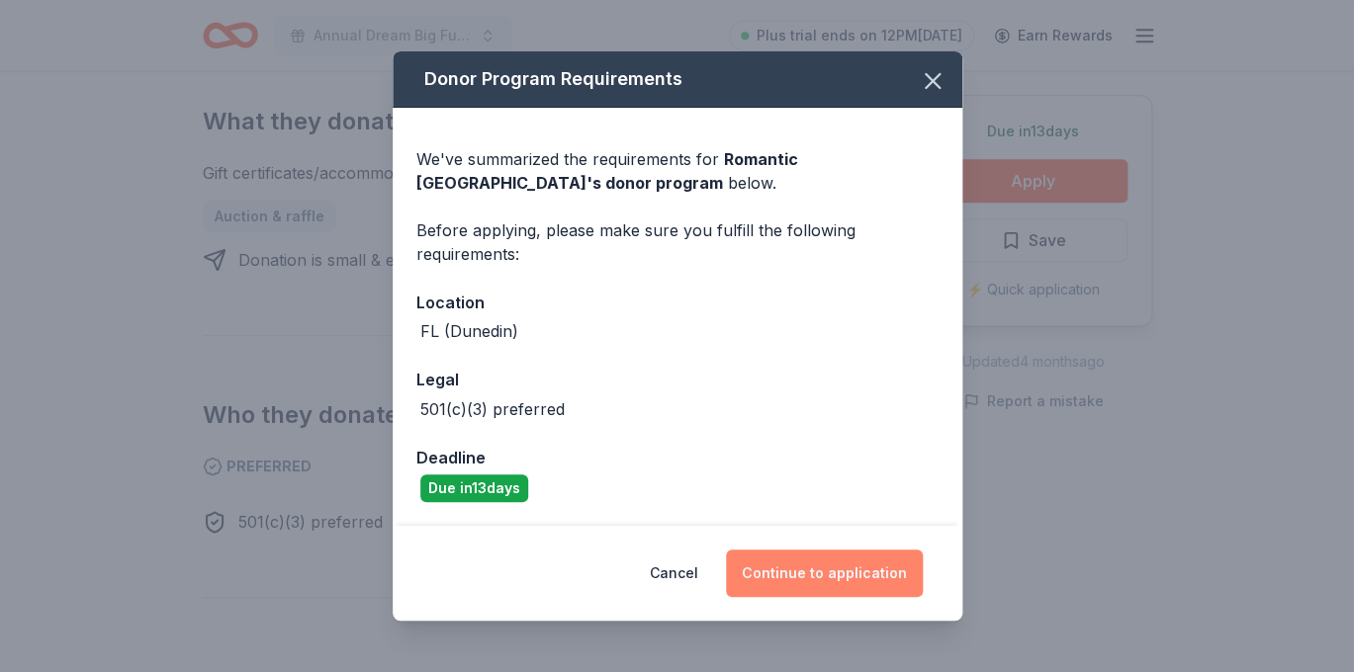
click at [839, 582] on button "Continue to application" at bounding box center [824, 573] width 197 height 47
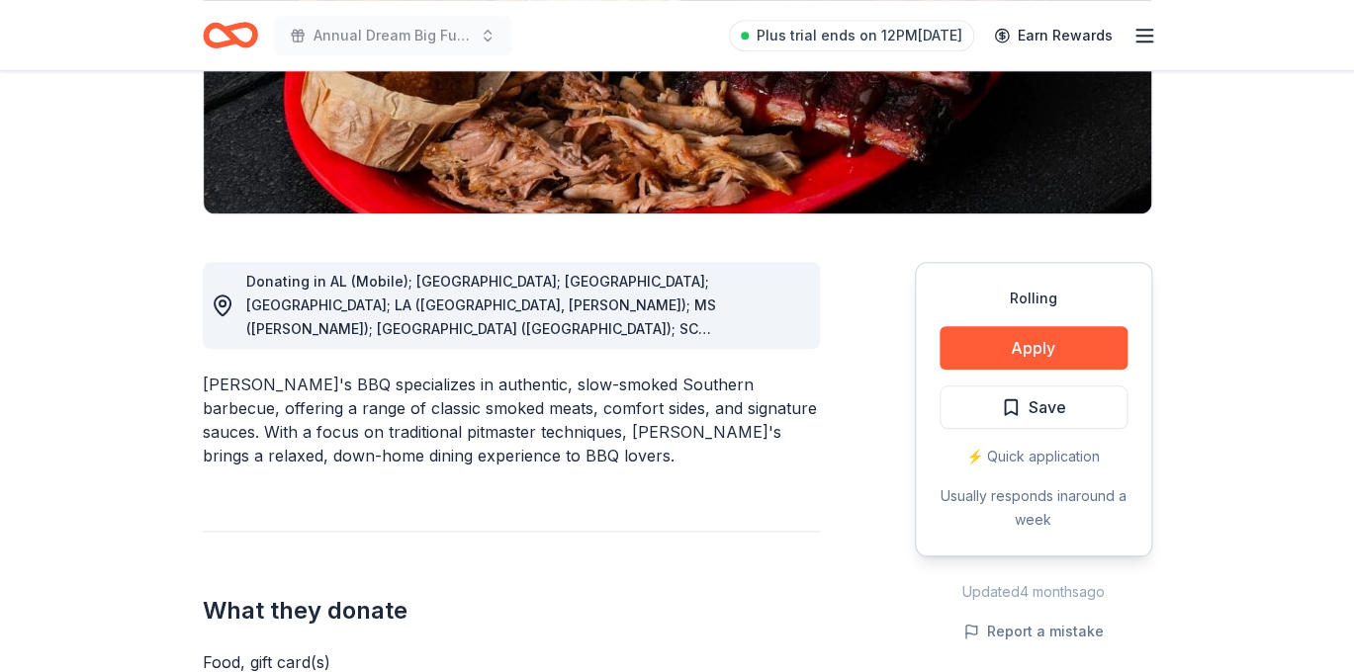
scroll to position [392, 0]
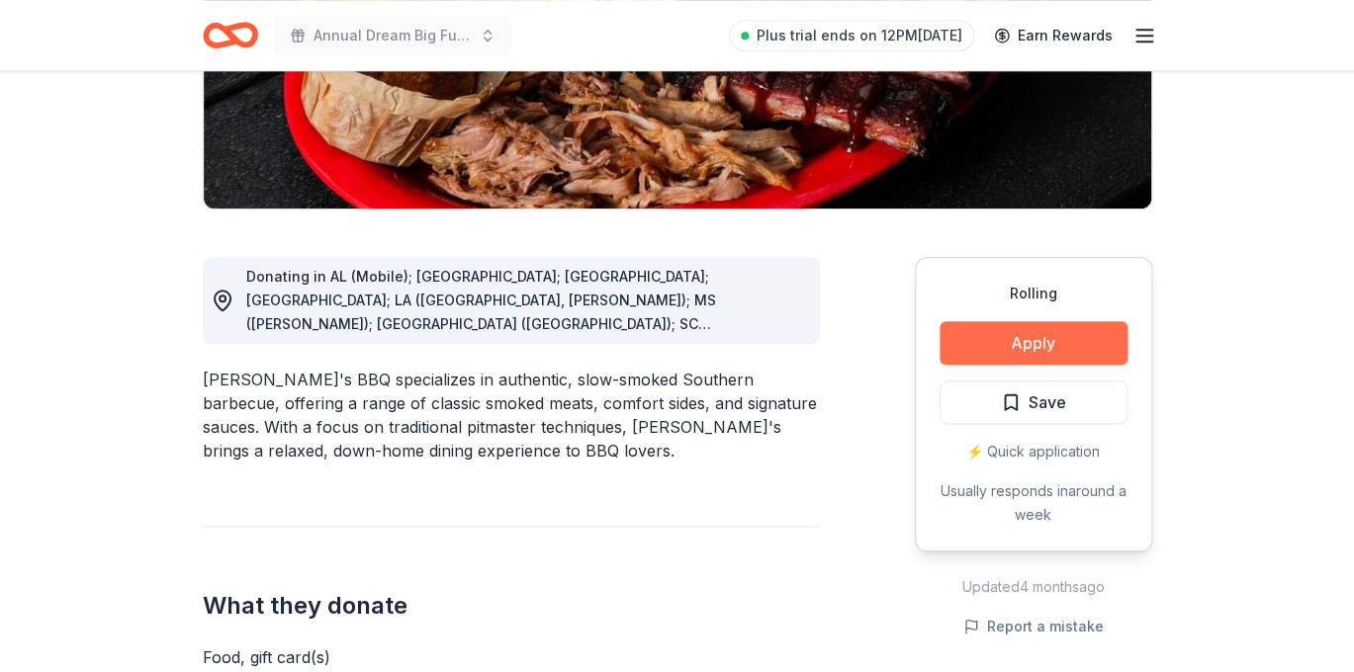
click at [1069, 337] on button "Apply" at bounding box center [1033, 343] width 188 height 44
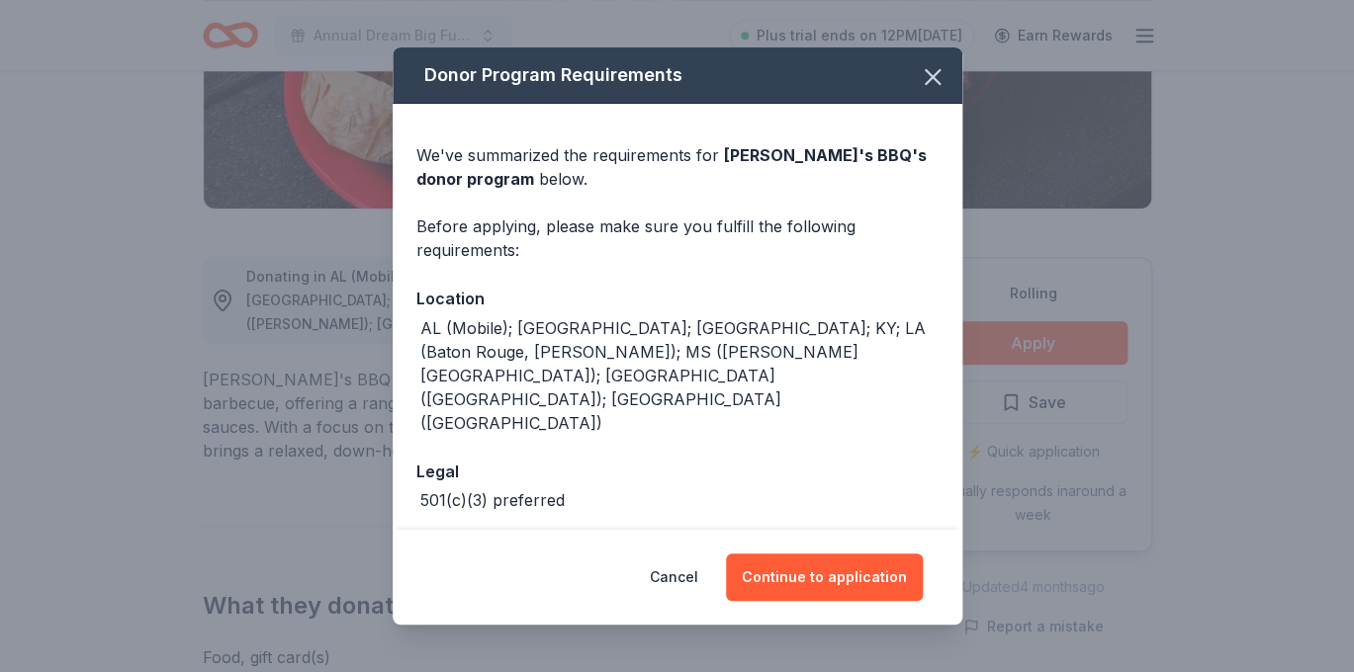
scroll to position [17, 0]
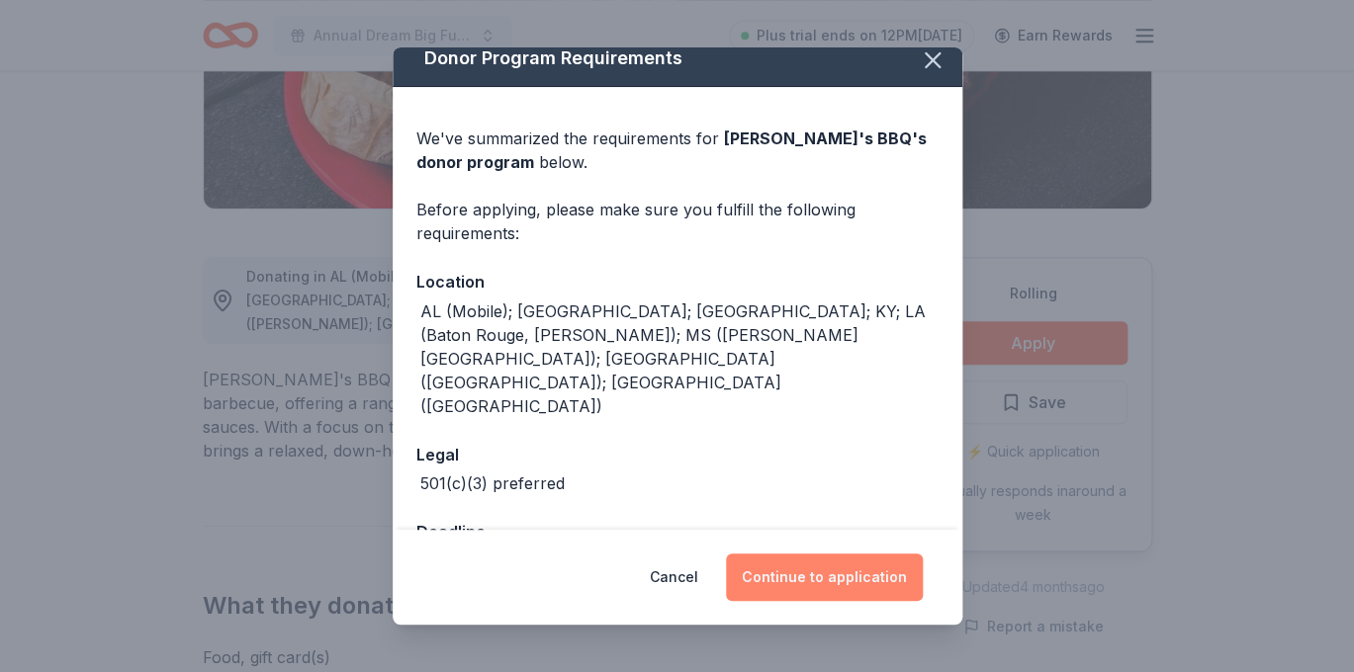
click at [836, 573] on button "Continue to application" at bounding box center [824, 577] width 197 height 47
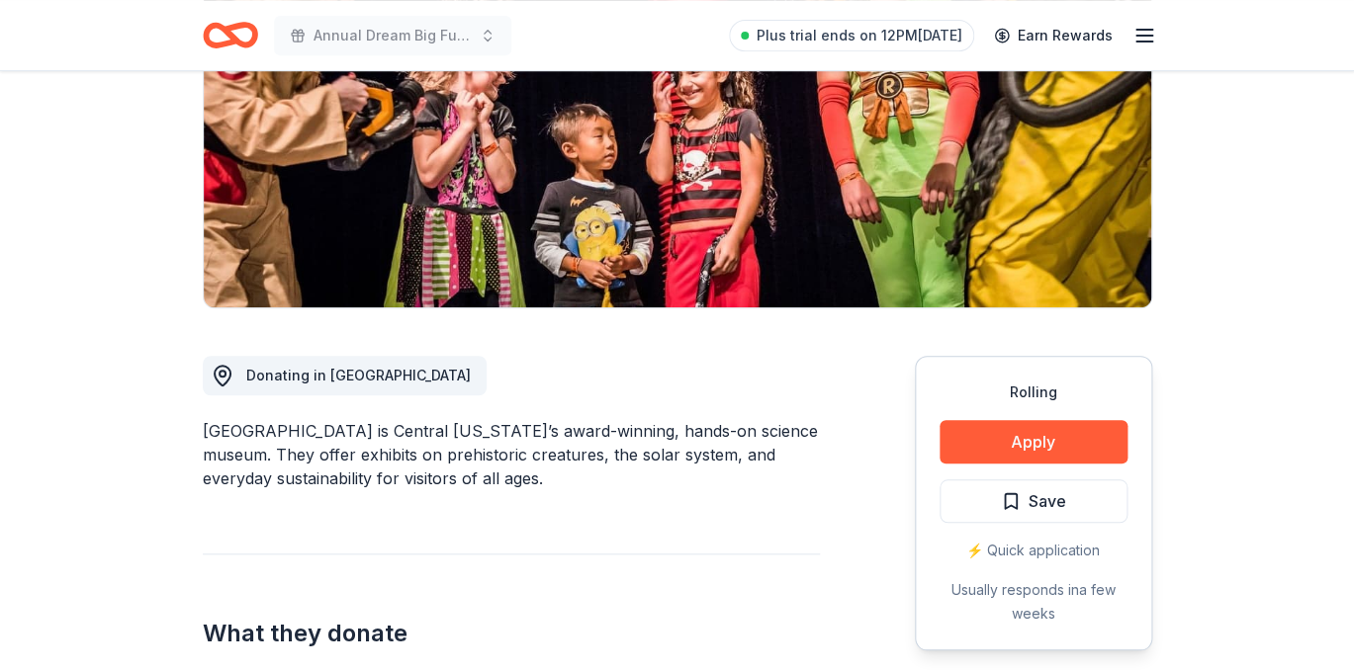
scroll to position [303, 0]
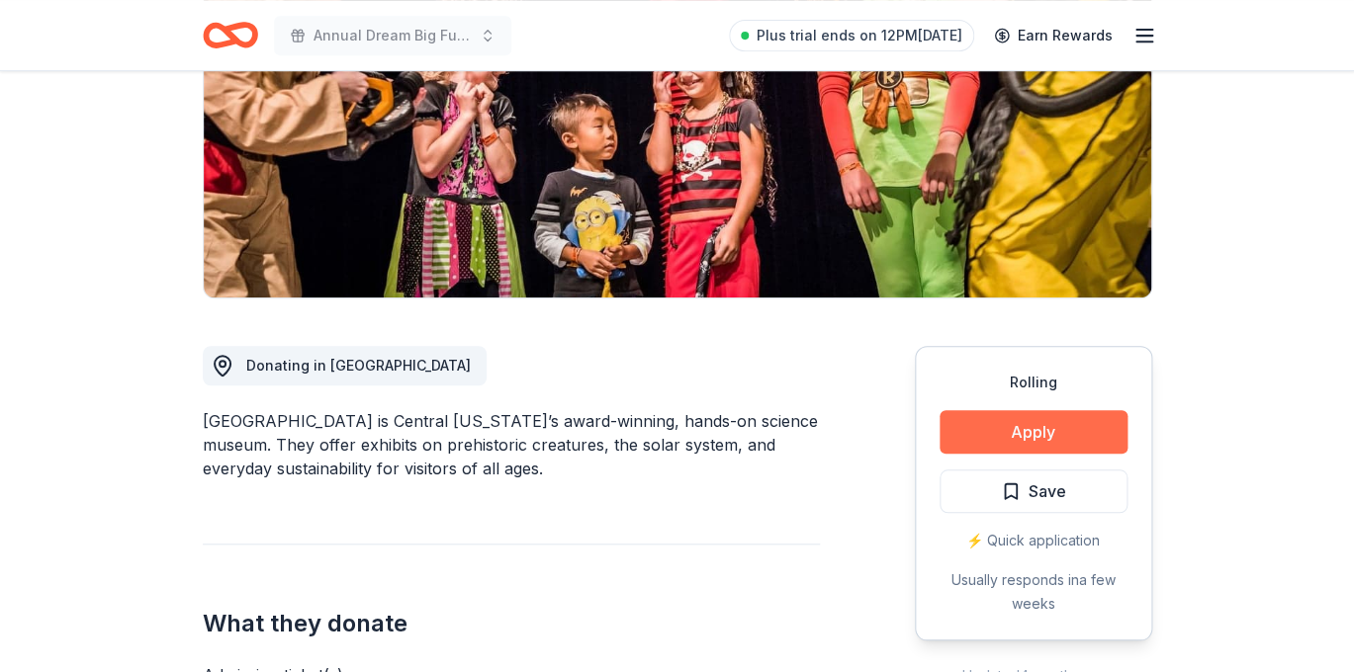
click at [1059, 425] on button "Apply" at bounding box center [1033, 432] width 188 height 44
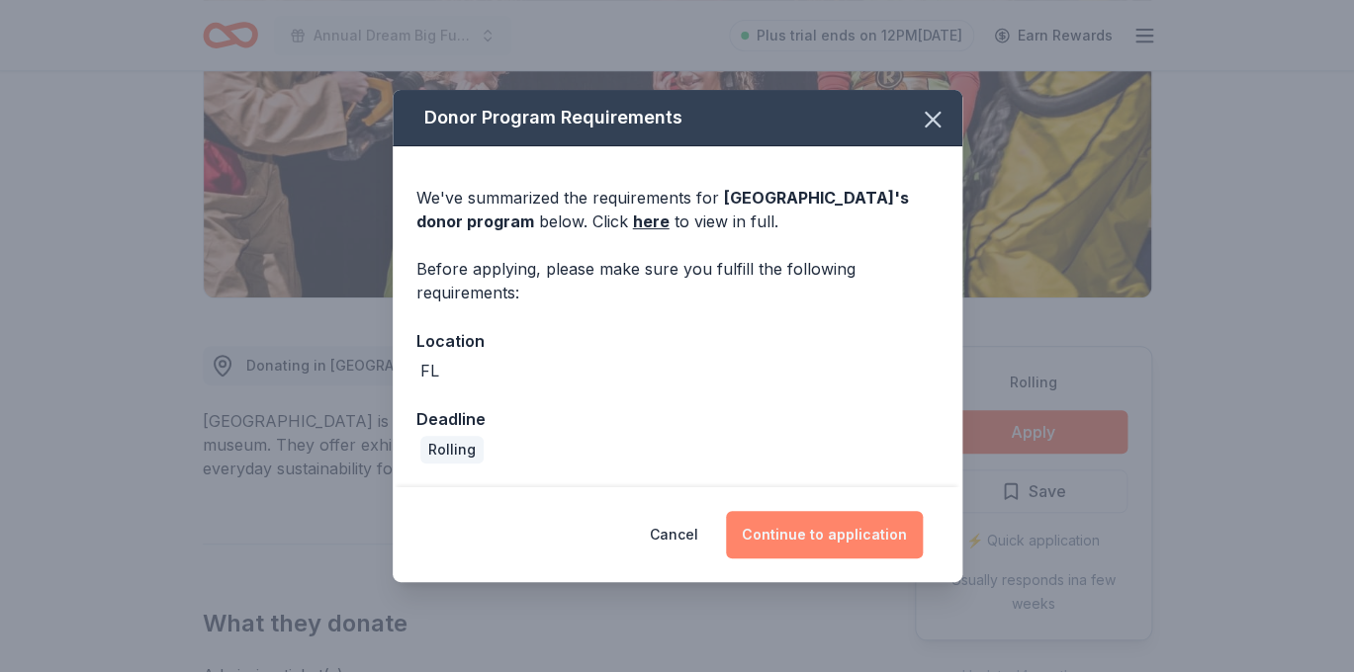
click at [828, 540] on button "Continue to application" at bounding box center [824, 534] width 197 height 47
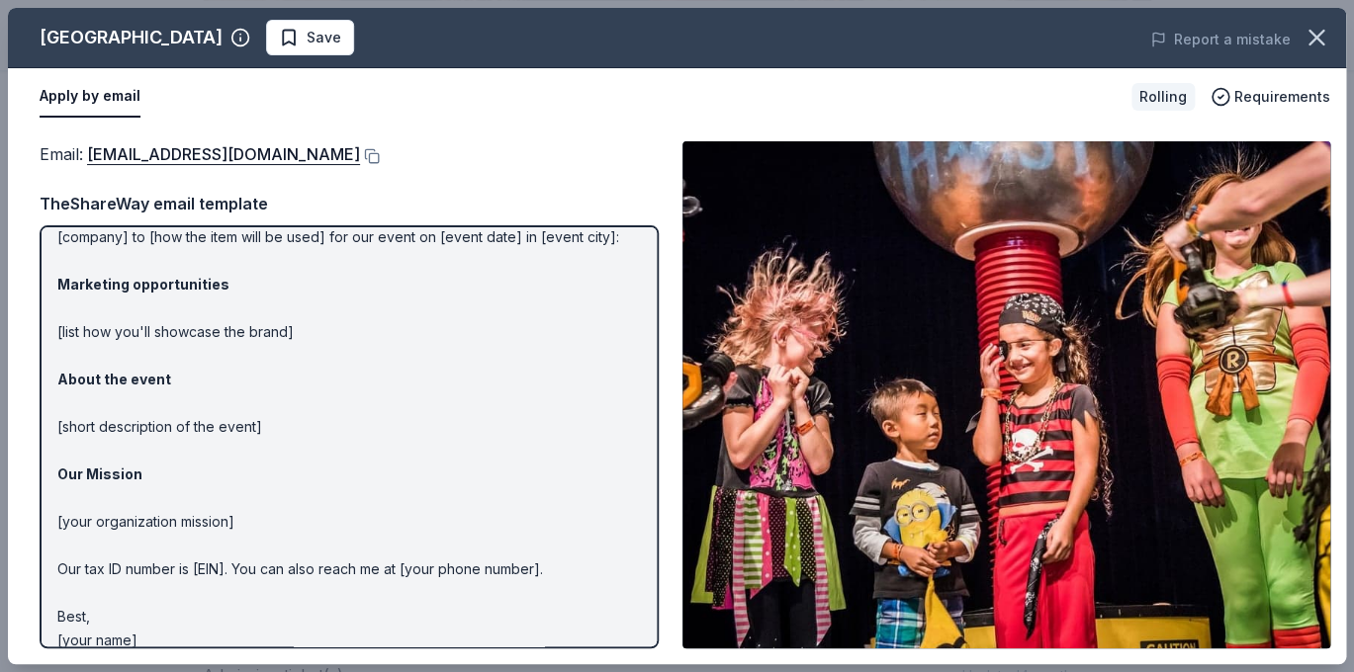
scroll to position [111, 0]
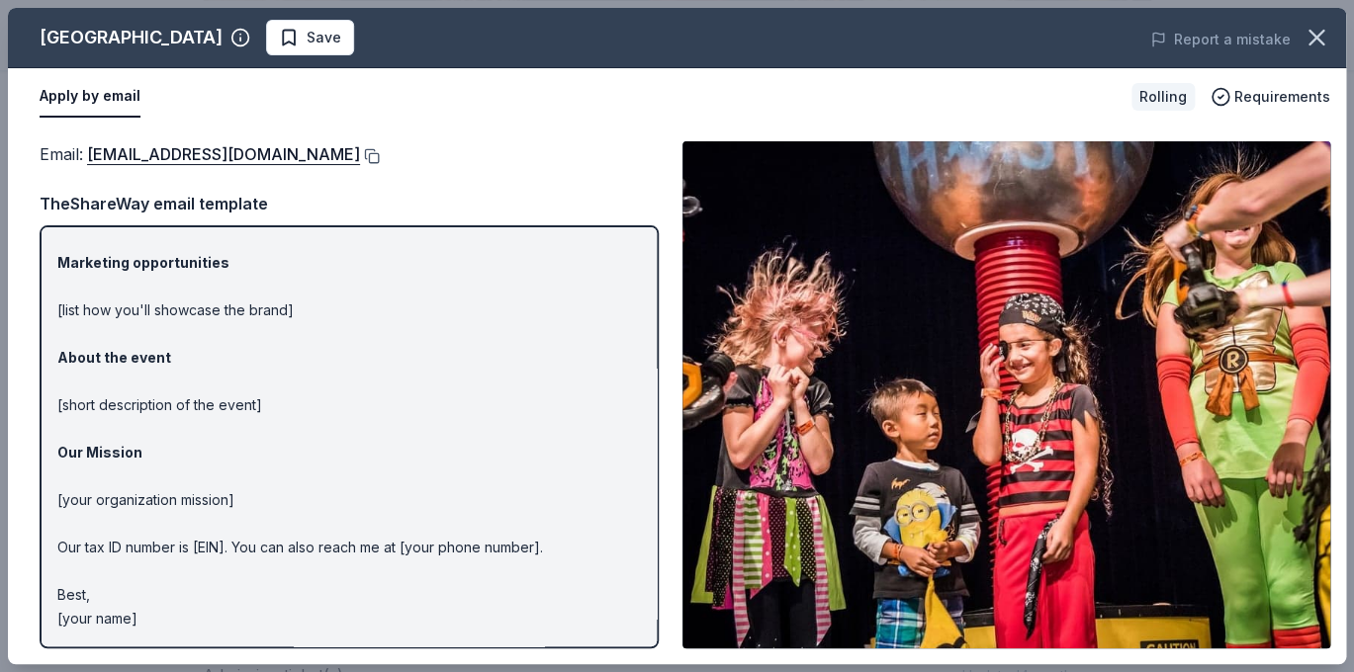
click at [360, 153] on button at bounding box center [370, 156] width 20 height 16
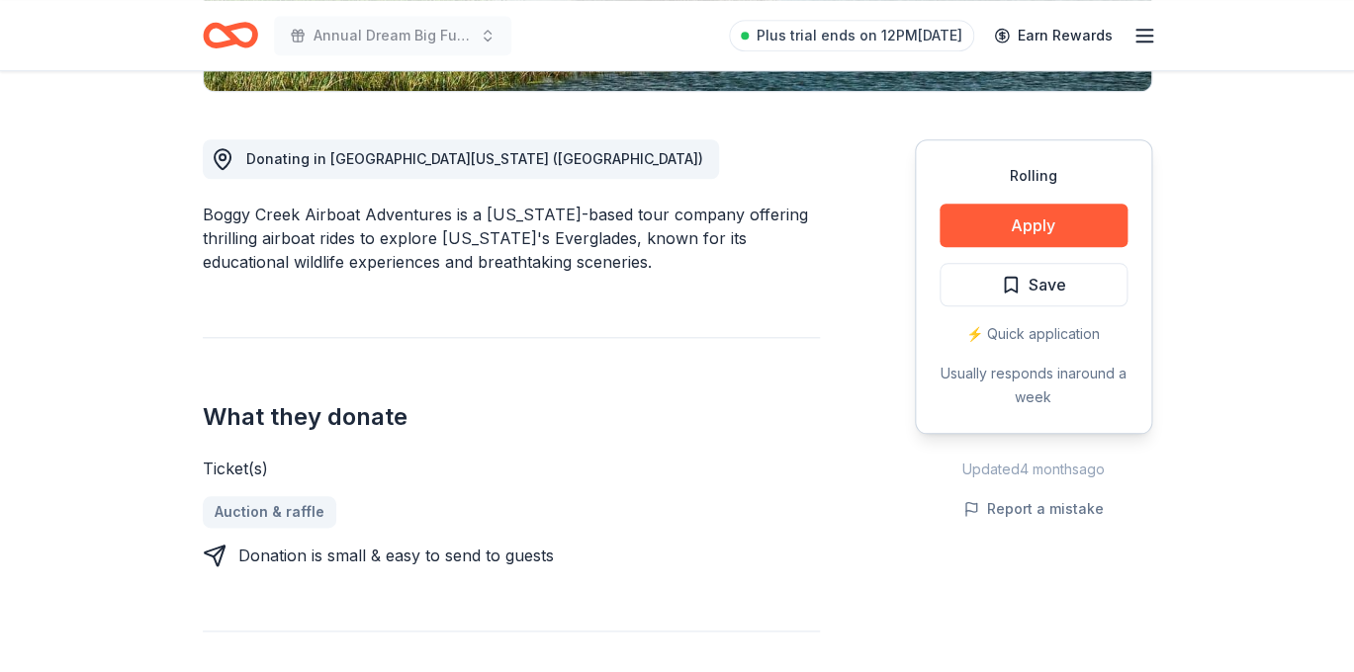
scroll to position [516, 0]
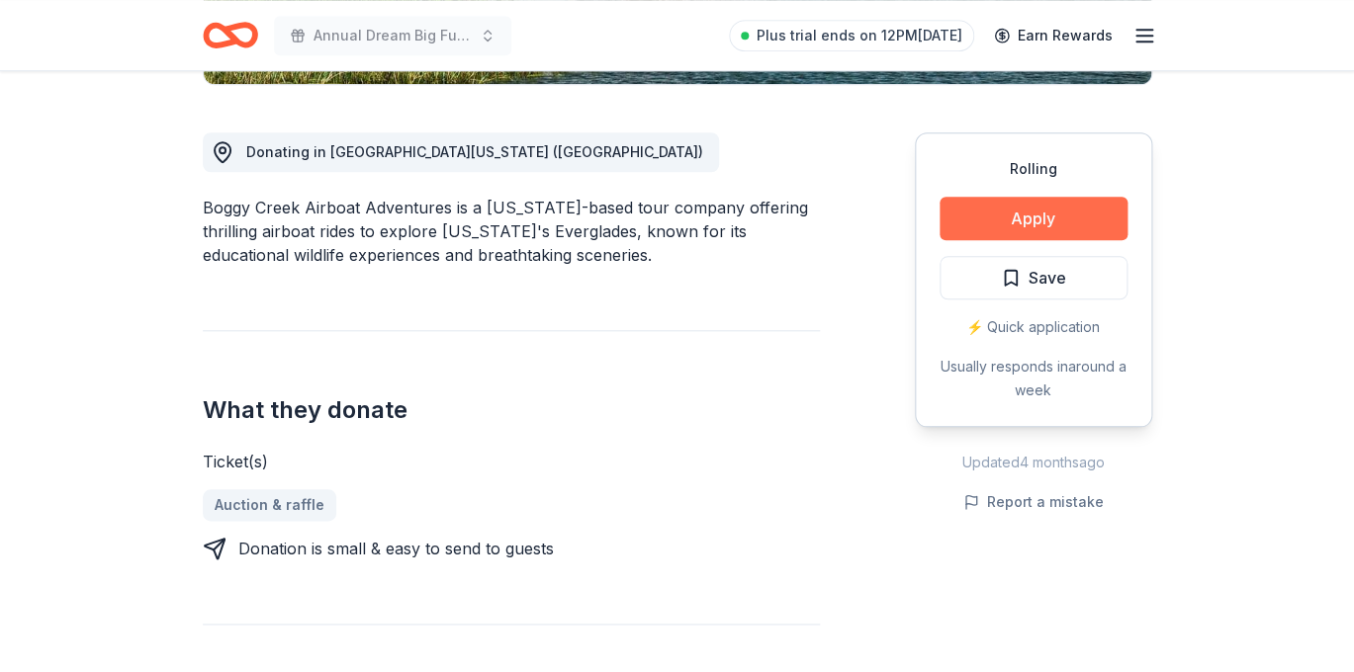
click at [1072, 220] on button "Apply" at bounding box center [1033, 219] width 188 height 44
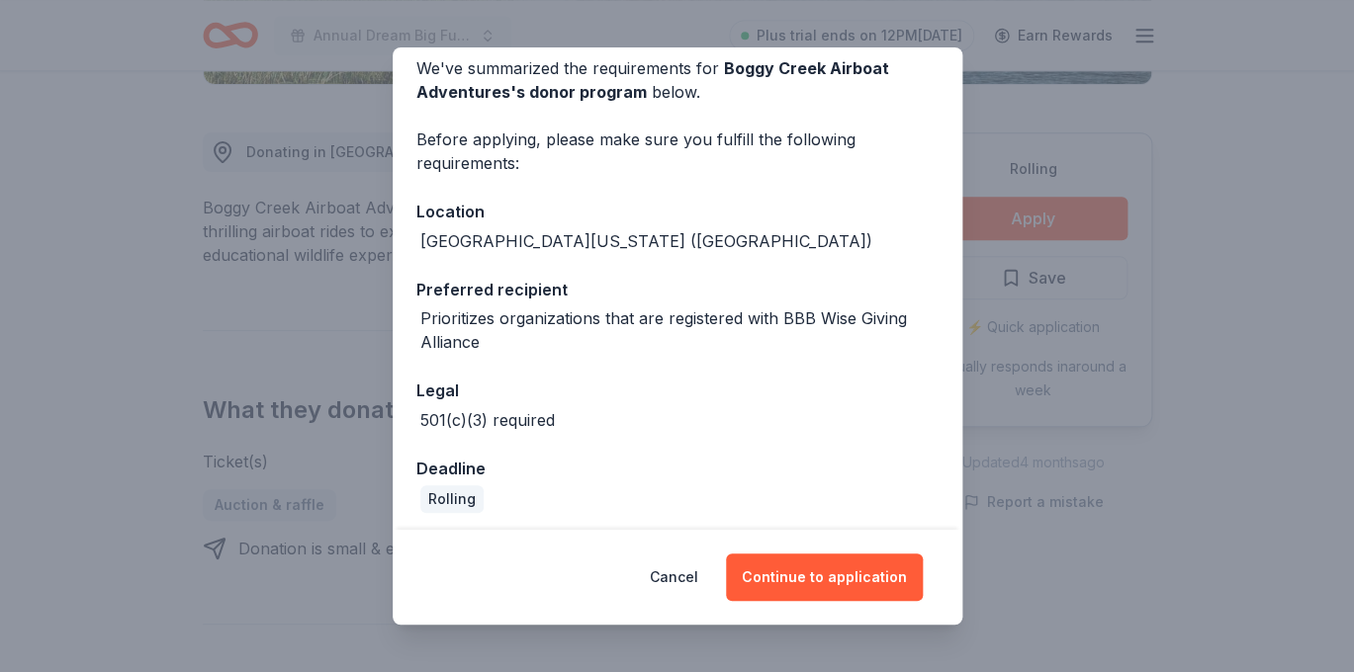
scroll to position [94, 0]
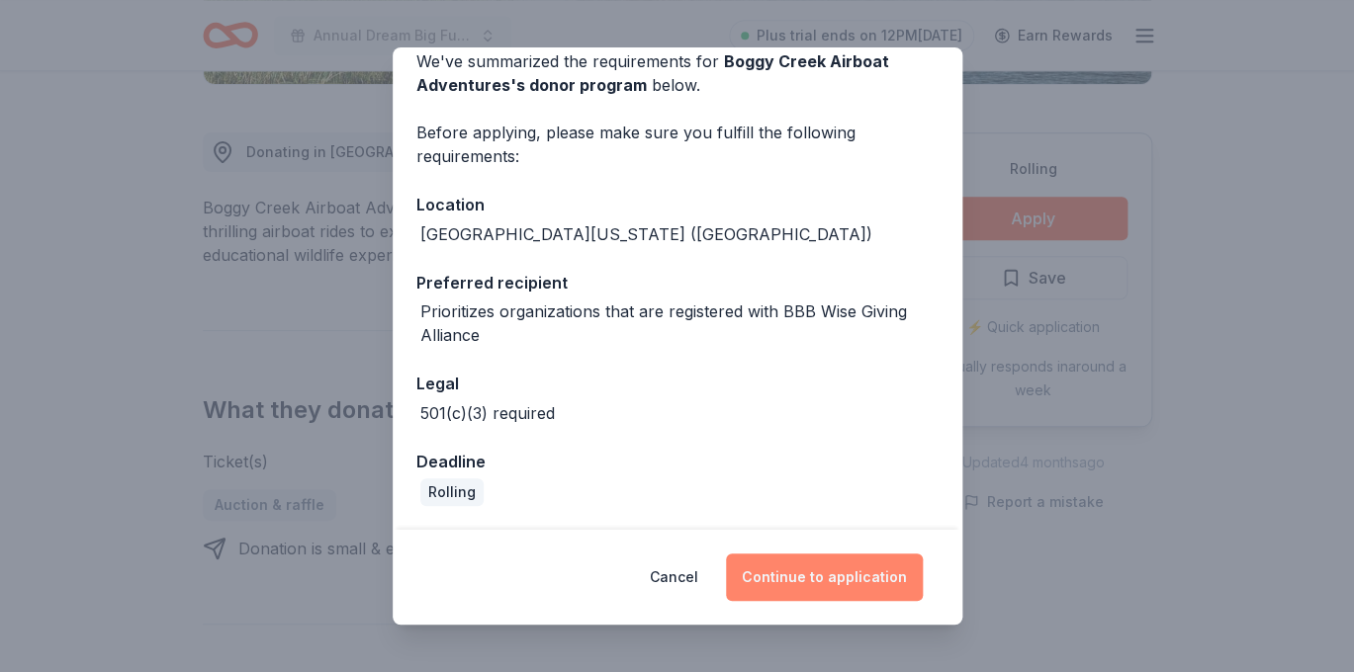
click at [837, 578] on button "Continue to application" at bounding box center [824, 577] width 197 height 47
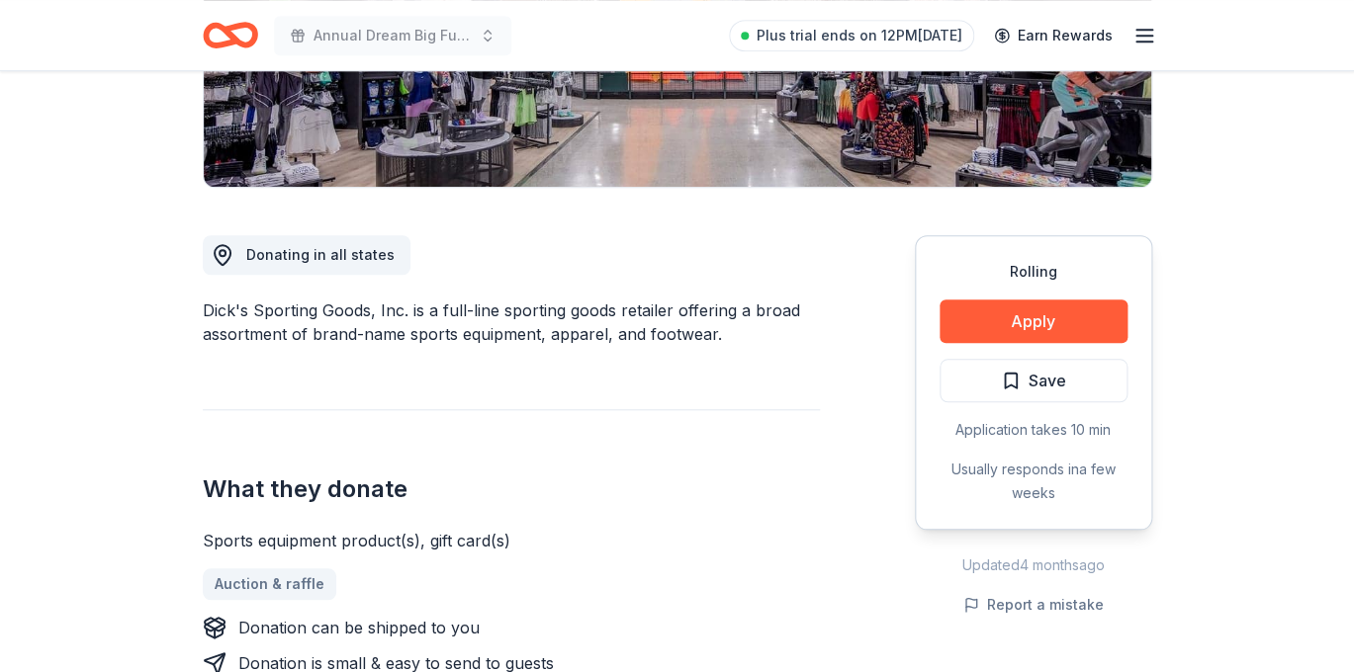
scroll to position [415, 0]
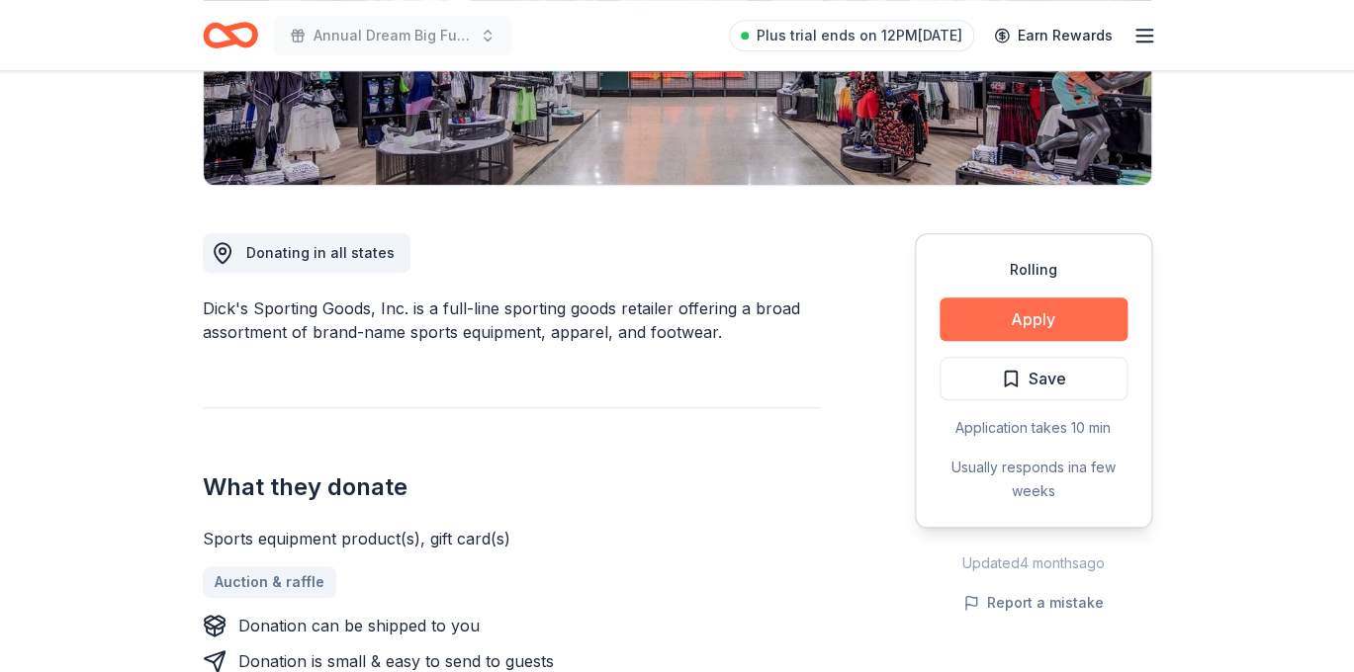
click at [1016, 323] on button "Apply" at bounding box center [1033, 320] width 188 height 44
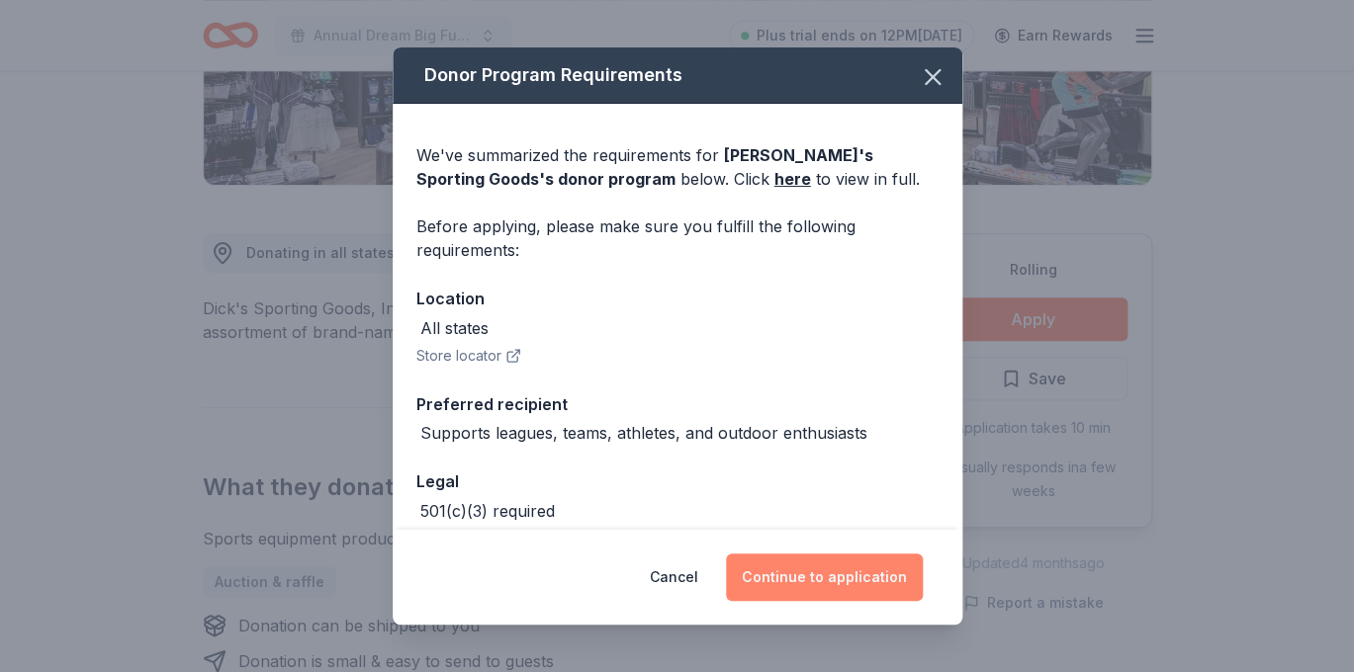
click at [810, 580] on button "Continue to application" at bounding box center [824, 577] width 197 height 47
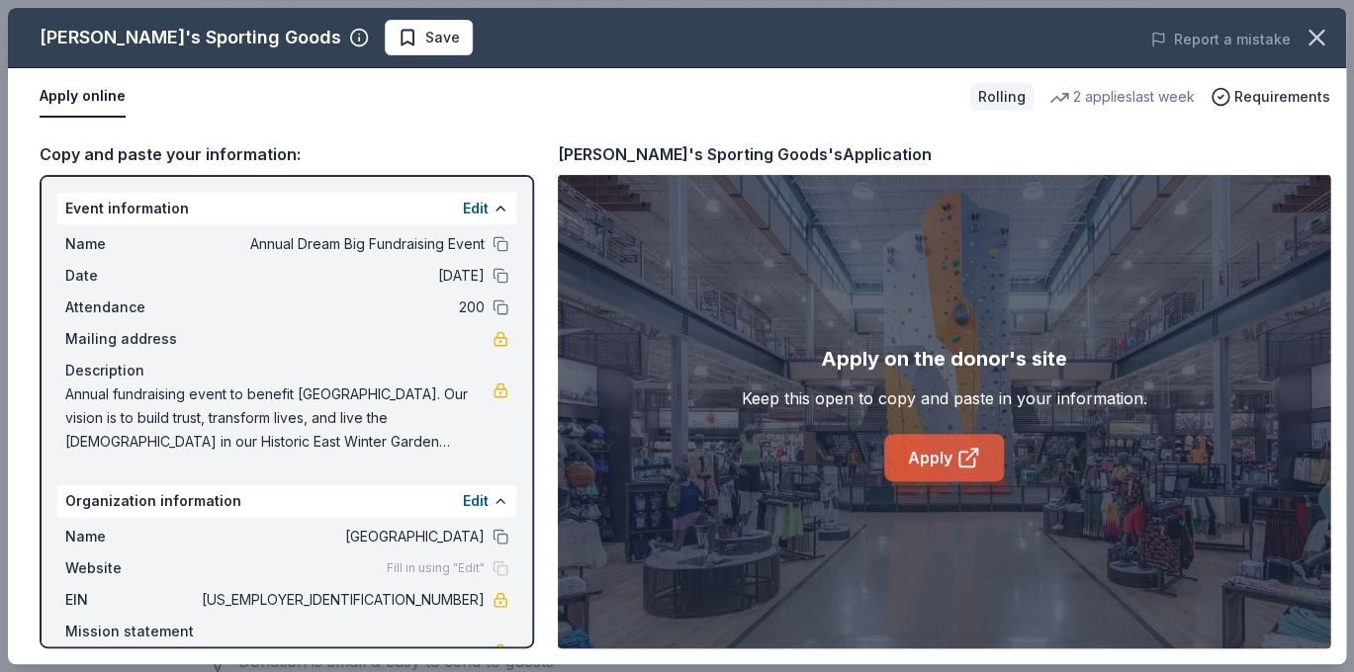
click at [969, 458] on icon at bounding box center [971, 454] width 11 height 11
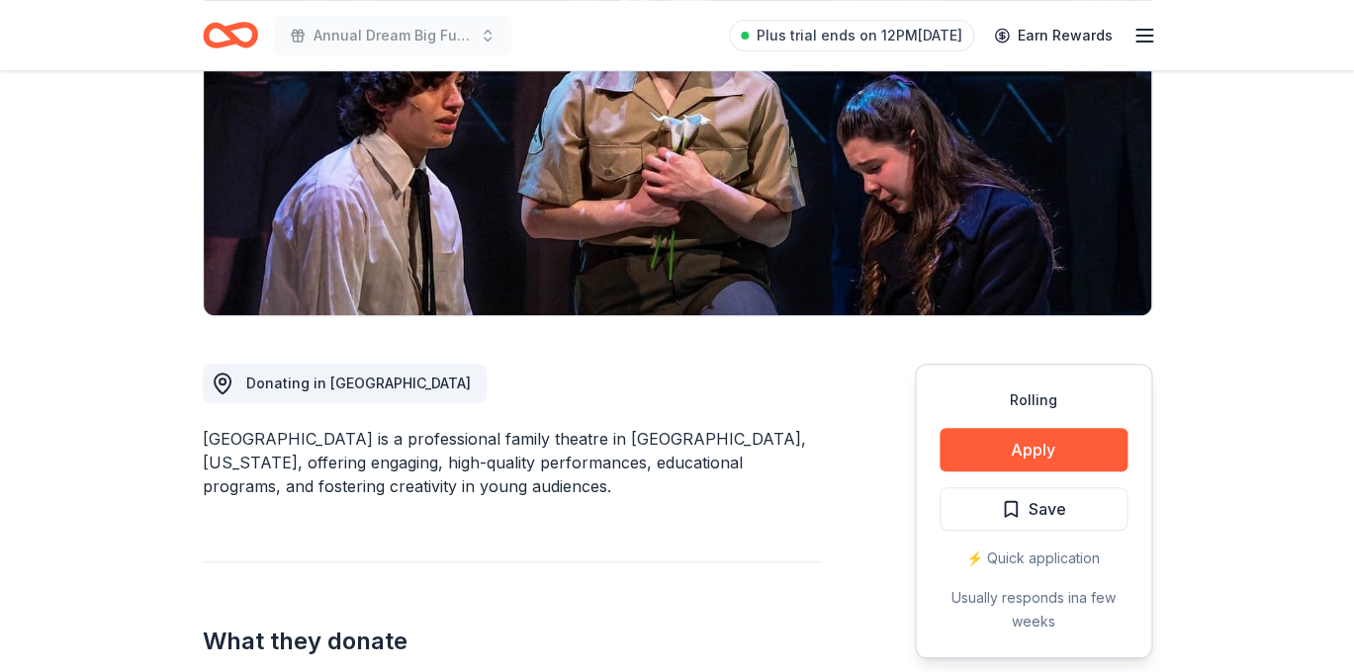
scroll to position [296, 0]
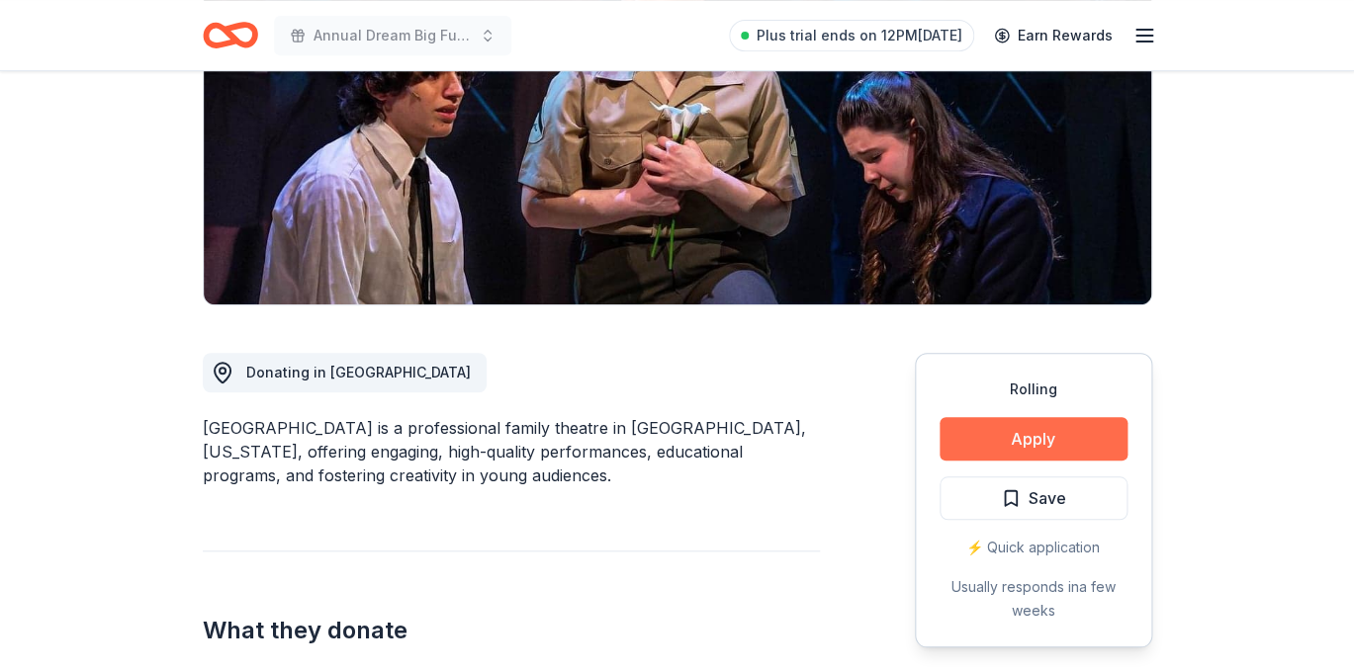
click at [1013, 438] on button "Apply" at bounding box center [1033, 439] width 188 height 44
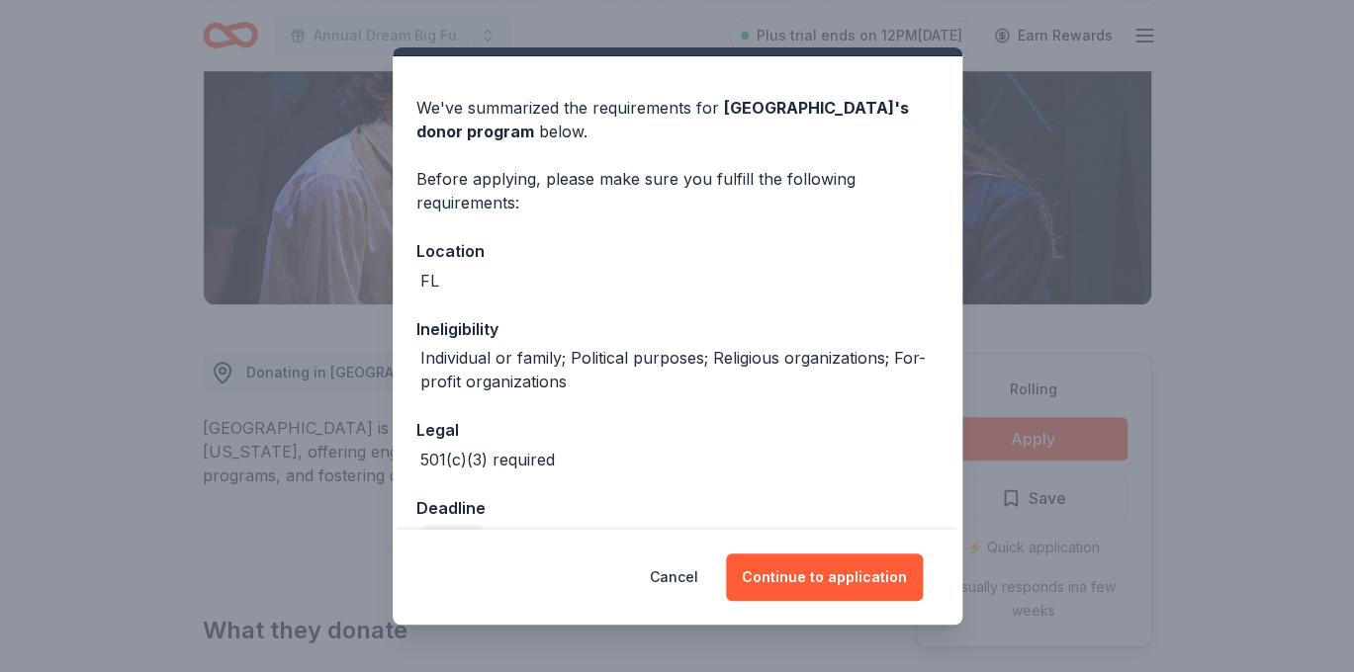
scroll to position [49, 0]
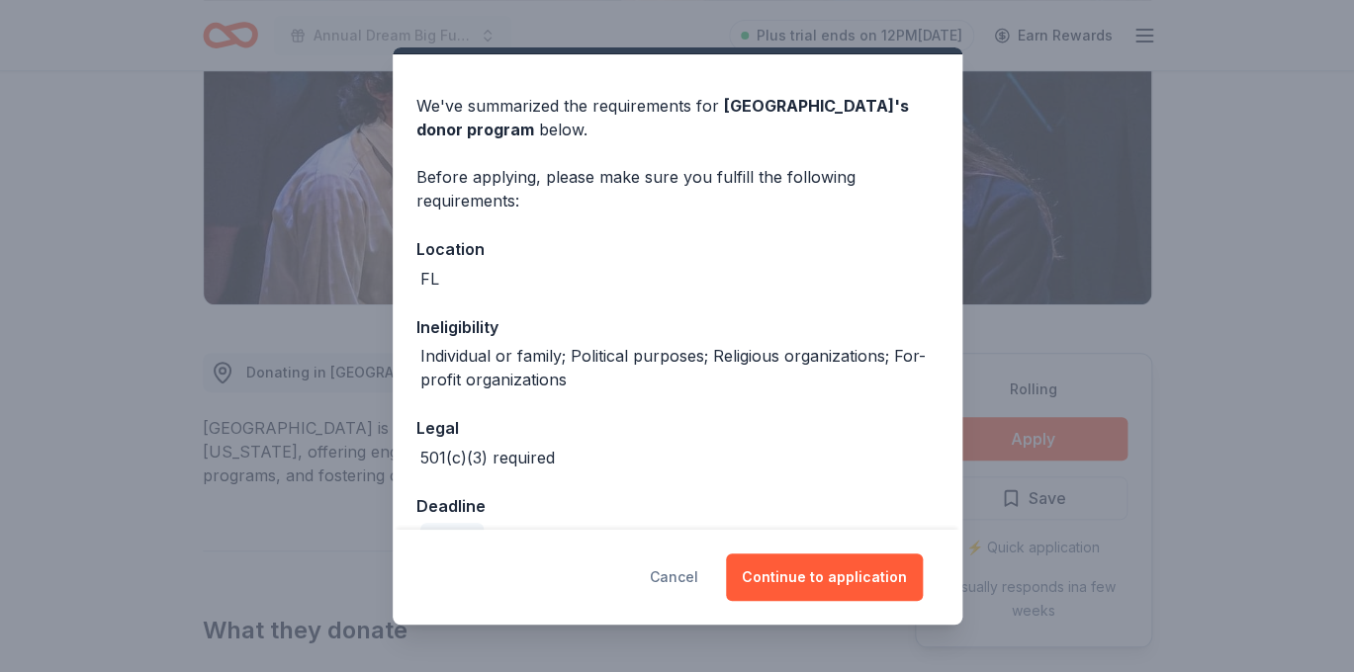
click at [694, 578] on button "Cancel" at bounding box center [674, 577] width 48 height 47
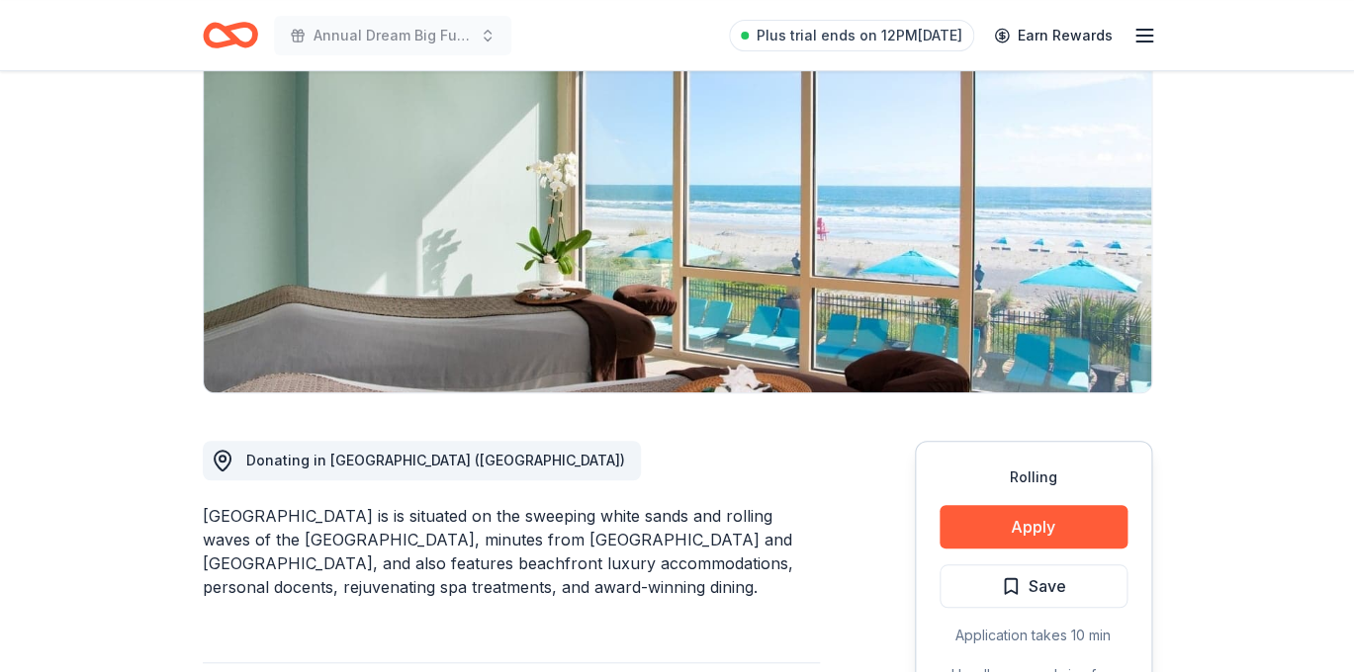
scroll to position [184, 0]
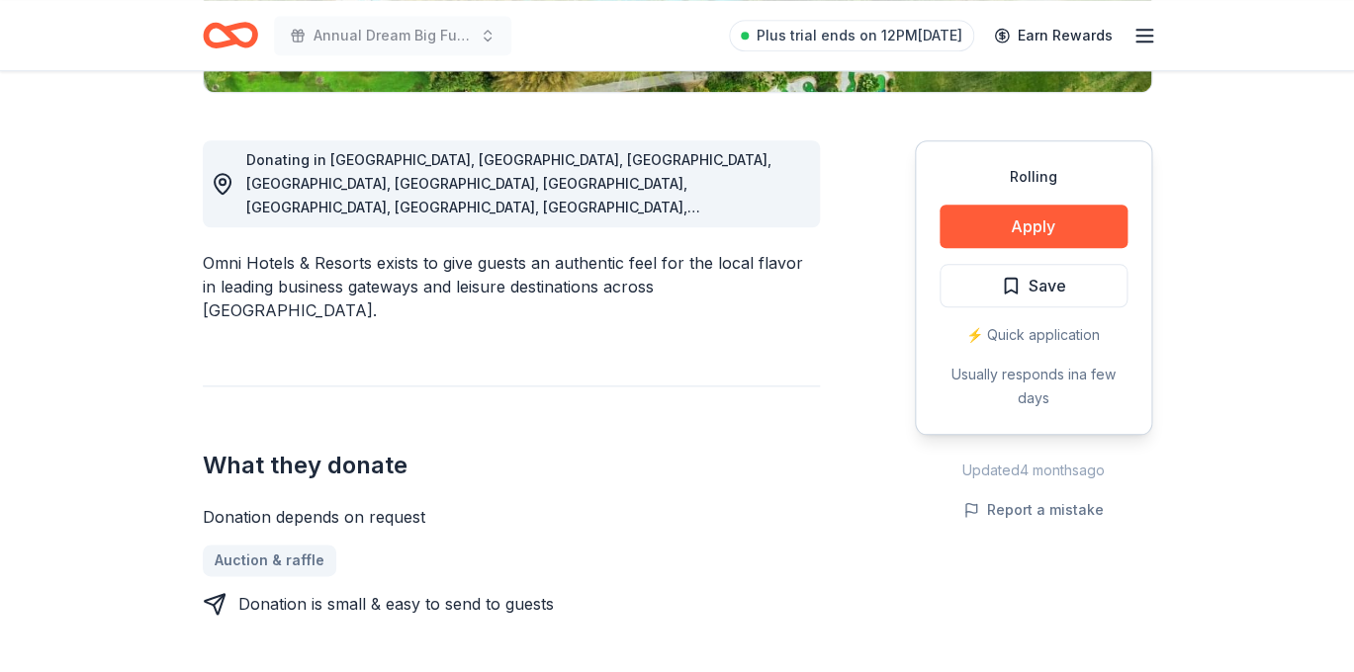
scroll to position [509, 0]
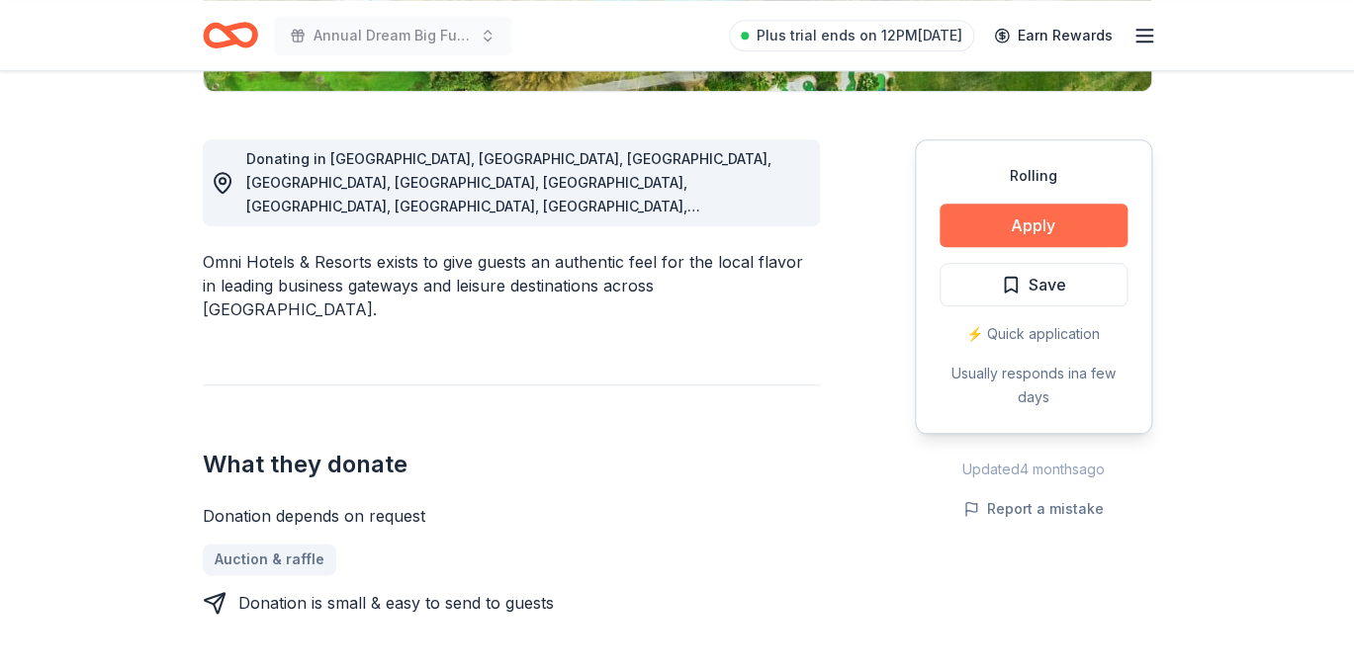
click at [1049, 221] on button "Apply" at bounding box center [1033, 226] width 188 height 44
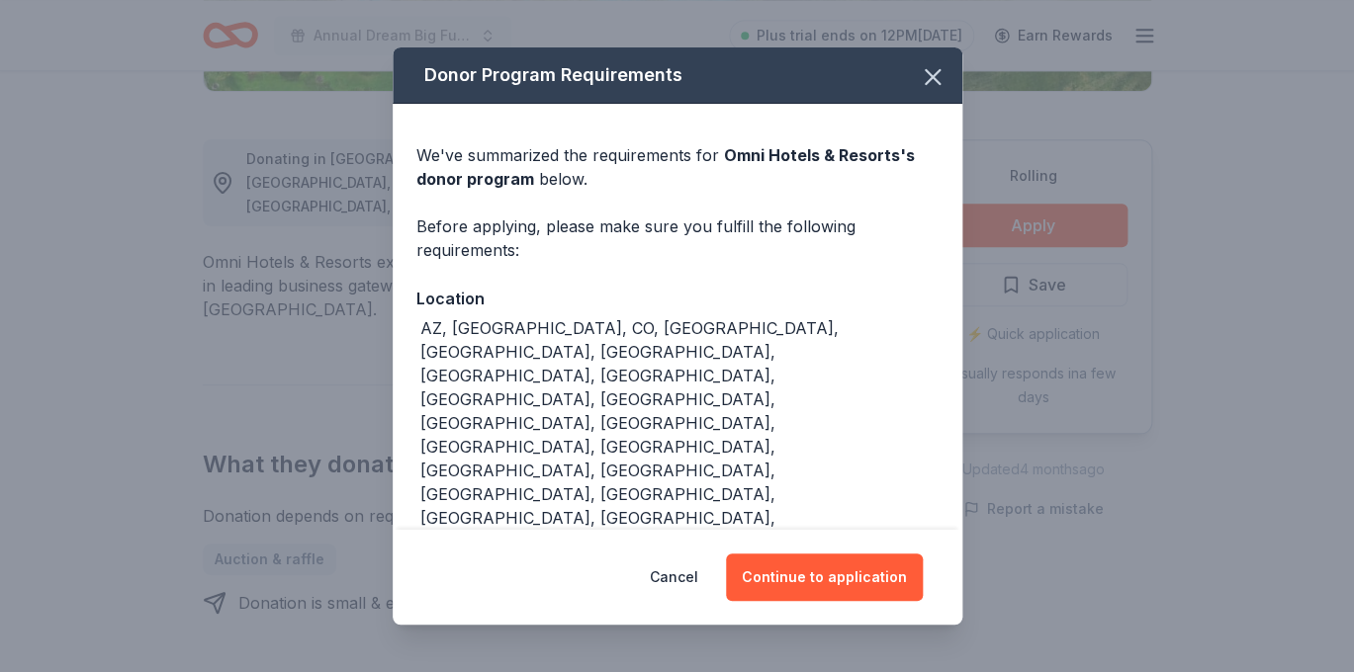
scroll to position [45, 0]
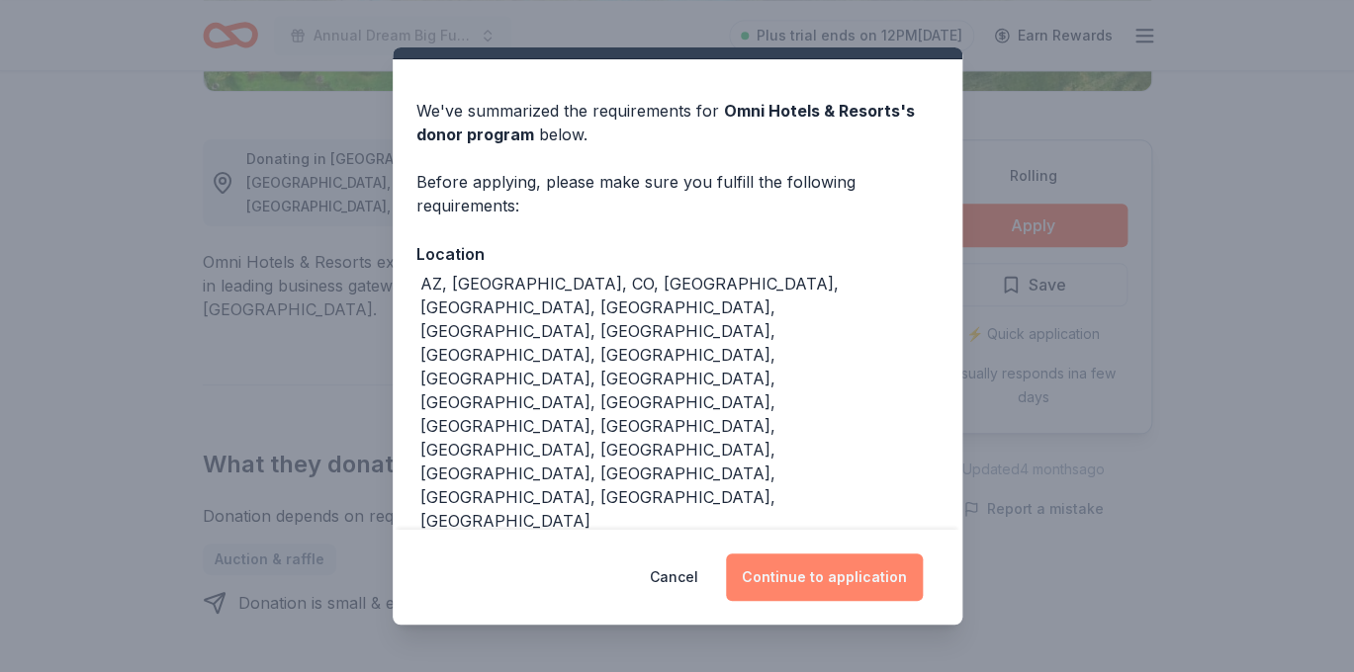
click at [830, 577] on button "Continue to application" at bounding box center [824, 577] width 197 height 47
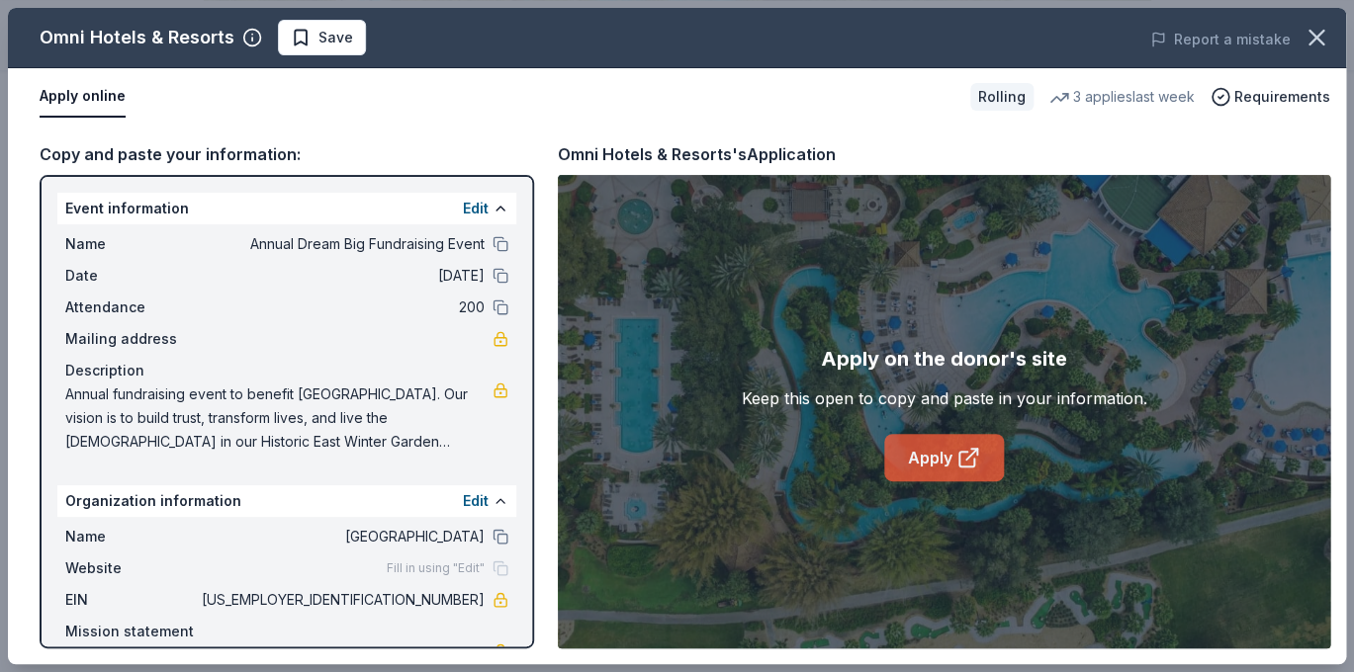
click at [967, 466] on icon at bounding box center [966, 459] width 15 height 15
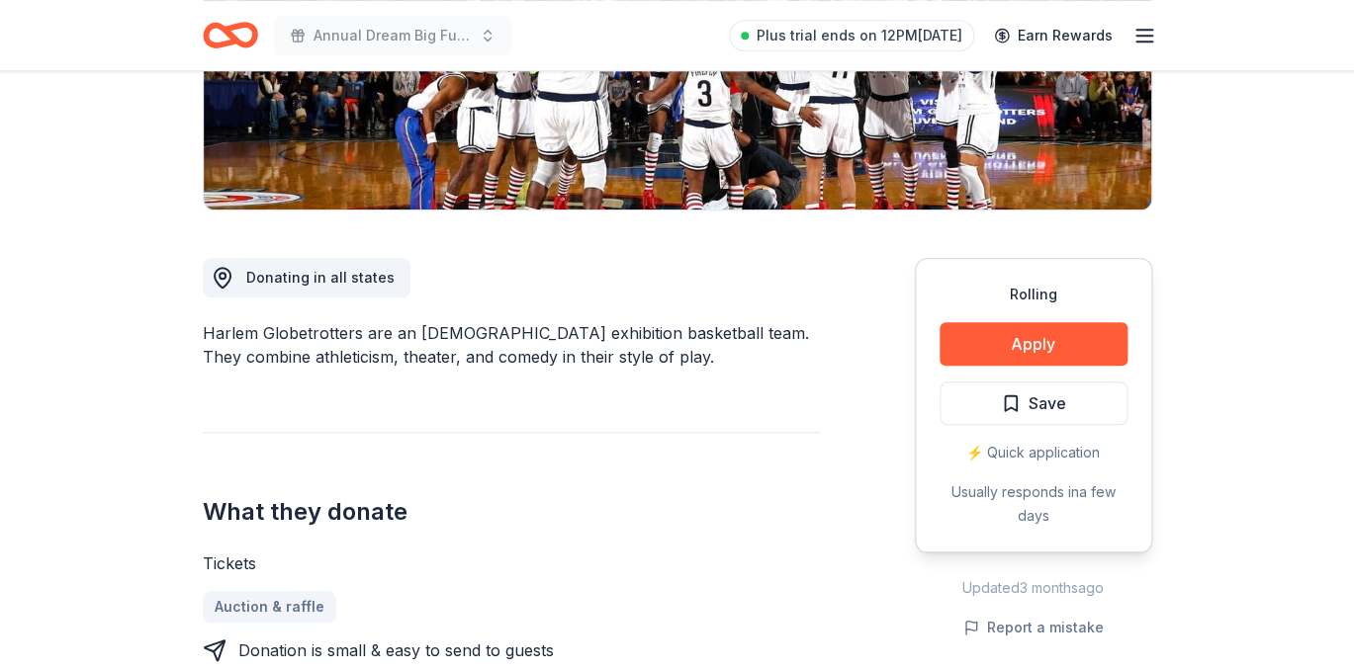
scroll to position [386, 0]
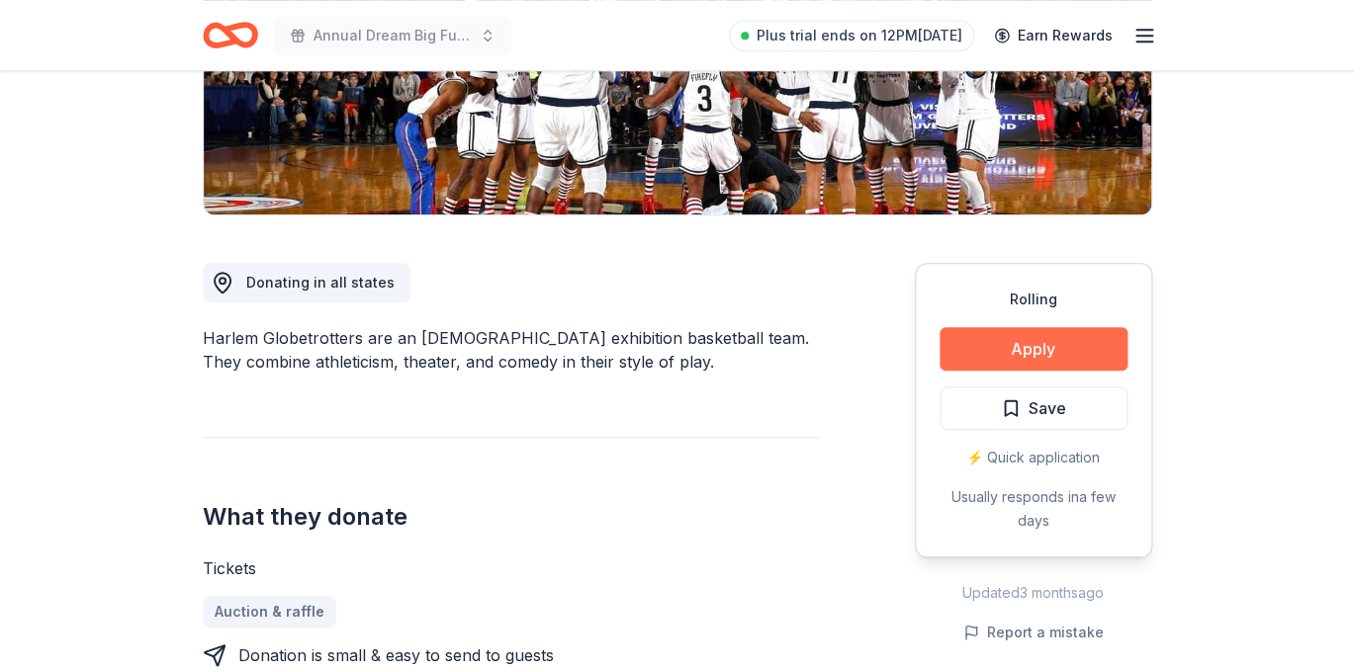
click at [1059, 353] on button "Apply" at bounding box center [1033, 349] width 188 height 44
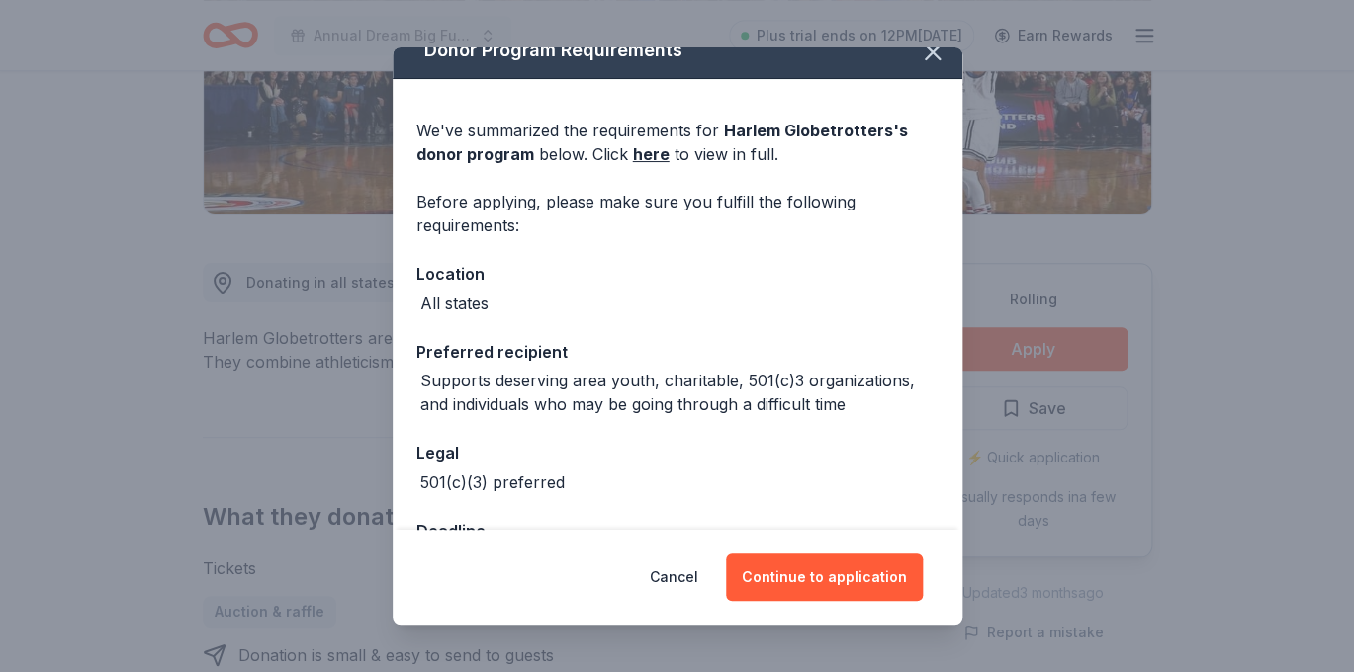
scroll to position [0, 0]
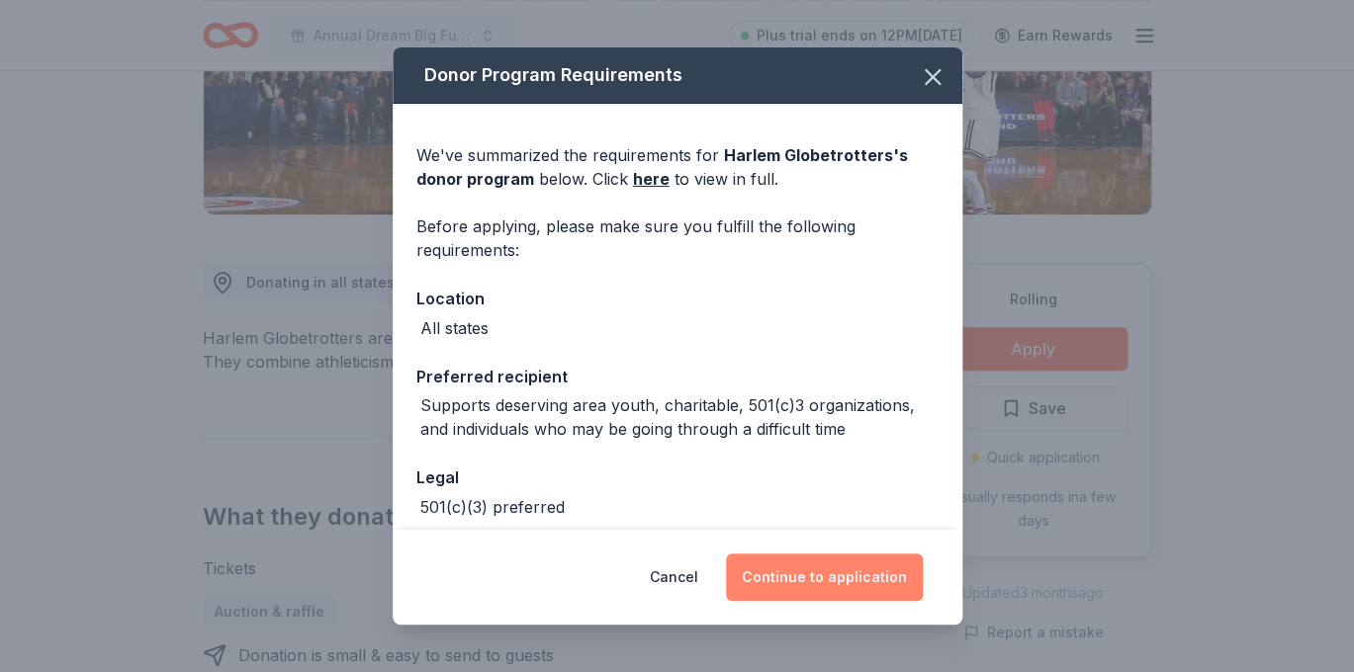
click at [833, 573] on button "Continue to application" at bounding box center [824, 577] width 197 height 47
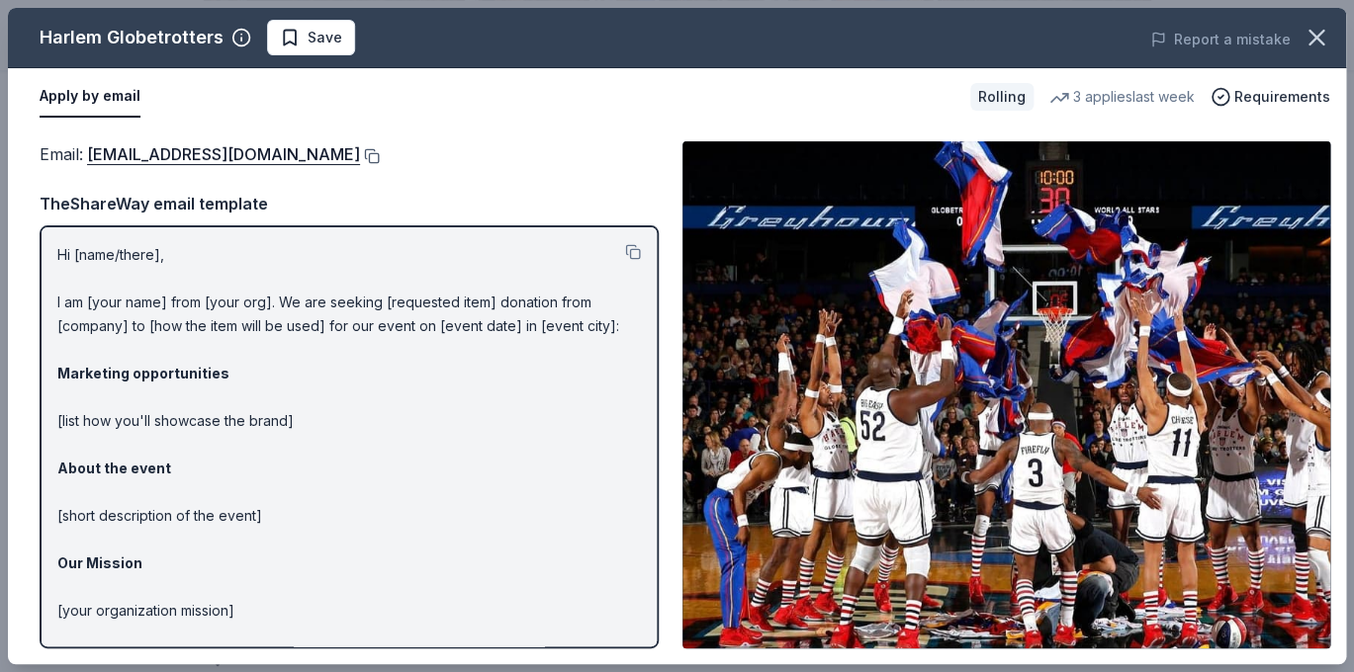
click at [360, 153] on button at bounding box center [370, 156] width 20 height 16
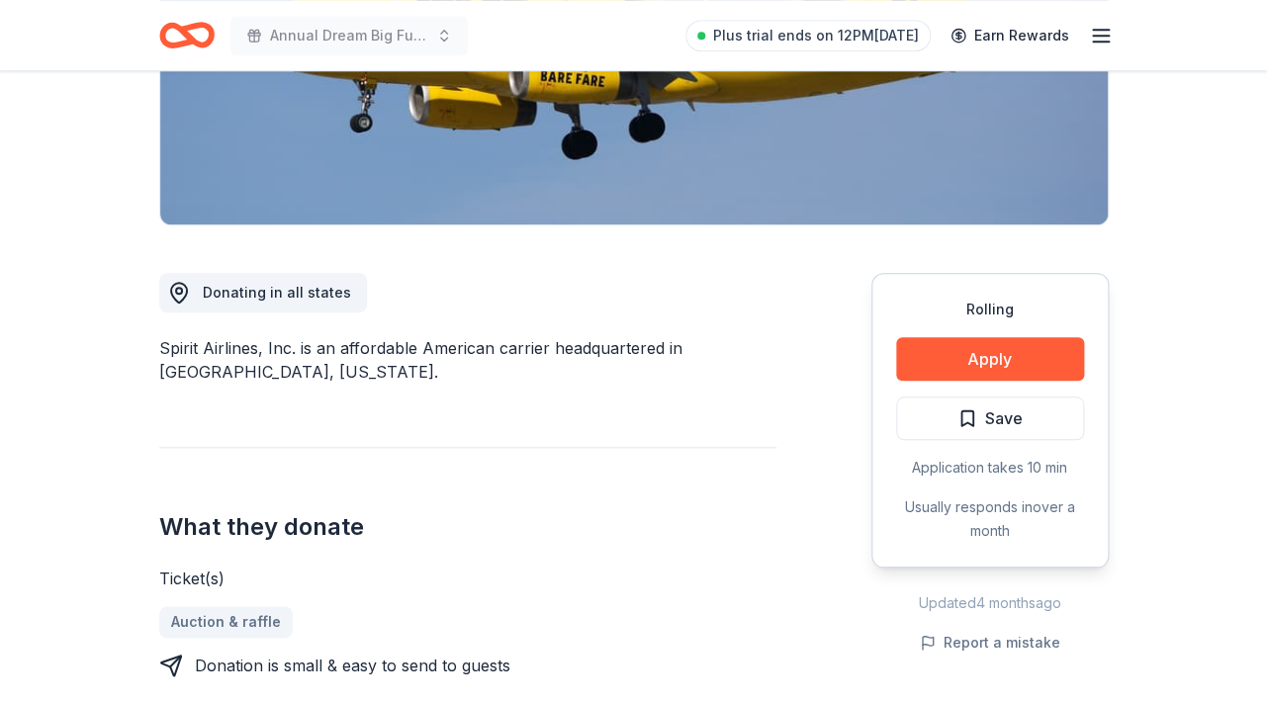
scroll to position [392, 0]
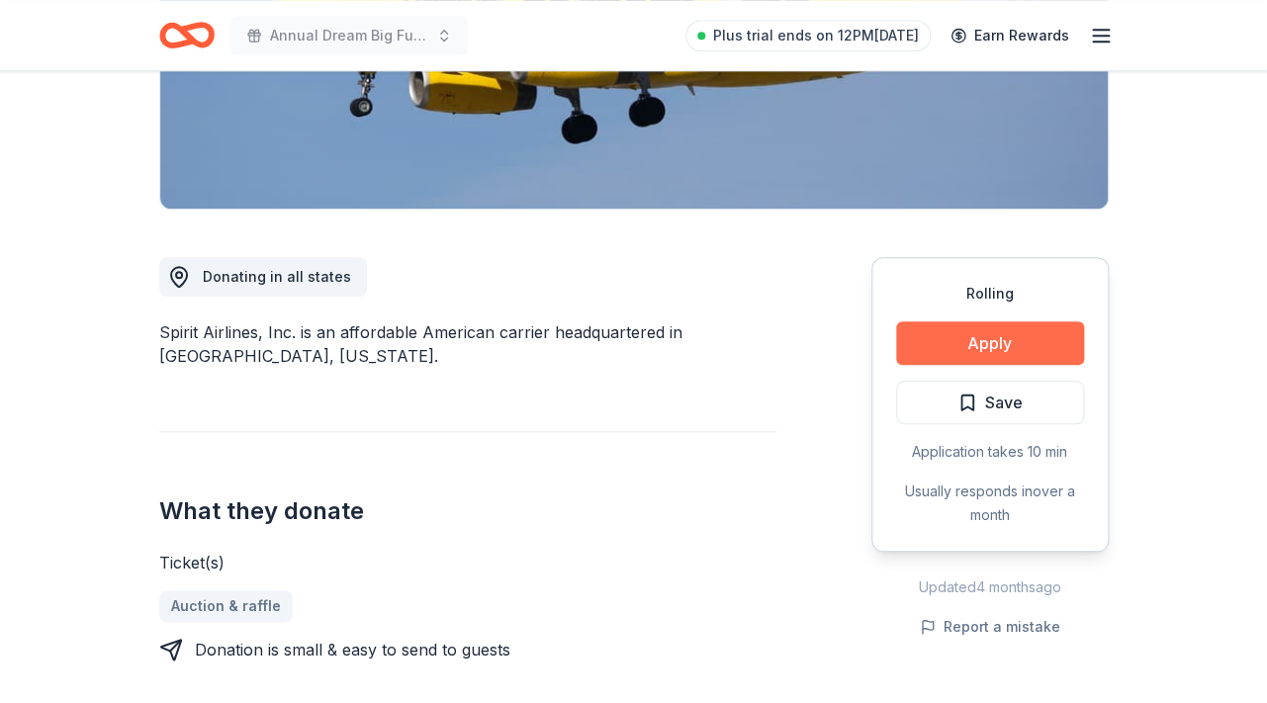
click at [1012, 344] on button "Apply" at bounding box center [990, 343] width 188 height 44
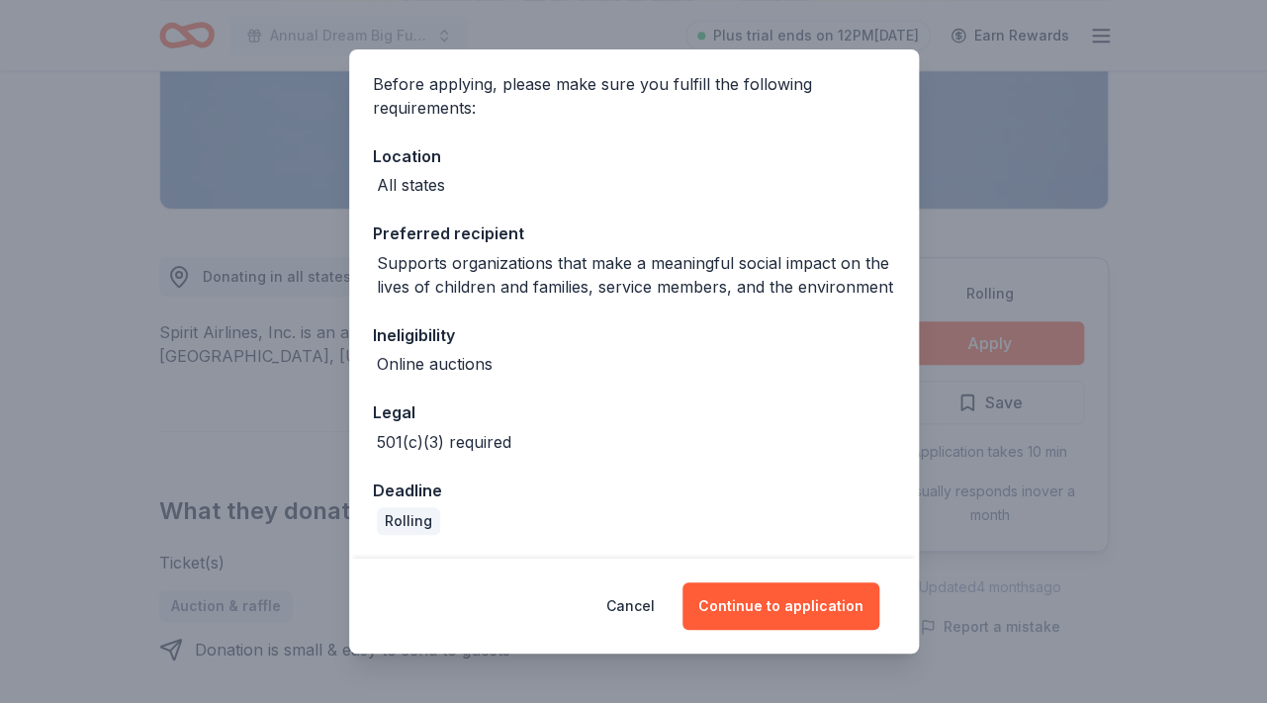
scroll to position [144, 0]
click at [789, 606] on button "Continue to application" at bounding box center [780, 605] width 197 height 47
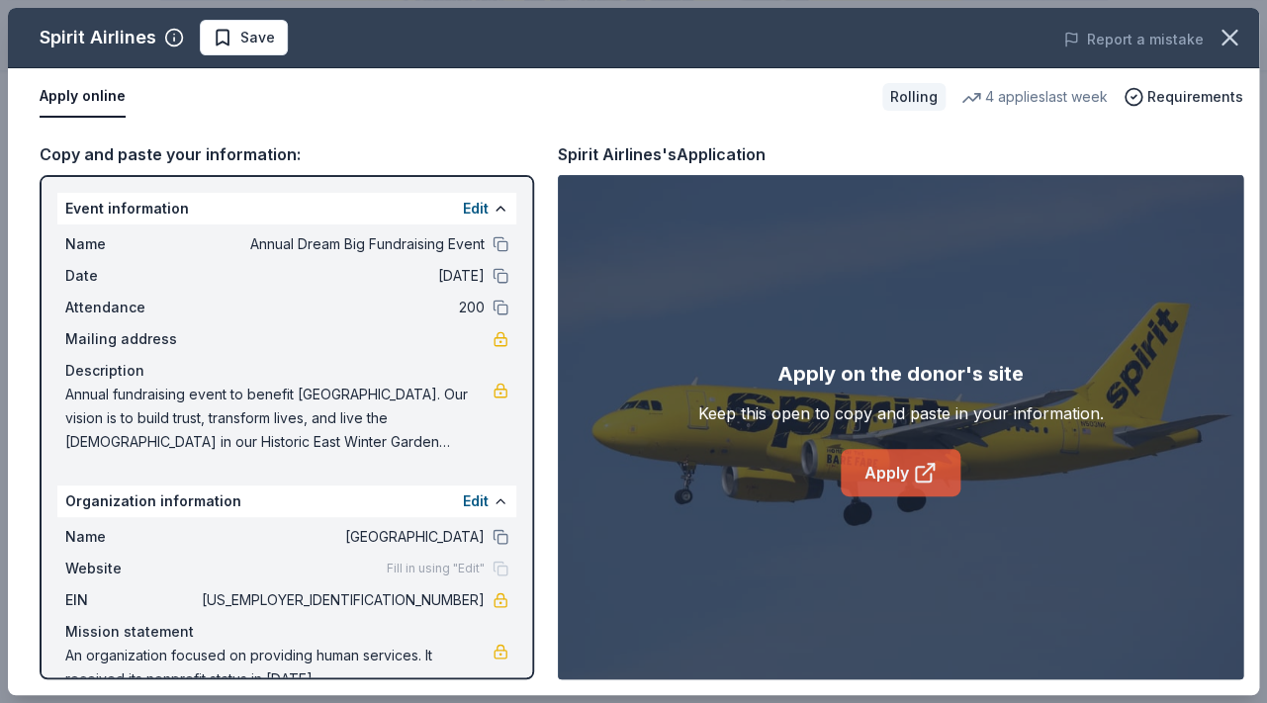
click at [883, 476] on link "Apply" at bounding box center [901, 472] width 120 height 47
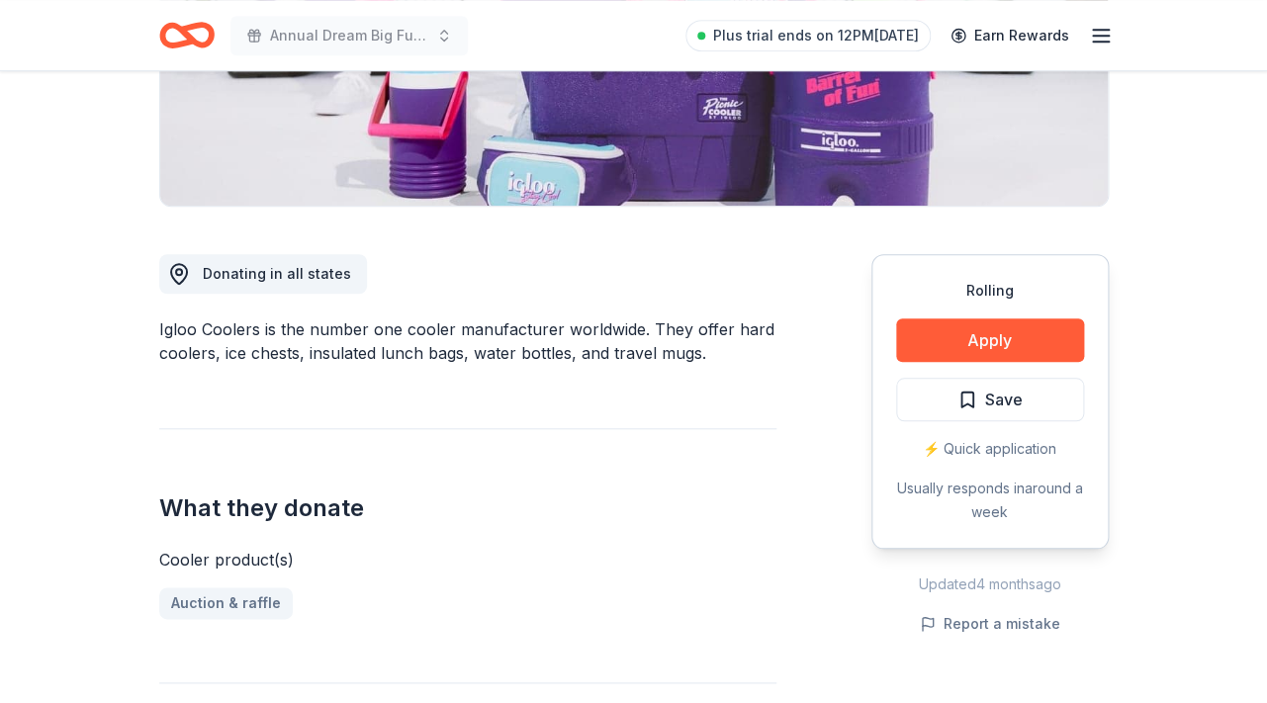
scroll to position [406, 0]
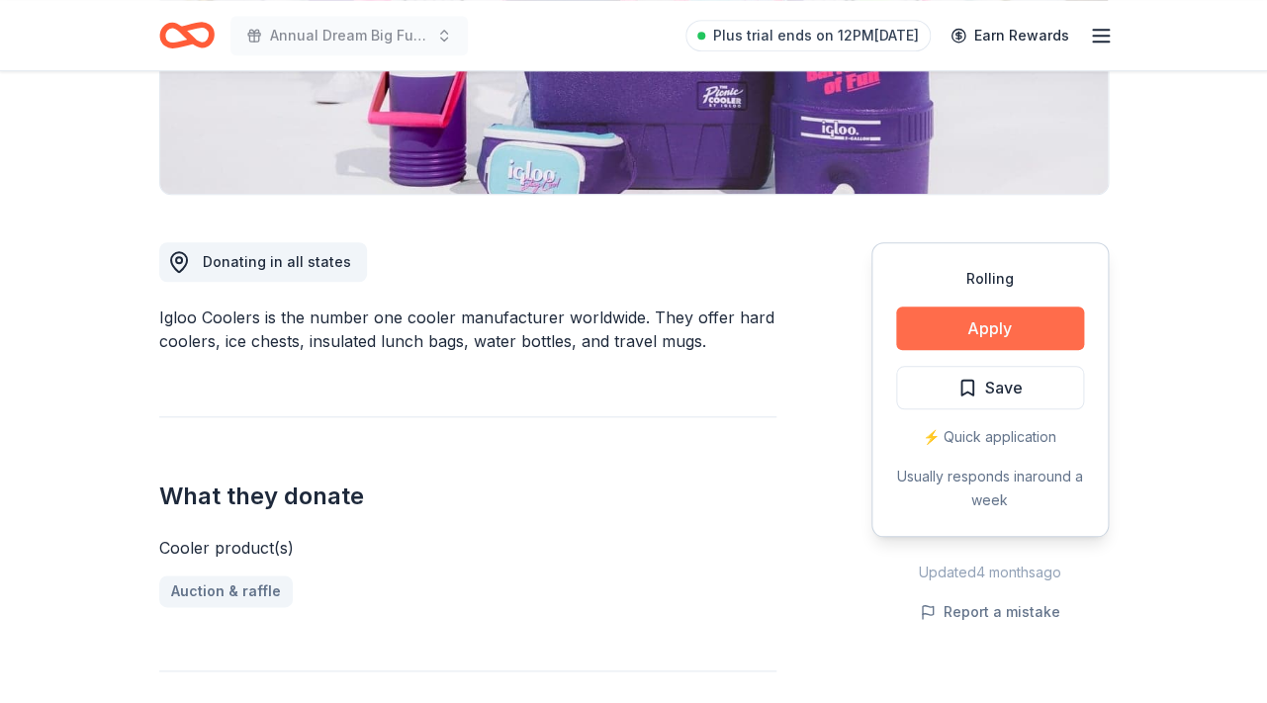
click at [999, 326] on button "Apply" at bounding box center [990, 329] width 188 height 44
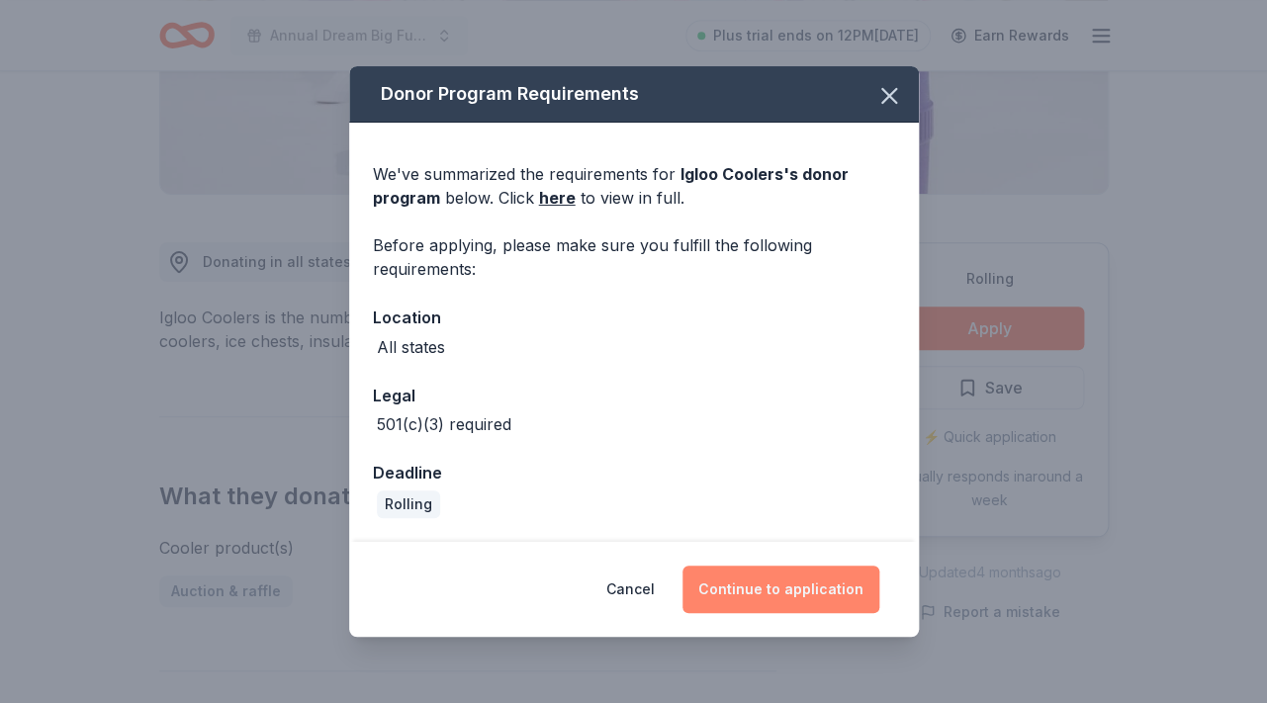
click at [807, 590] on button "Continue to application" at bounding box center [780, 589] width 197 height 47
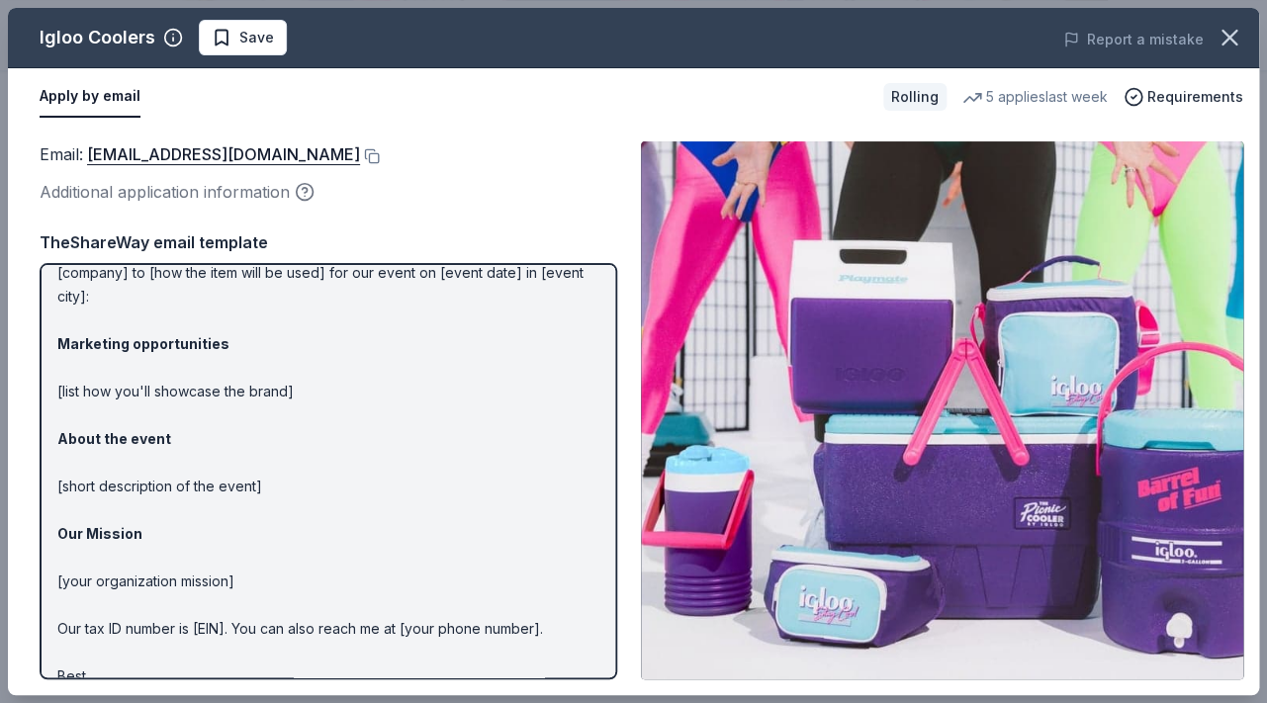
scroll to position [141, 0]
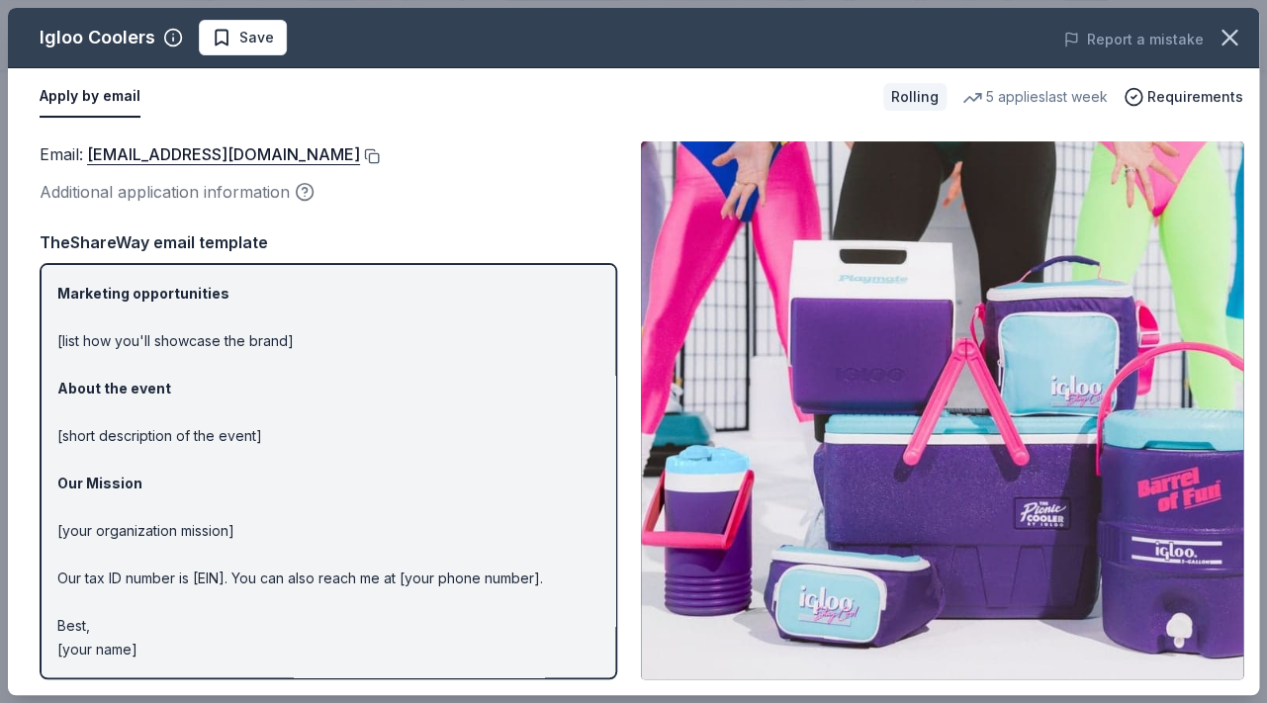
click at [360, 157] on button at bounding box center [370, 156] width 20 height 16
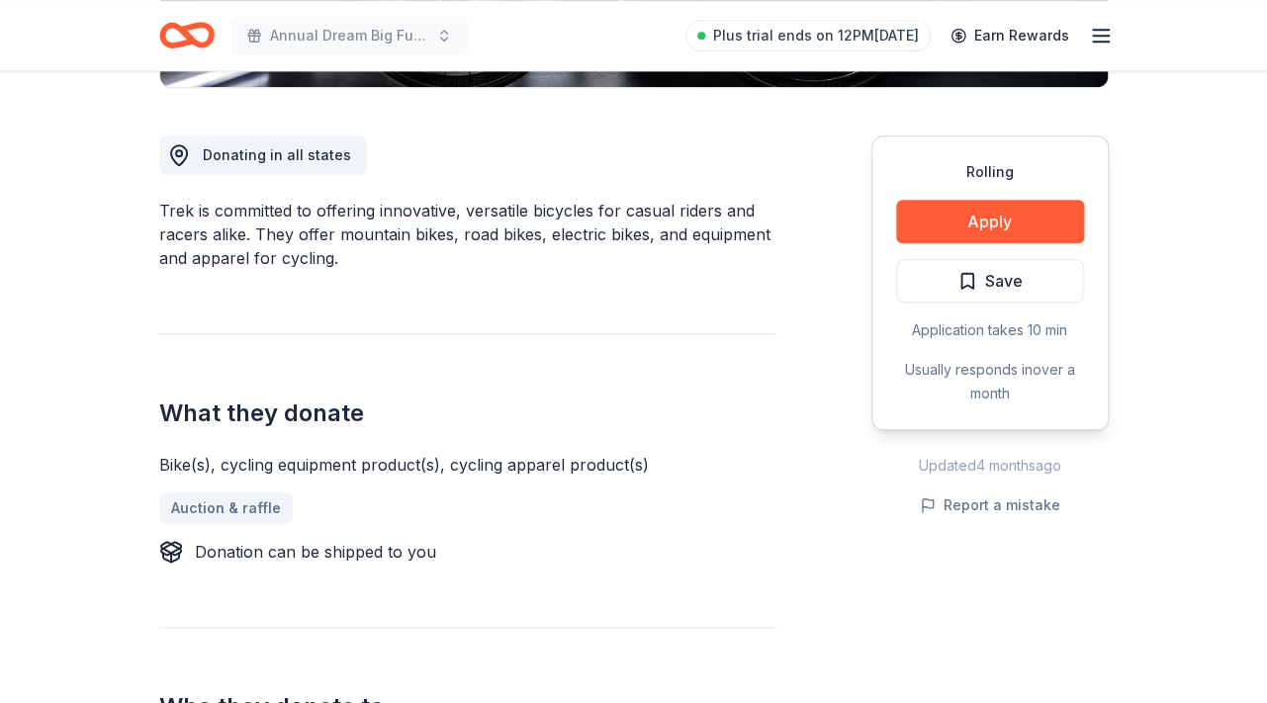
scroll to position [516, 0]
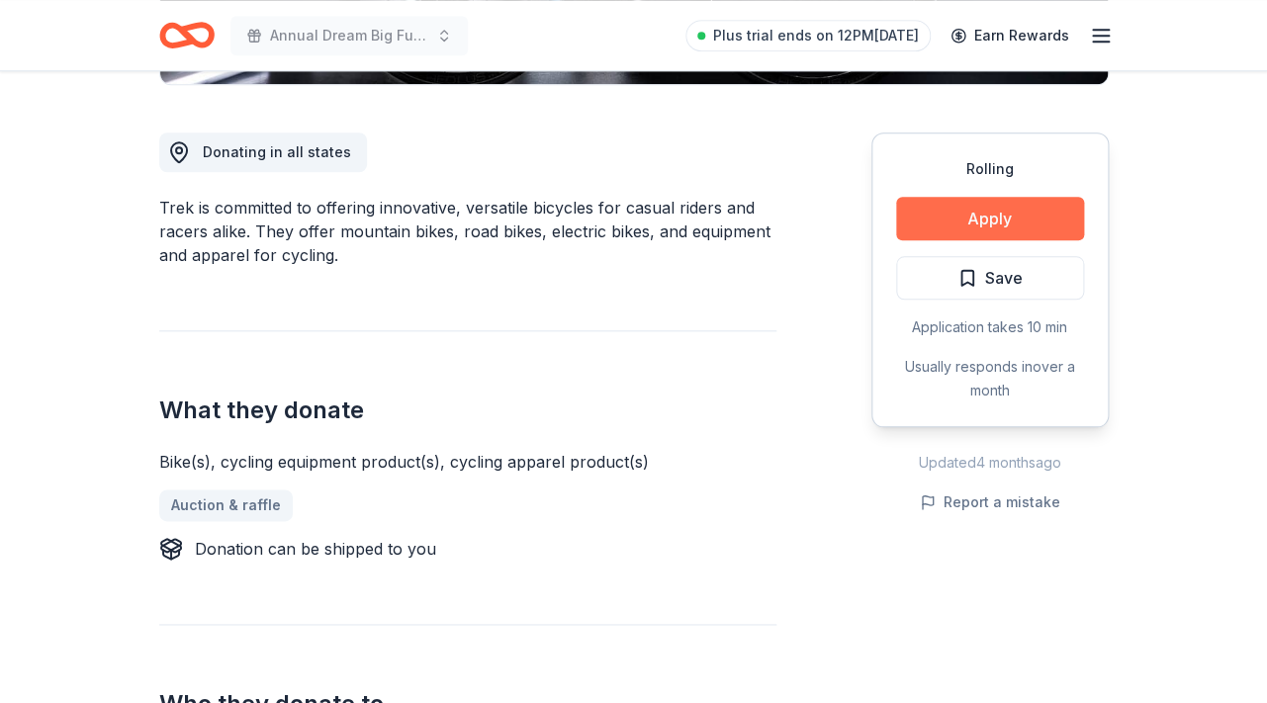
click at [993, 222] on button "Apply" at bounding box center [990, 219] width 188 height 44
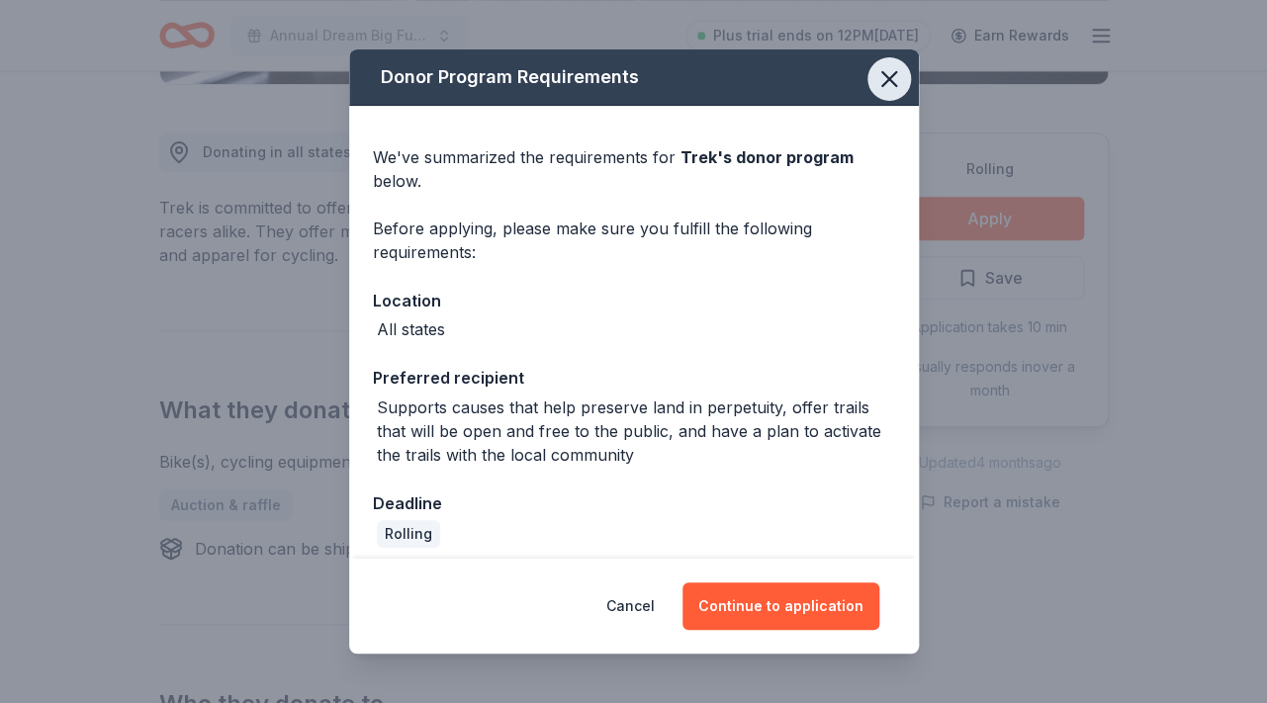
click at [892, 74] on icon "button" at bounding box center [889, 79] width 14 height 14
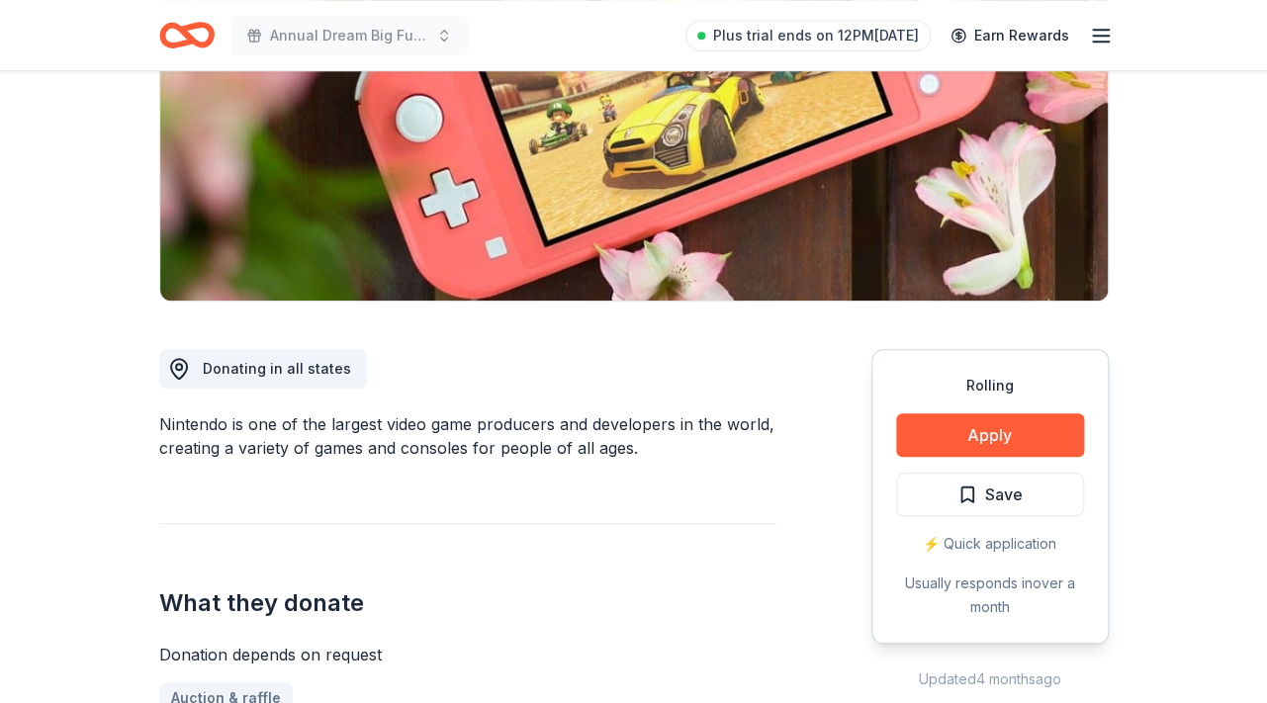
scroll to position [312, 0]
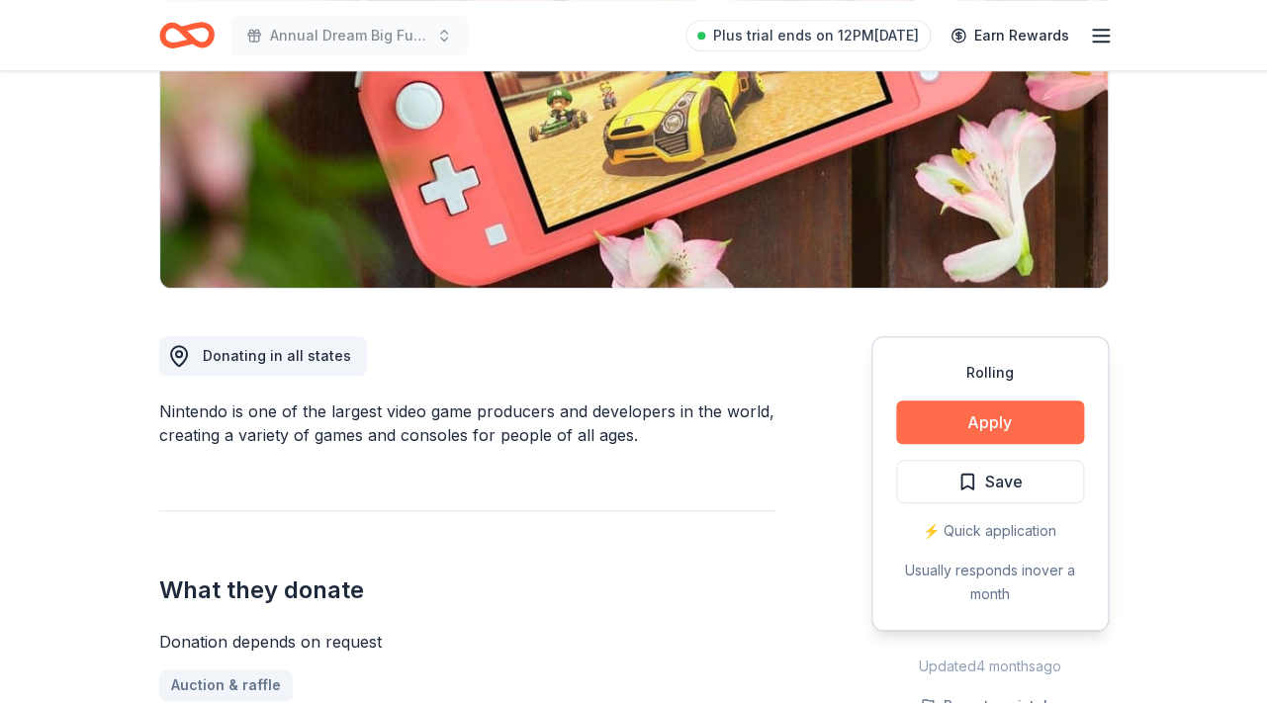
click at [1000, 426] on button "Apply" at bounding box center [990, 423] width 188 height 44
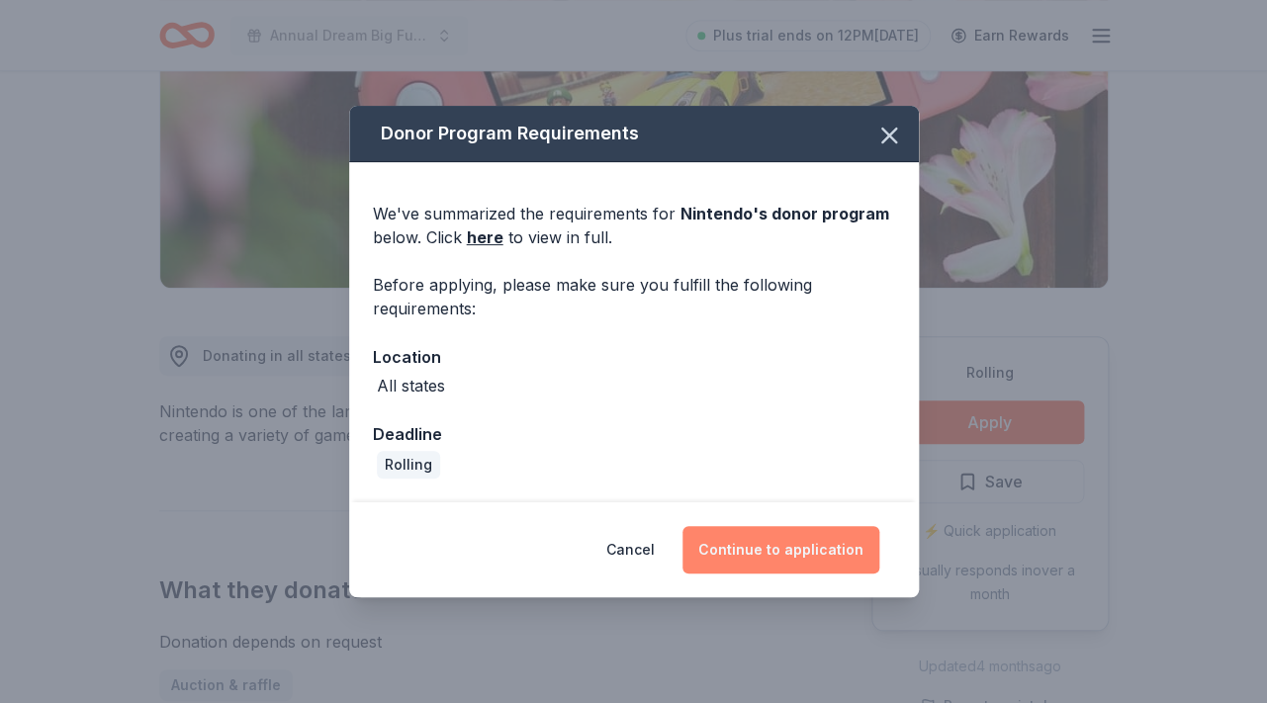
click at [790, 552] on button "Continue to application" at bounding box center [780, 549] width 197 height 47
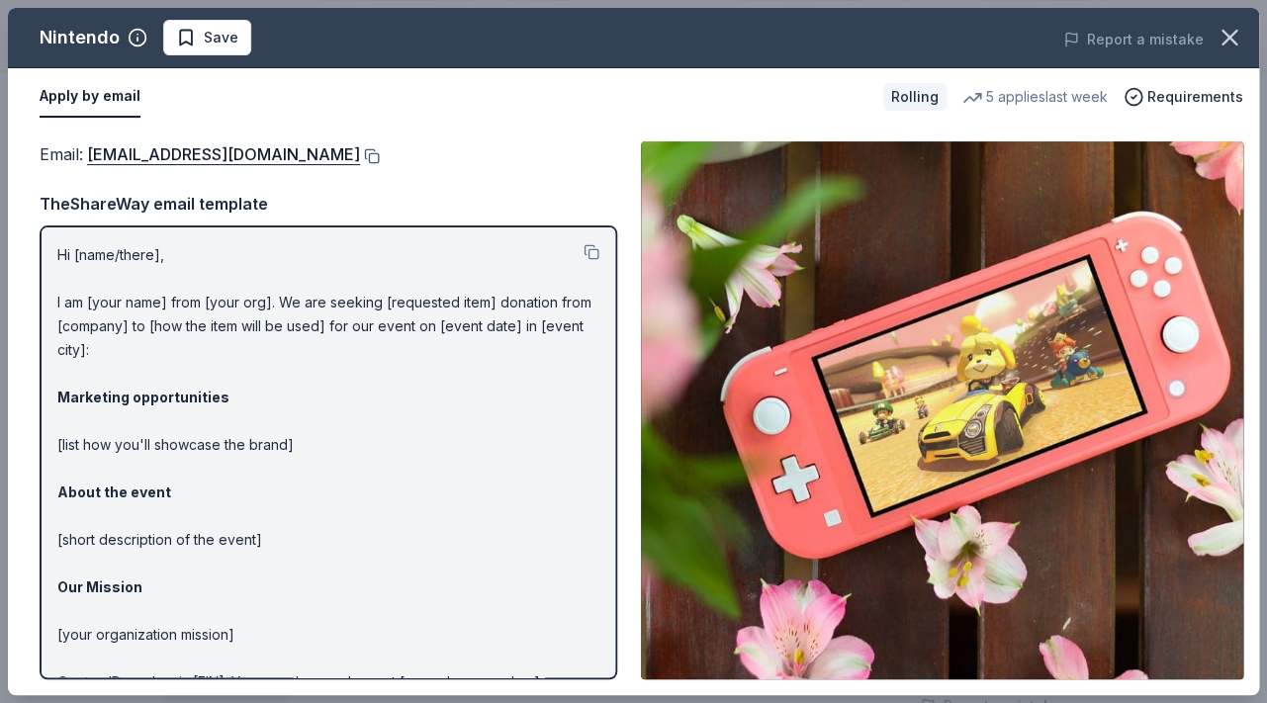
click at [380, 156] on button at bounding box center [370, 156] width 20 height 16
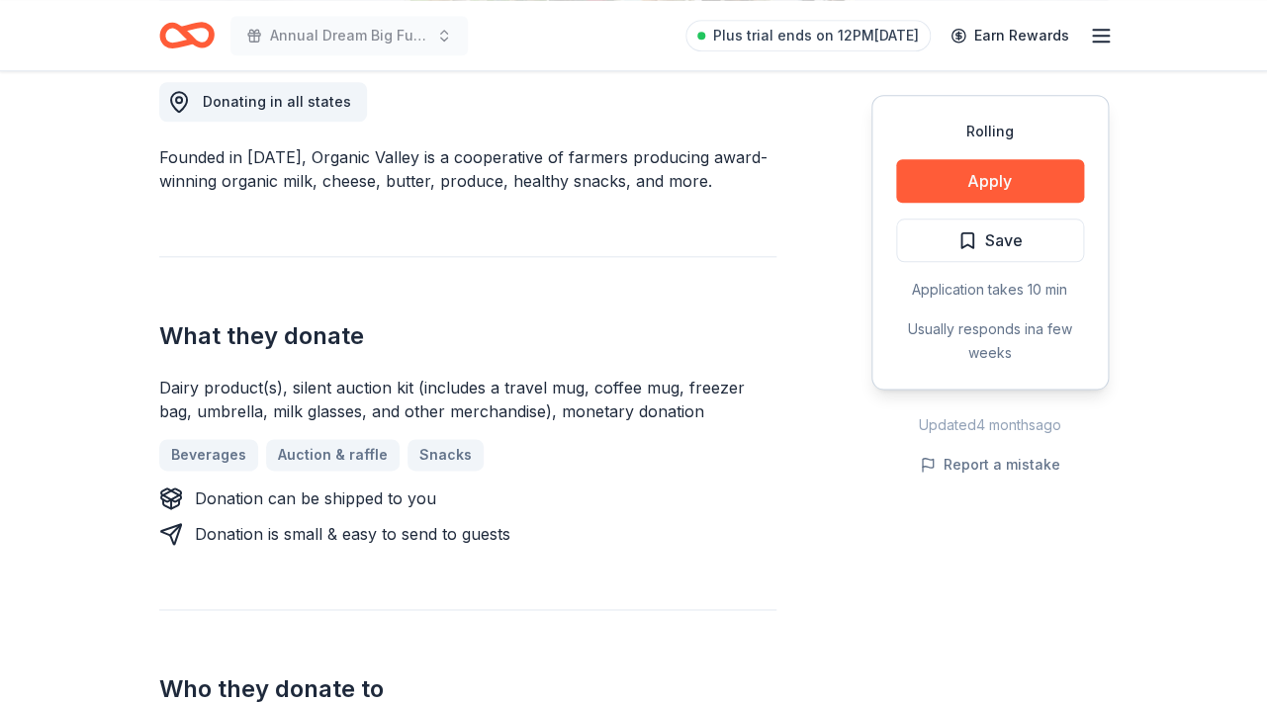
scroll to position [568, 0]
click at [1041, 185] on button "Apply" at bounding box center [990, 181] width 188 height 44
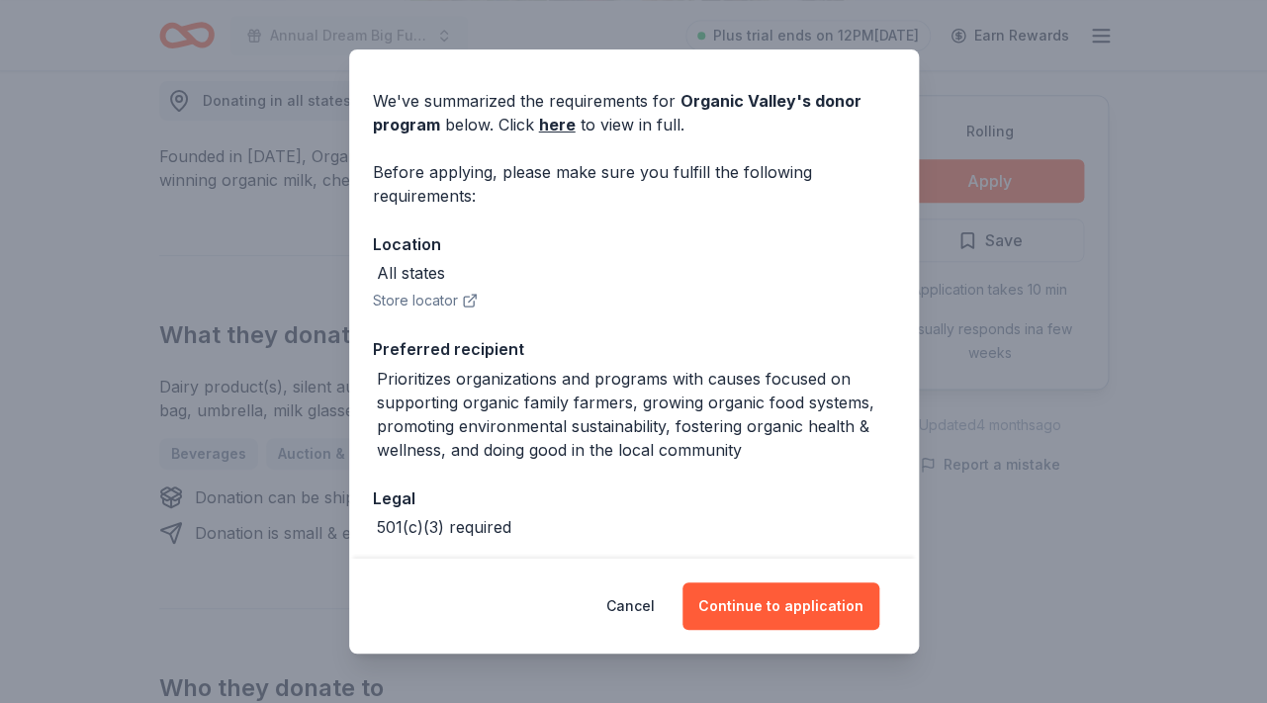
scroll to position [51, 0]
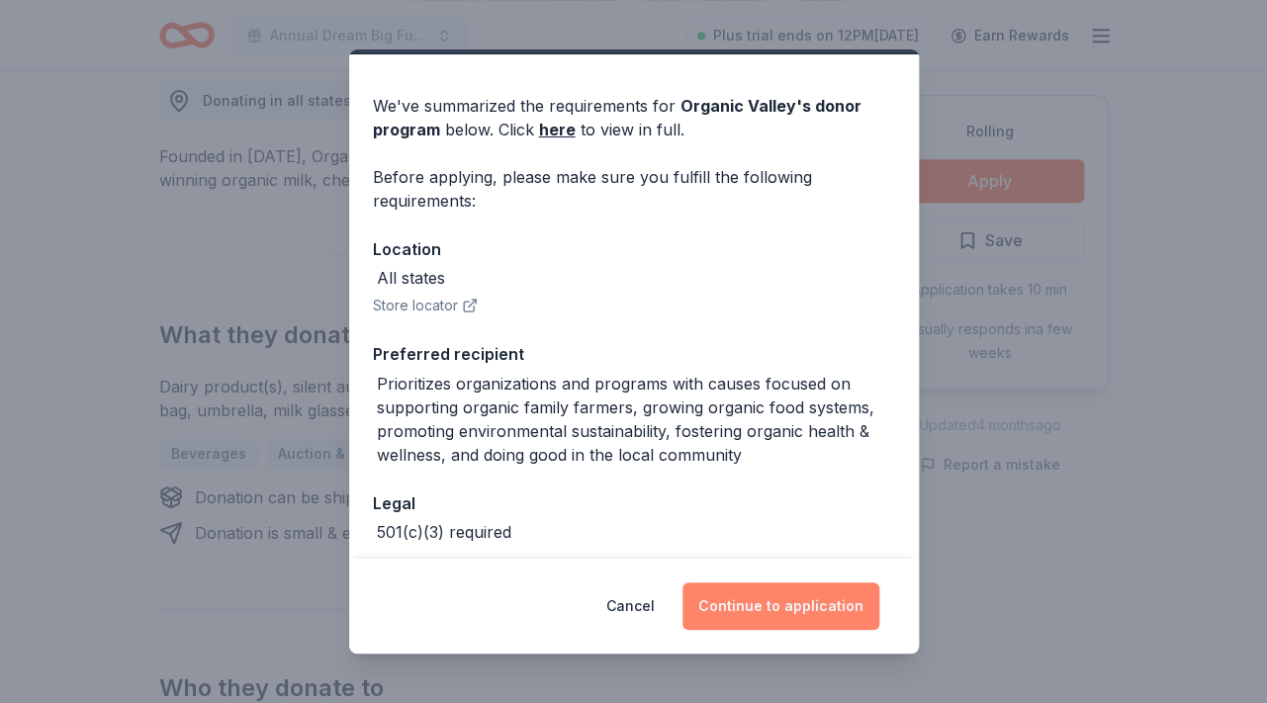
click at [789, 604] on button "Continue to application" at bounding box center [780, 605] width 197 height 47
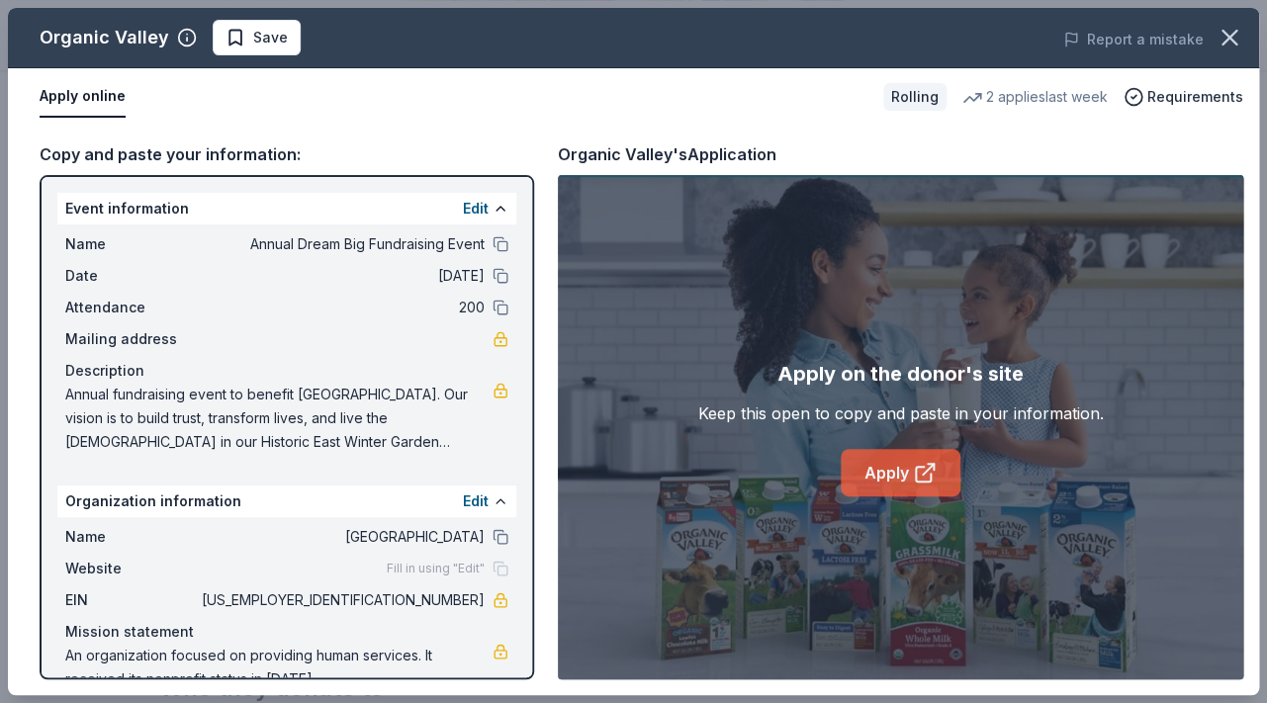
click at [878, 477] on link "Apply" at bounding box center [901, 472] width 120 height 47
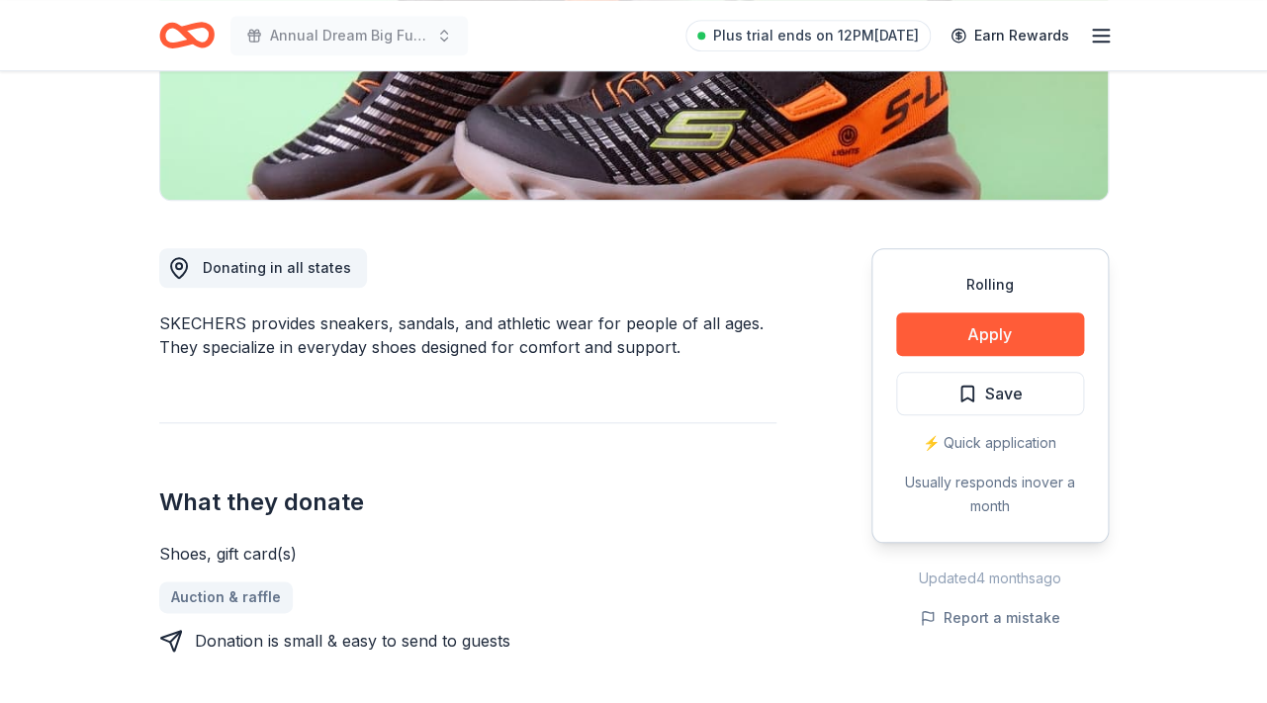
scroll to position [402, 0]
click at [1019, 334] on button "Apply" at bounding box center [990, 334] width 188 height 44
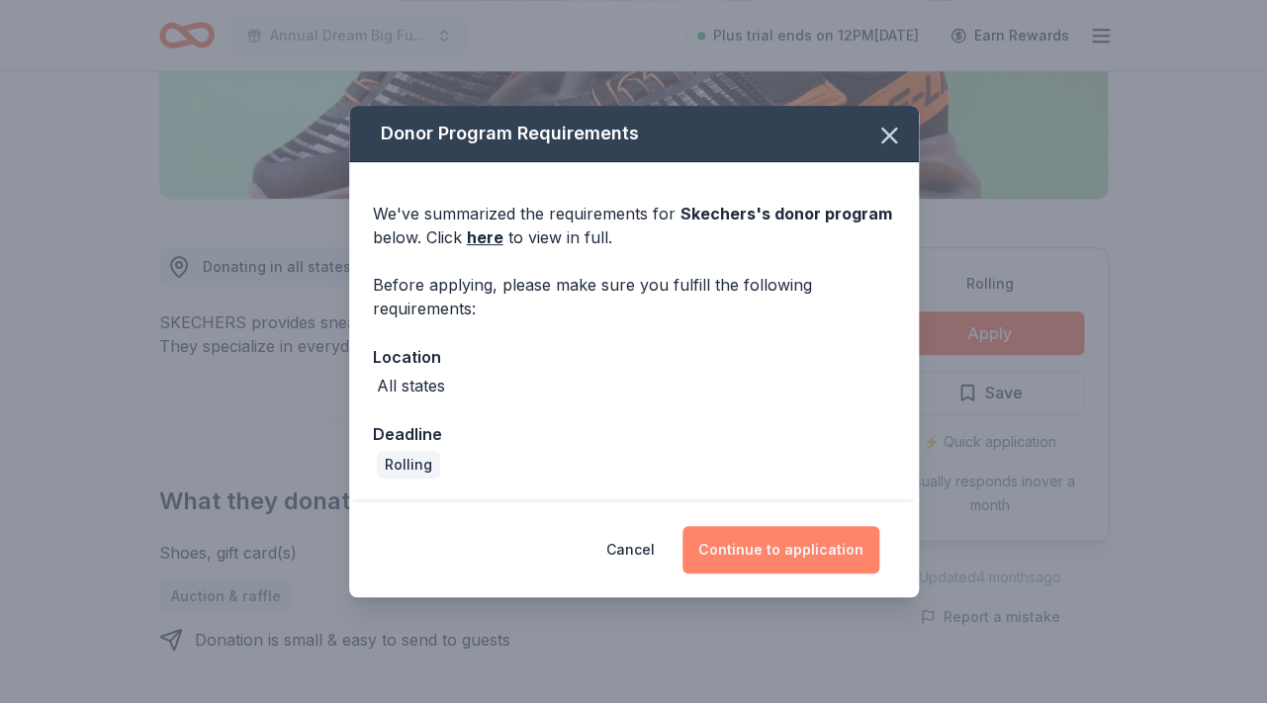
click at [799, 550] on button "Continue to application" at bounding box center [780, 549] width 197 height 47
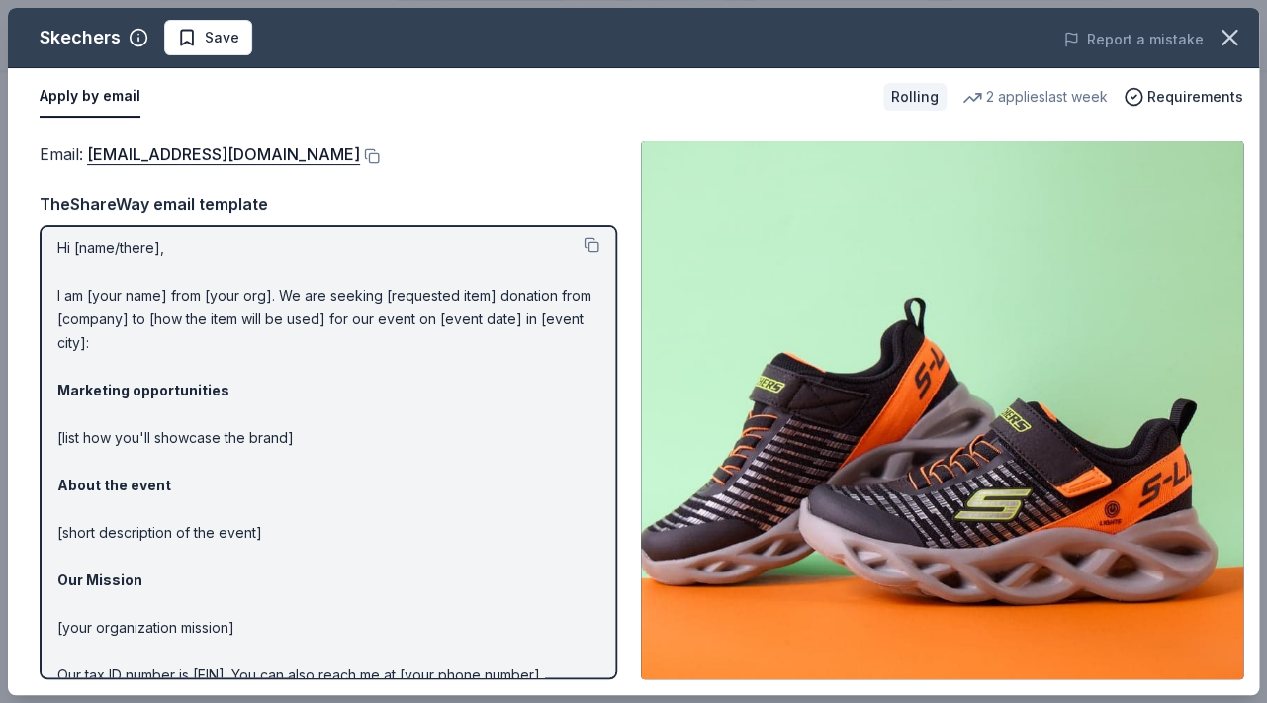
scroll to position [0, 0]
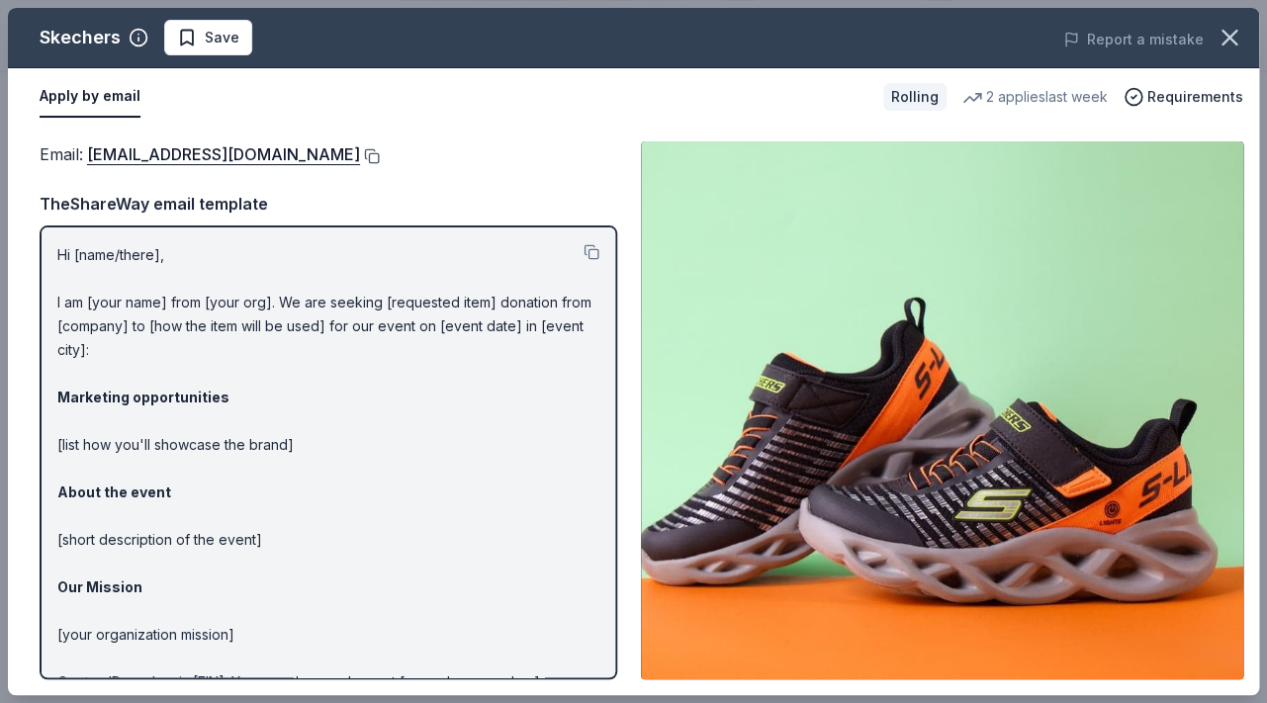
click at [360, 155] on button at bounding box center [370, 156] width 20 height 16
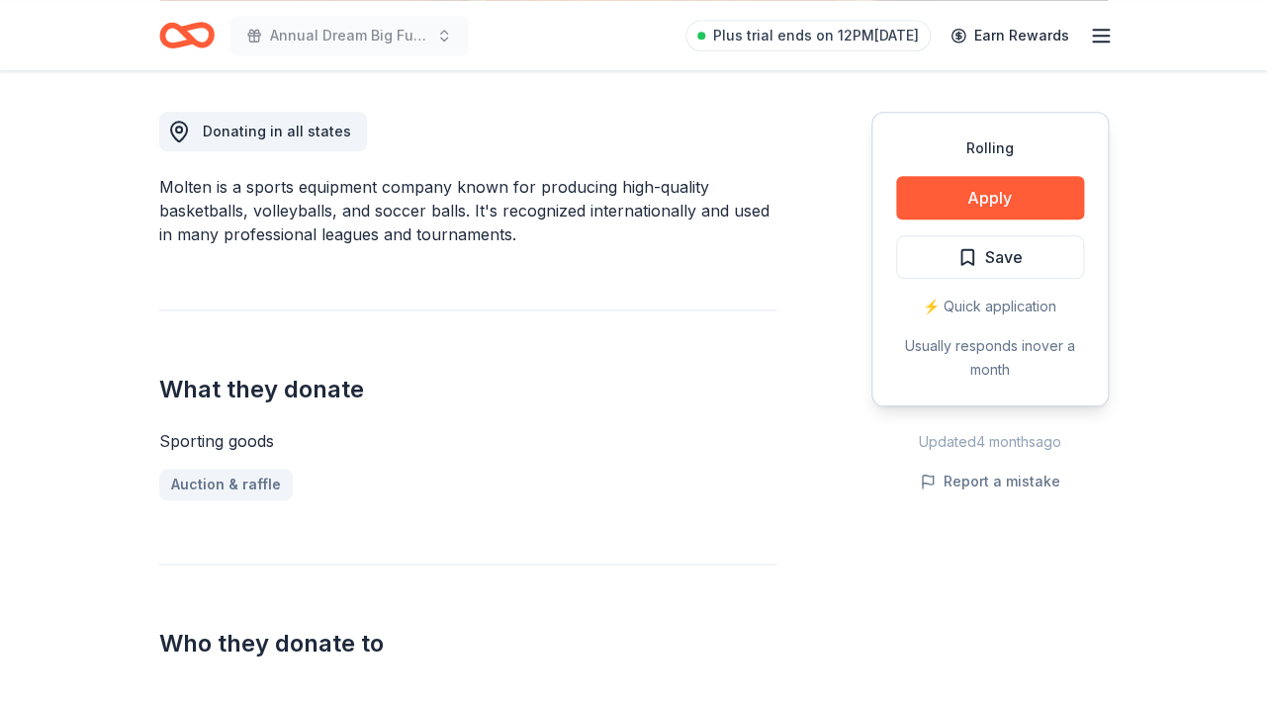
scroll to position [529, 0]
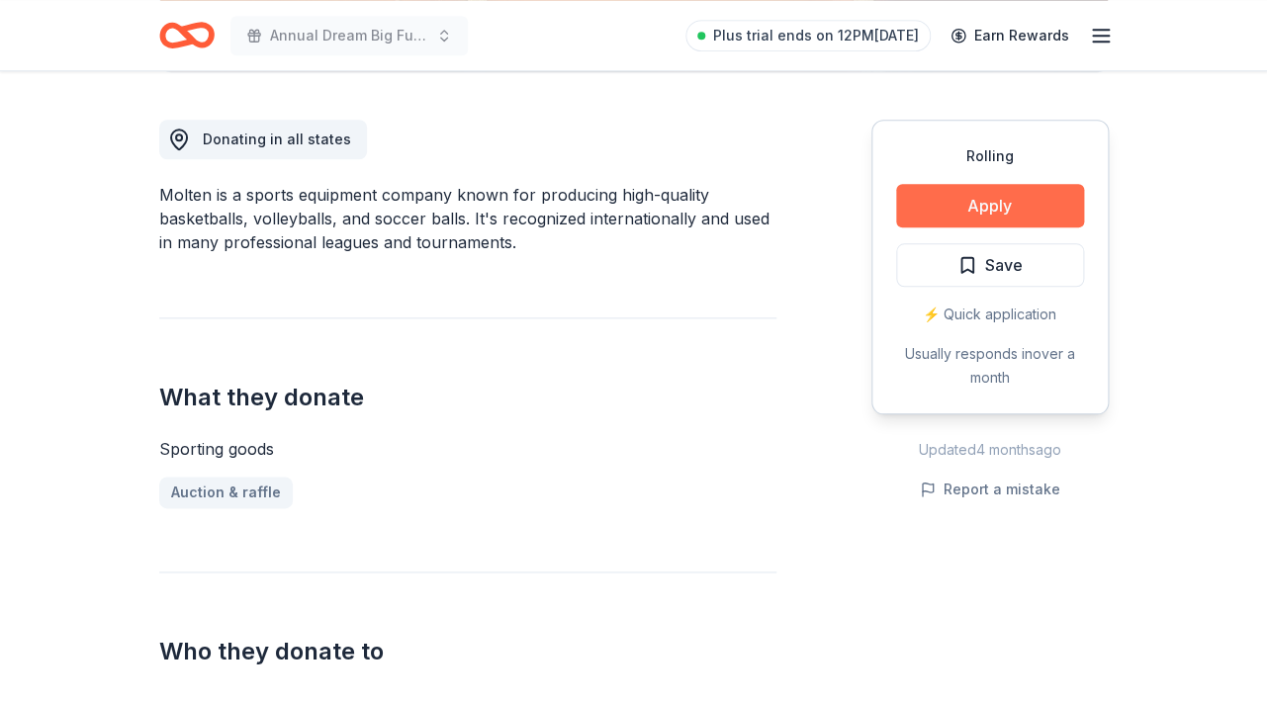
click at [997, 206] on button "Apply" at bounding box center [990, 206] width 188 height 44
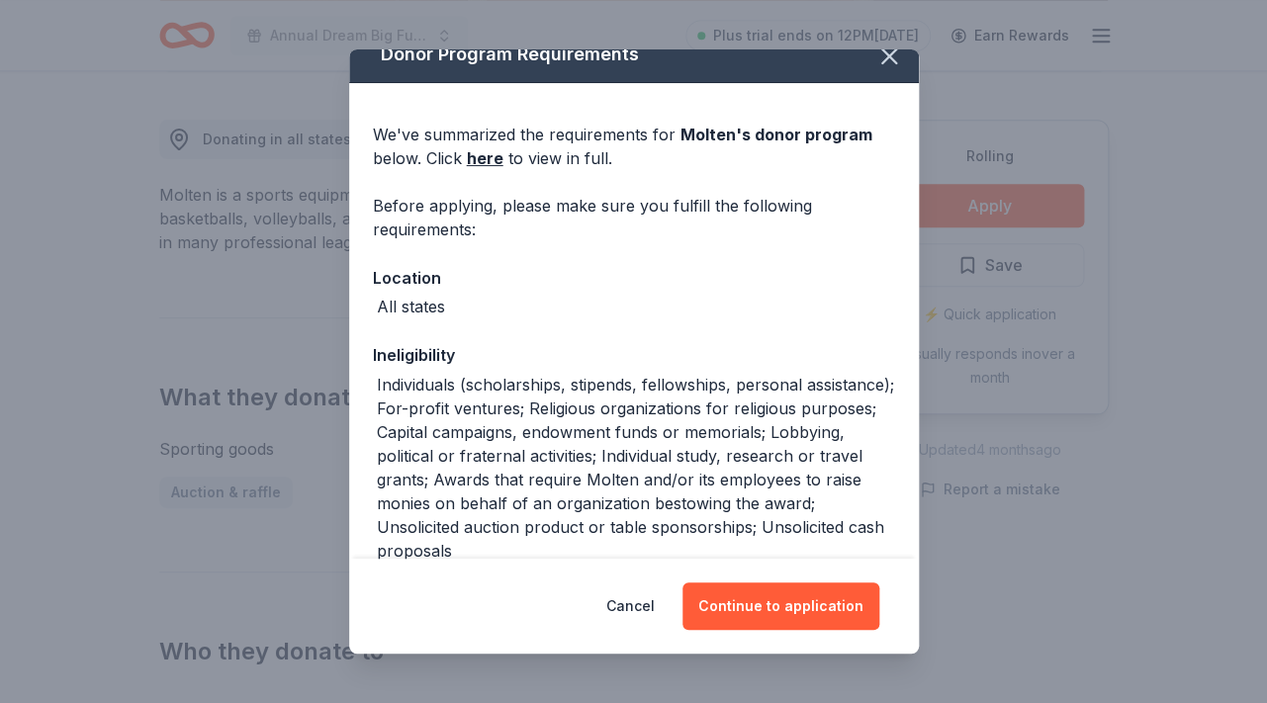
scroll to position [30, 0]
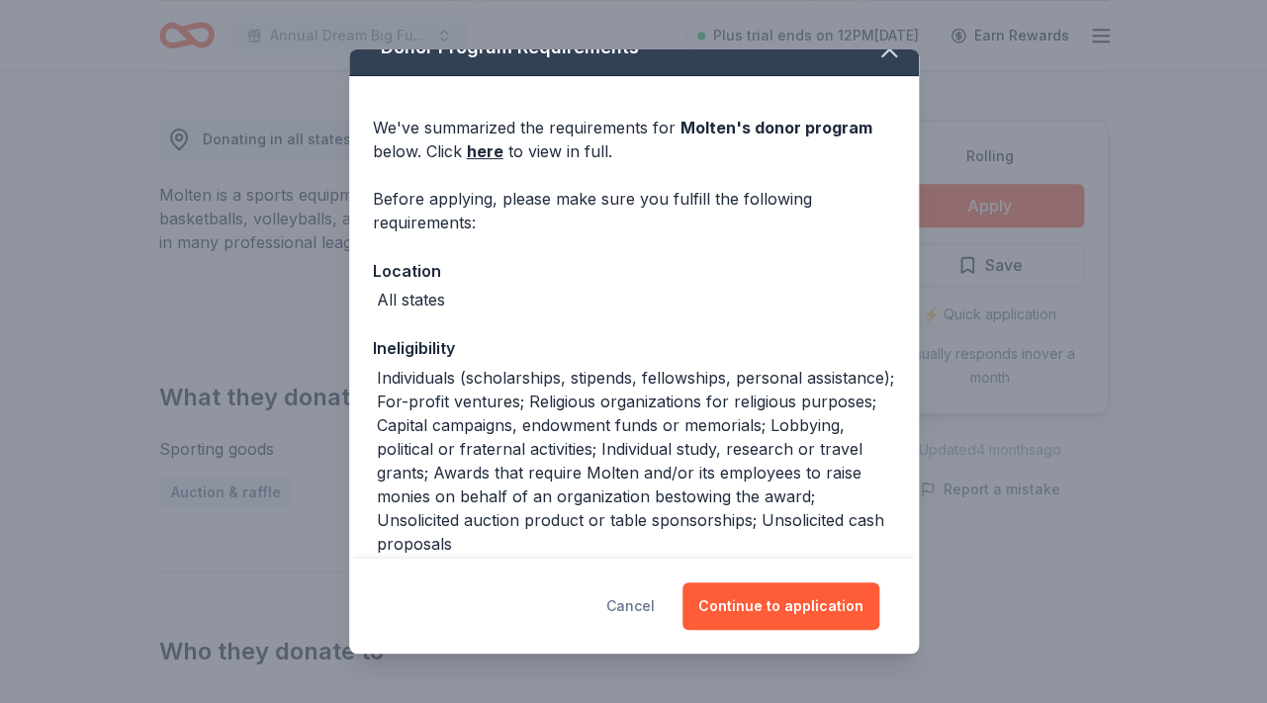
click at [636, 607] on button "Cancel" at bounding box center [630, 605] width 48 height 47
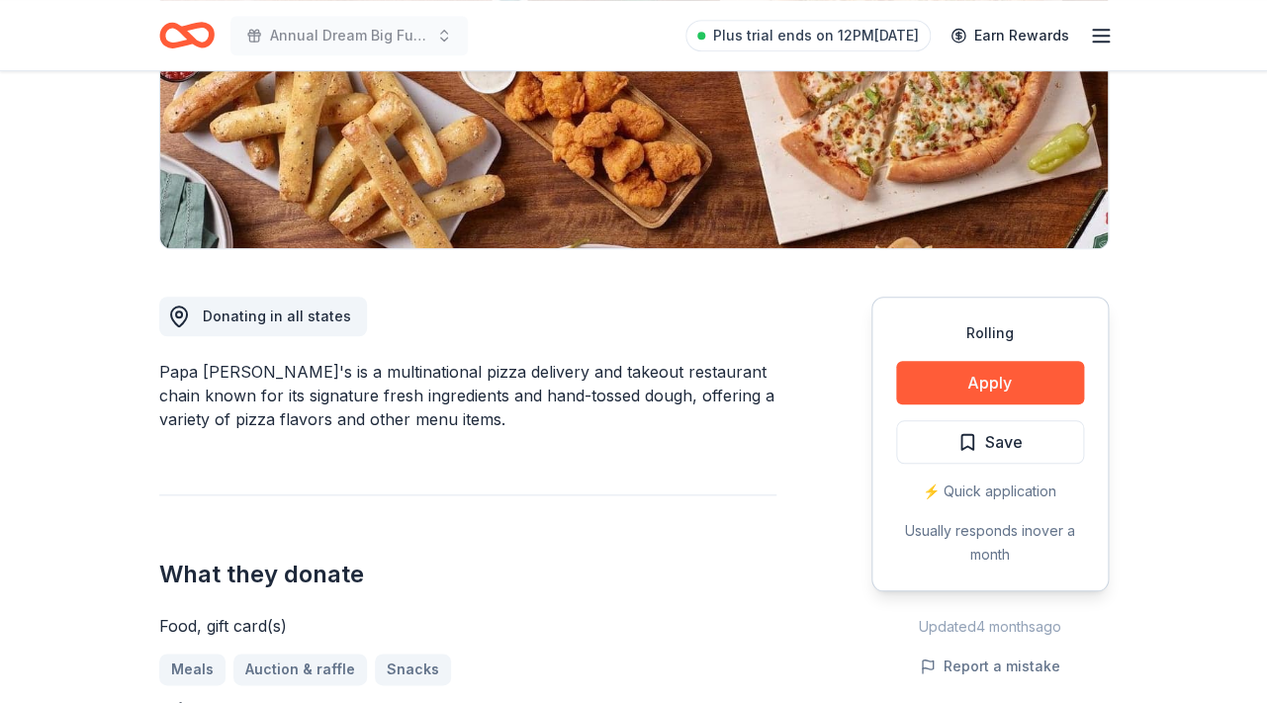
scroll to position [370, 0]
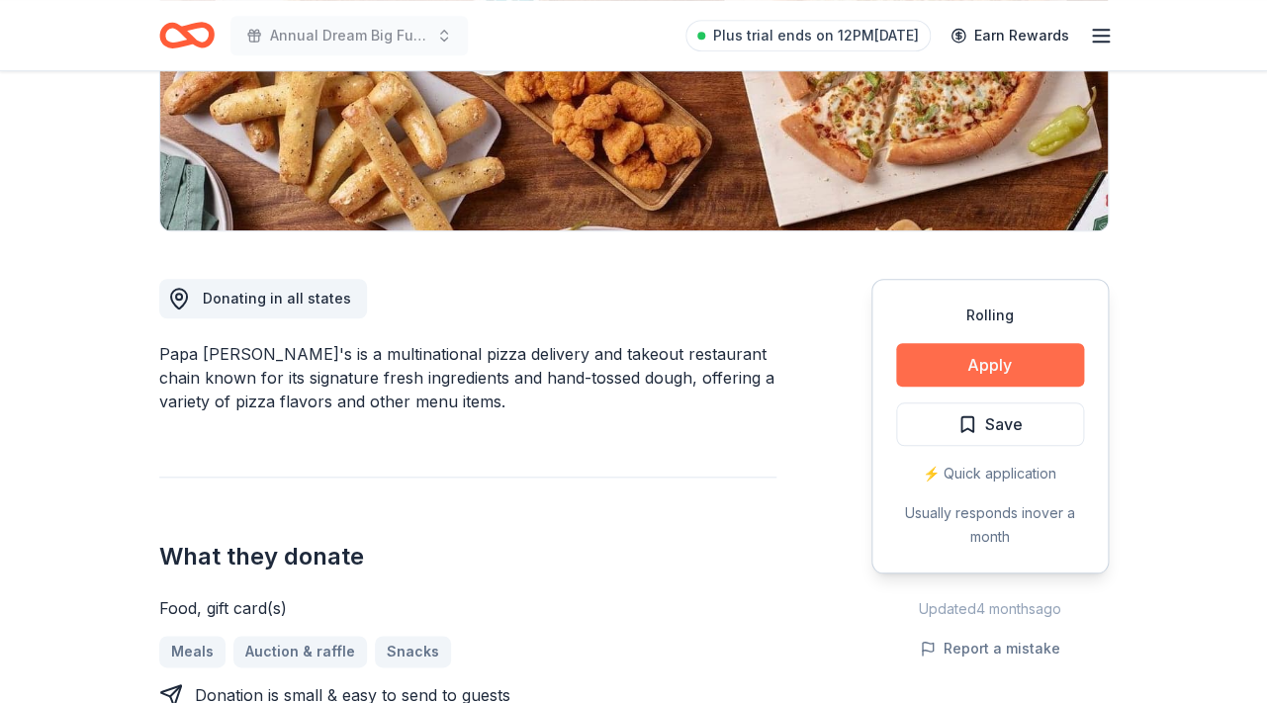
click at [999, 375] on button "Apply" at bounding box center [990, 365] width 188 height 44
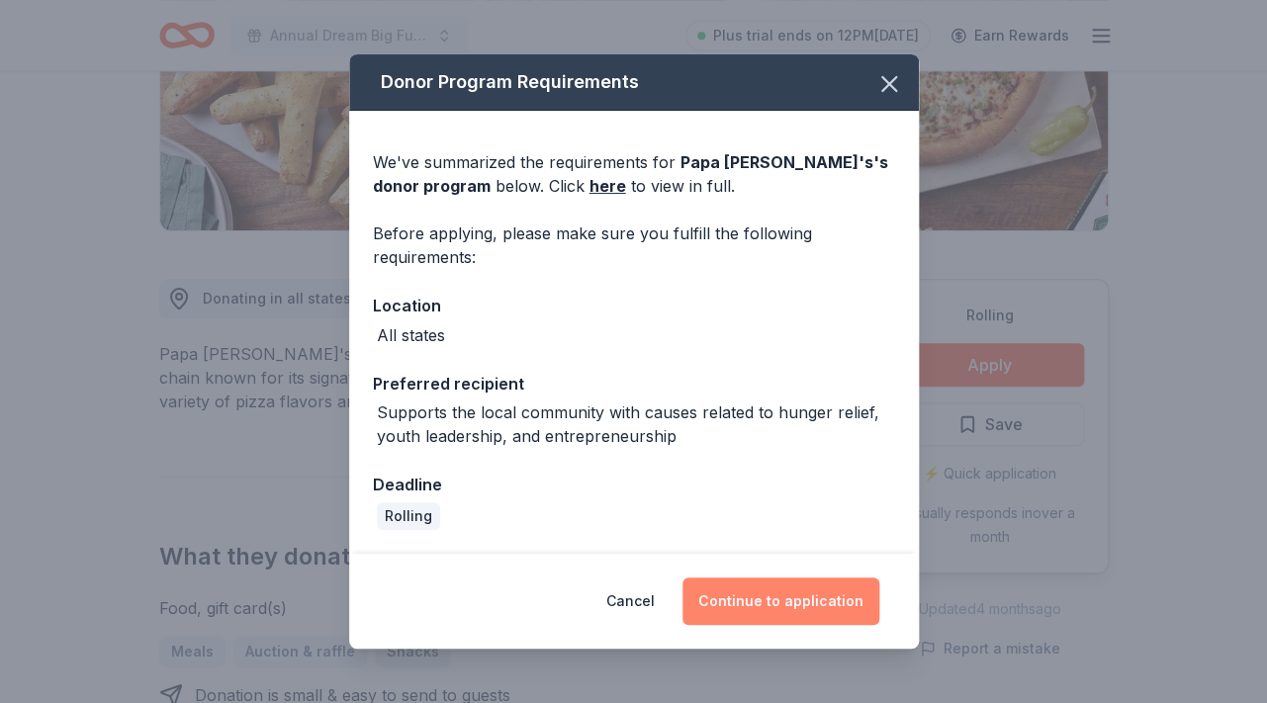
click at [799, 597] on button "Continue to application" at bounding box center [780, 601] width 197 height 47
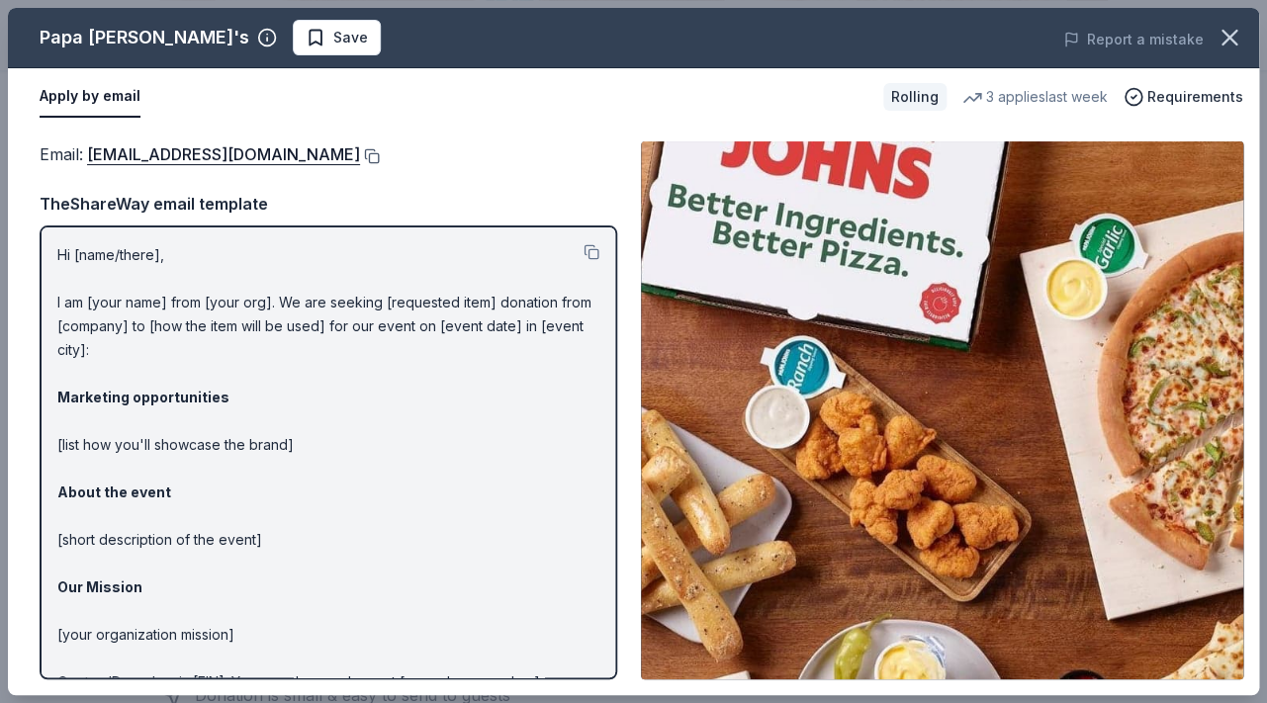
click at [360, 156] on button at bounding box center [370, 156] width 20 height 16
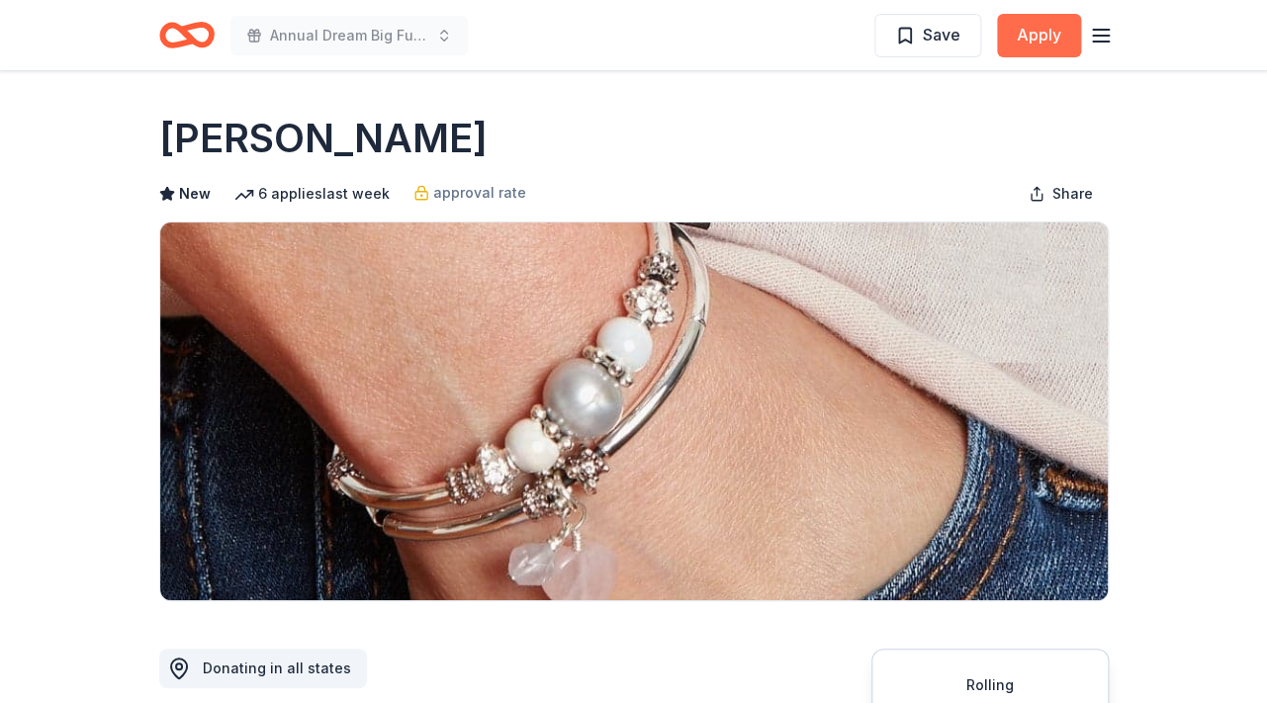
click at [1056, 33] on button "Apply" at bounding box center [1039, 36] width 84 height 44
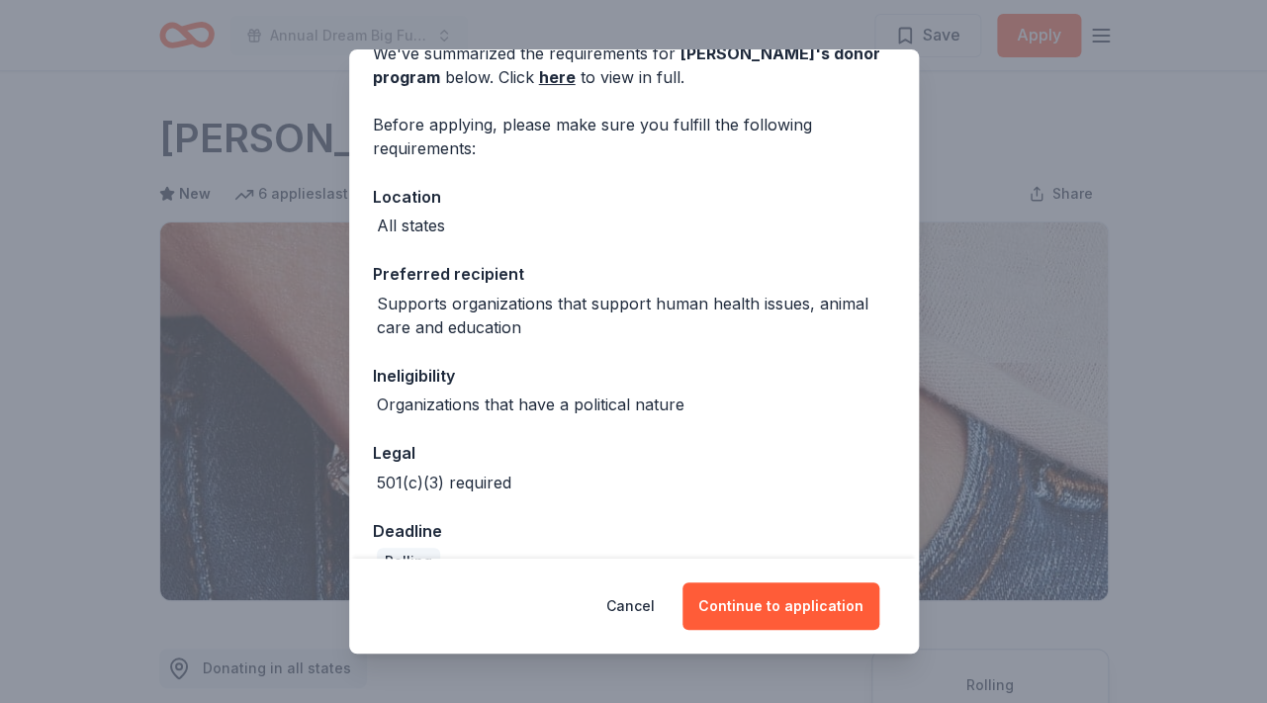
scroll to position [144, 0]
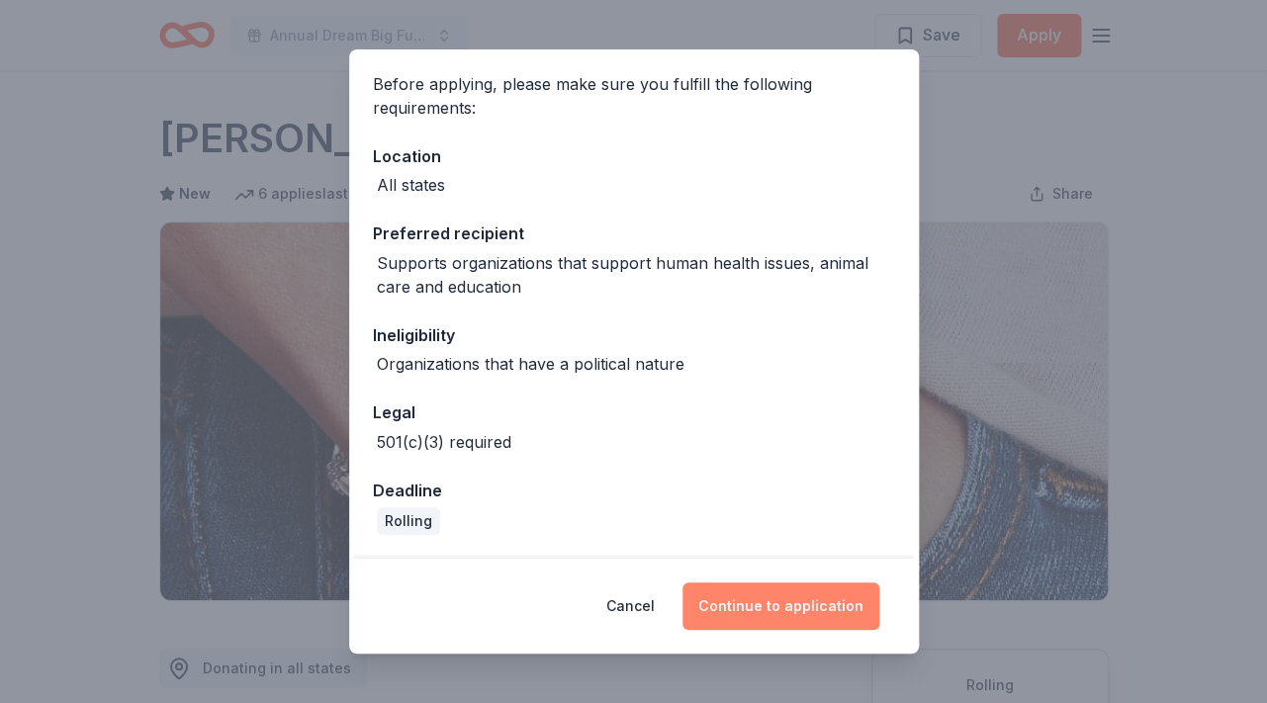
click at [774, 605] on button "Continue to application" at bounding box center [780, 605] width 197 height 47
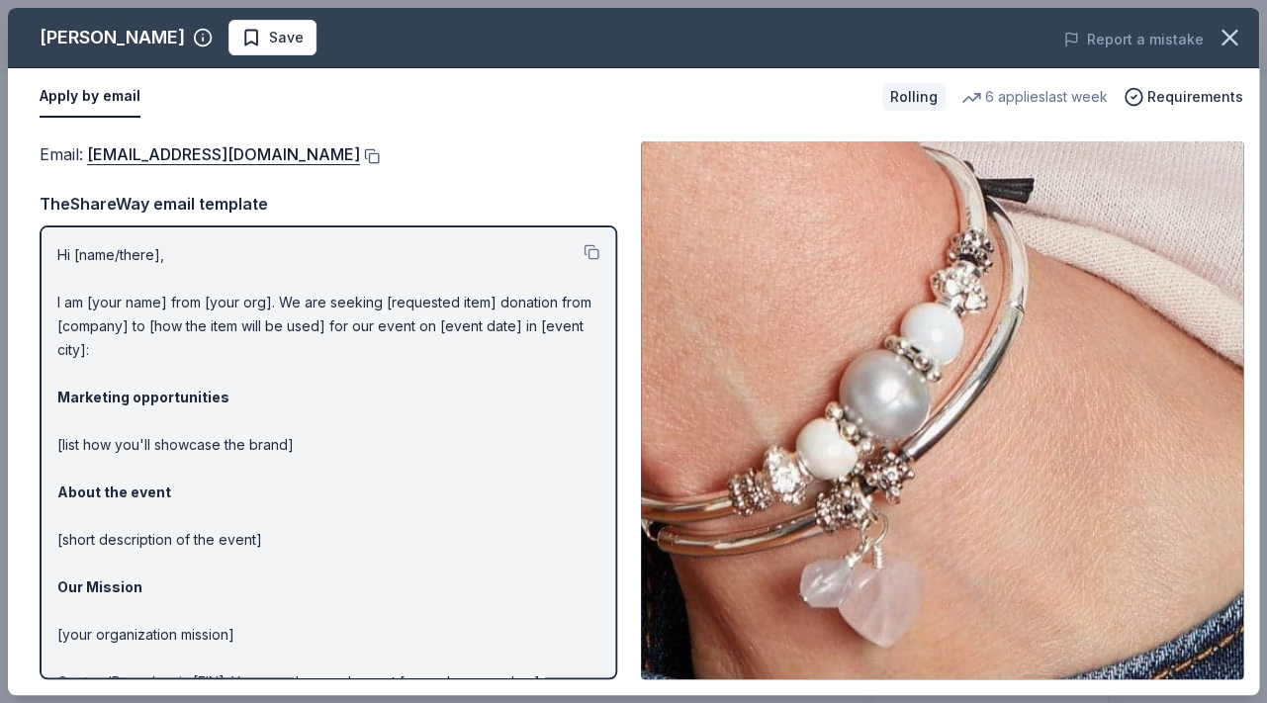
click at [360, 153] on button at bounding box center [370, 156] width 20 height 16
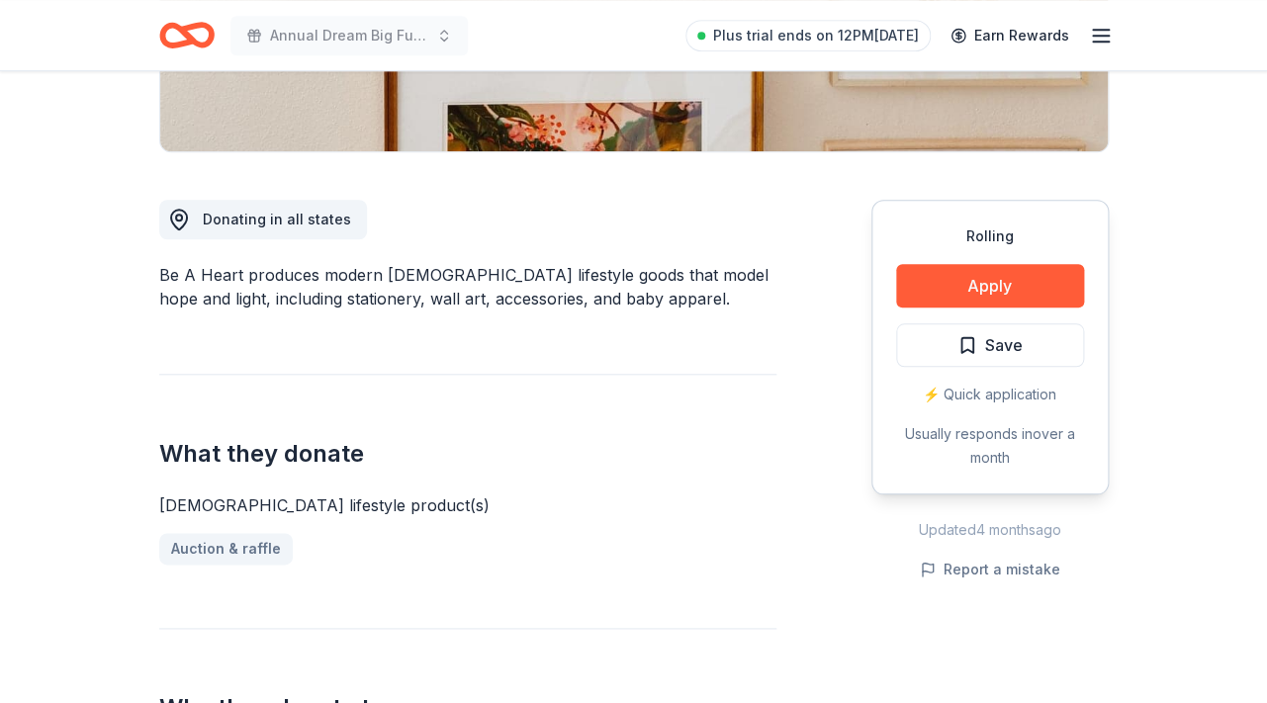
scroll to position [463, 0]
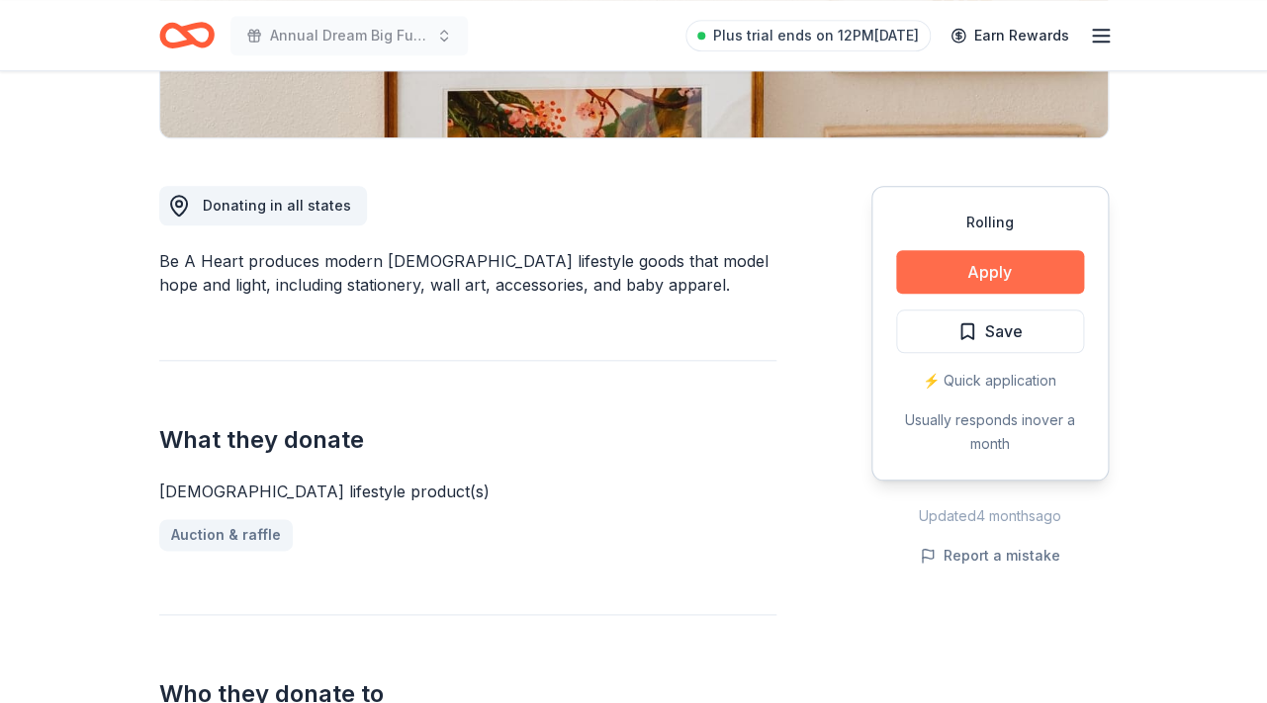
click at [1049, 268] on button "Apply" at bounding box center [990, 272] width 188 height 44
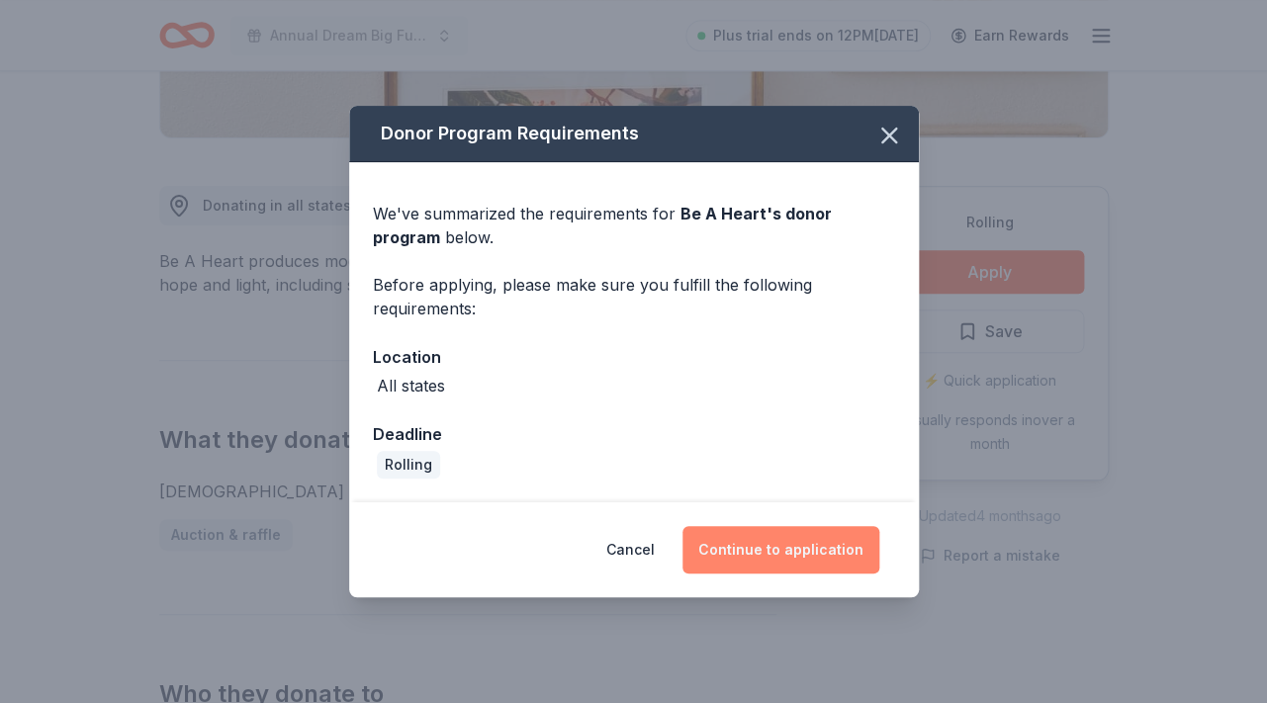
click at [796, 550] on button "Continue to application" at bounding box center [780, 549] width 197 height 47
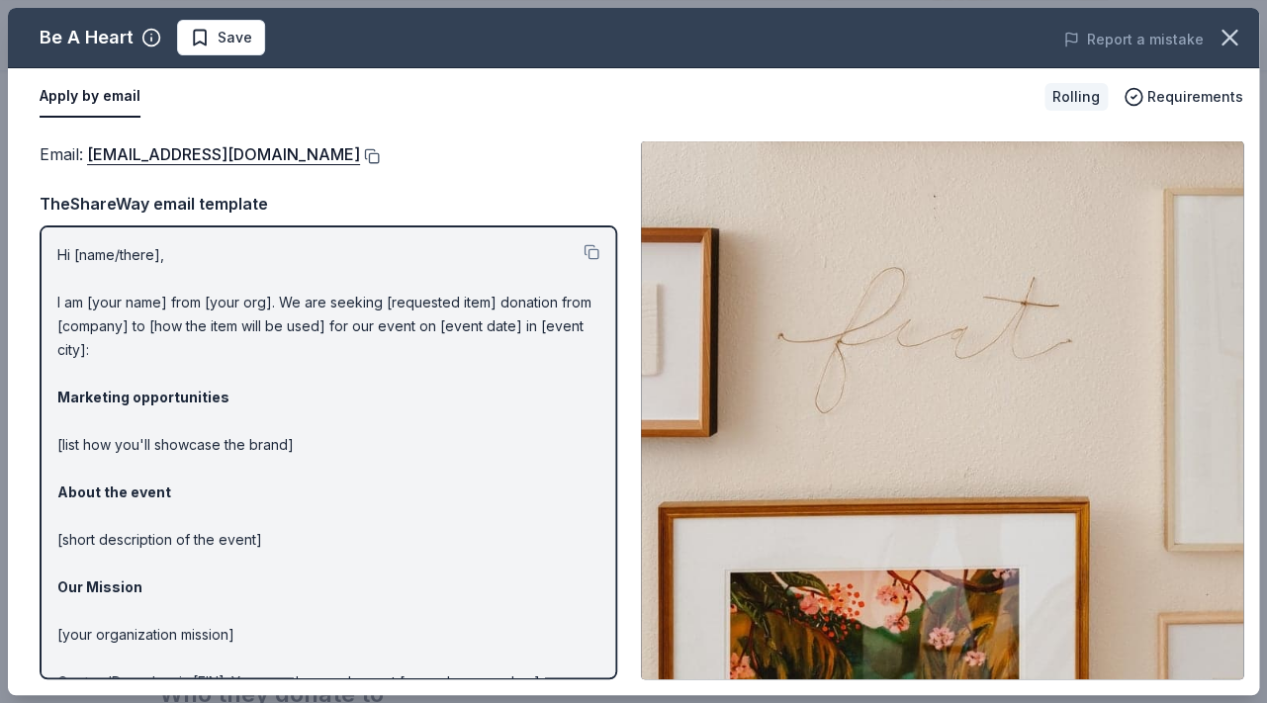
click at [360, 155] on button at bounding box center [370, 156] width 20 height 16
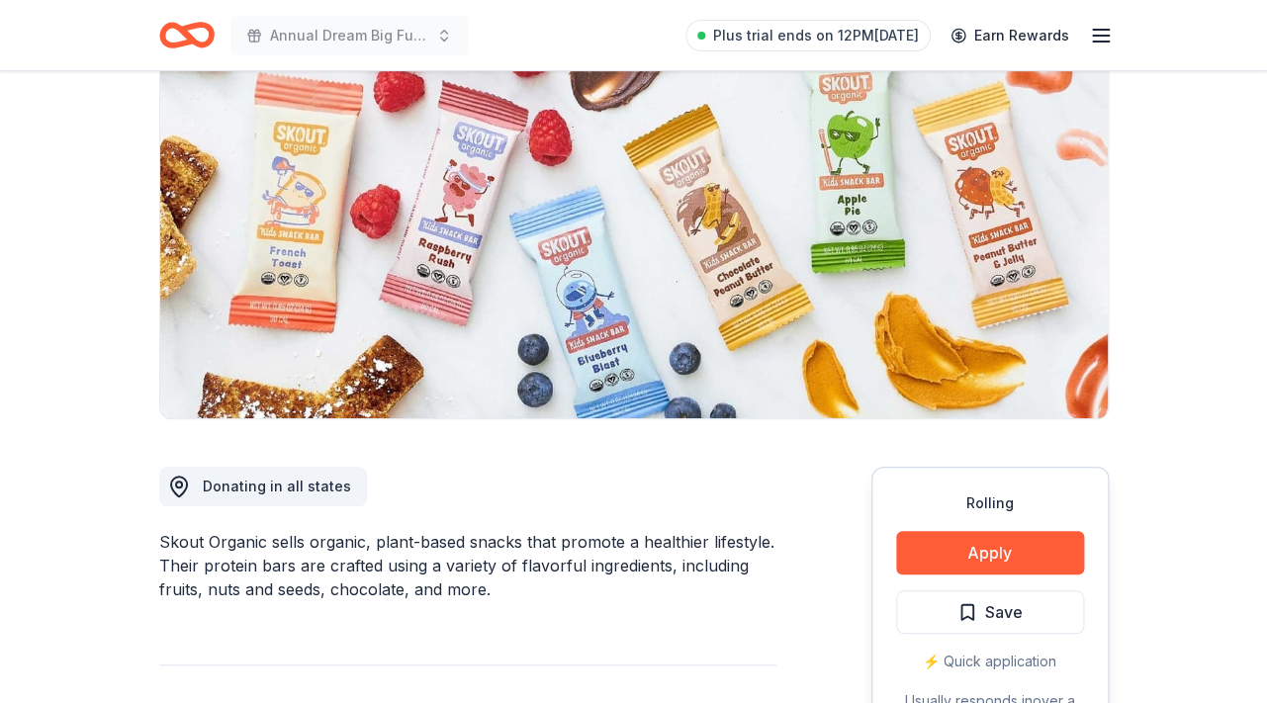
scroll to position [186, 0]
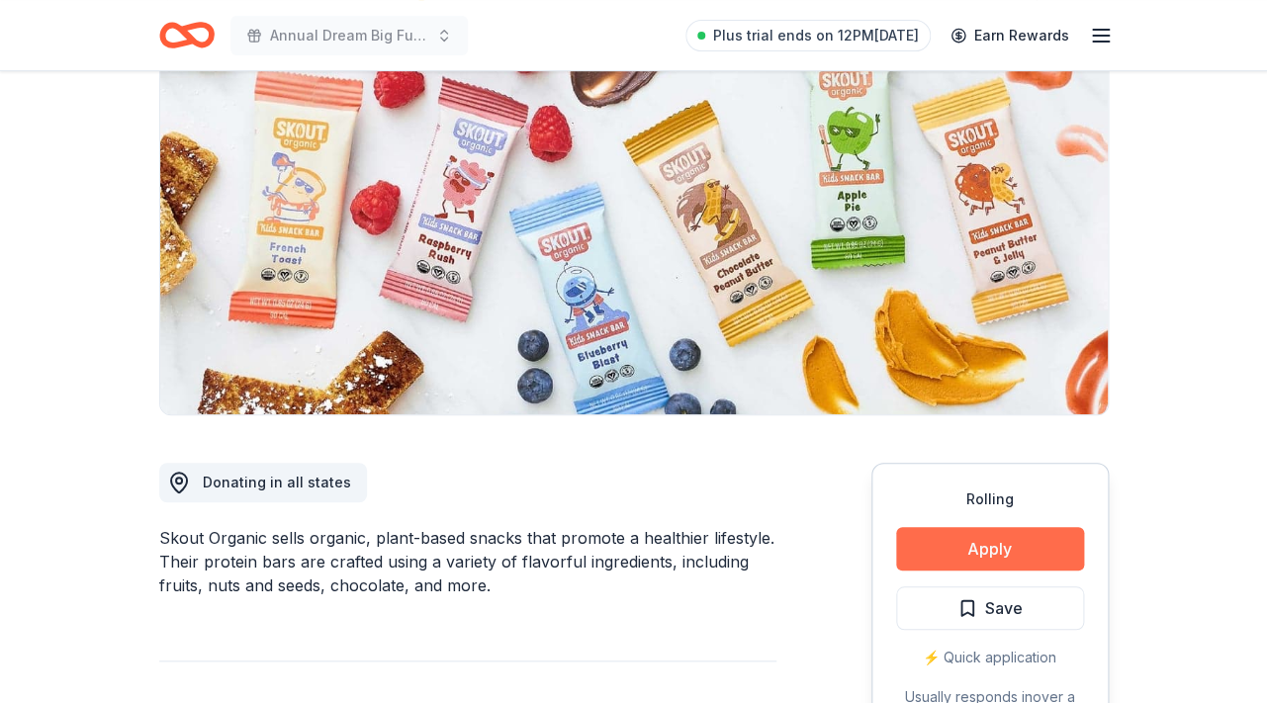
click at [985, 553] on button "Apply" at bounding box center [990, 549] width 188 height 44
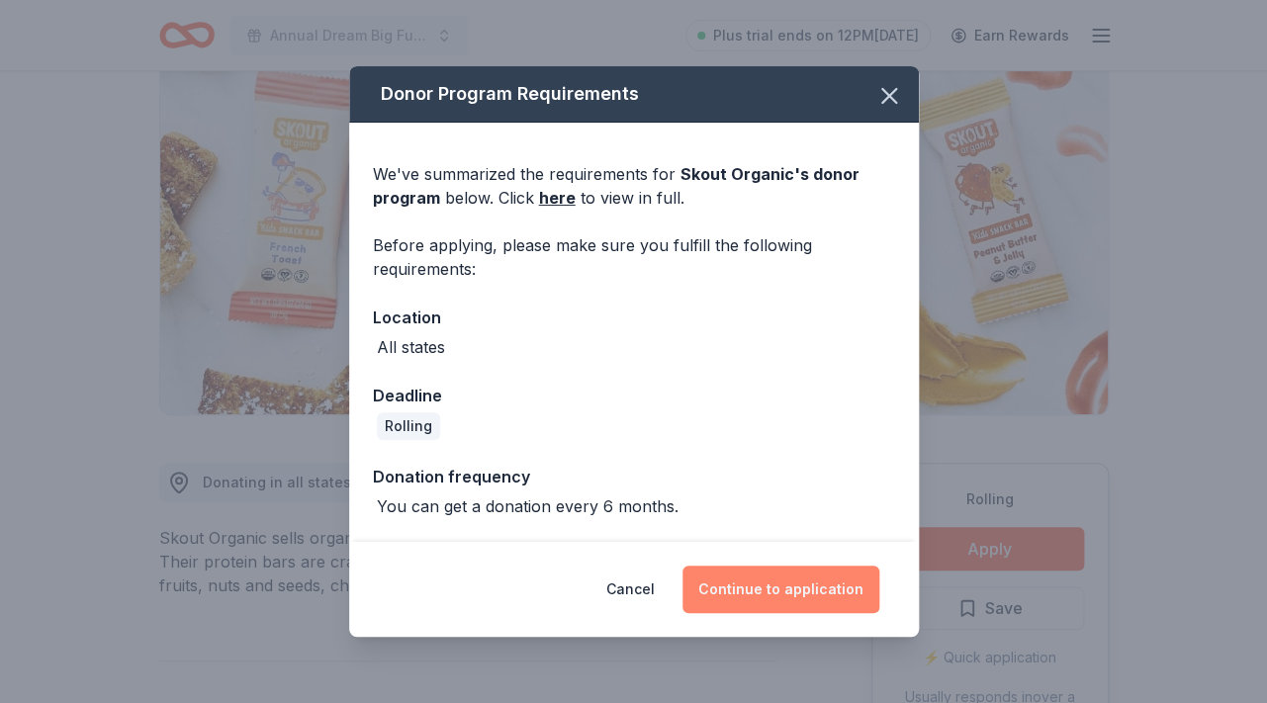
click at [805, 588] on button "Continue to application" at bounding box center [780, 589] width 197 height 47
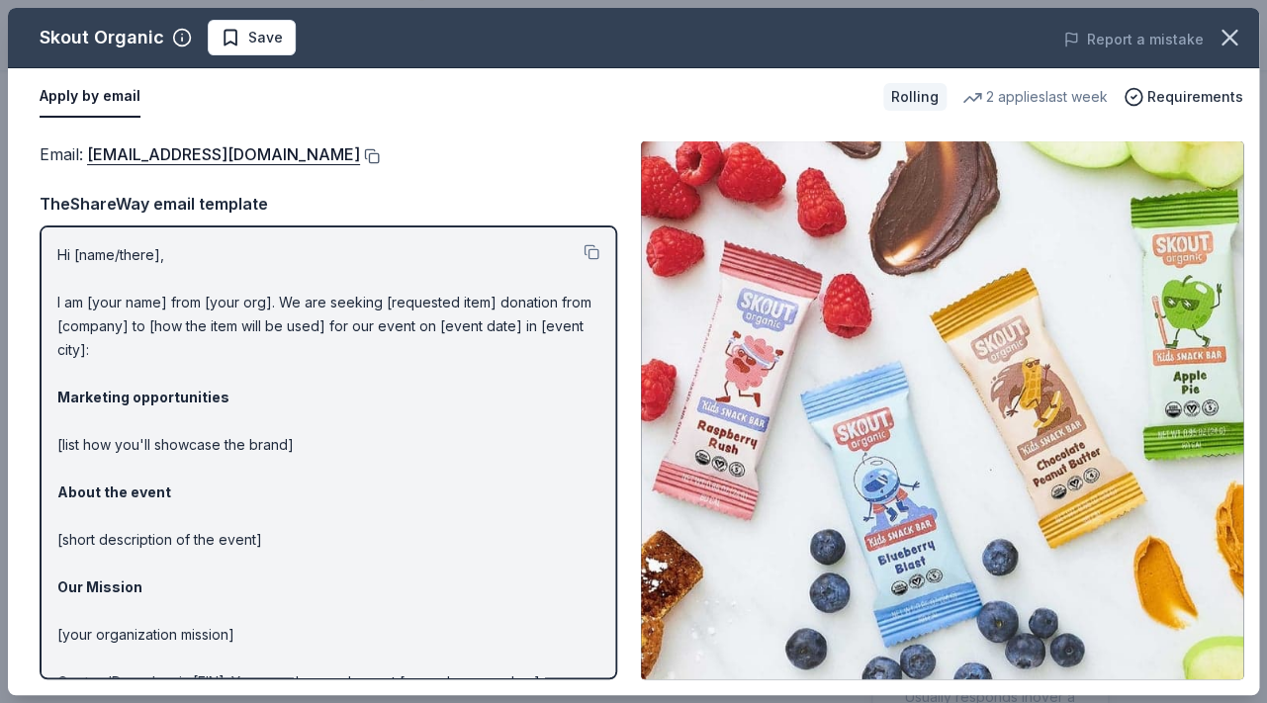
click at [360, 158] on button at bounding box center [370, 156] width 20 height 16
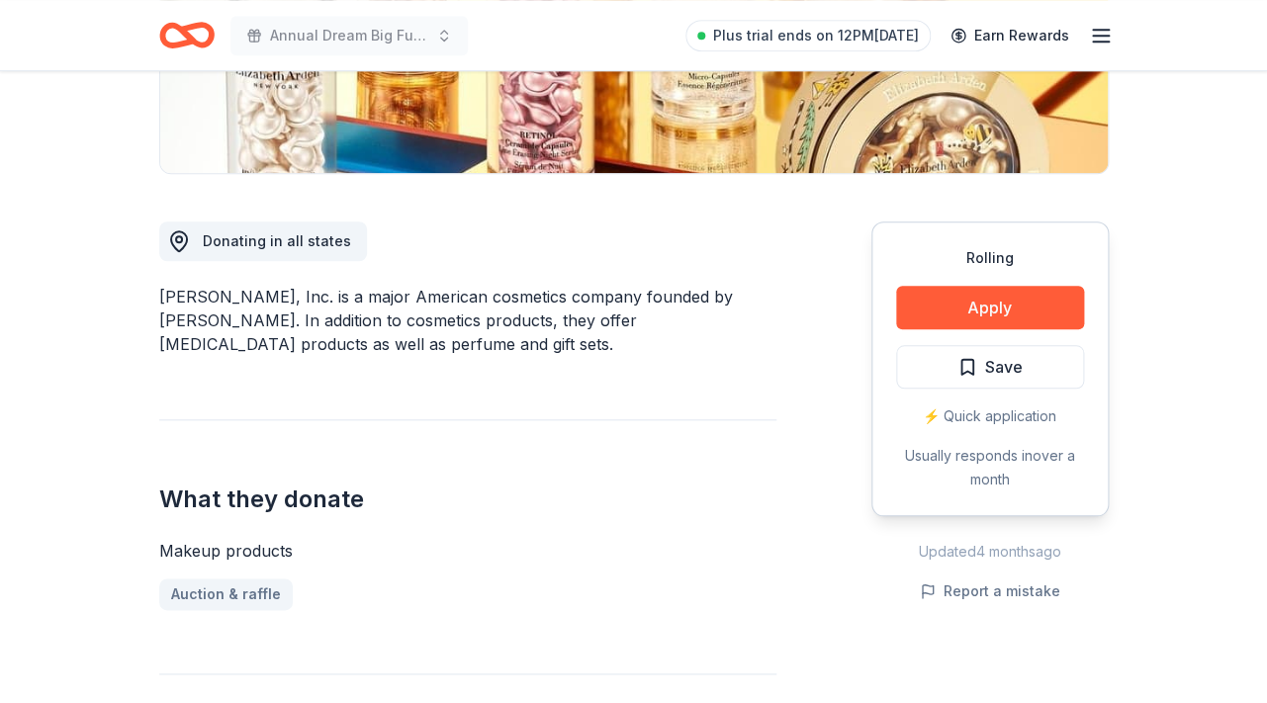
scroll to position [431, 0]
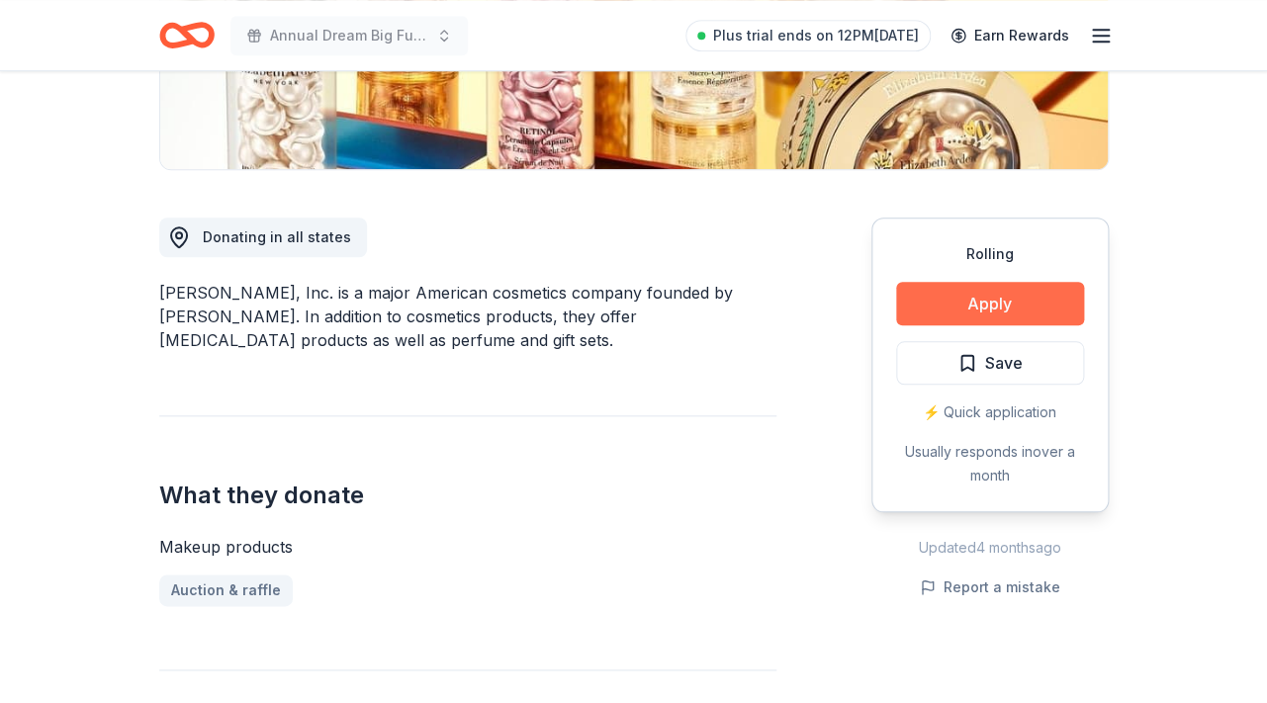
click at [1040, 307] on button "Apply" at bounding box center [990, 304] width 188 height 44
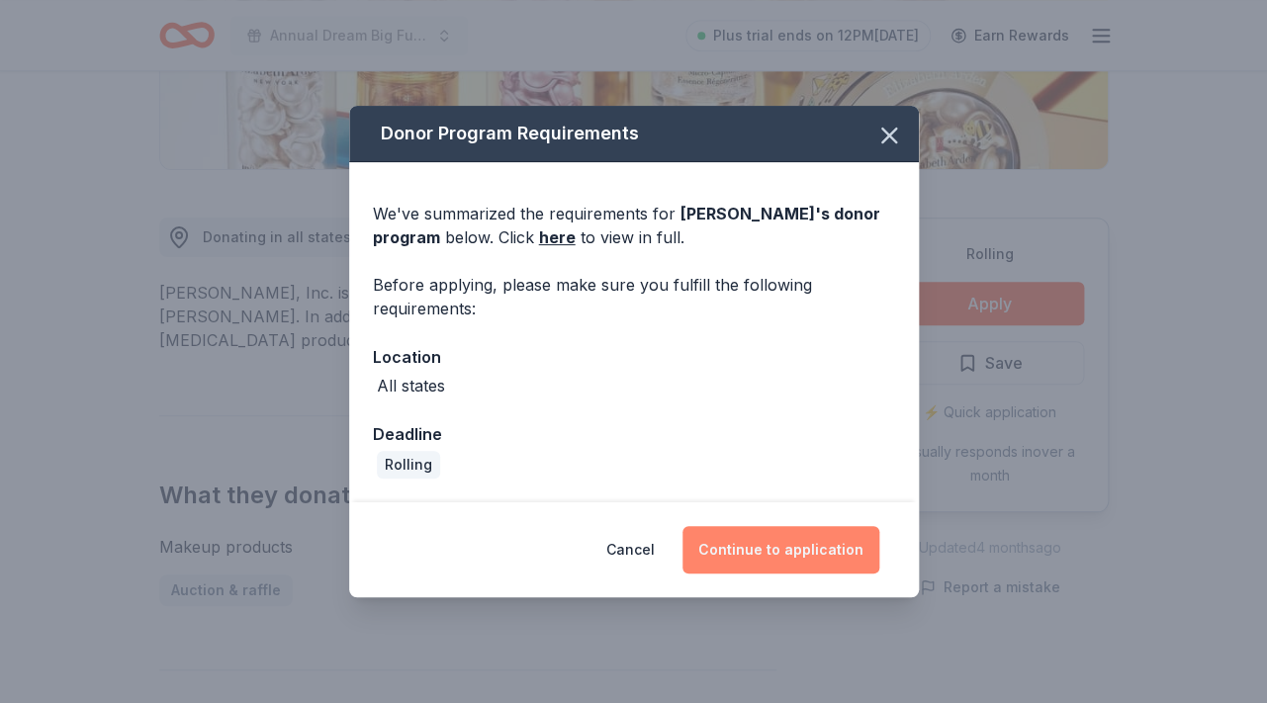
click at [802, 549] on button "Continue to application" at bounding box center [780, 549] width 197 height 47
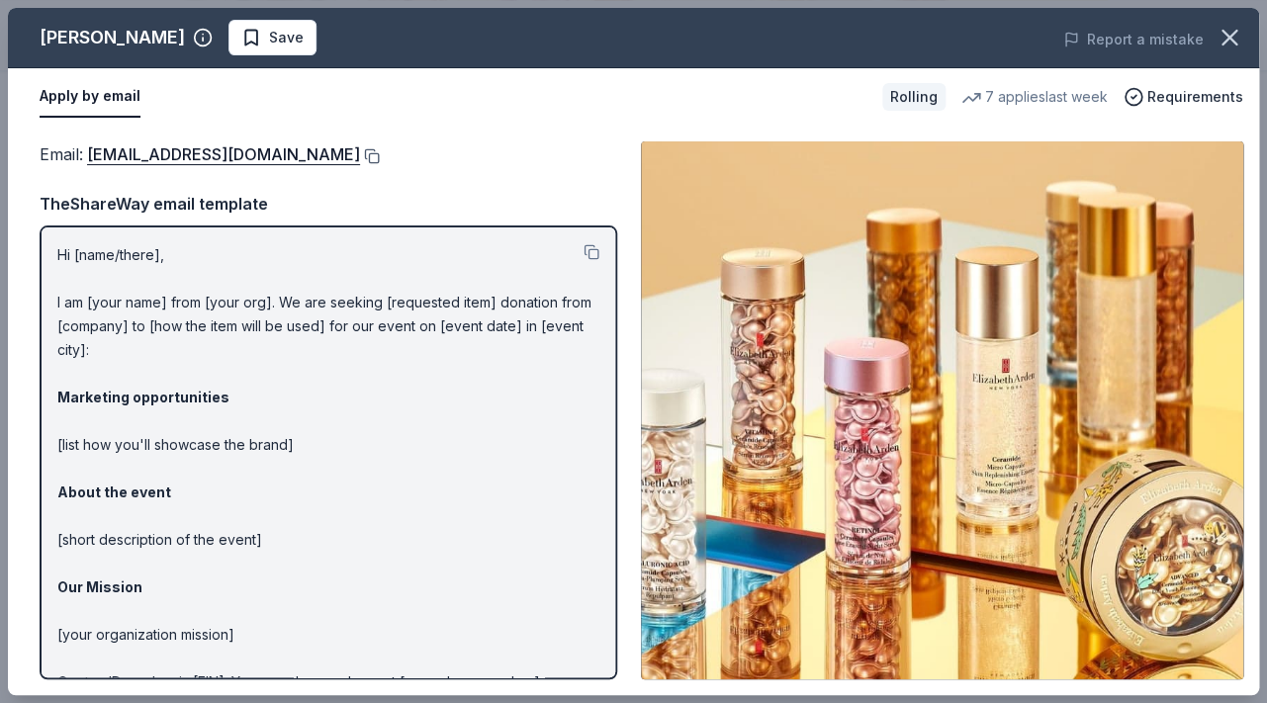
click at [378, 156] on button at bounding box center [370, 156] width 20 height 16
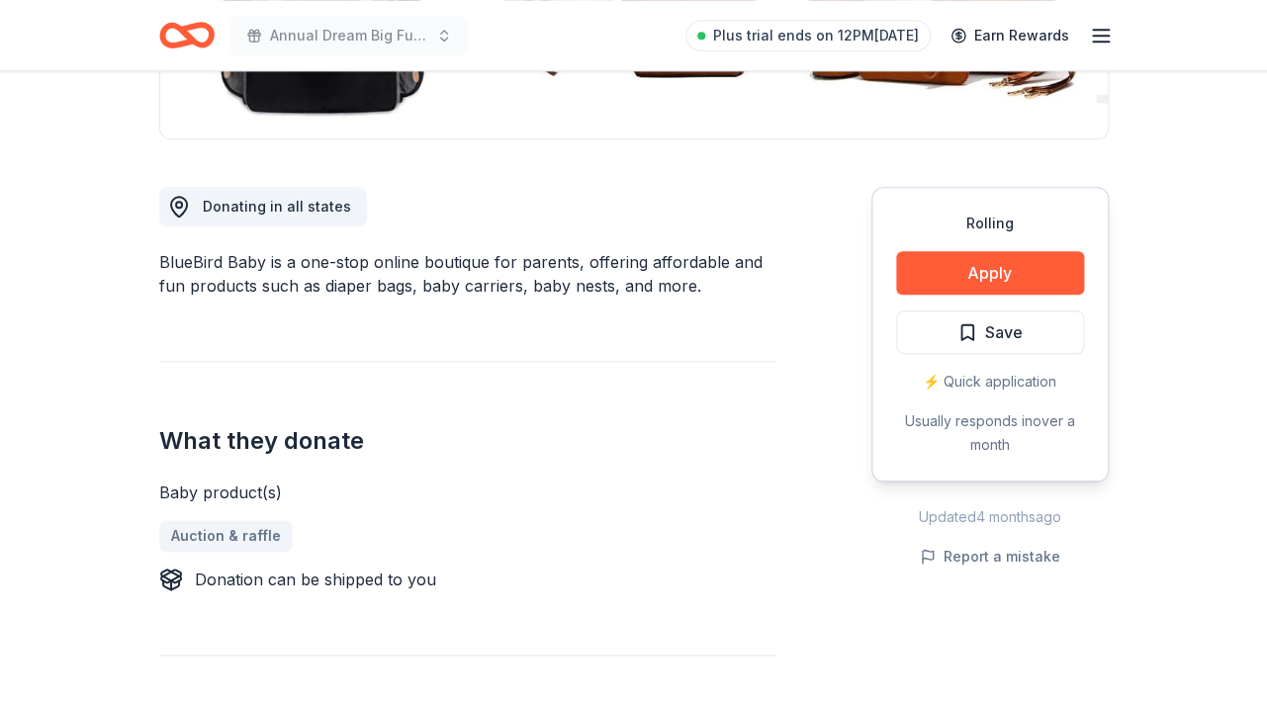
scroll to position [469, 0]
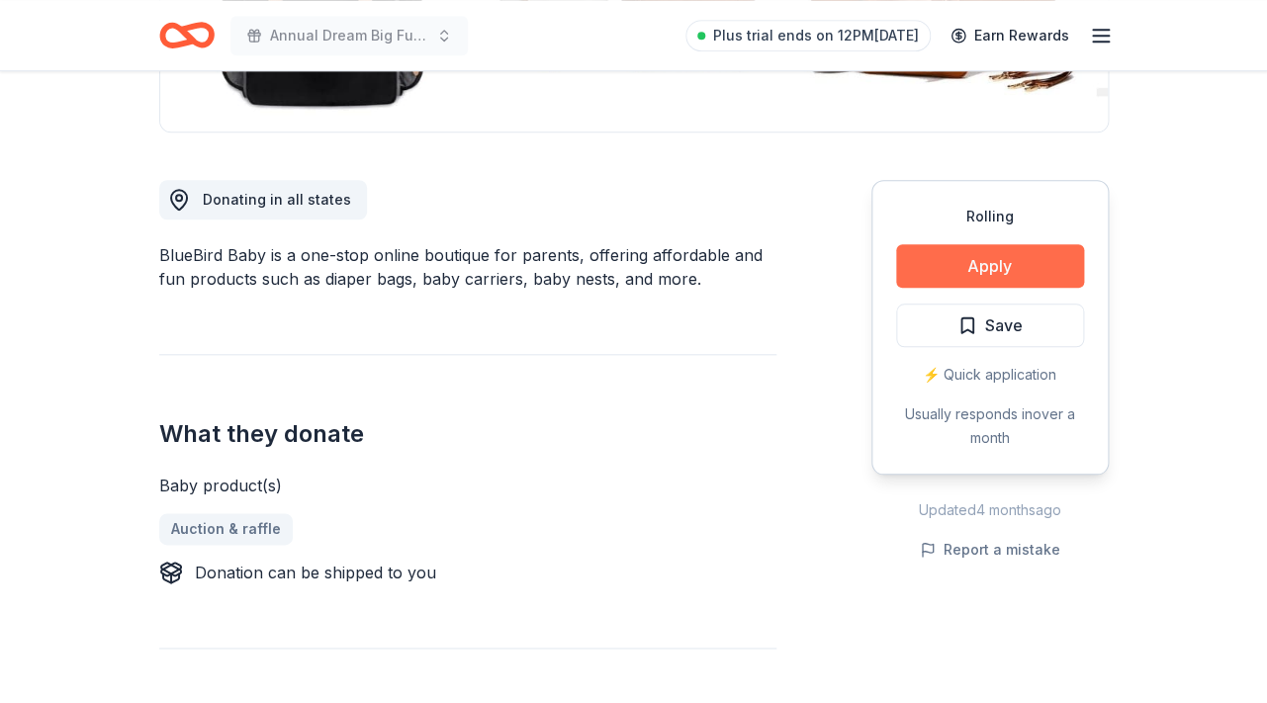
click at [968, 266] on button "Apply" at bounding box center [990, 266] width 188 height 44
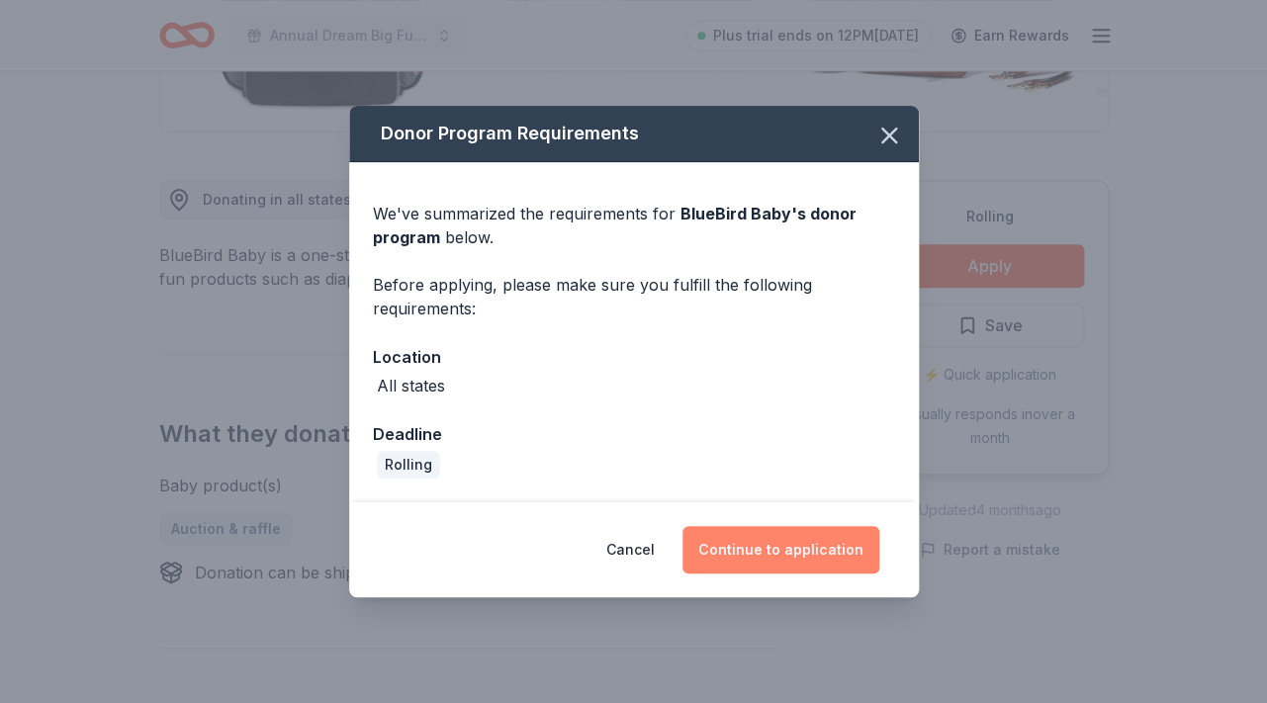
click at [787, 552] on button "Continue to application" at bounding box center [780, 549] width 197 height 47
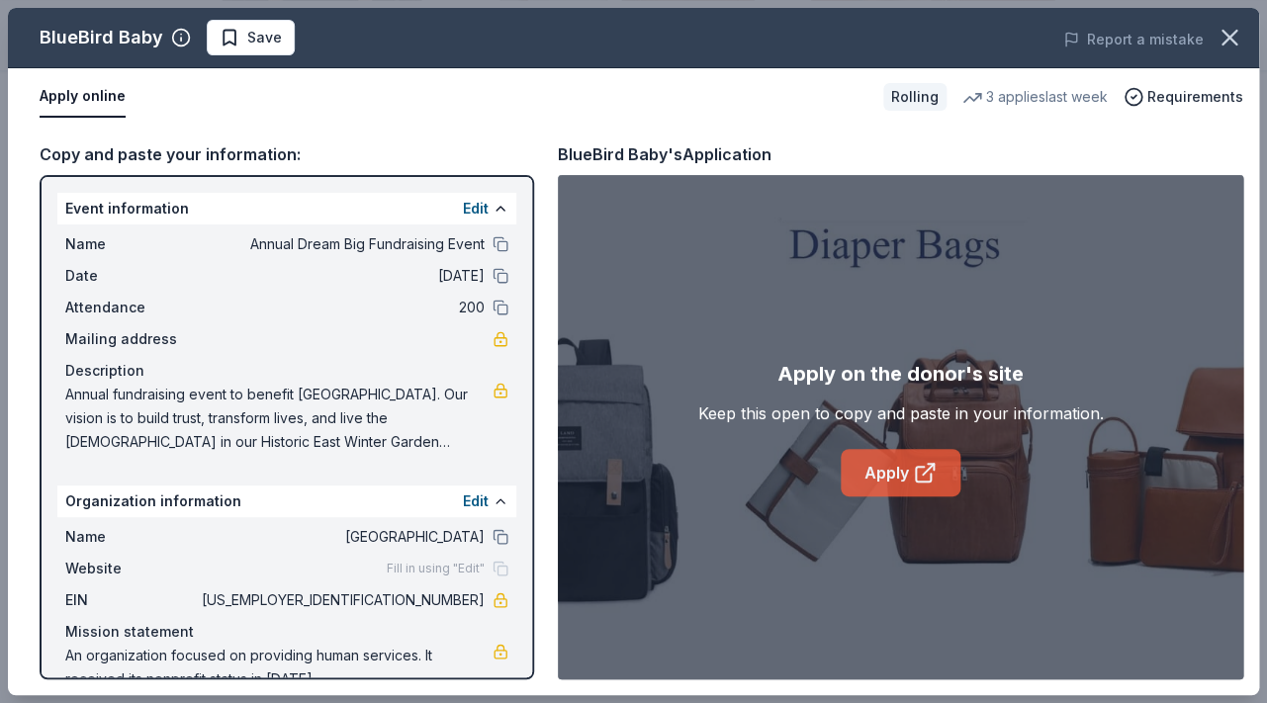
click at [897, 475] on link "Apply" at bounding box center [901, 472] width 120 height 47
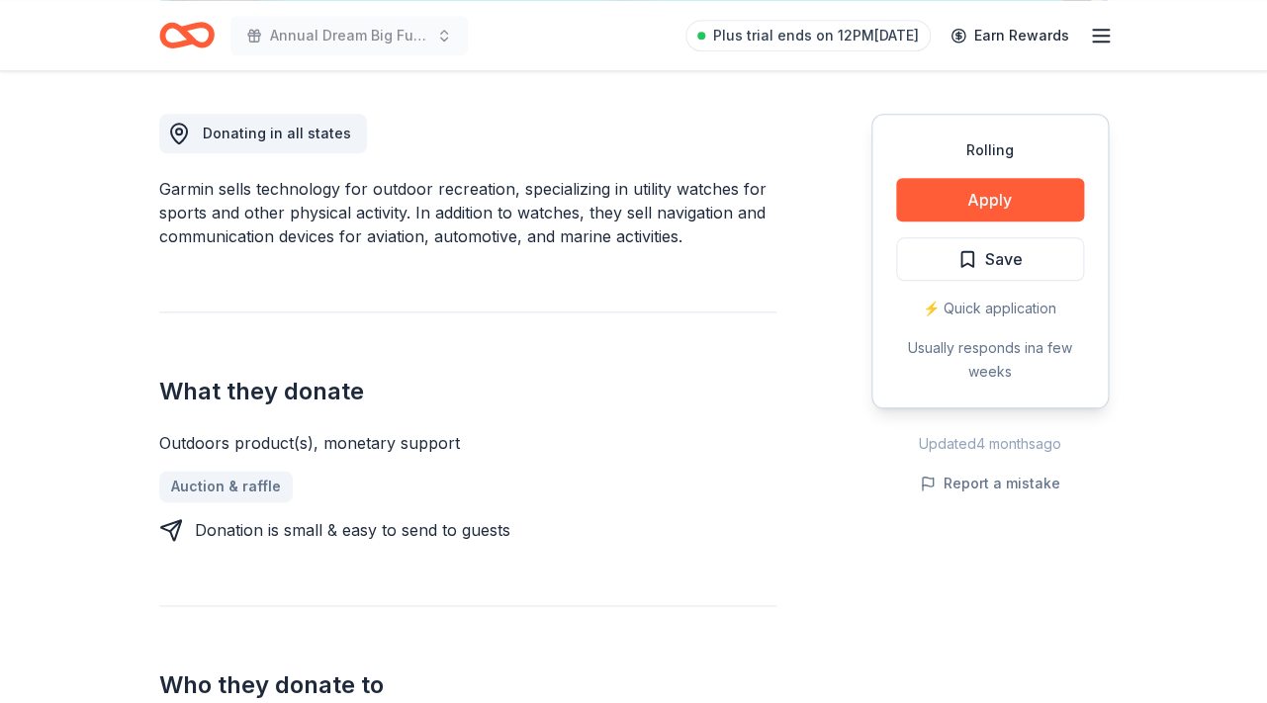
scroll to position [538, 0]
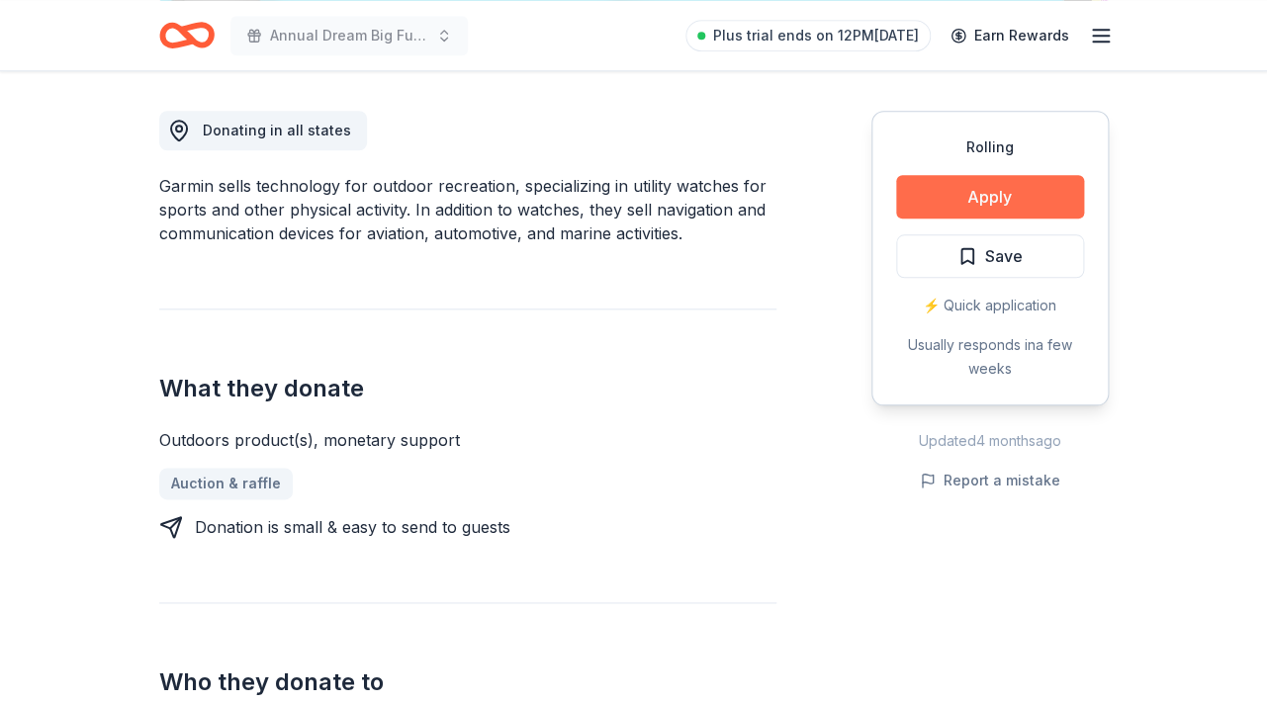
click at [982, 206] on button "Apply" at bounding box center [990, 197] width 188 height 44
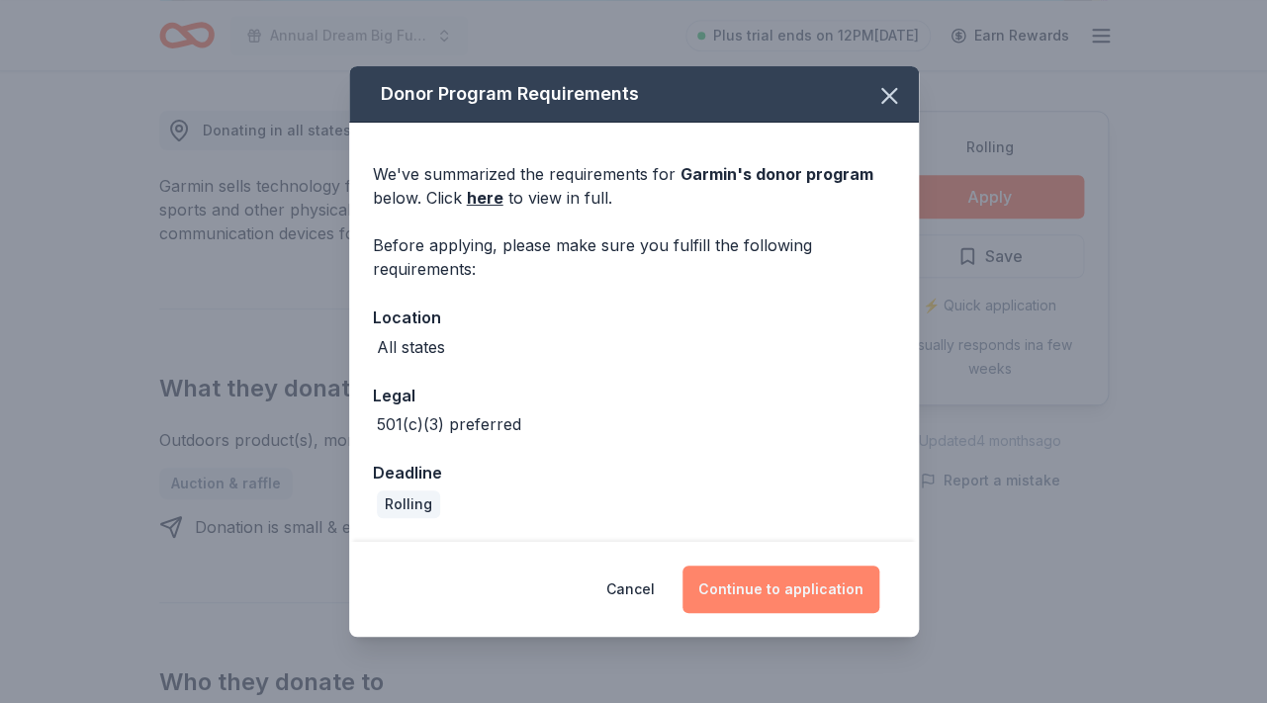
click at [782, 584] on button "Continue to application" at bounding box center [780, 589] width 197 height 47
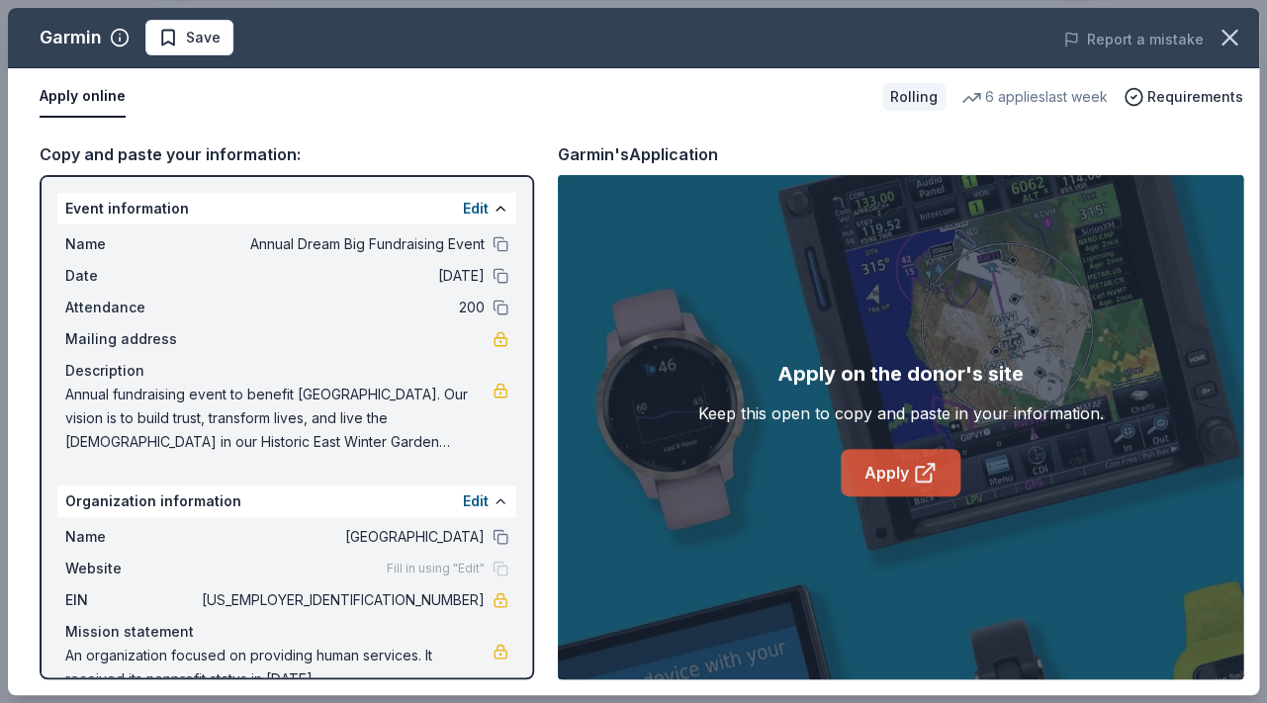
click at [895, 478] on link "Apply" at bounding box center [901, 472] width 120 height 47
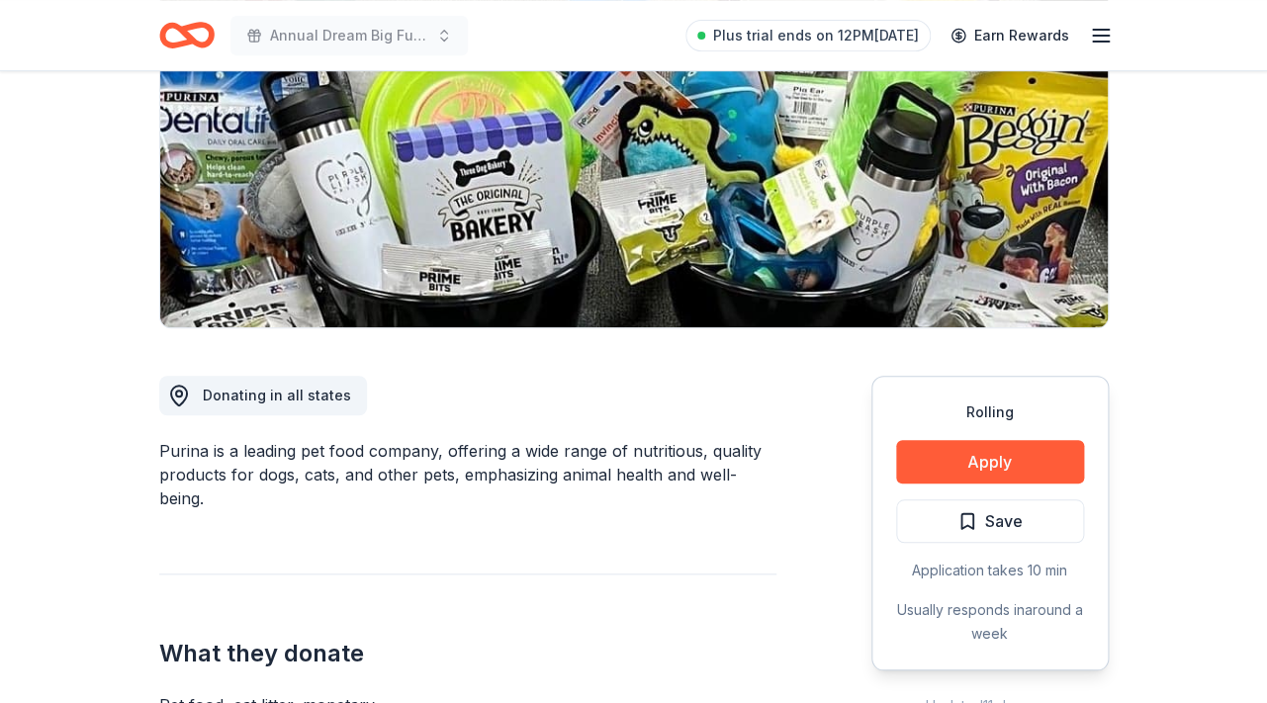
scroll to position [285, 0]
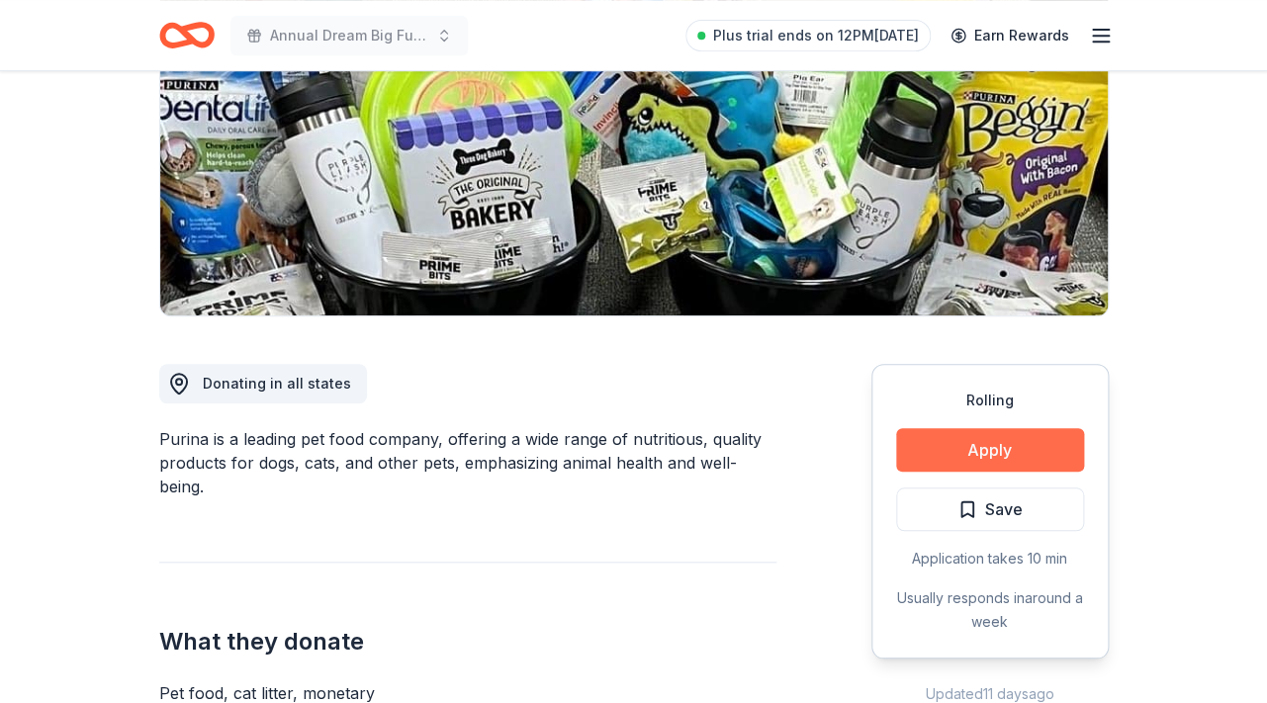
click at [1013, 451] on button "Apply" at bounding box center [990, 450] width 188 height 44
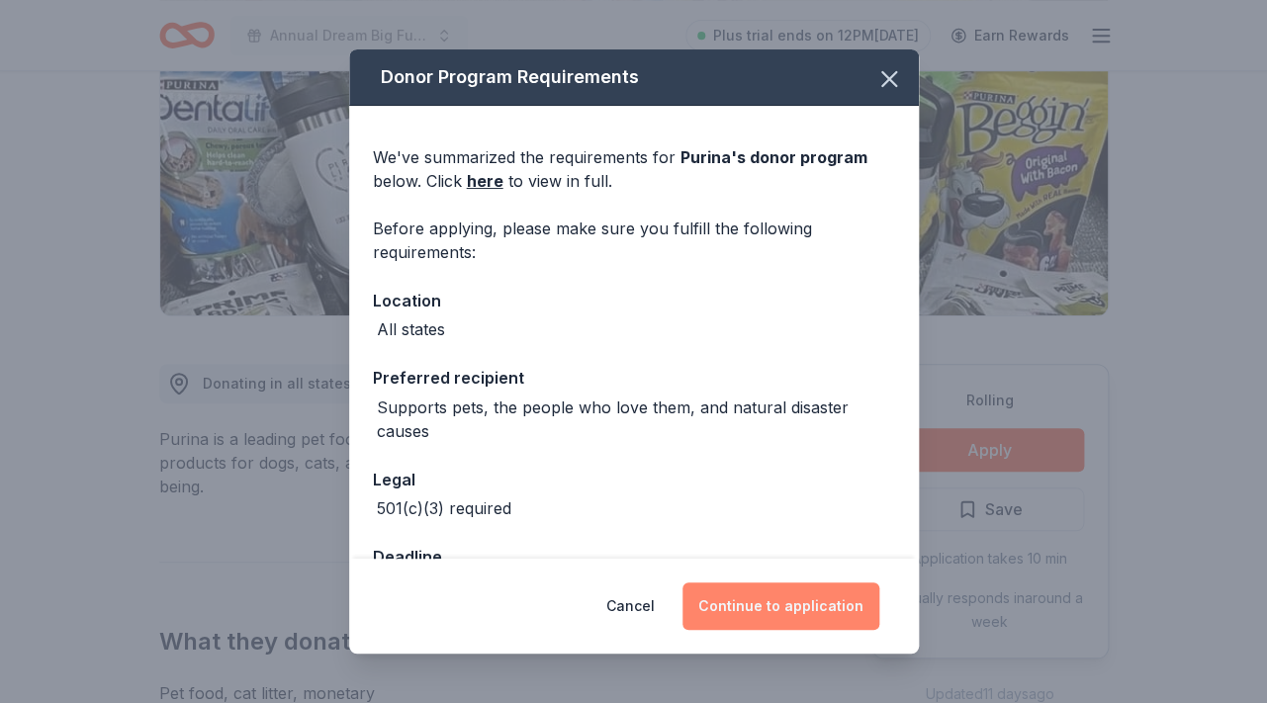
click at [792, 608] on button "Continue to application" at bounding box center [780, 605] width 197 height 47
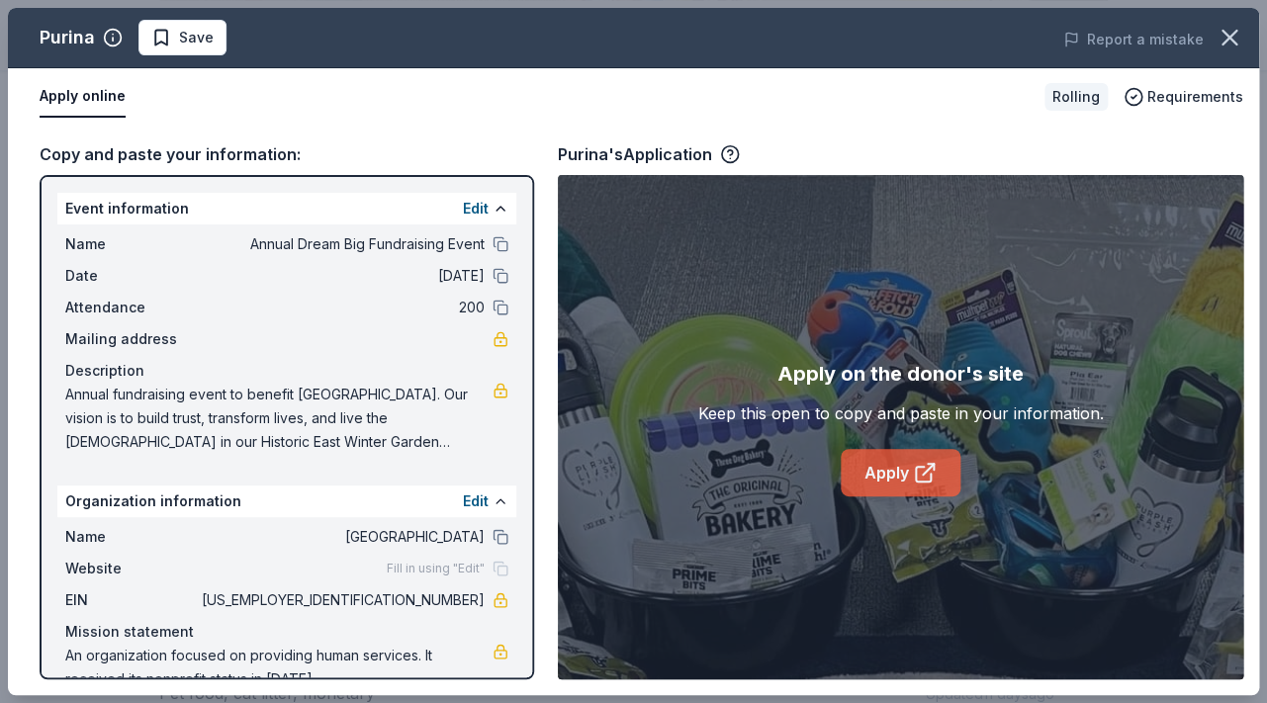
click at [924, 480] on icon at bounding box center [925, 473] width 24 height 24
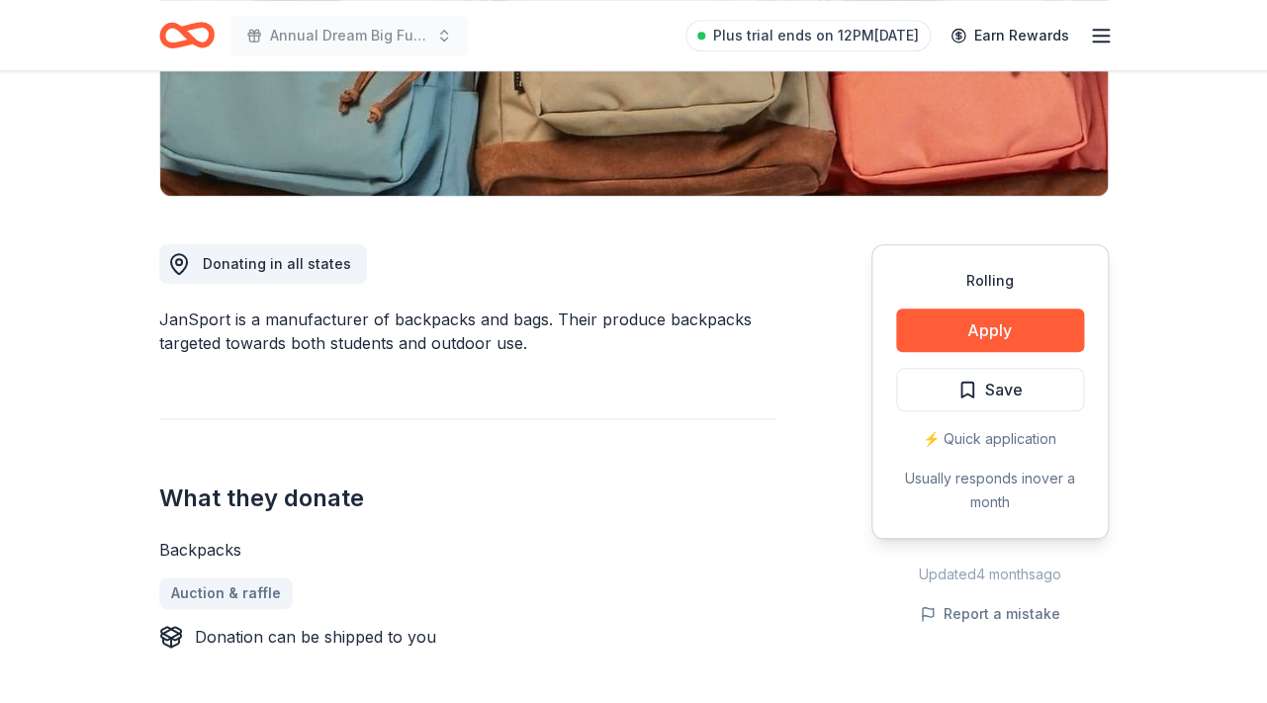
scroll to position [405, 0]
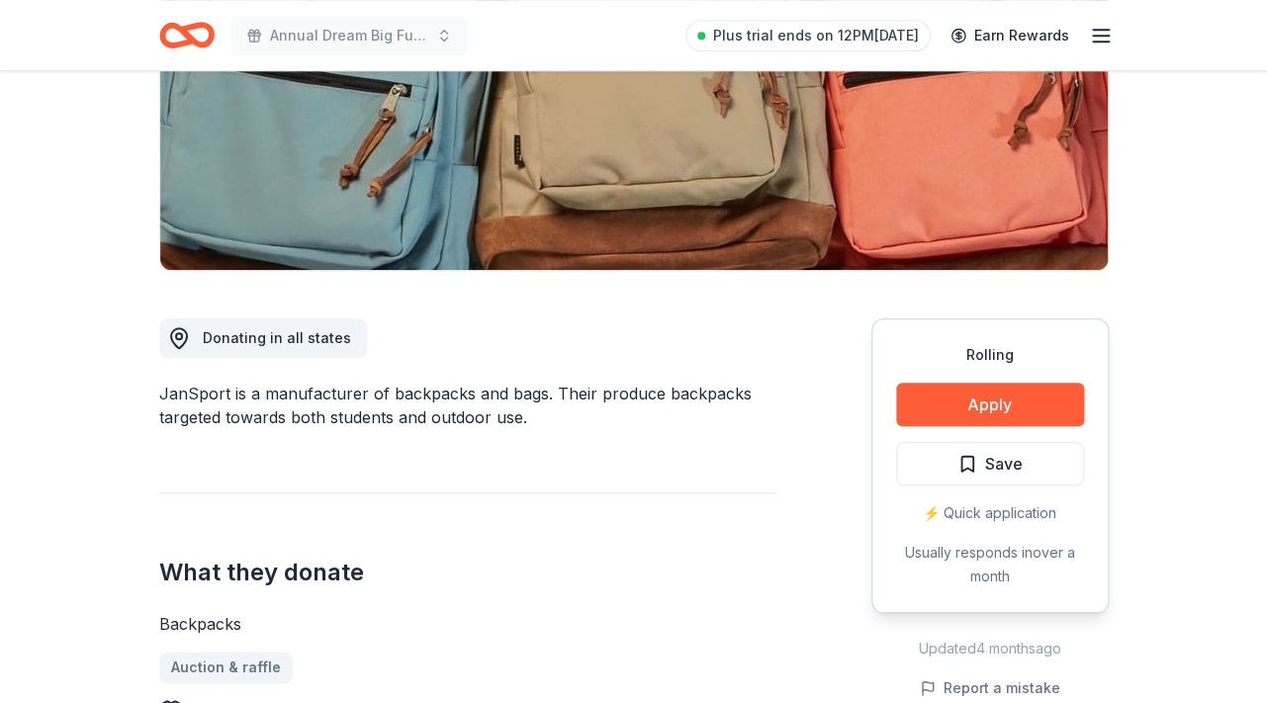
scroll to position [359, 0]
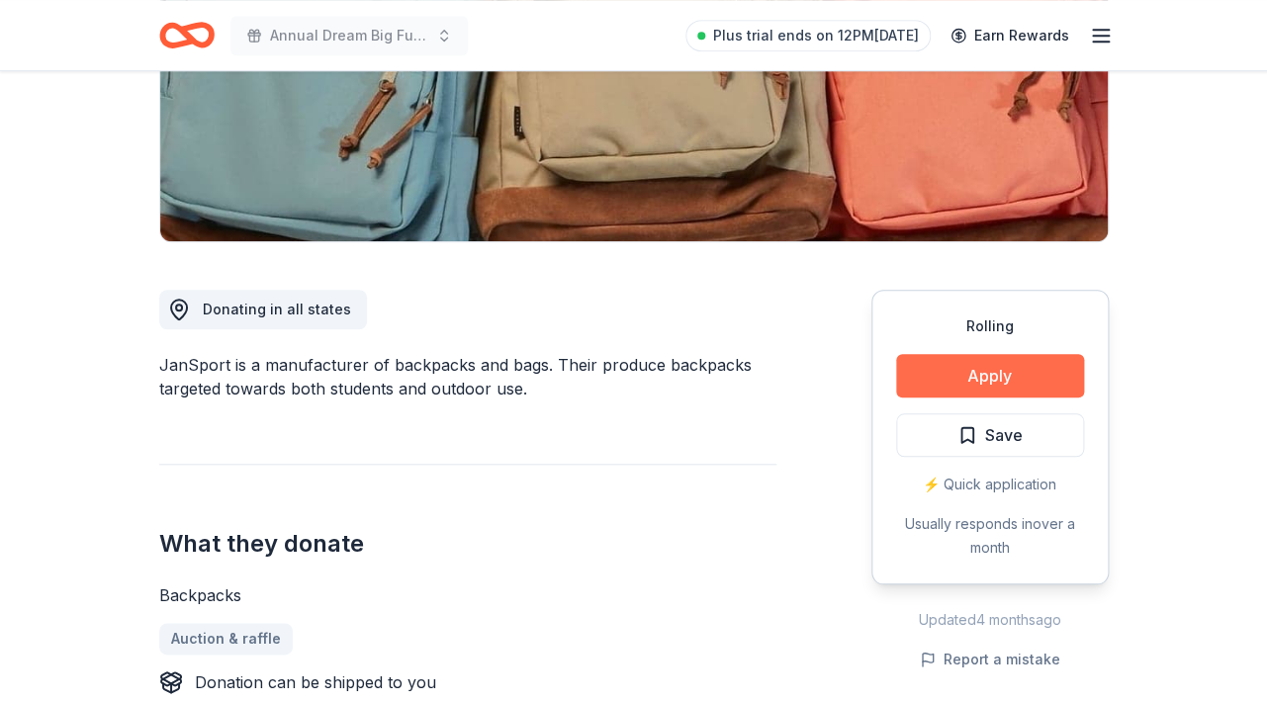
click at [1020, 373] on button "Apply" at bounding box center [990, 376] width 188 height 44
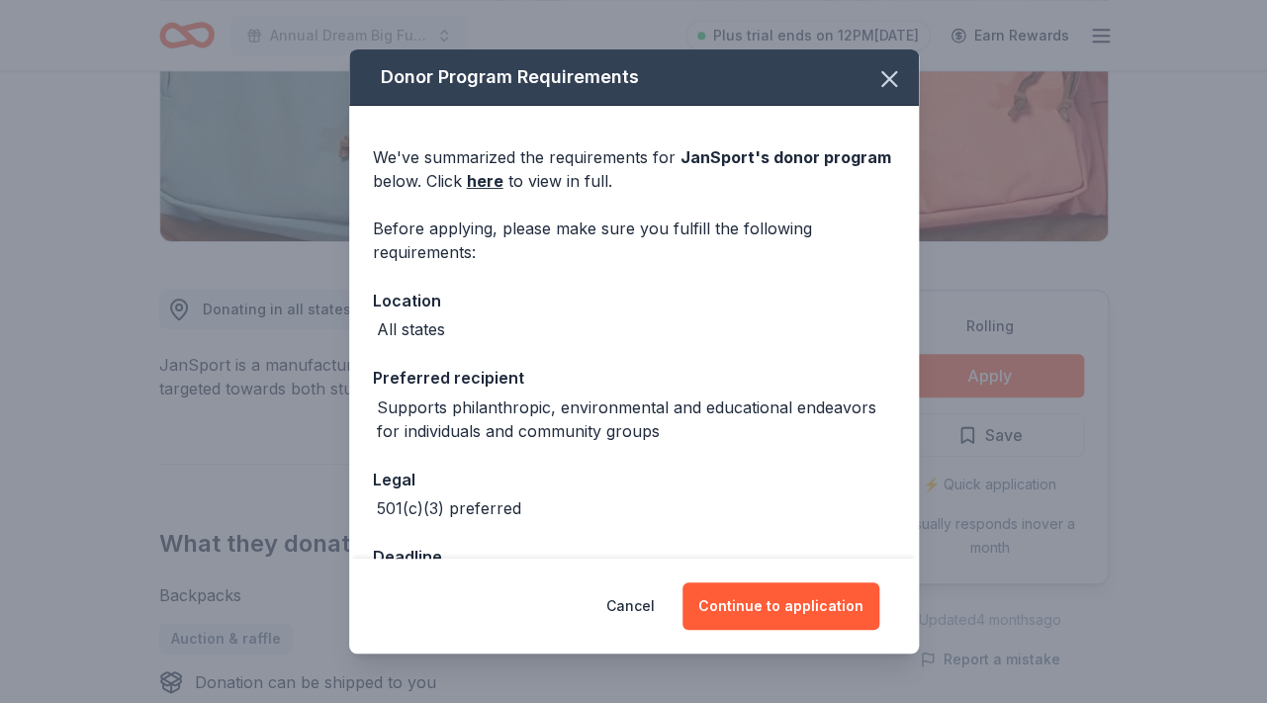
scroll to position [67, 0]
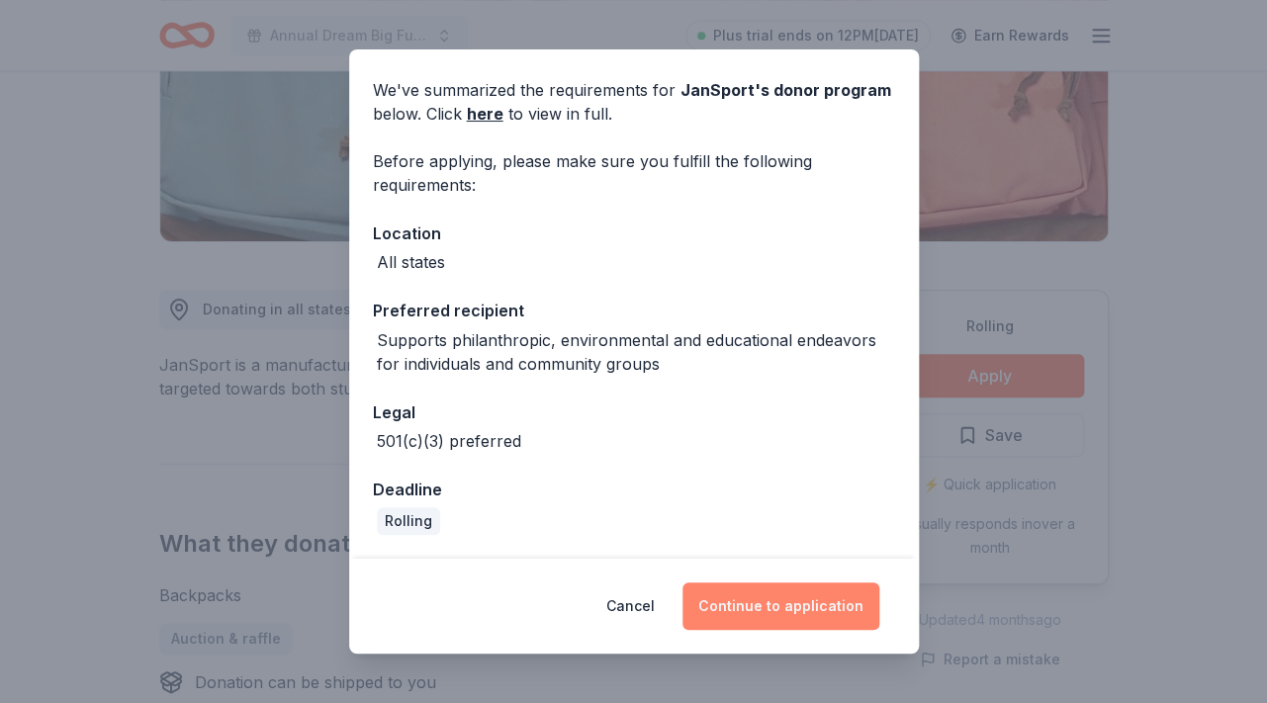
click at [771, 607] on button "Continue to application" at bounding box center [780, 605] width 197 height 47
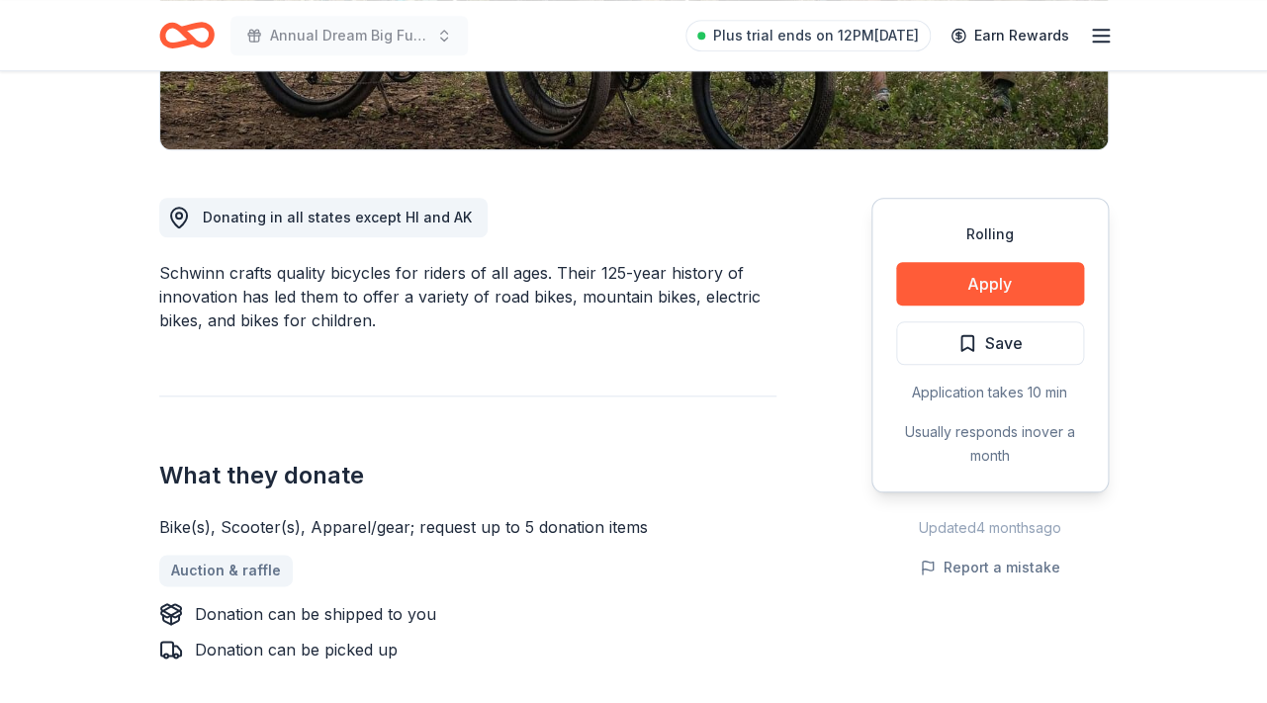
scroll to position [460, 0]
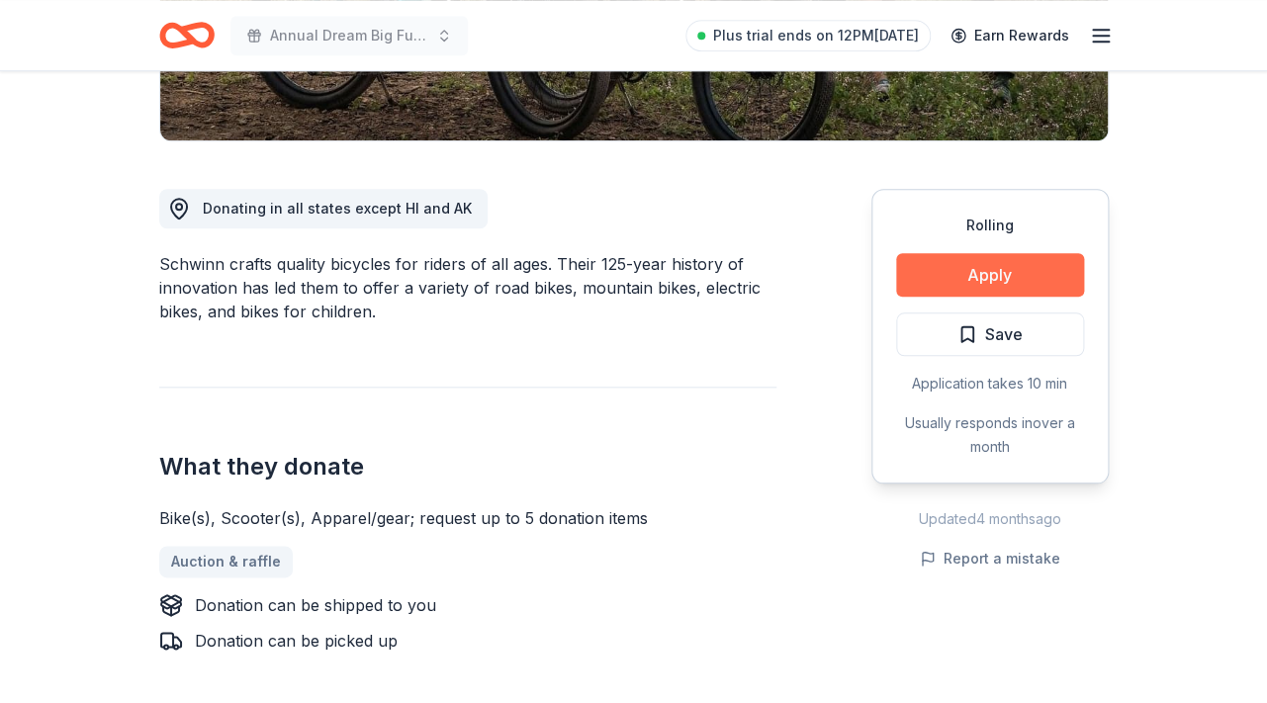
click at [1049, 272] on button "Apply" at bounding box center [990, 275] width 188 height 44
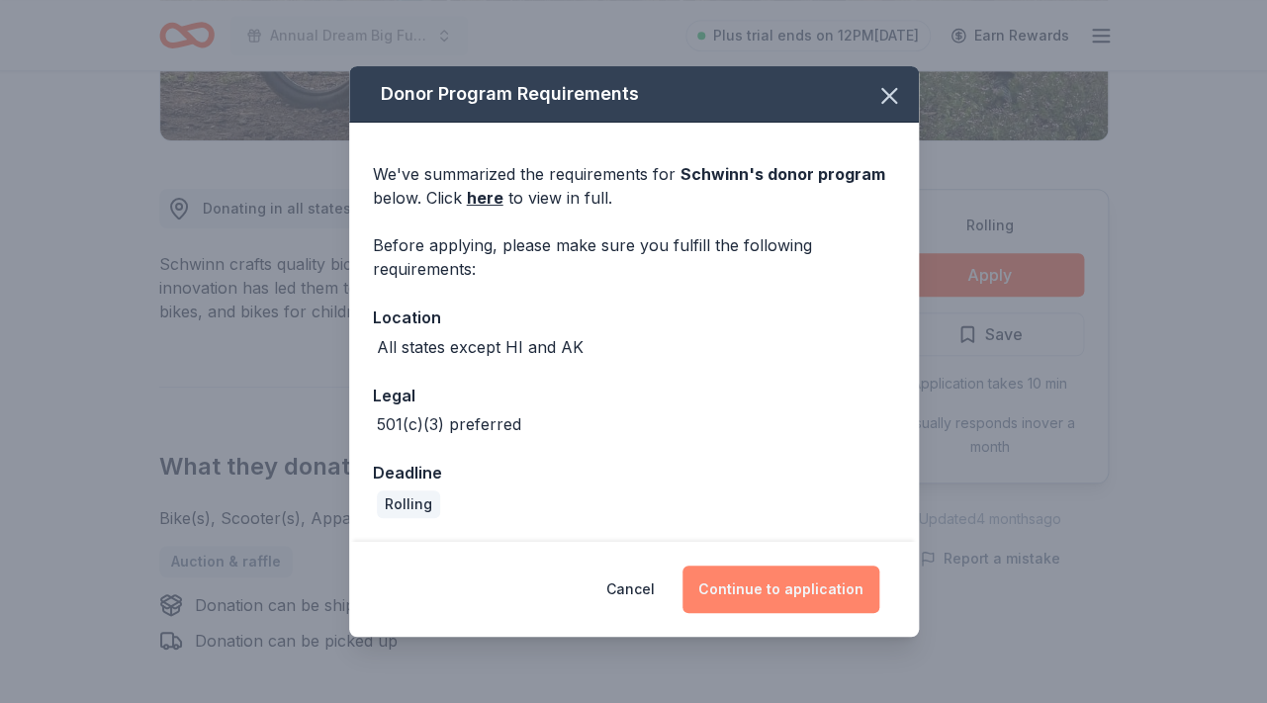
click at [789, 576] on button "Continue to application" at bounding box center [780, 589] width 197 height 47
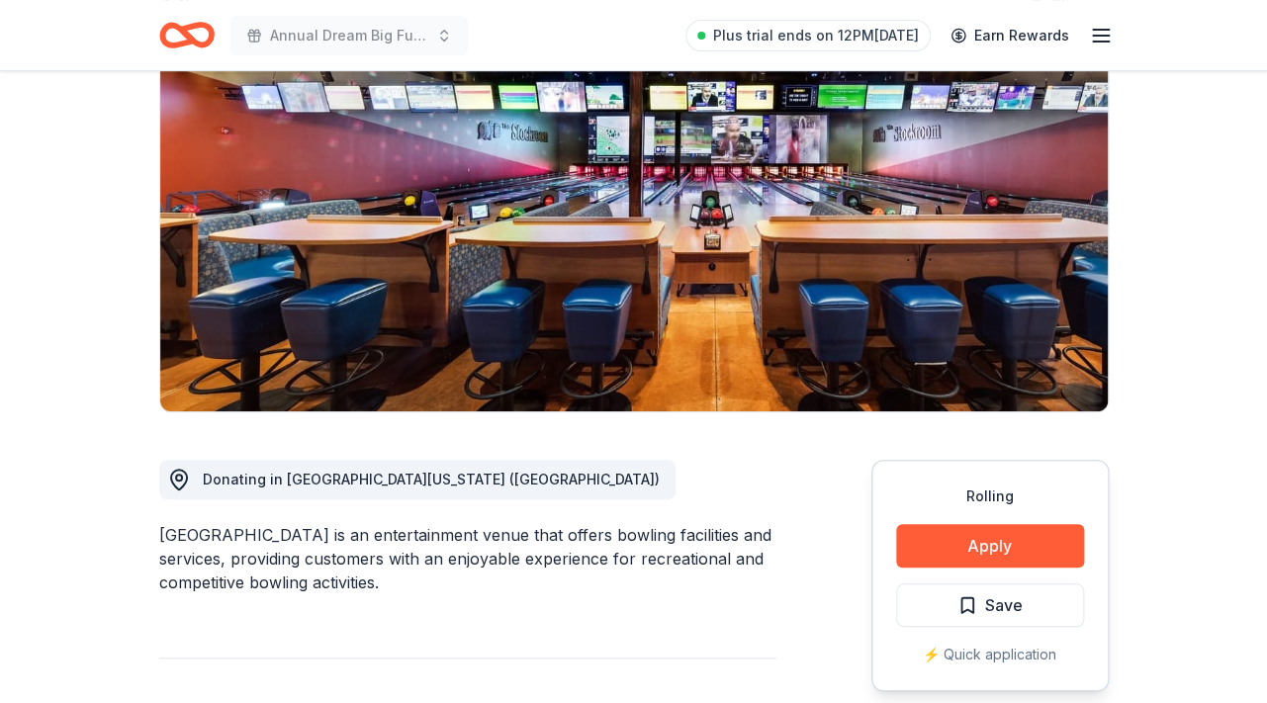
scroll to position [203, 0]
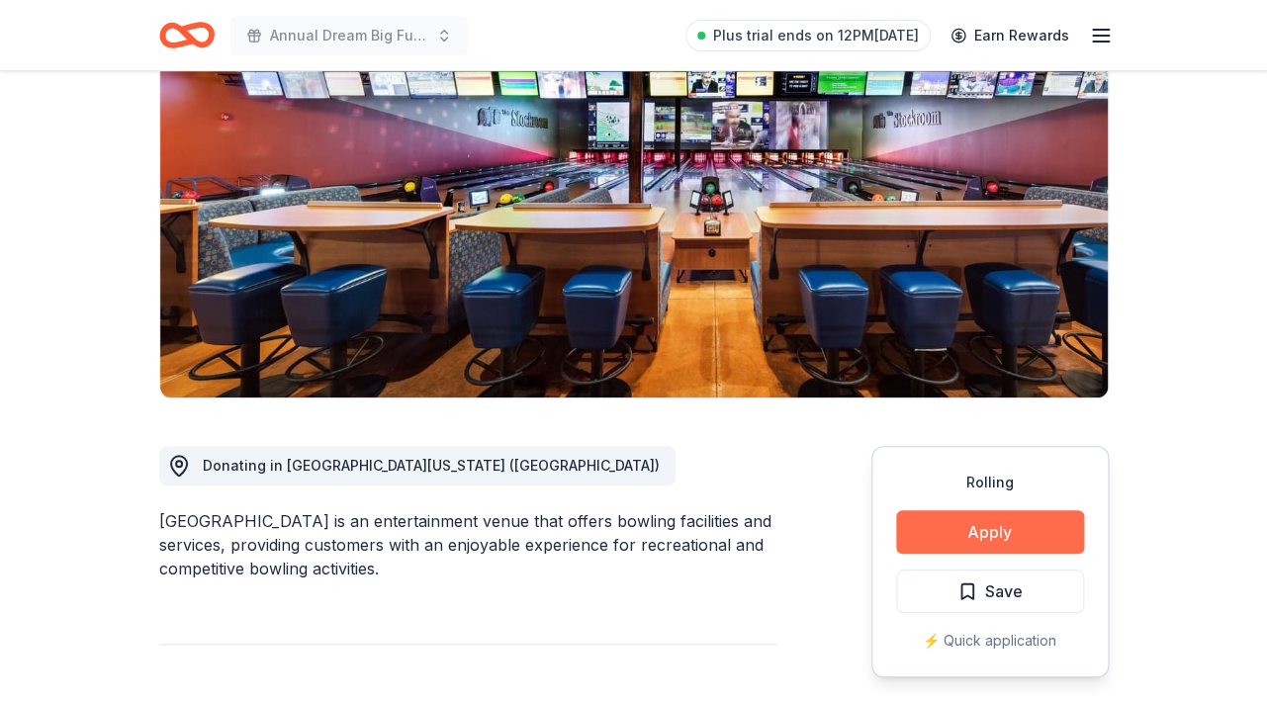
click at [965, 533] on button "Apply" at bounding box center [990, 532] width 188 height 44
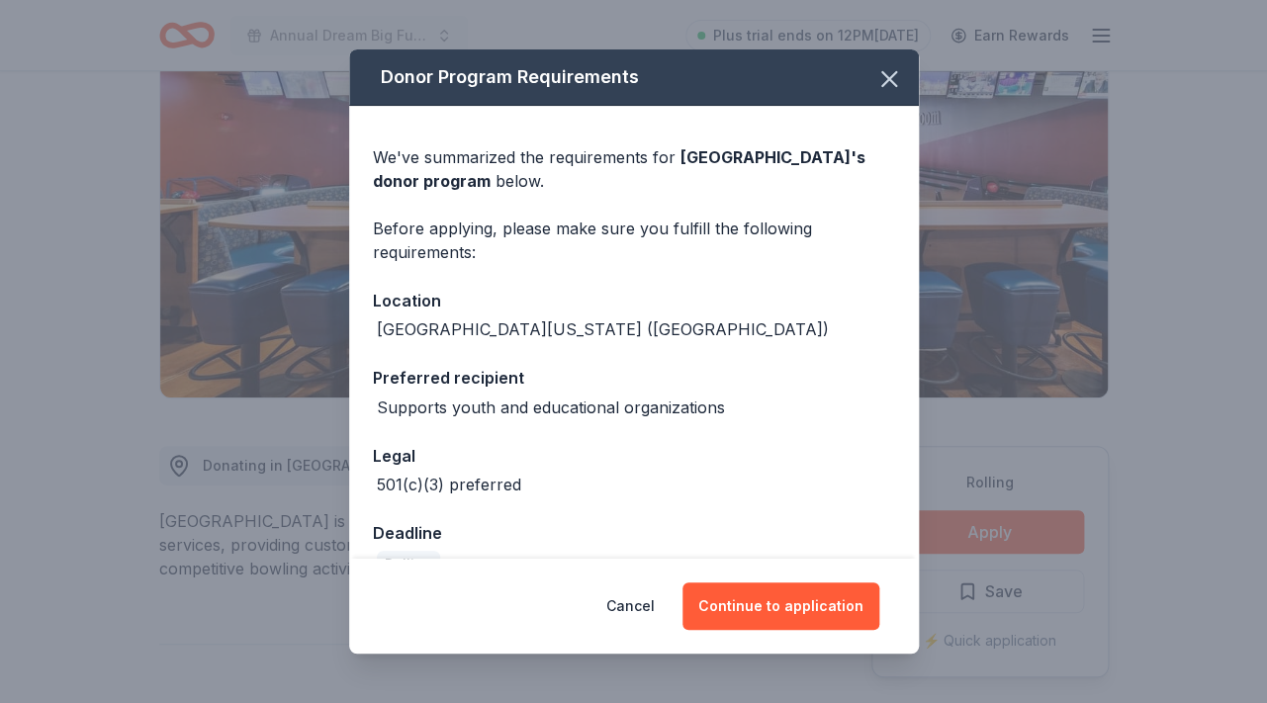
scroll to position [44, 0]
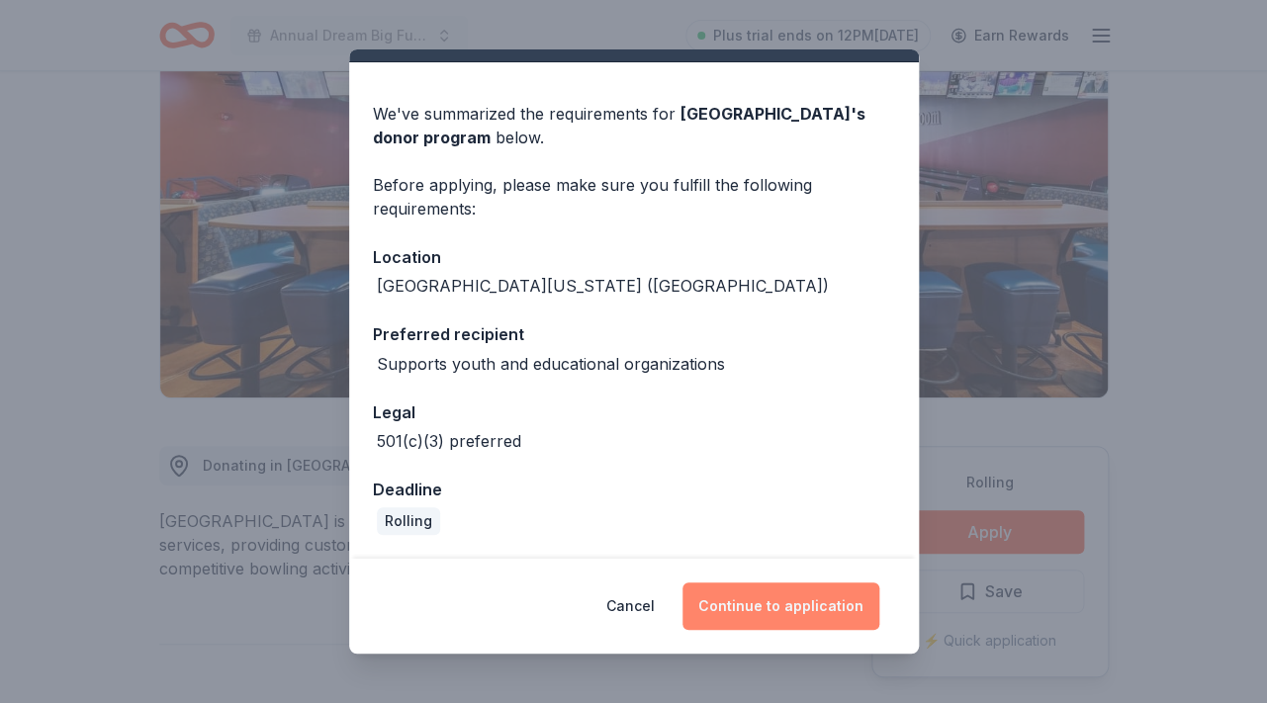
click at [778, 615] on button "Continue to application" at bounding box center [780, 605] width 197 height 47
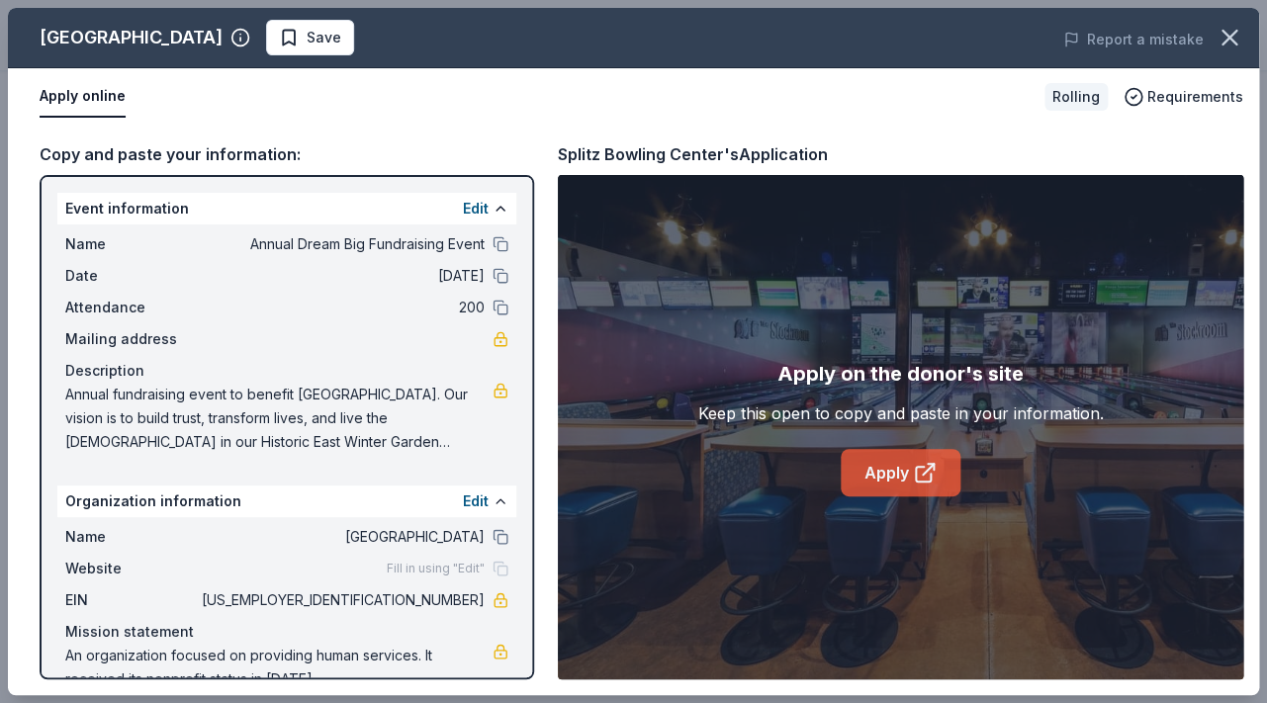
click at [874, 466] on link "Apply" at bounding box center [901, 472] width 120 height 47
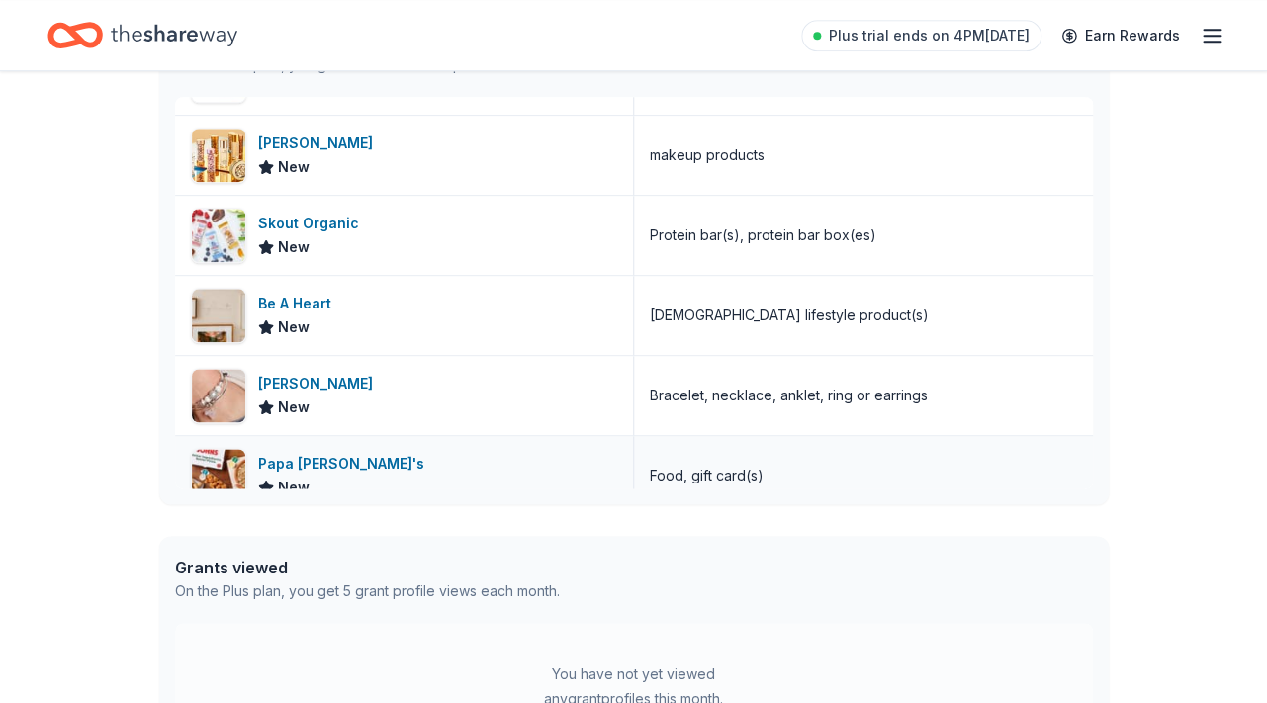
scroll to position [489, 0]
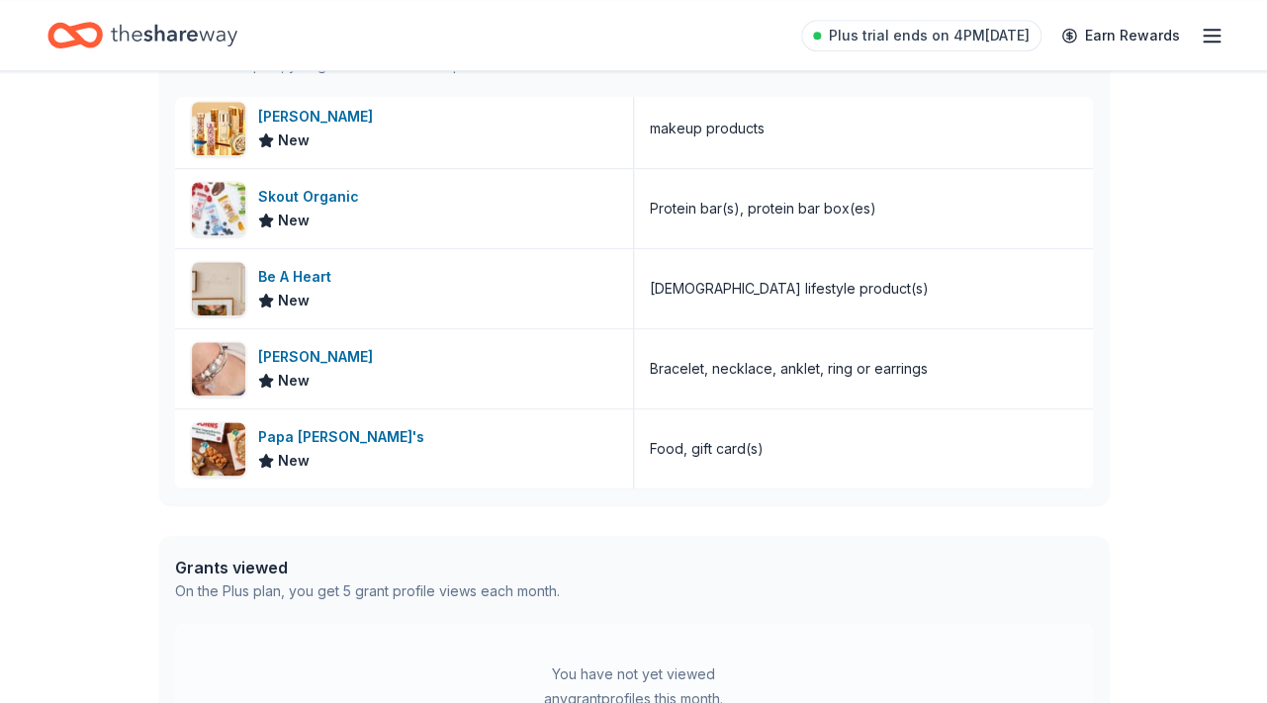
click at [565, 672] on div "You have not yet viewed any grant profiles this month." at bounding box center [633, 686] width 247 height 47
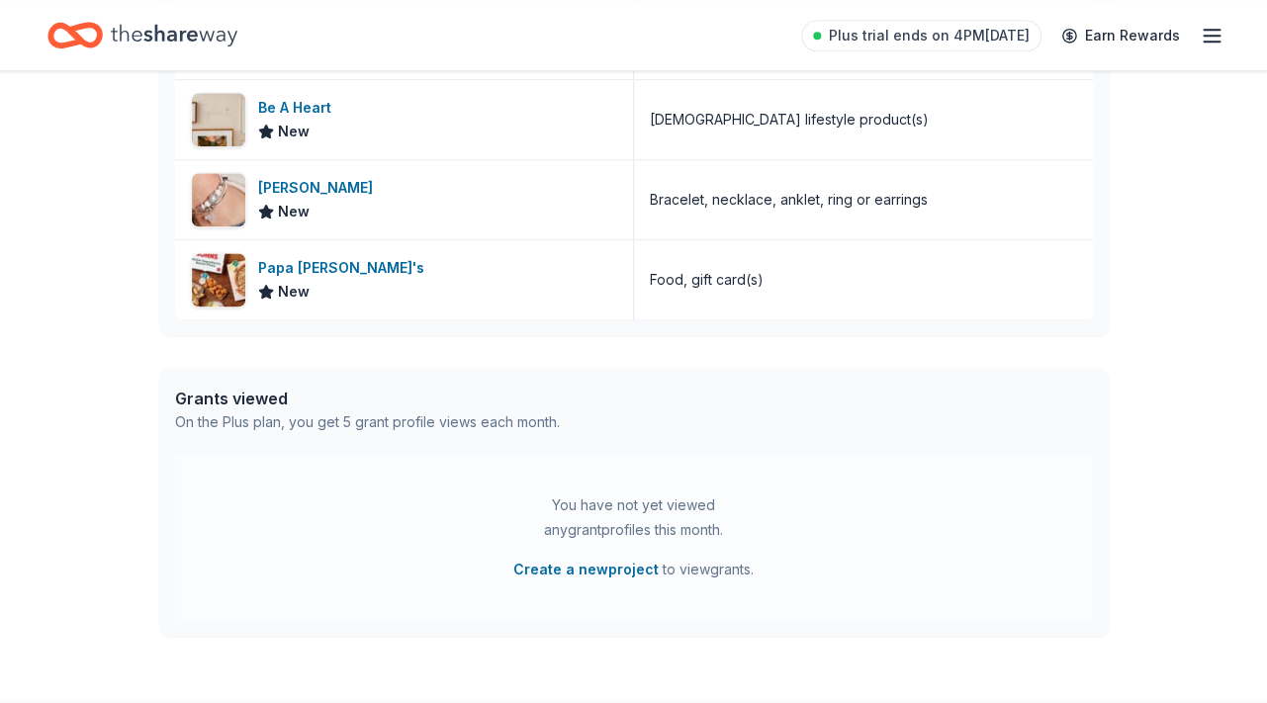
scroll to position [756, 0]
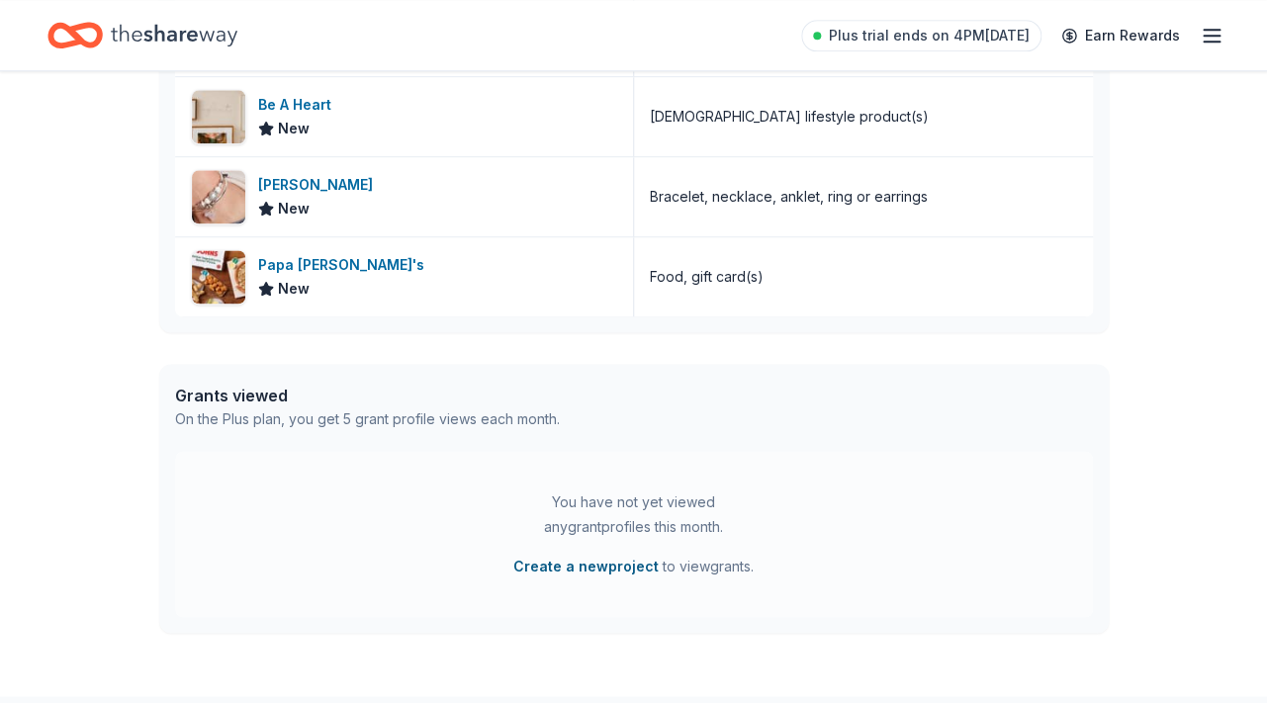
click at [578, 566] on button "Create a new project" at bounding box center [585, 566] width 145 height 24
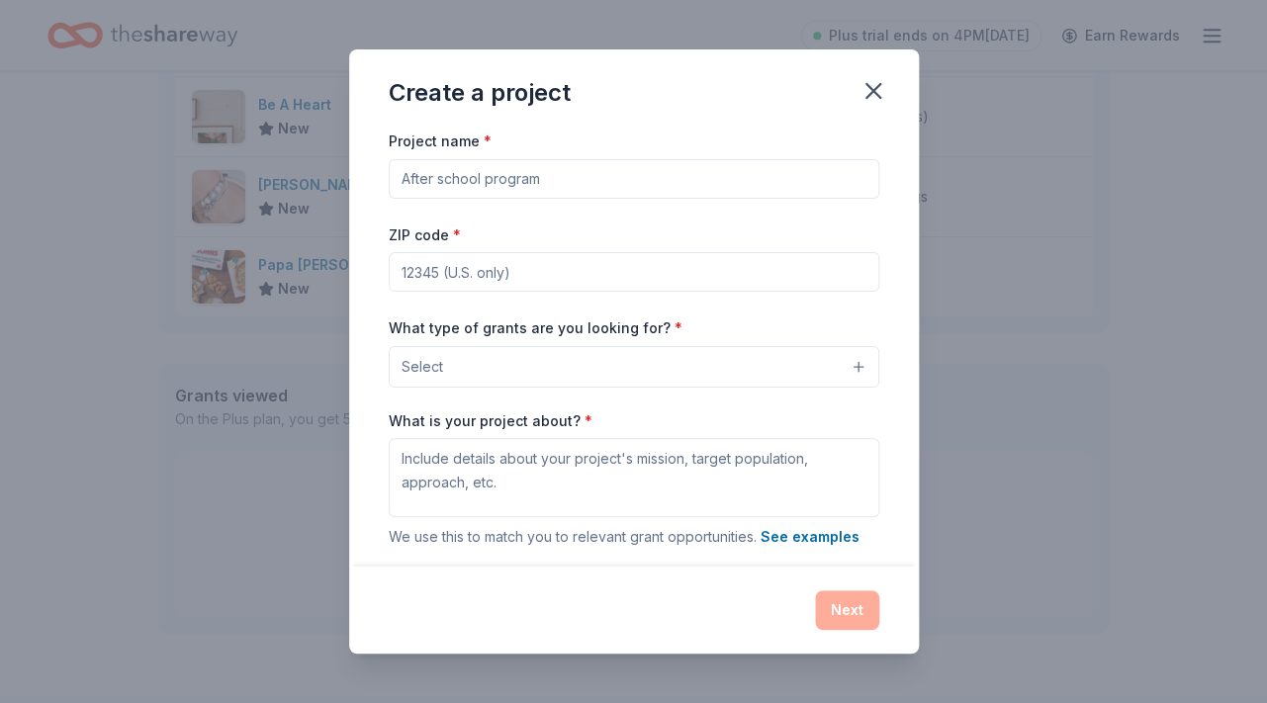
click at [597, 275] on input "ZIP code *" at bounding box center [634, 272] width 491 height 40
type input "34787"
click at [801, 375] on button "Select" at bounding box center [634, 367] width 491 height 42
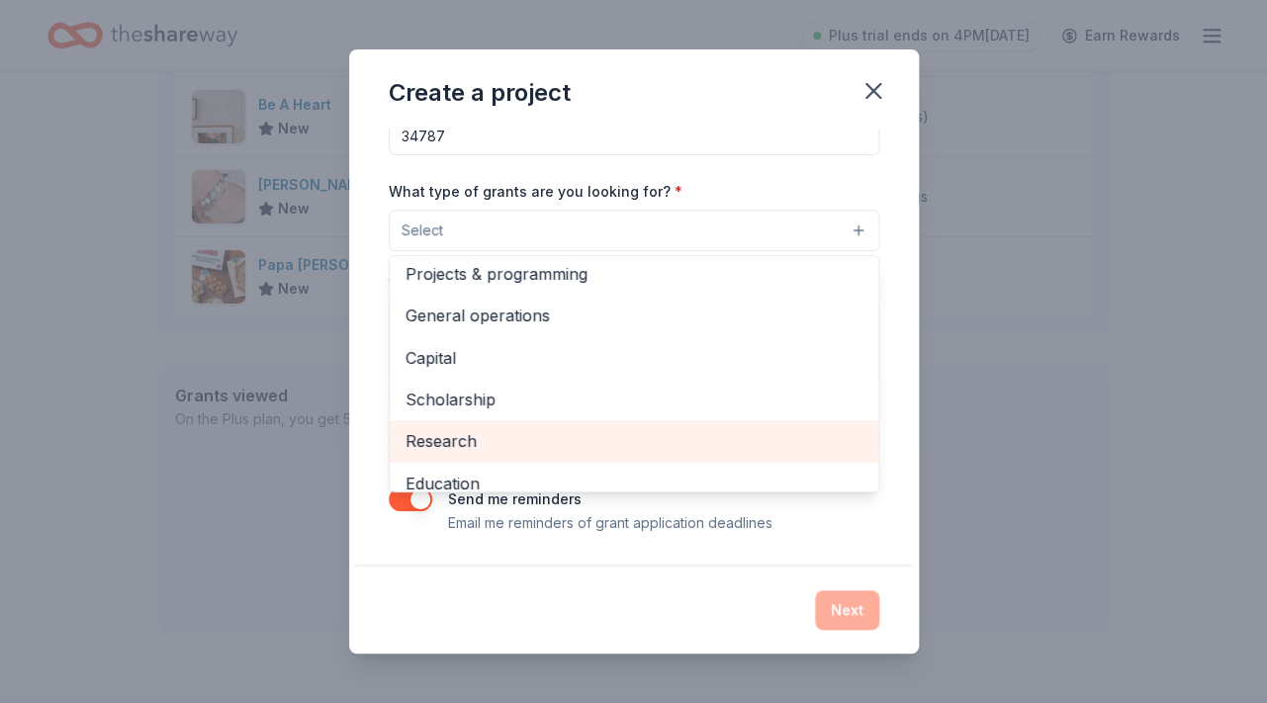
scroll to position [0, 0]
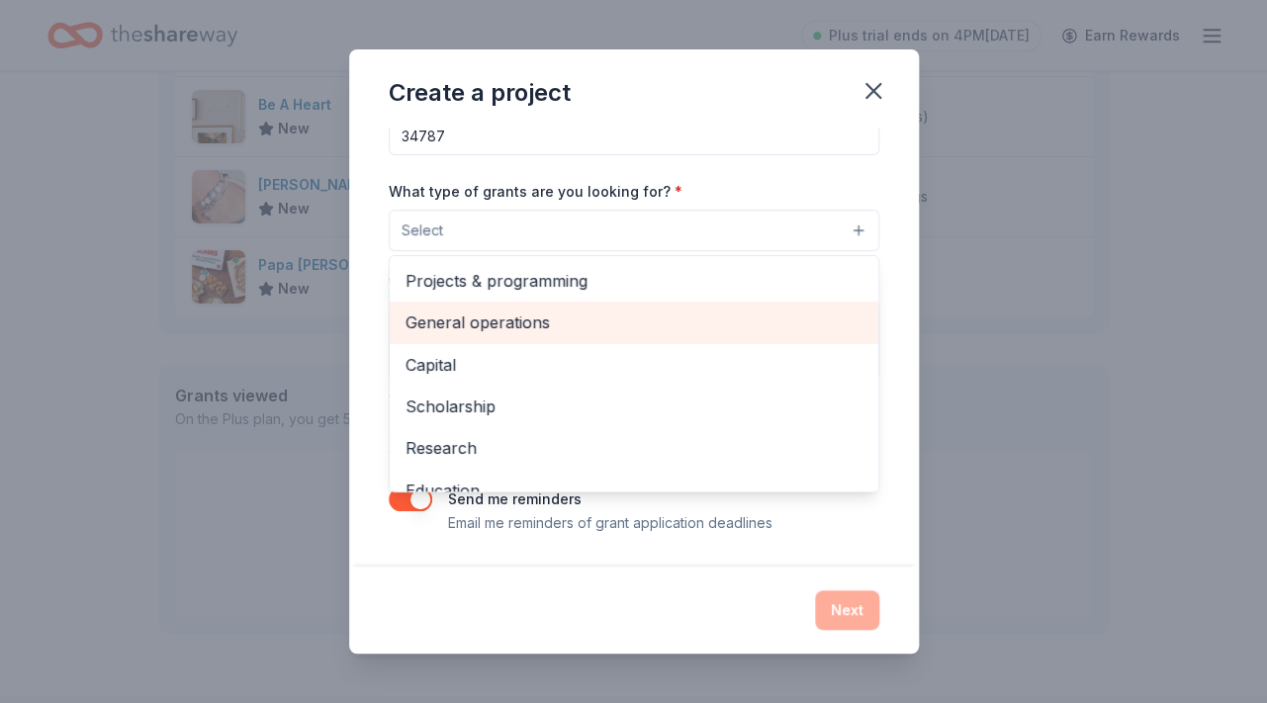
click at [537, 329] on span "General operations" at bounding box center [633, 323] width 457 height 26
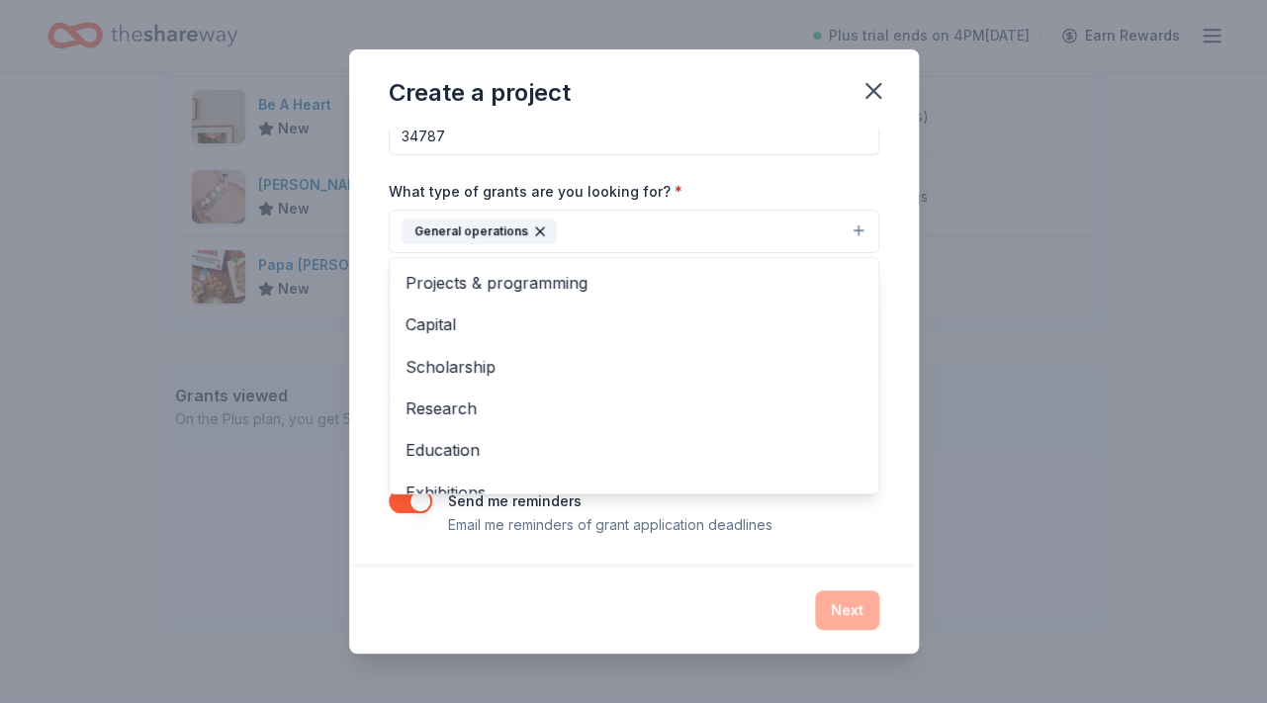
click at [891, 513] on div "Project name * ZIP code * 34787 What type of grants are you looking for? * Gene…" at bounding box center [634, 348] width 570 height 438
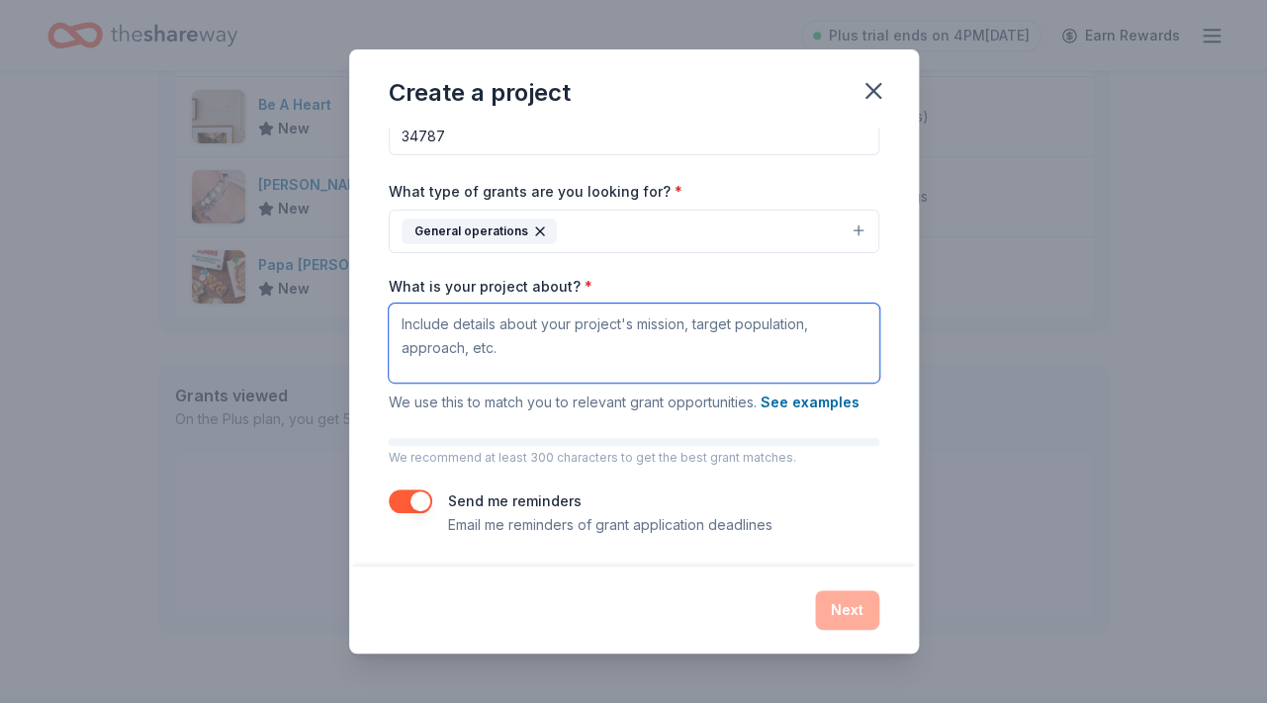
click at [631, 338] on textarea "What is your project about? *" at bounding box center [634, 343] width 491 height 79
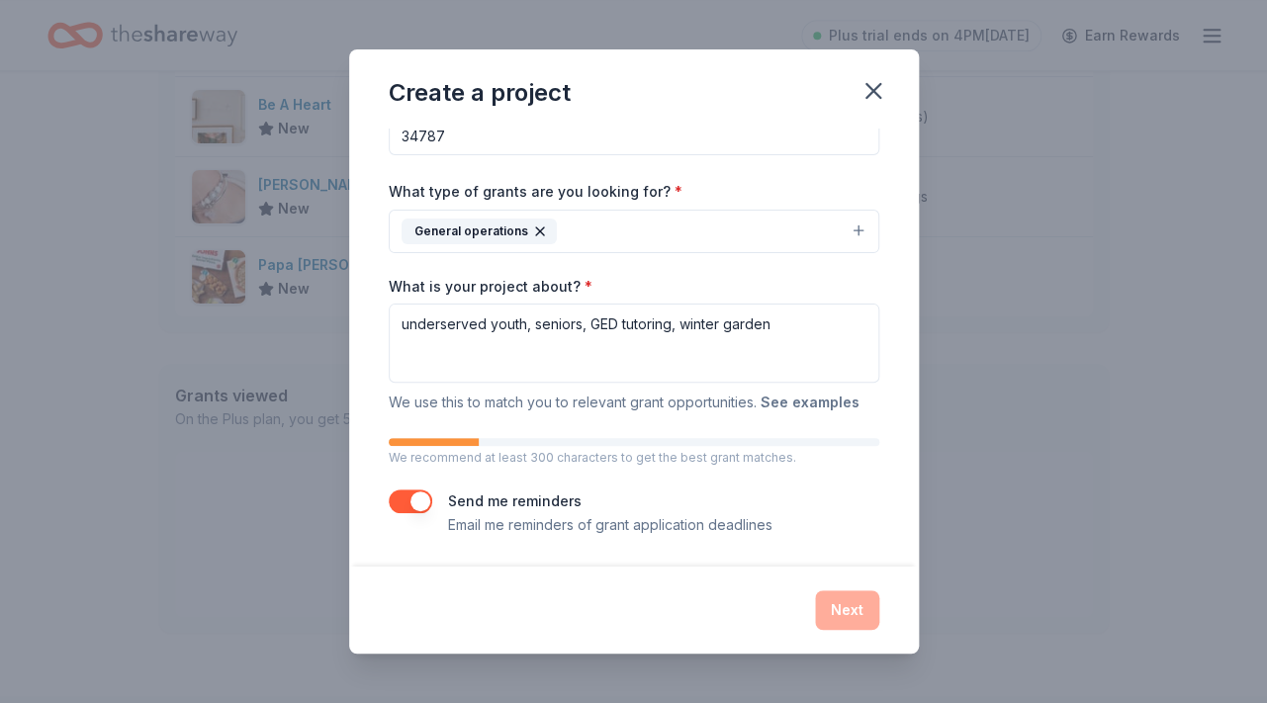
click at [811, 403] on button "See examples" at bounding box center [809, 403] width 99 height 24
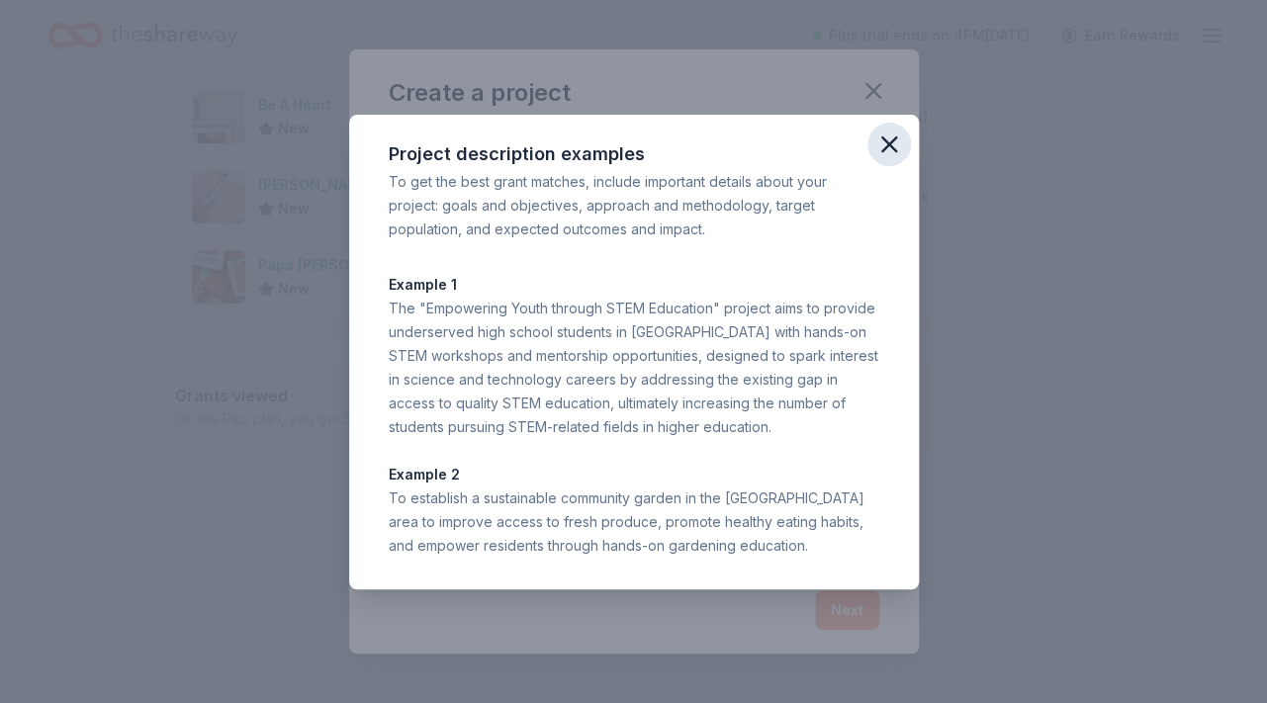
click at [890, 143] on icon "button" at bounding box center [889, 144] width 14 height 14
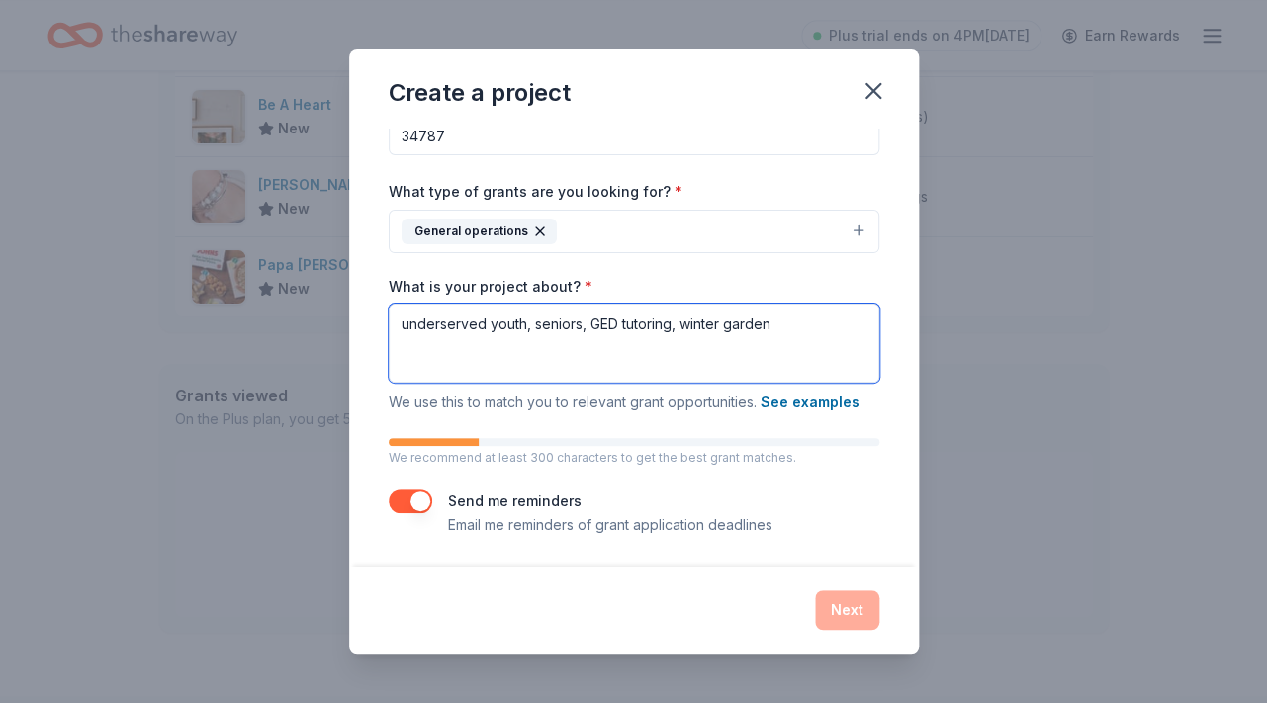
click at [808, 328] on textarea "underserved youth, seniors, GED tutoring, winter garden" at bounding box center [634, 343] width 491 height 79
click at [852, 220] on button "General operations" at bounding box center [634, 232] width 491 height 44
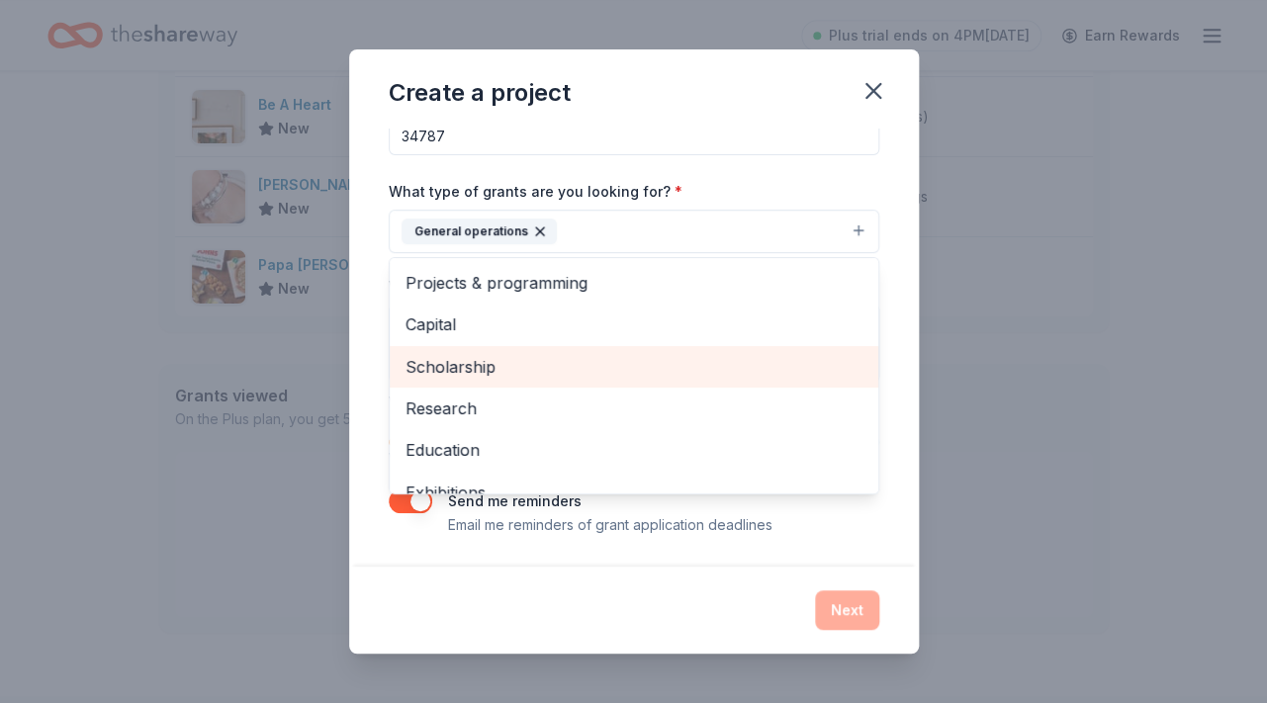
click at [552, 354] on span "Scholarship" at bounding box center [633, 367] width 457 height 26
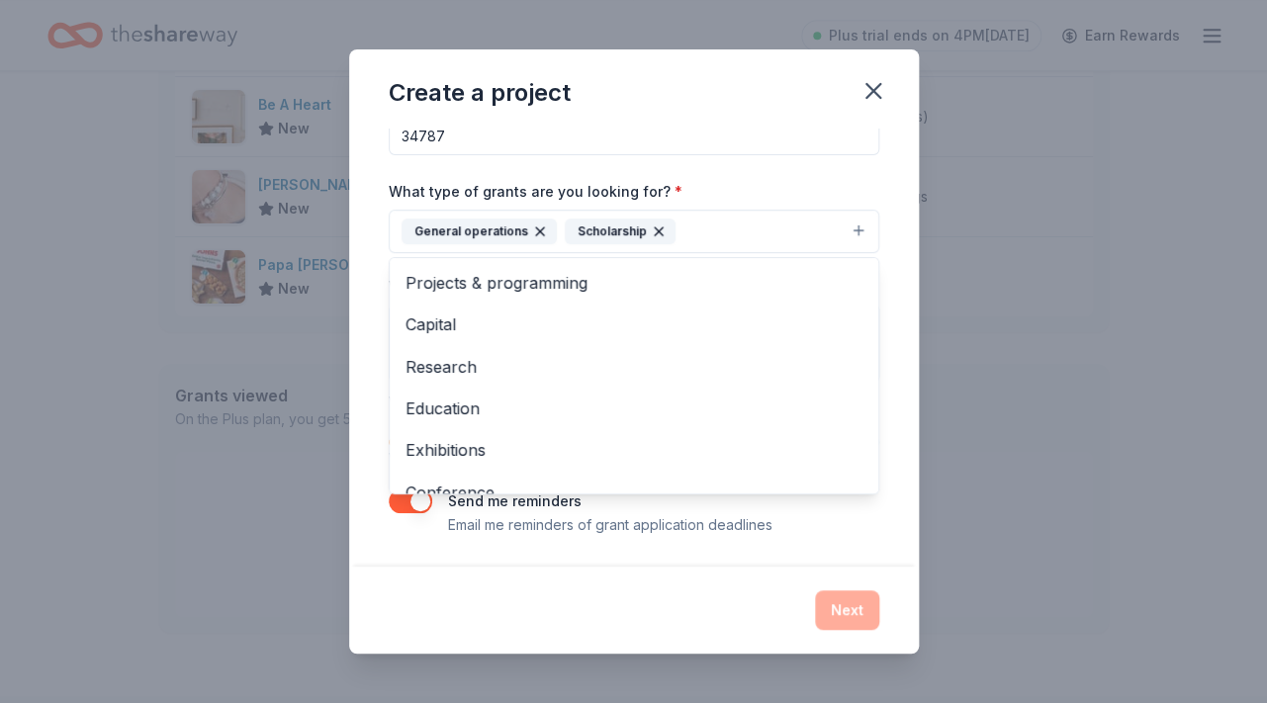
click at [959, 407] on div "Create a project Project name * ZIP code * 34787 What type of grants are you lo…" at bounding box center [633, 351] width 1267 height 703
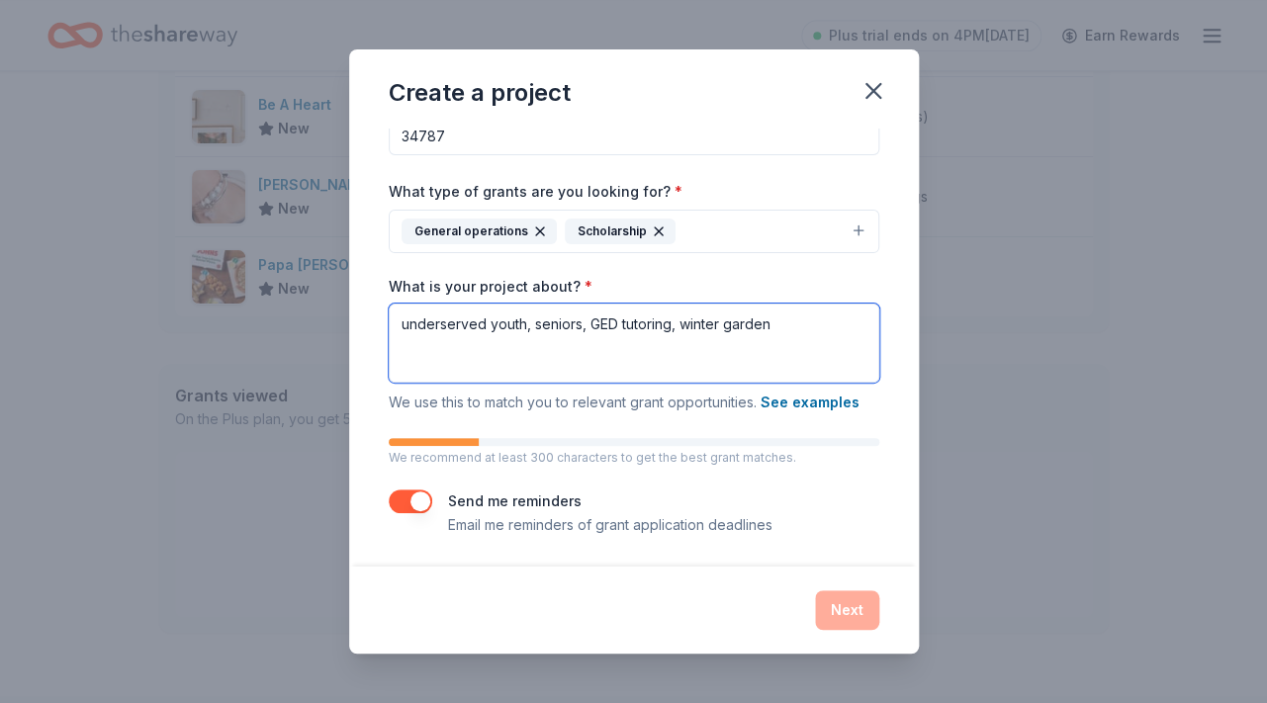
click at [805, 323] on textarea "underserved youth, seniors, GED tutoring, winter garden" at bounding box center [634, 343] width 491 height 79
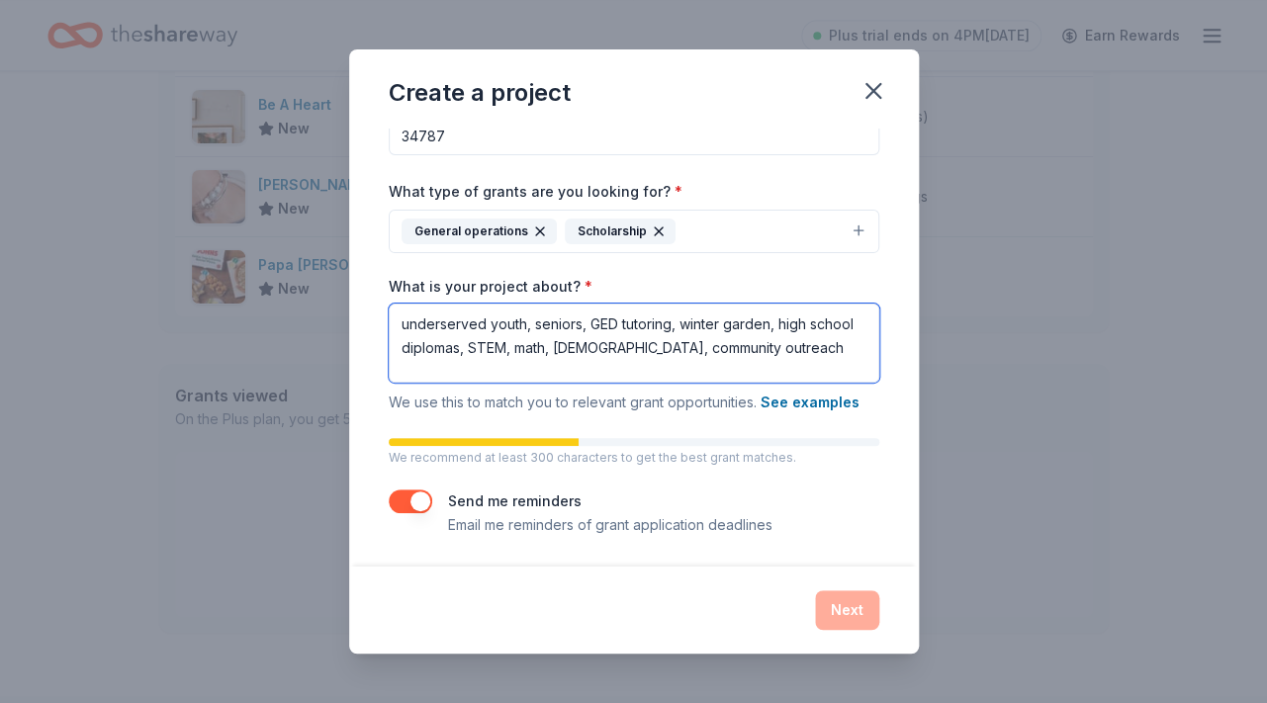
type textarea "underserved youth, seniors, GED tutoring, winter garden, high school diplomas, …"
click at [403, 499] on button "button" at bounding box center [411, 502] width 44 height 24
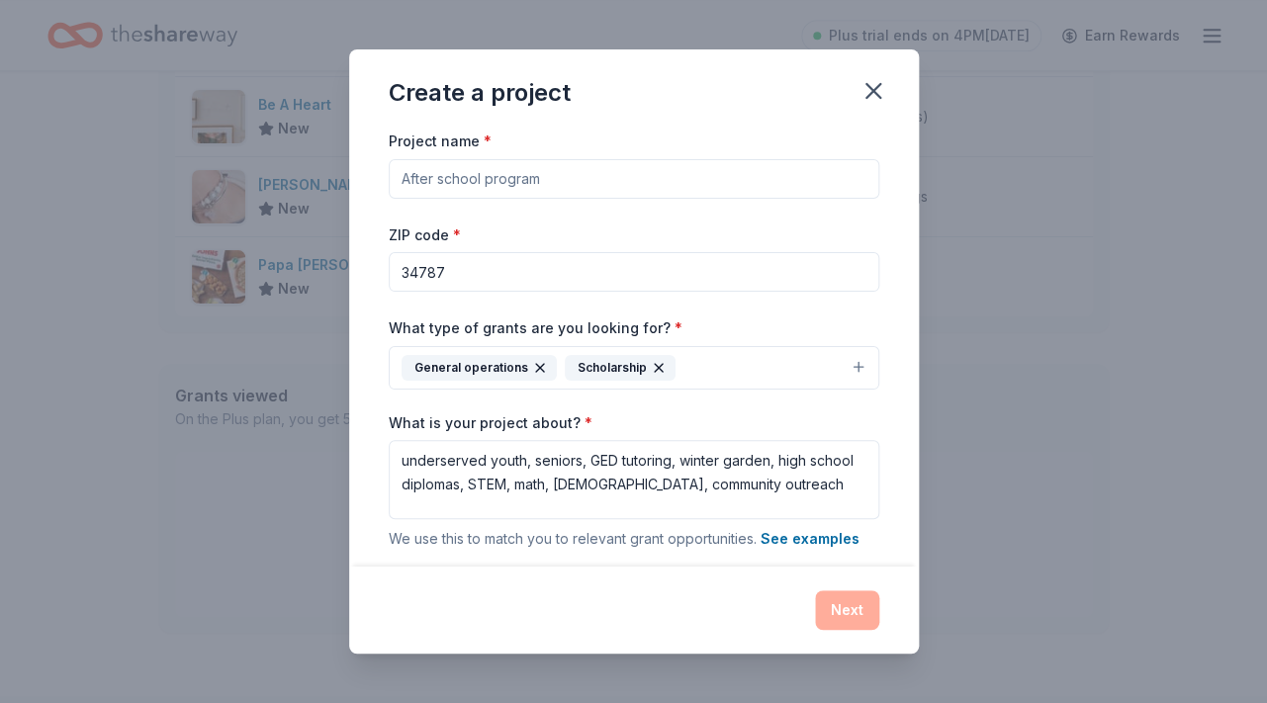
click at [587, 180] on input "Project name *" at bounding box center [634, 179] width 491 height 40
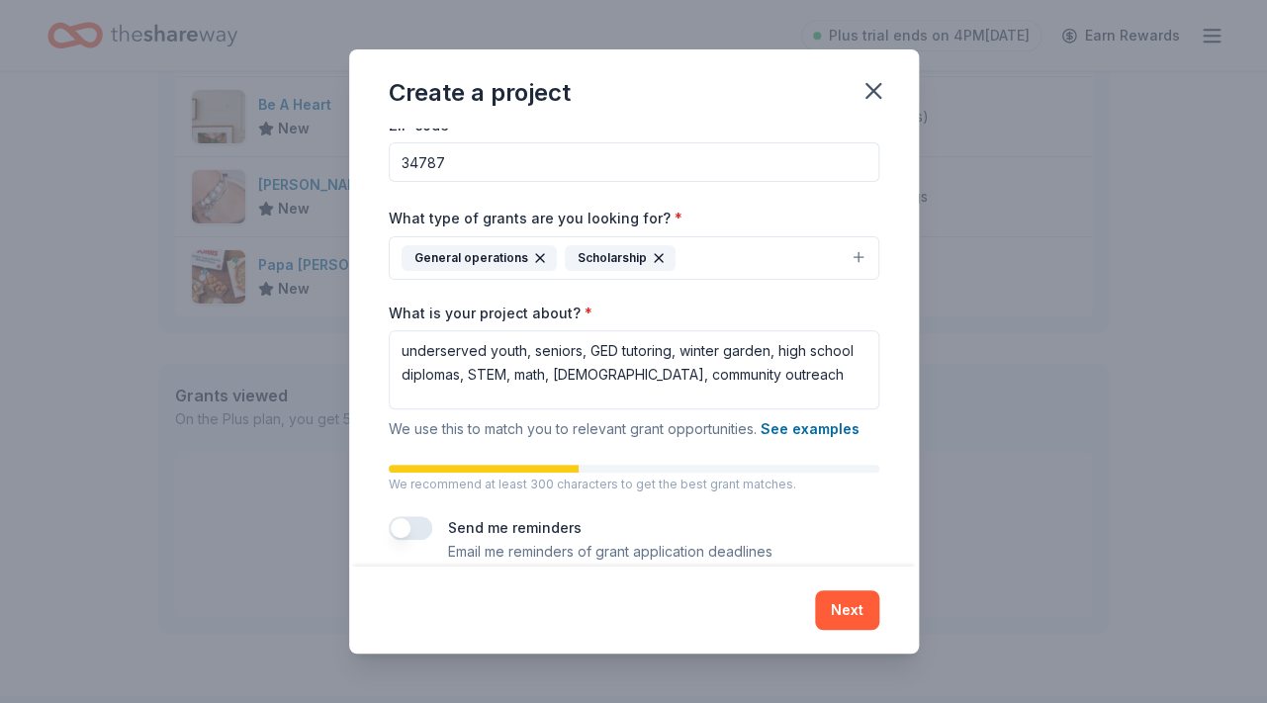
scroll to position [138, 0]
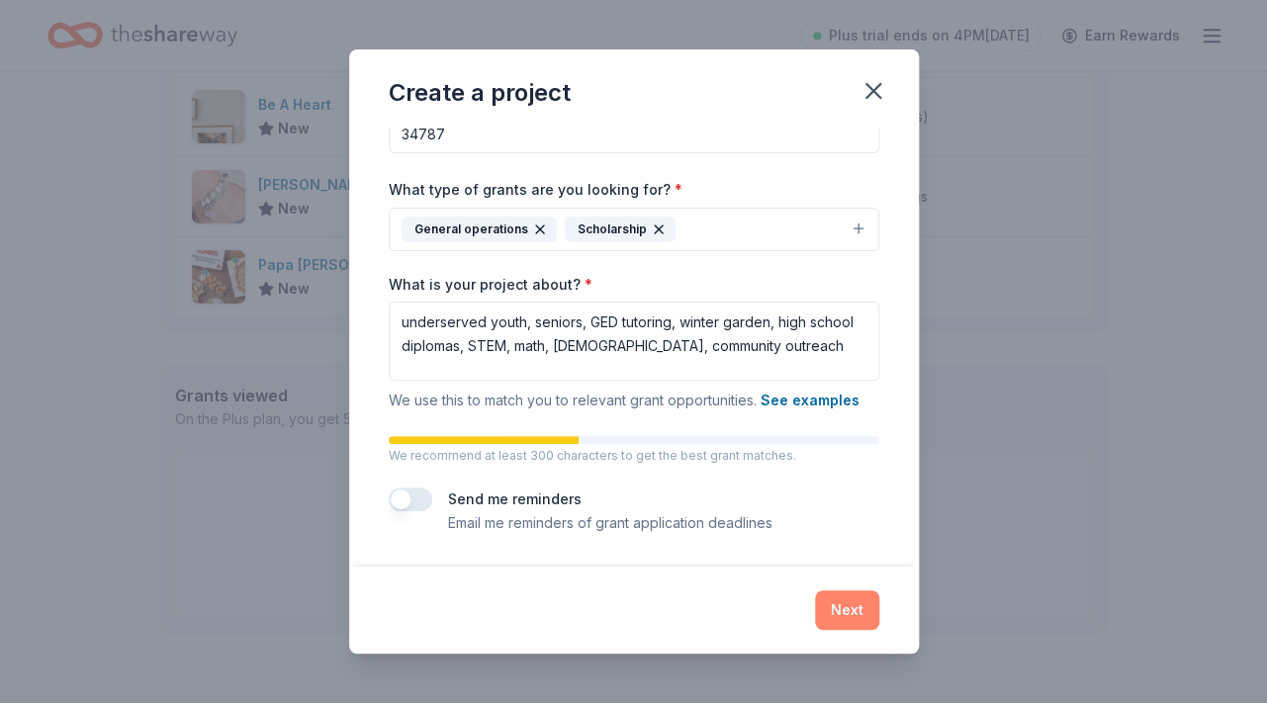
type input "Dream Center"
click at [841, 606] on button "Next" at bounding box center [847, 610] width 64 height 40
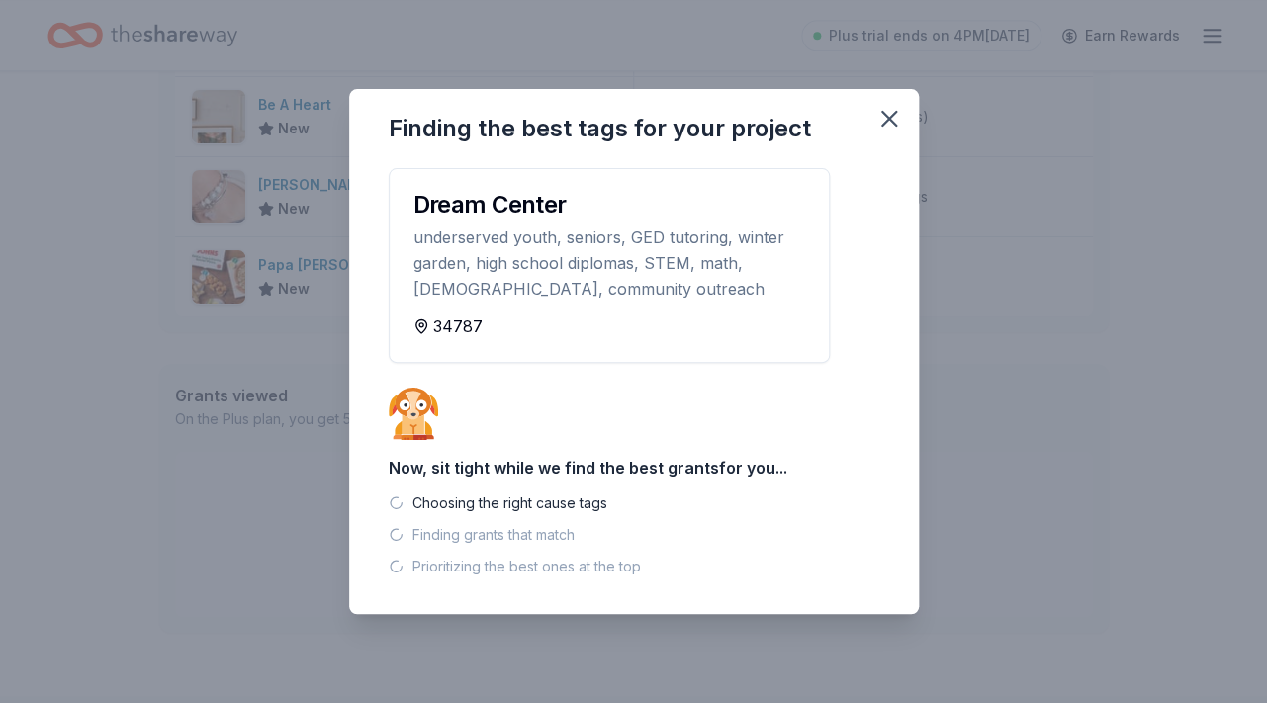
scroll to position [0, 0]
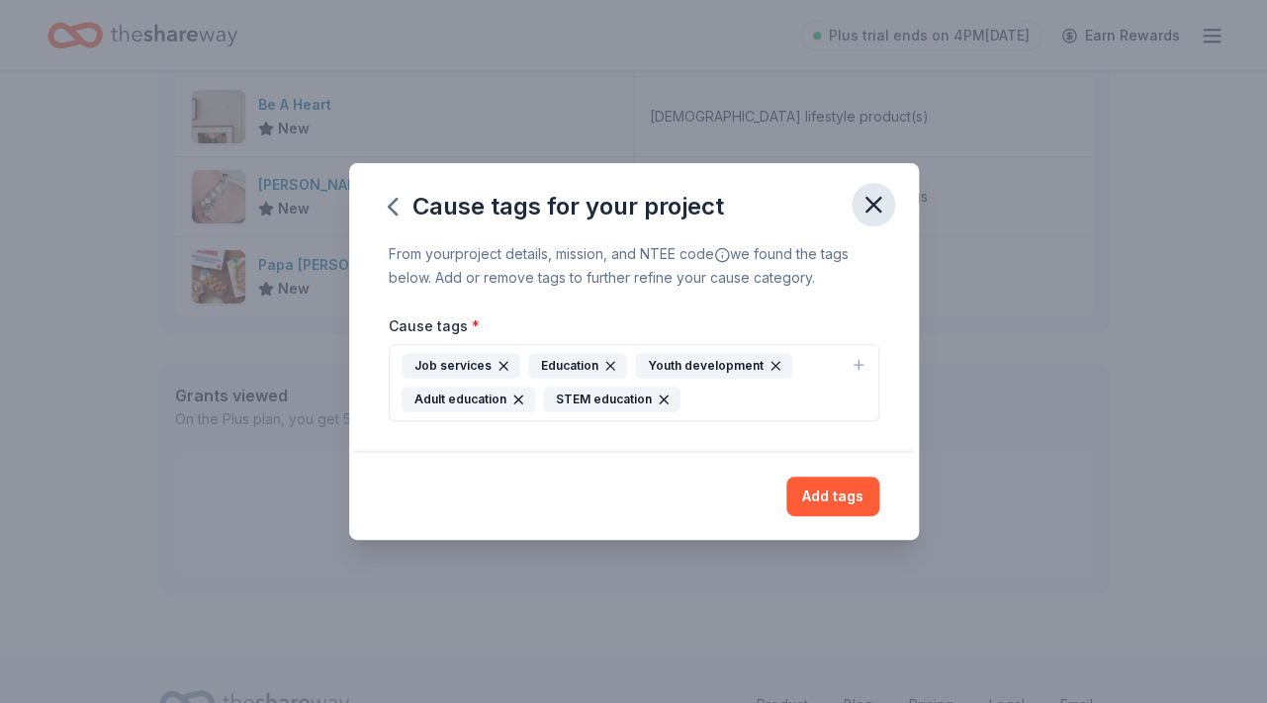
click at [882, 220] on button "button" at bounding box center [873, 205] width 44 height 44
click at [848, 504] on button "Add tags" at bounding box center [832, 497] width 93 height 40
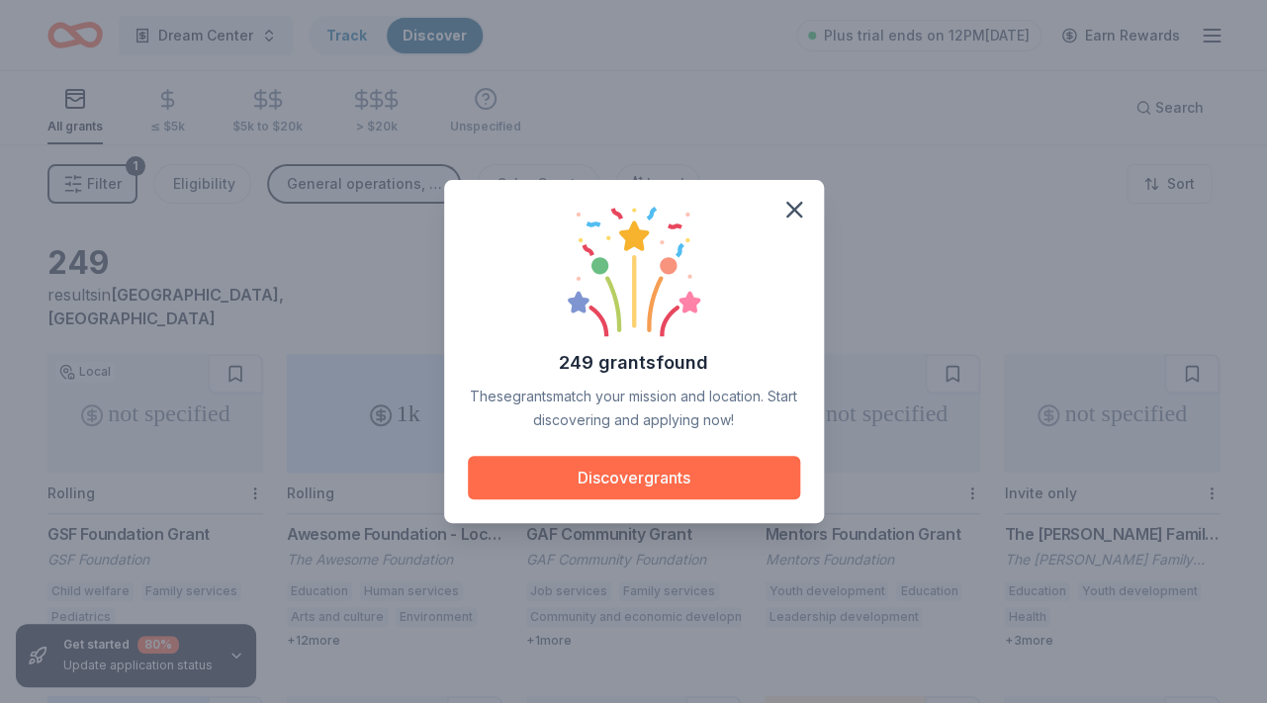
click at [684, 482] on button "Discover grants" at bounding box center [634, 478] width 332 height 44
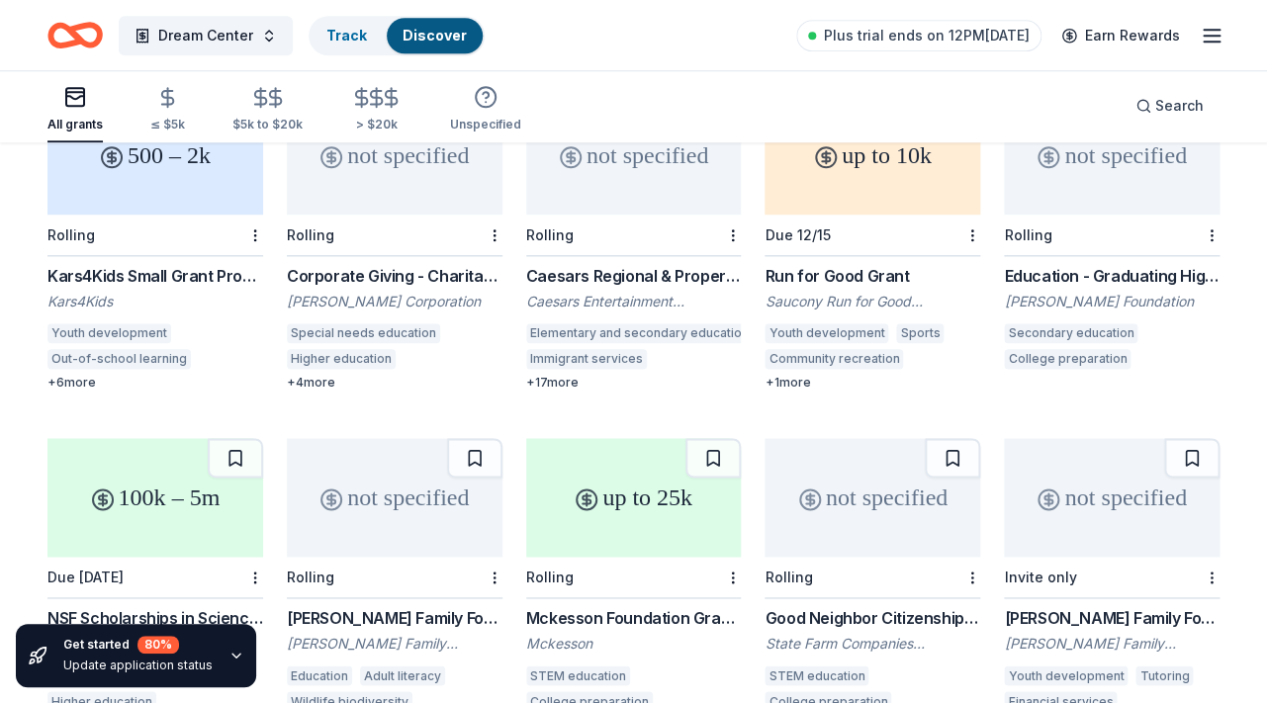
scroll to position [573, 0]
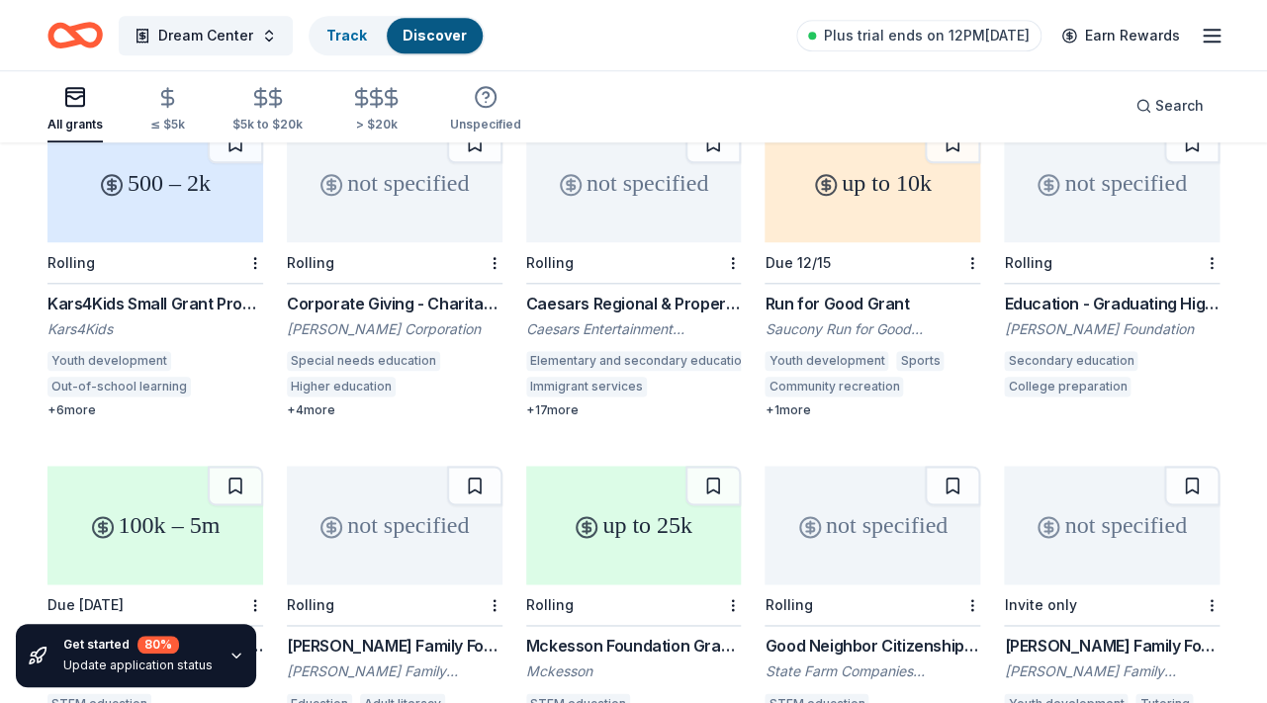
click at [1059, 292] on div "Education - Graduating High School College & Career Ready" at bounding box center [1112, 304] width 216 height 24
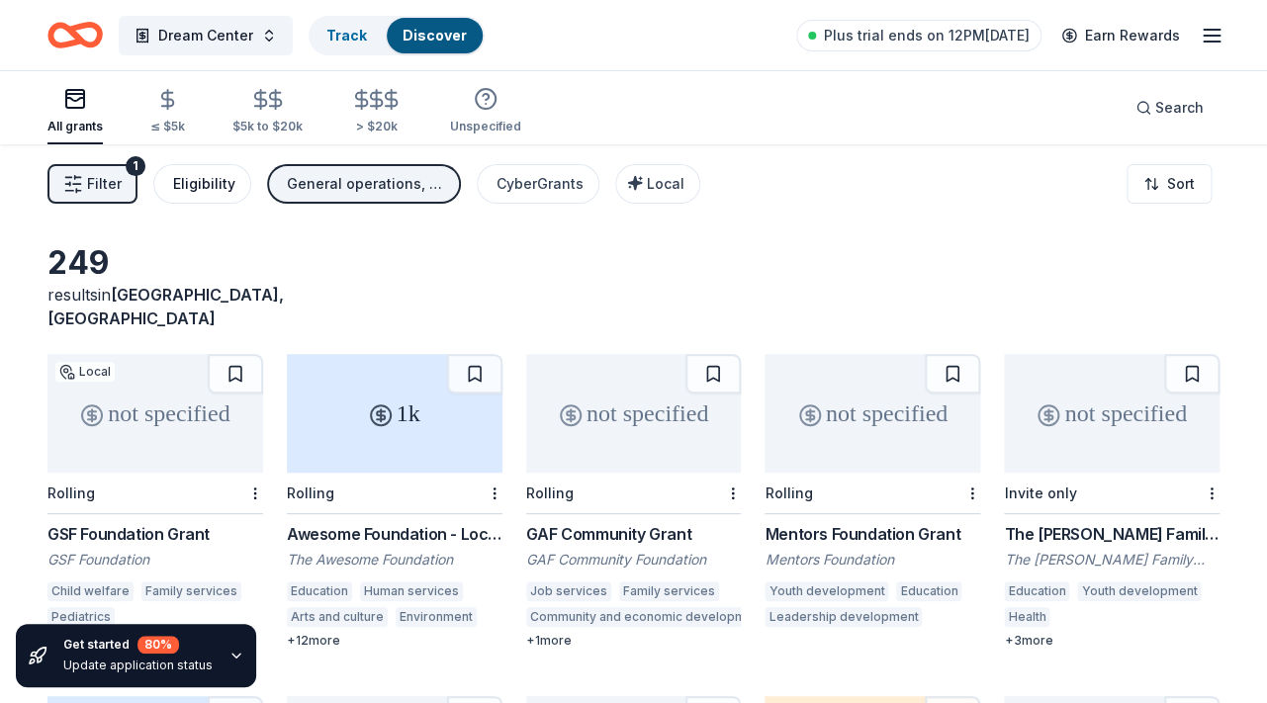
click at [185, 191] on div "Eligibility" at bounding box center [204, 184] width 62 height 24
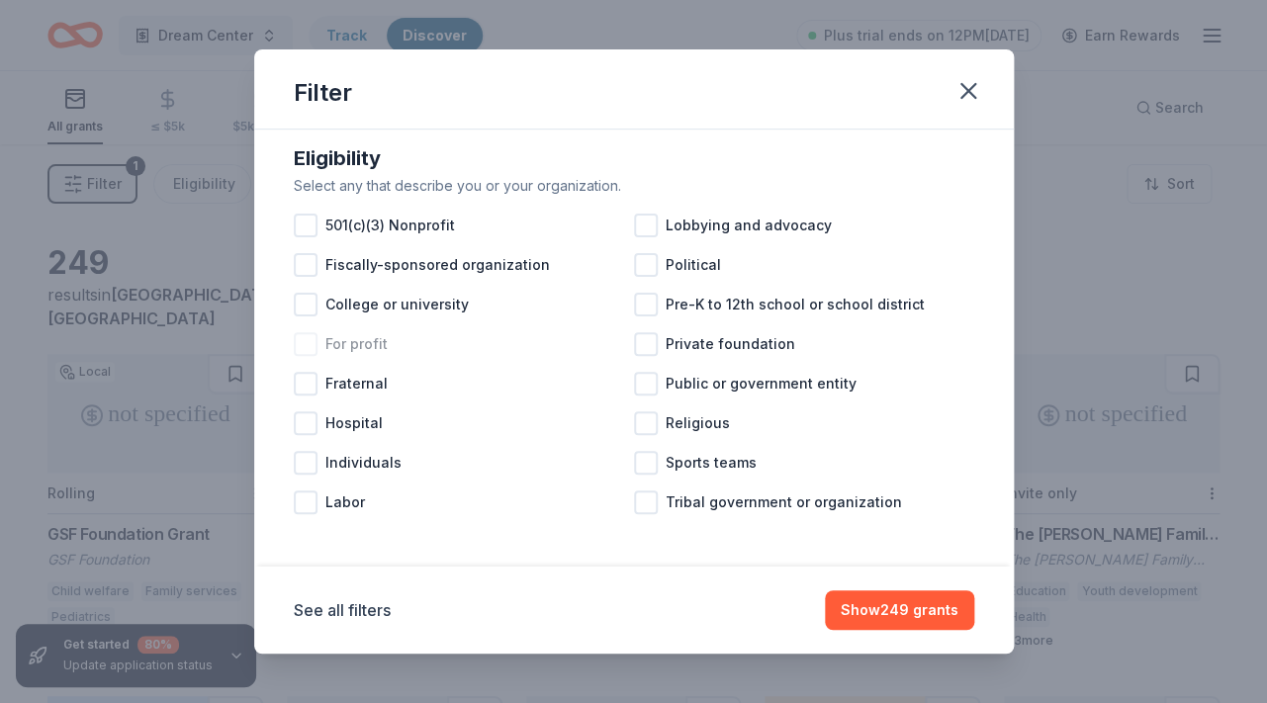
scroll to position [22, 0]
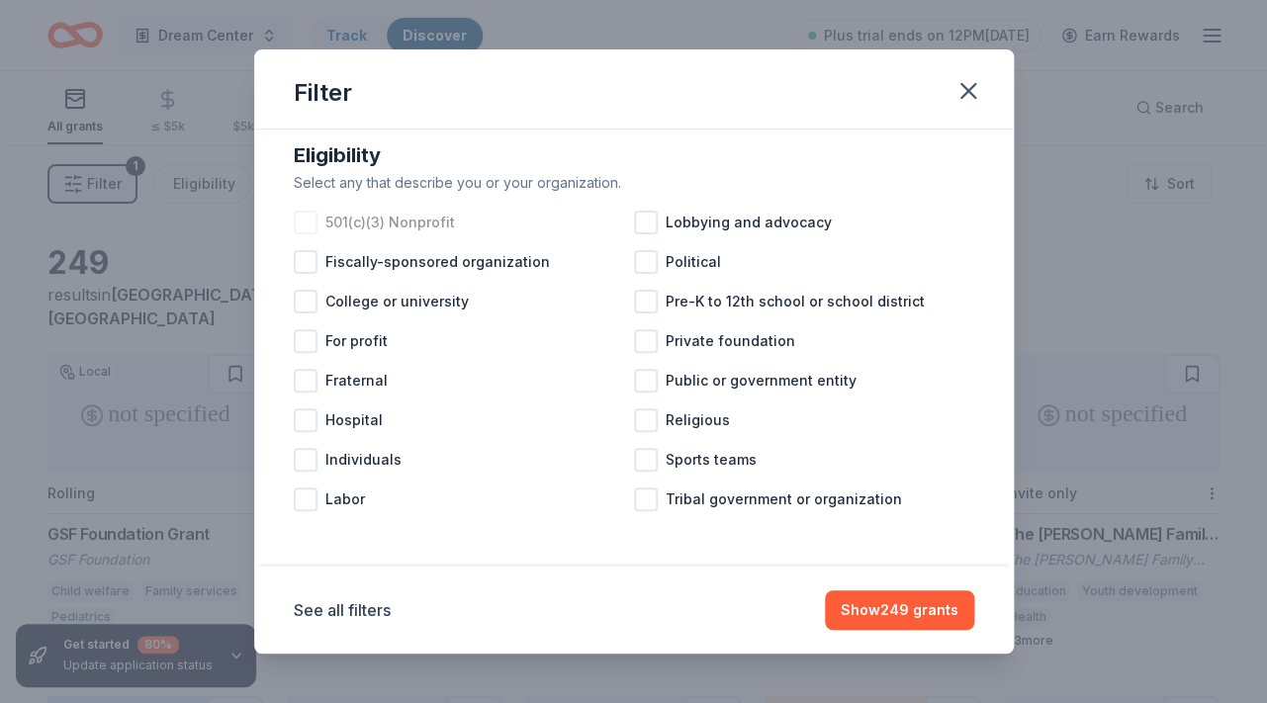
click at [311, 220] on div at bounding box center [306, 223] width 24 height 24
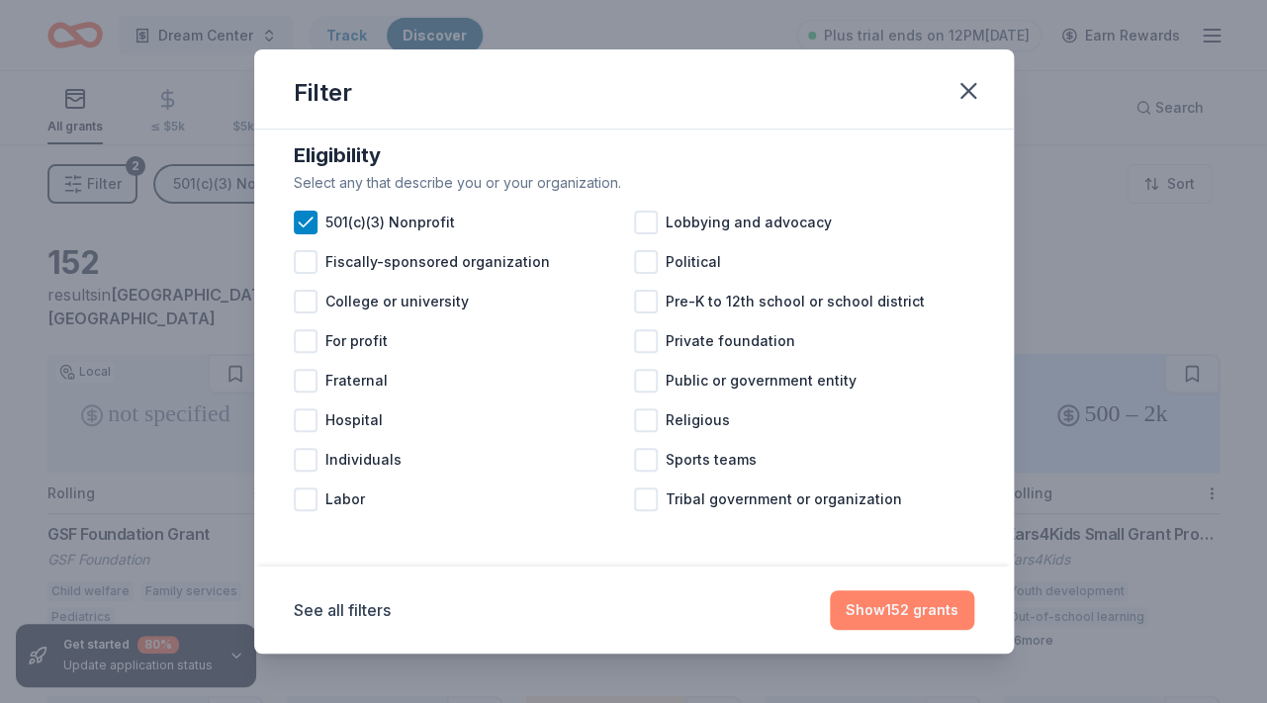
click at [871, 611] on button "Show 152 grants" at bounding box center [902, 610] width 144 height 40
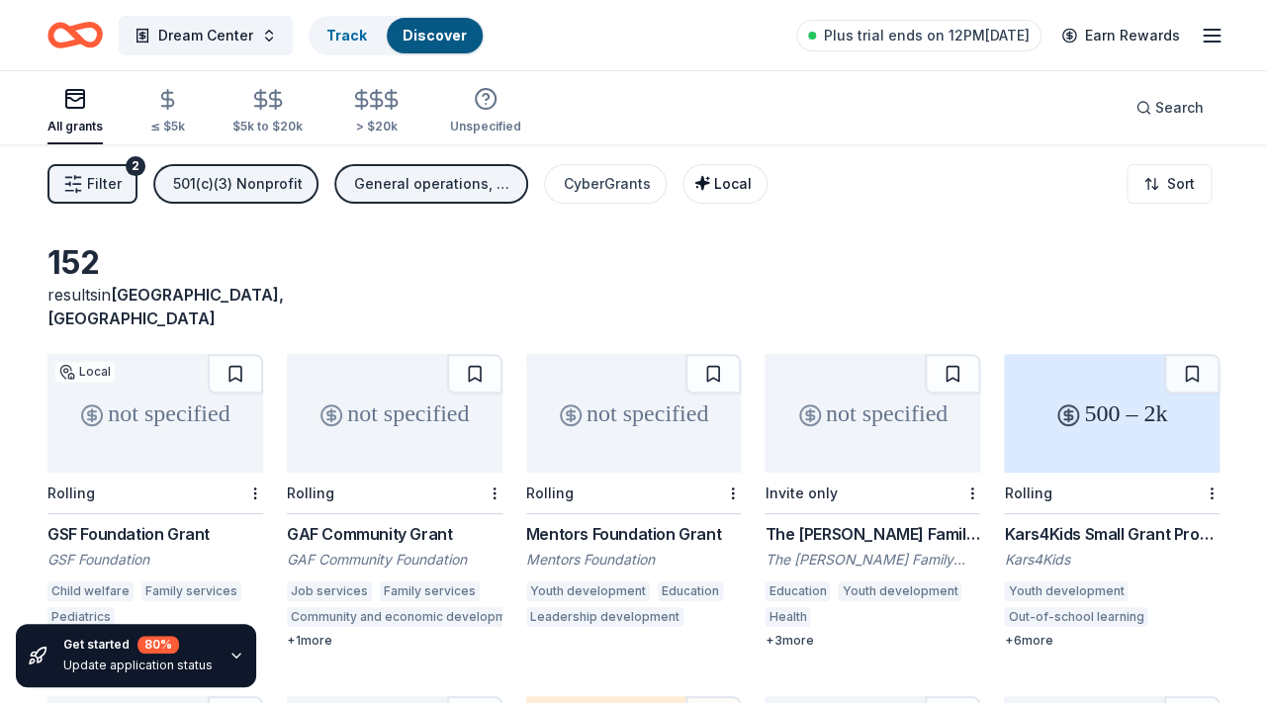
click at [714, 191] on span "Local" at bounding box center [733, 183] width 38 height 17
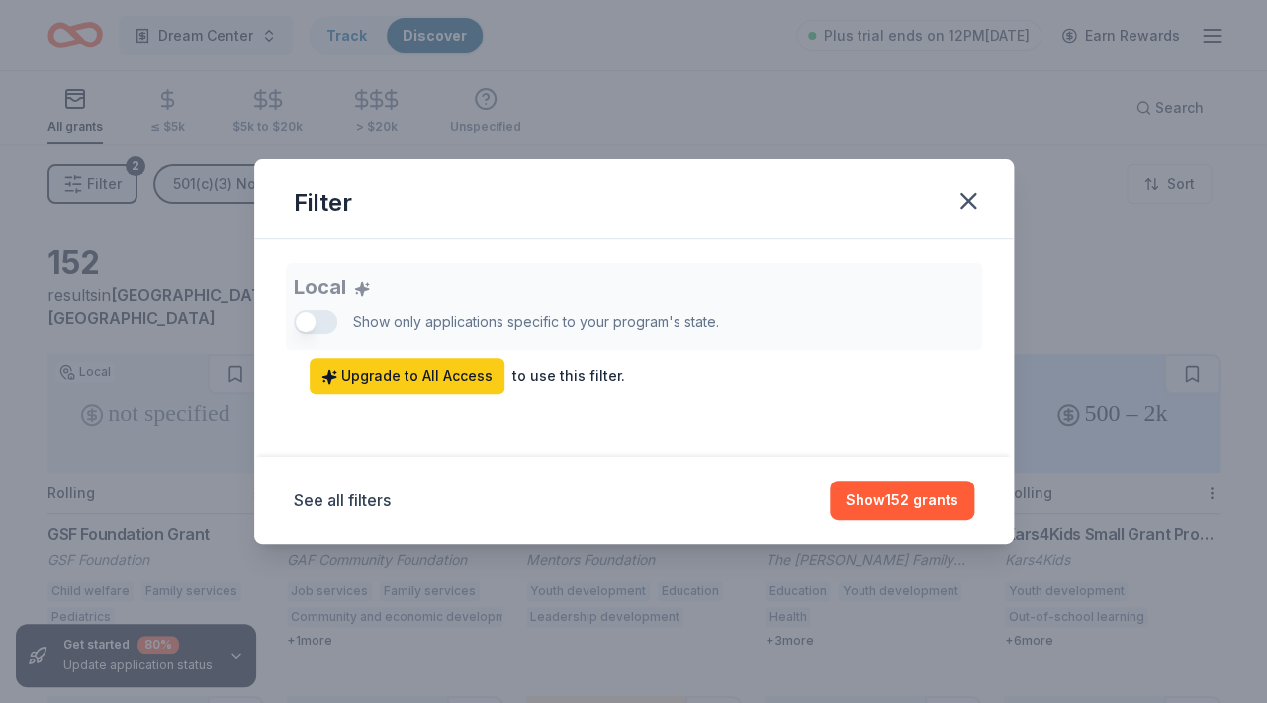
click at [328, 321] on div "Local Show only applications specific to your program's state. Upgrade to All A…" at bounding box center [634, 328] width 680 height 131
click at [895, 498] on button "Show 152 grants" at bounding box center [902, 501] width 144 height 40
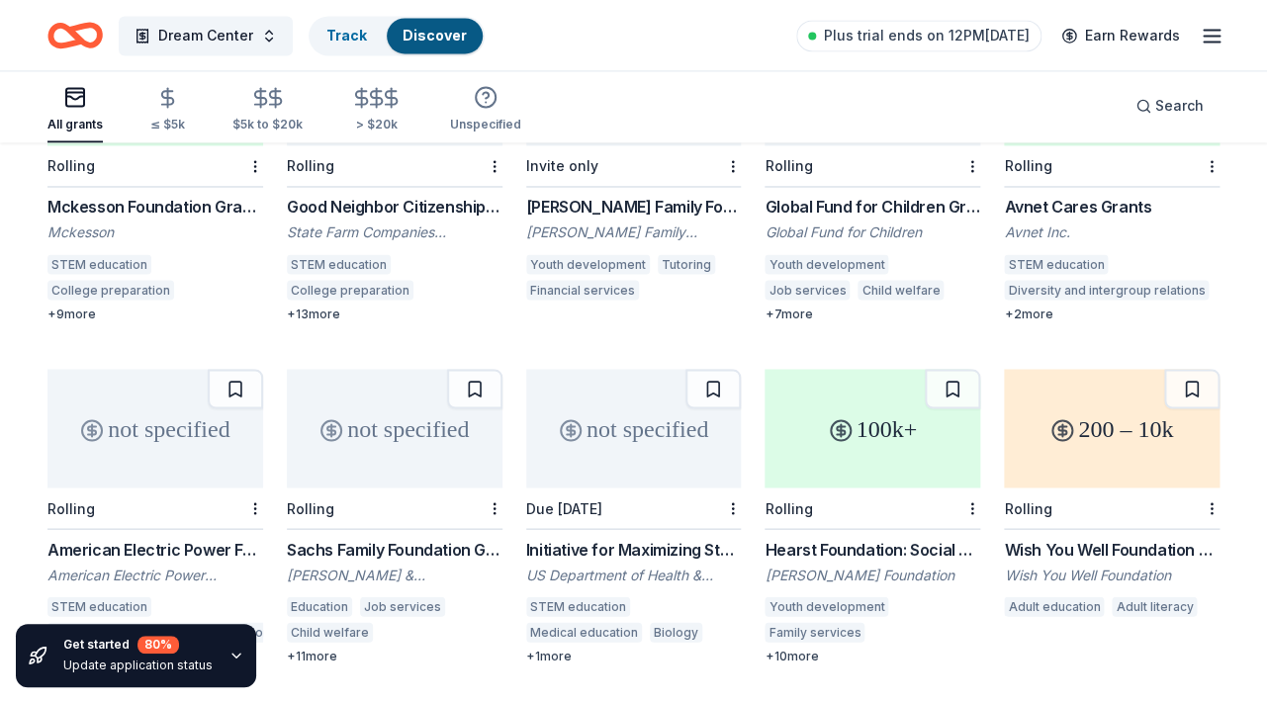
scroll to position [1016, 0]
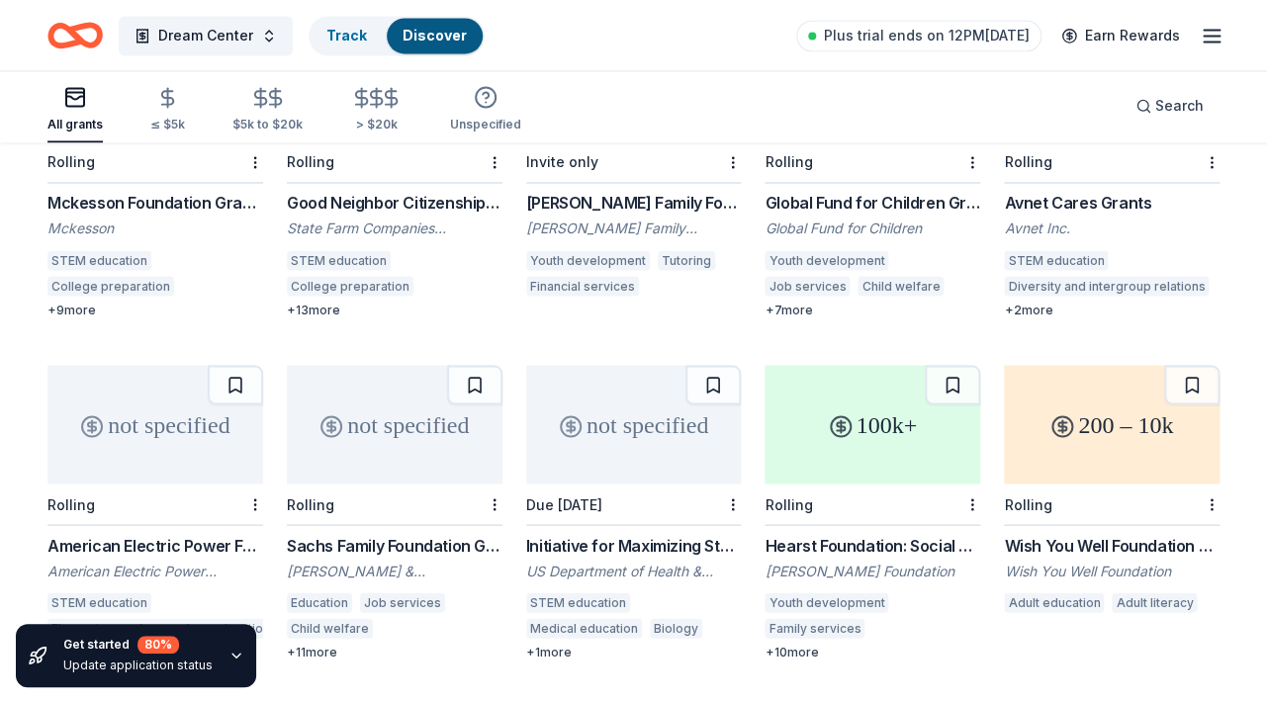
click at [1069, 533] on div "Wish You Well Foundation Grant" at bounding box center [1112, 545] width 216 height 24
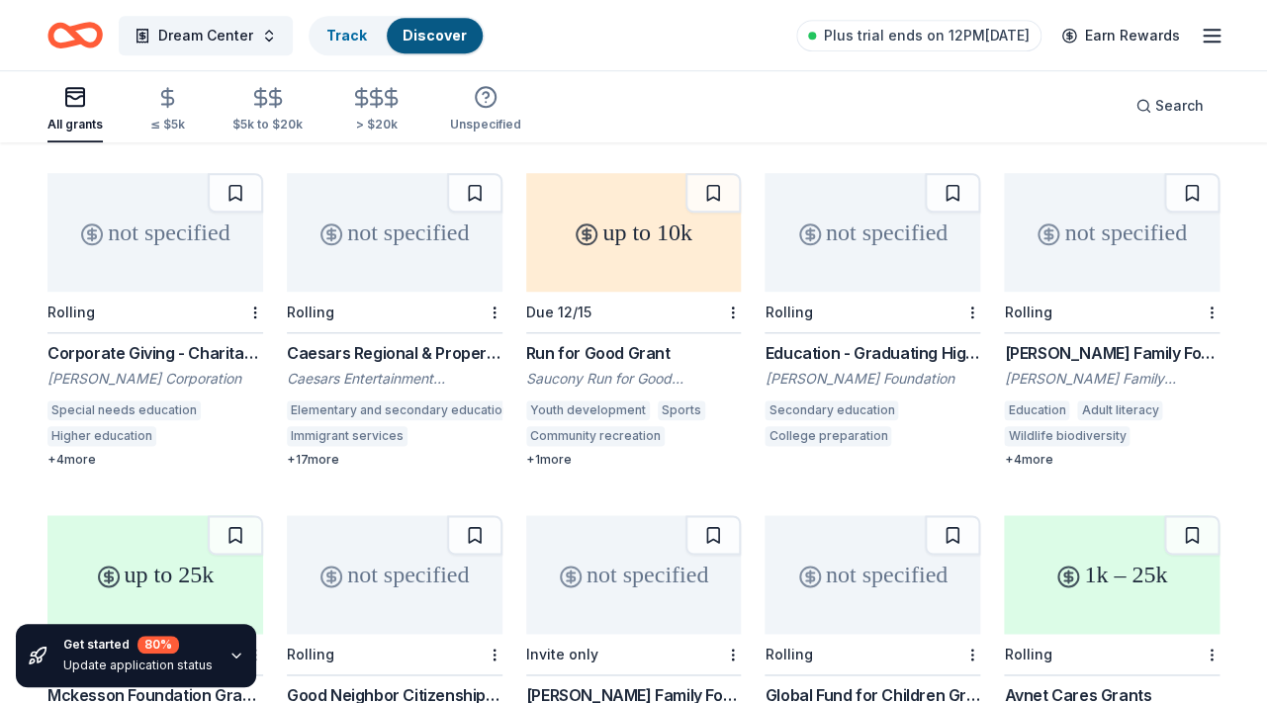
scroll to position [519, 0]
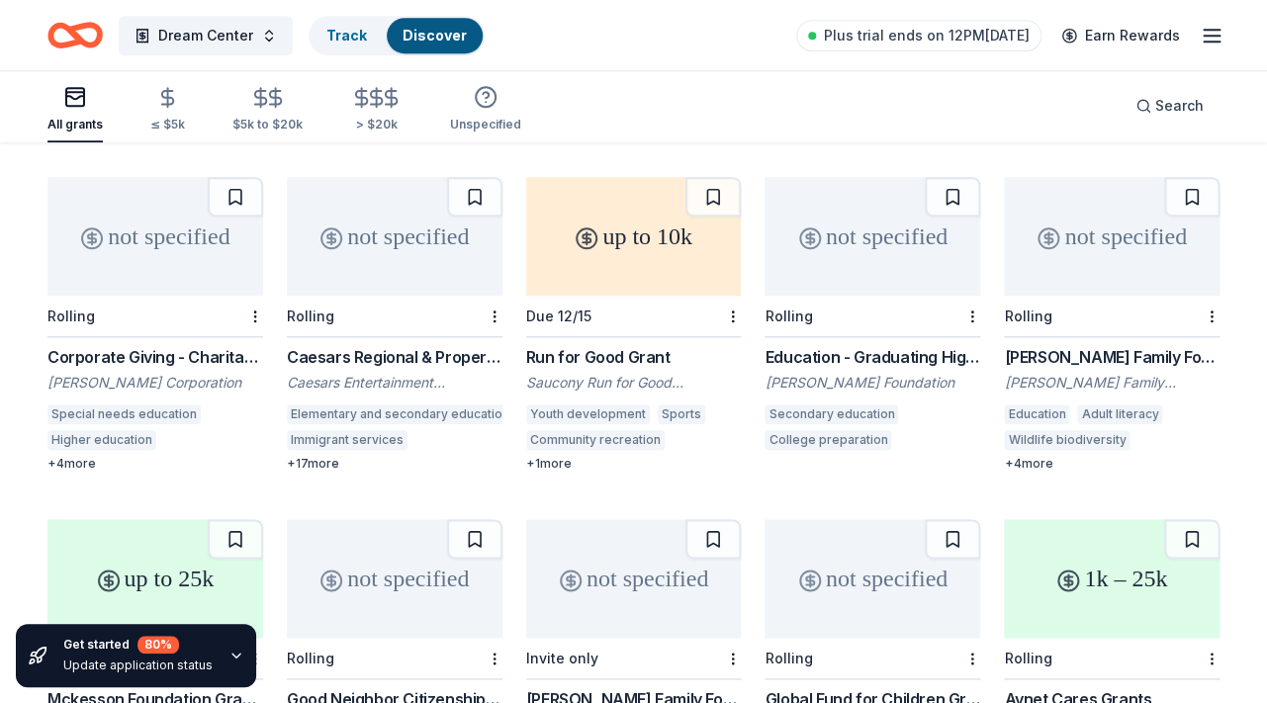
click at [118, 345] on div "Corporate Giving - Charitable Contributions" at bounding box center [155, 357] width 216 height 24
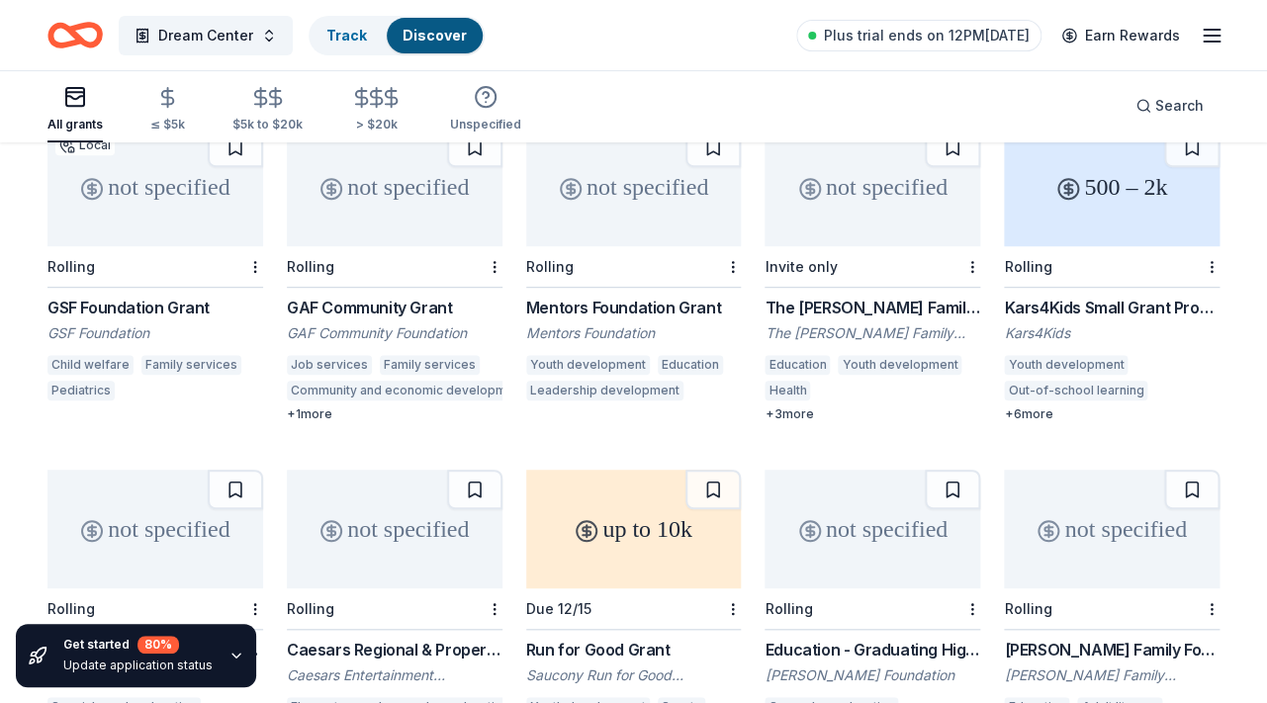
scroll to position [0, 0]
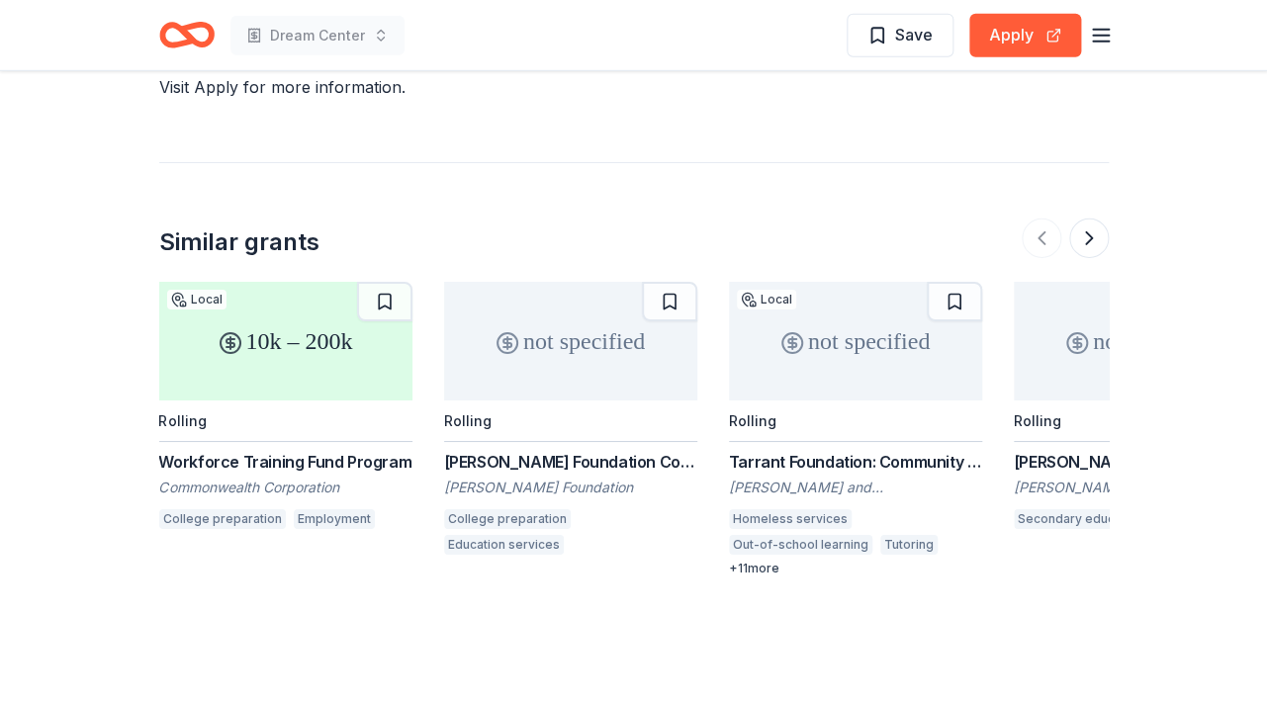
scroll to position [2002, 0]
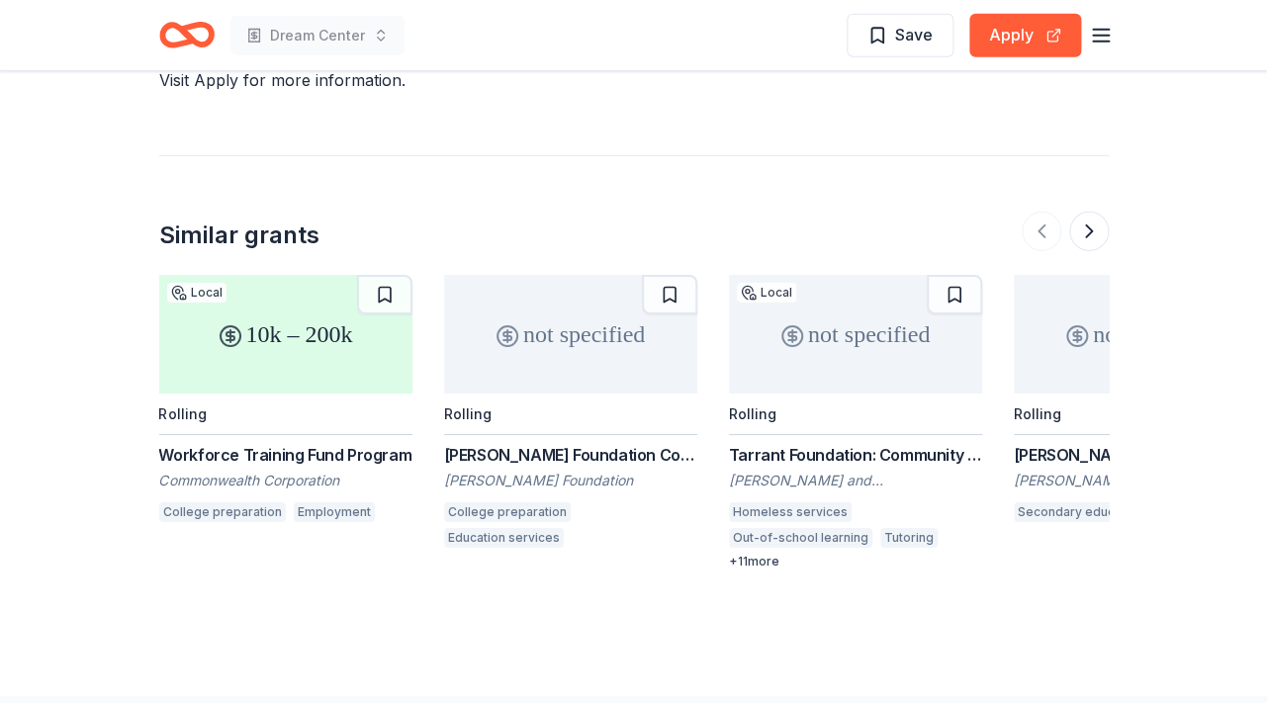
click at [382, 443] on div "Workforce Training Fund Program" at bounding box center [285, 455] width 253 height 24
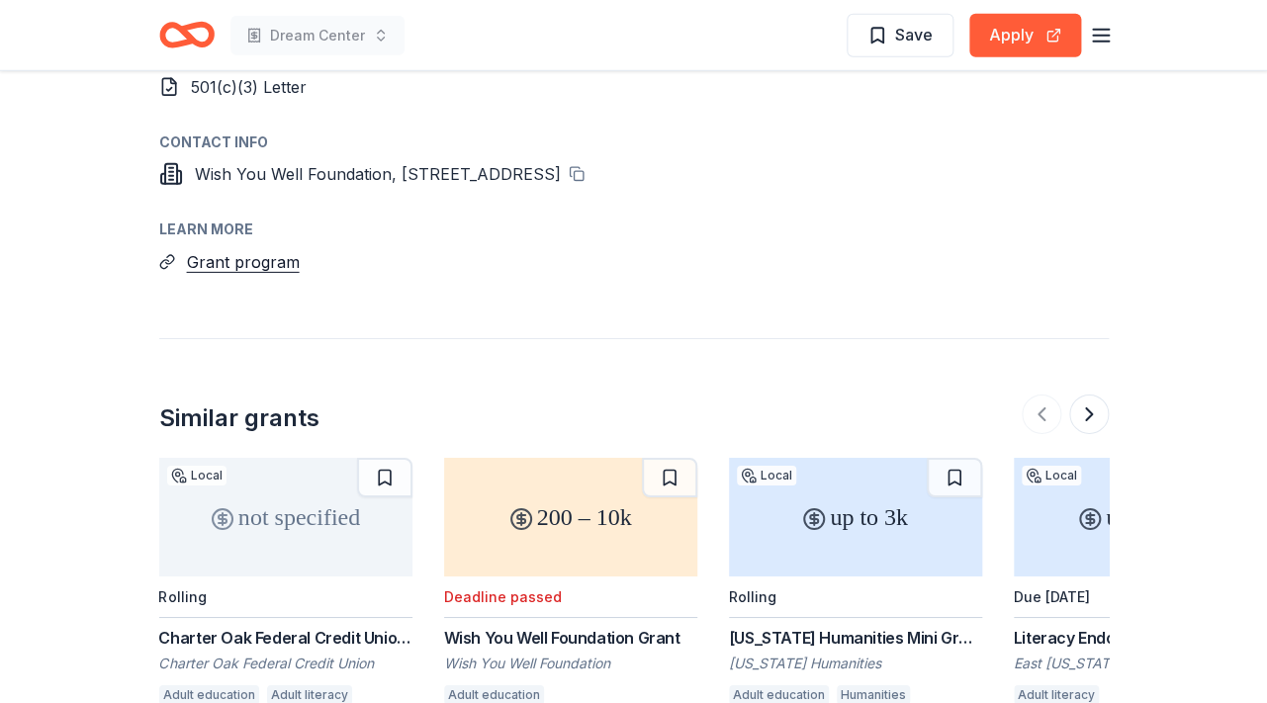
scroll to position [1921, 0]
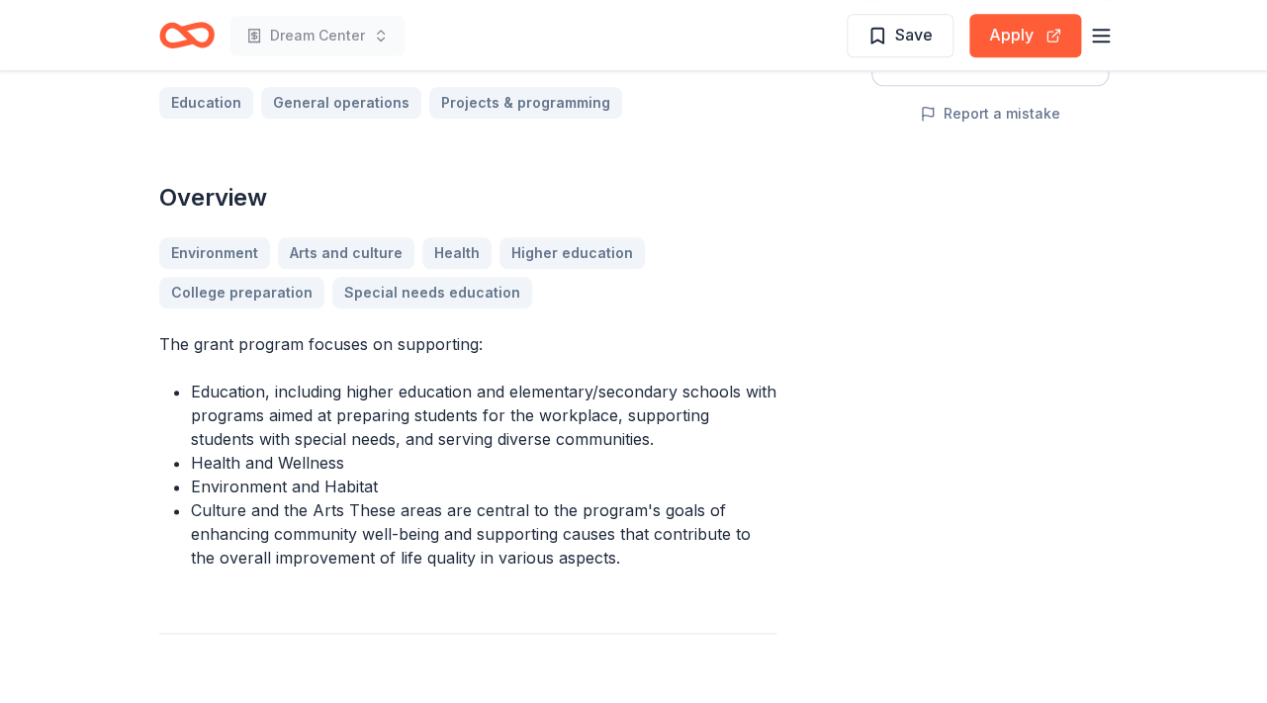
scroll to position [469, 0]
